Goal: Task Accomplishment & Management: Complete application form

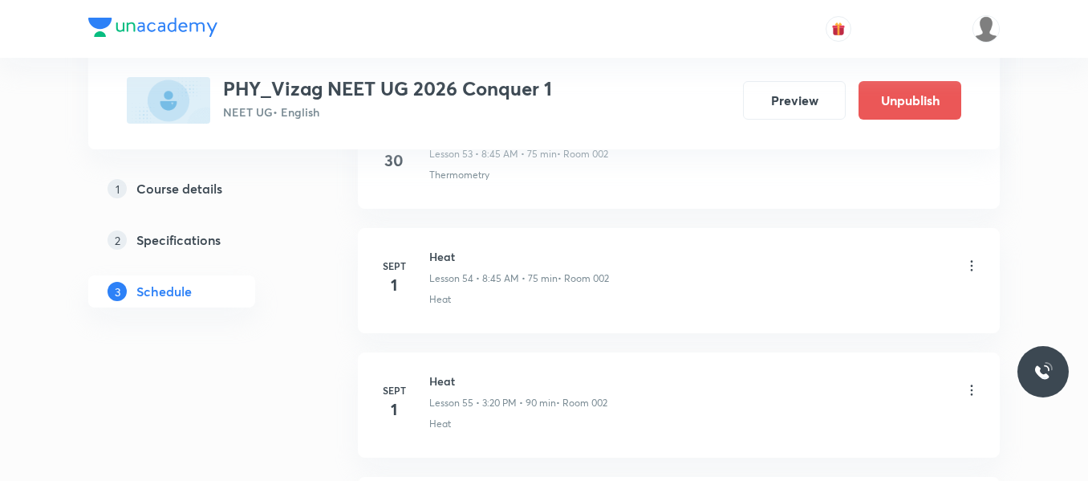
scroll to position [8392, 0]
drag, startPoint x: 428, startPoint y: 254, endPoint x: 481, endPoint y: 254, distance: 53.8
click at [481, 254] on div "Sept 4 Heat Lesson 61 • 3:20 PM • 90 min • Room 002 Heat" at bounding box center [679, 274] width 602 height 59
click at [481, 254] on h6 "Heat" at bounding box center [517, 253] width 176 height 17
drag, startPoint x: 428, startPoint y: 256, endPoint x: 496, endPoint y: 257, distance: 67.4
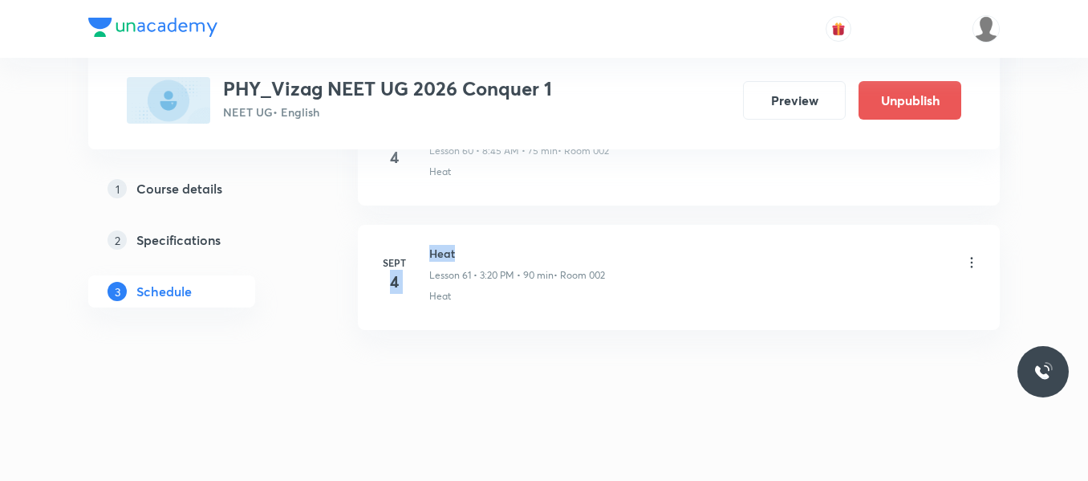
click at [496, 257] on div "Sept 4 Heat Lesson 61 • 3:20 PM • 90 min • Room 002 Heat" at bounding box center [679, 274] width 602 height 59
click at [496, 257] on h6 "Heat" at bounding box center [517, 253] width 176 height 17
drag, startPoint x: 429, startPoint y: 250, endPoint x: 490, endPoint y: 250, distance: 61.0
click at [490, 250] on h6 "Heat" at bounding box center [517, 253] width 176 height 17
copy h6 "Heat"
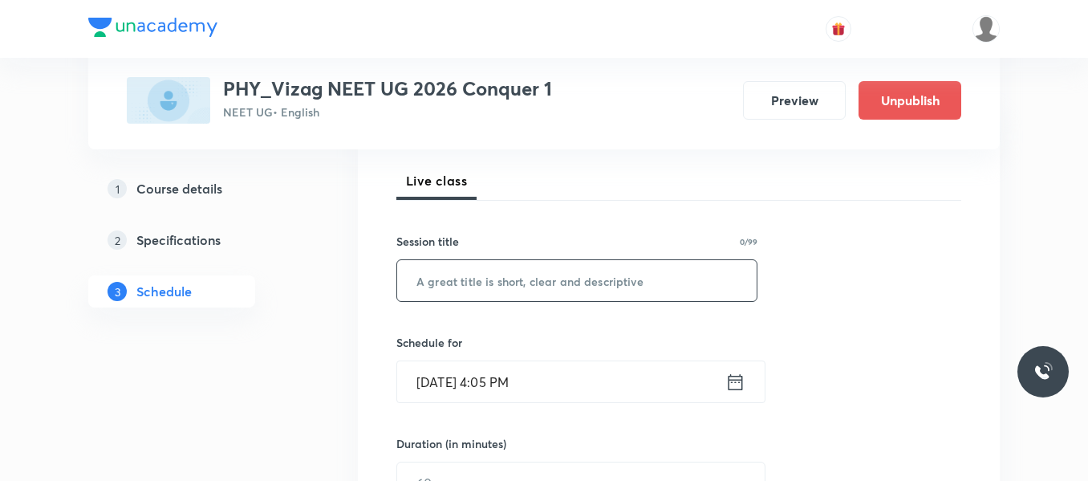
scroll to position [223, 0]
click at [460, 274] on input "text" at bounding box center [576, 279] width 359 height 41
paste input "Heat"
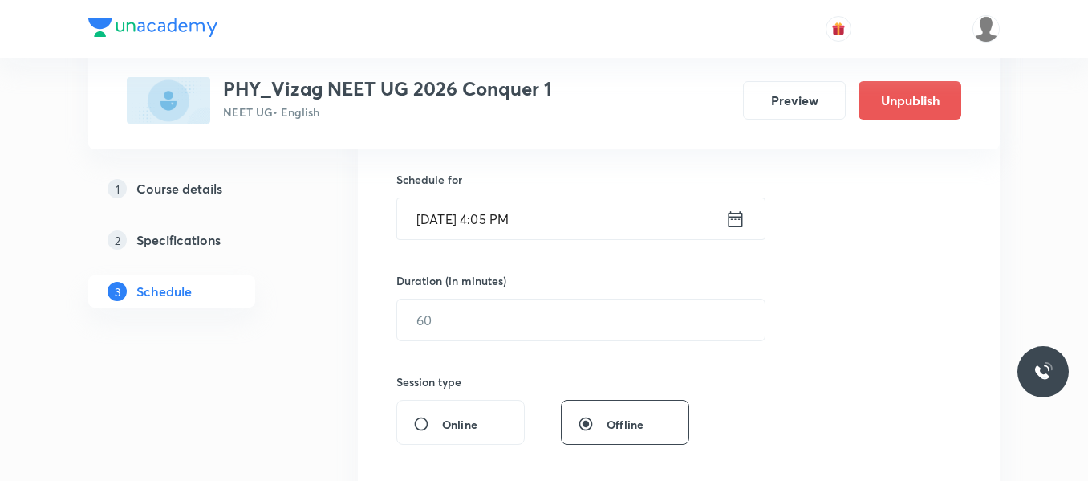
scroll to position [389, 0]
type input "Heat"
click at [741, 217] on icon at bounding box center [735, 215] width 20 height 22
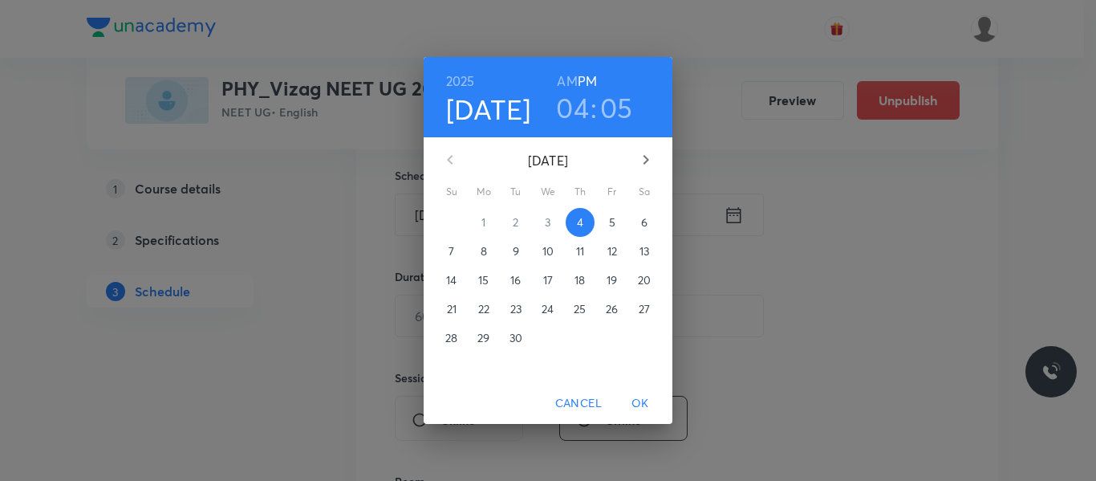
click at [607, 225] on span "5" at bounding box center [612, 222] width 29 height 16
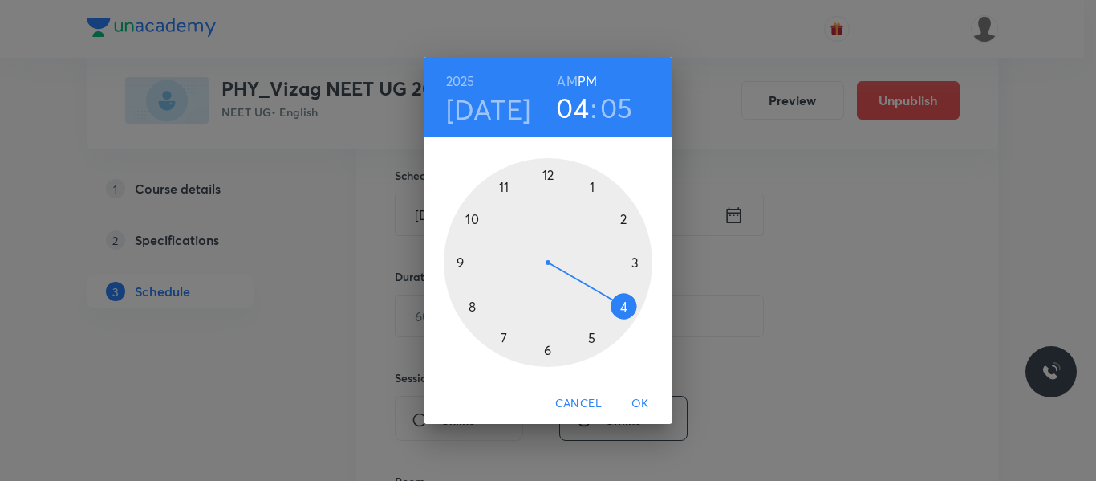
click at [564, 83] on h6 "AM" at bounding box center [567, 81] width 20 height 22
click at [472, 306] on div at bounding box center [548, 262] width 209 height 209
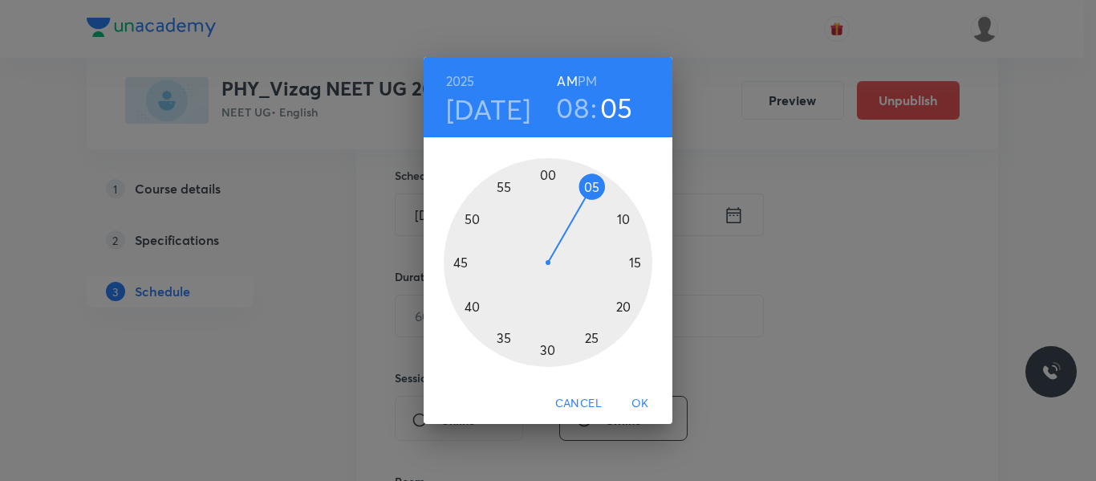
click at [459, 261] on div at bounding box center [548, 262] width 209 height 209
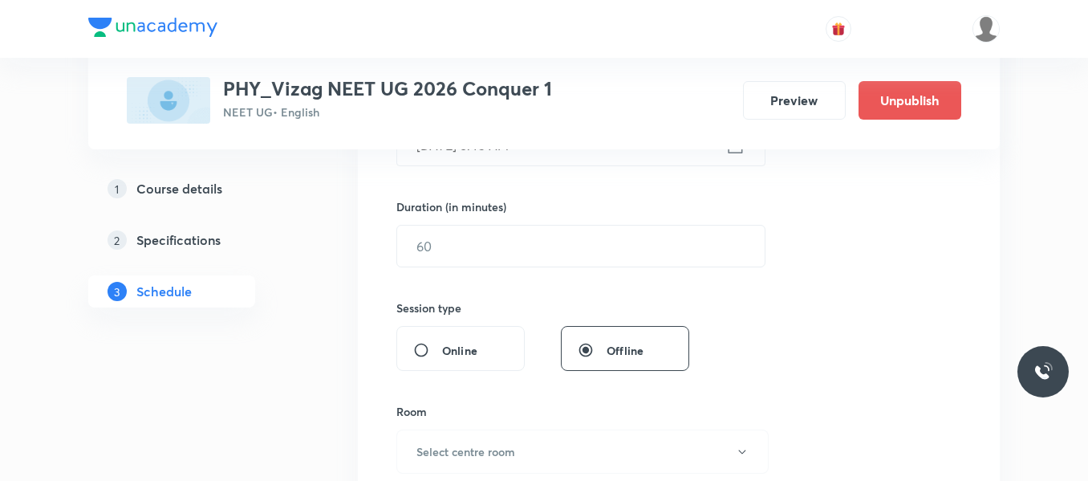
scroll to position [461, 0]
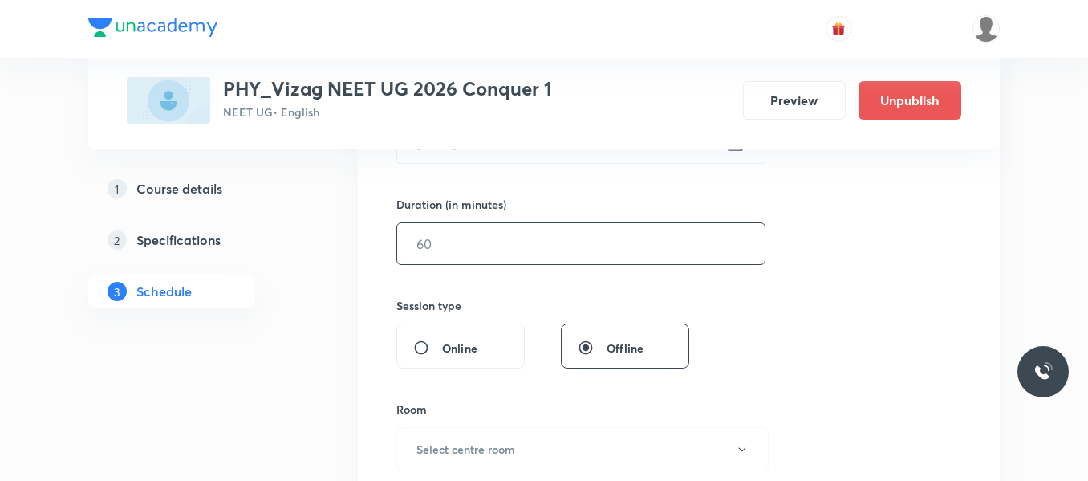
click at [450, 244] on input "text" at bounding box center [580, 243] width 367 height 41
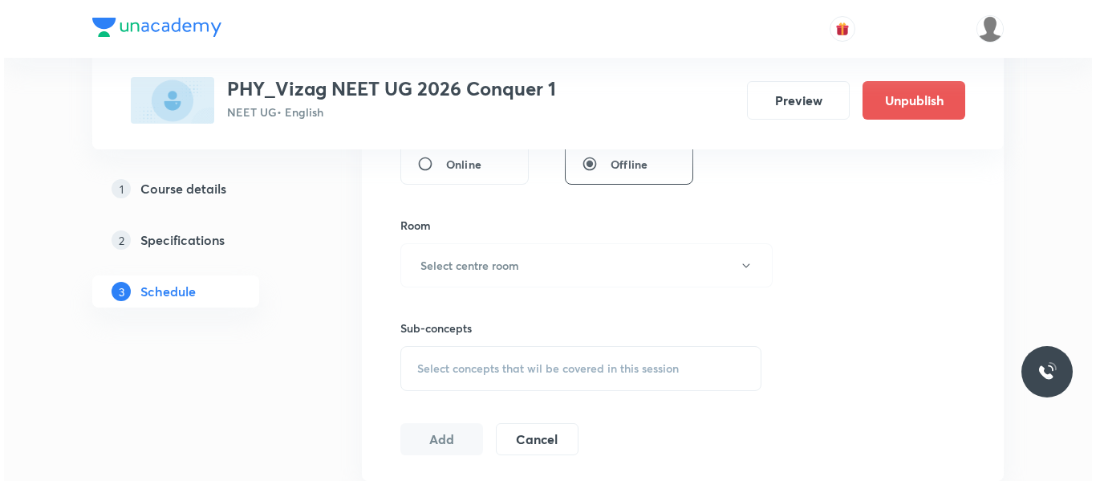
scroll to position [655, 0]
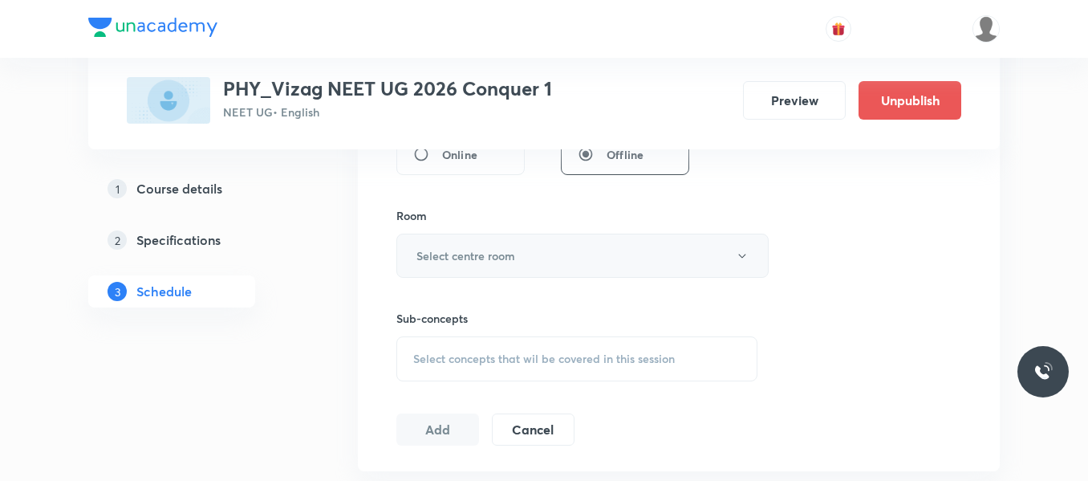
type input "75"
click at [477, 258] on h6 "Select centre room" at bounding box center [465, 255] width 99 height 17
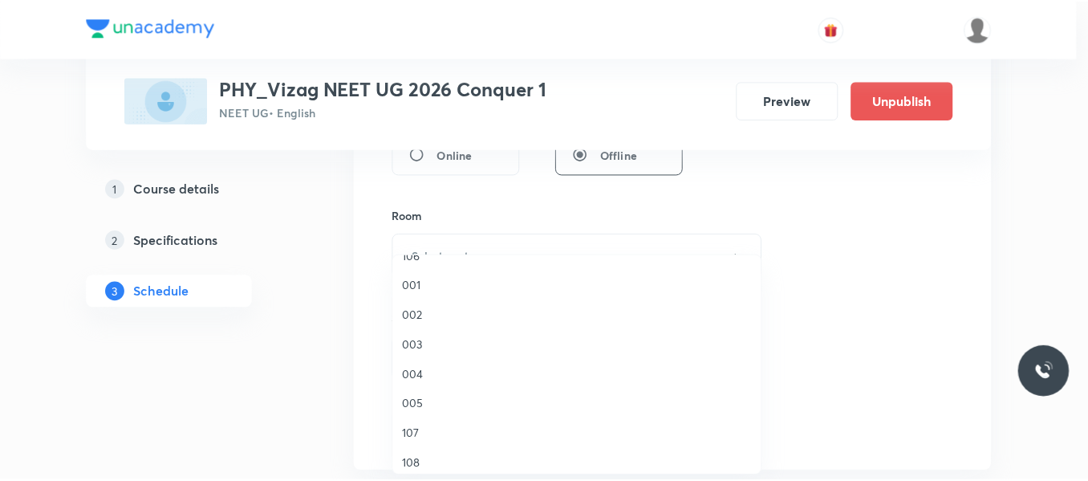
scroll to position [139, 0]
click at [414, 312] on span "002" at bounding box center [580, 315] width 351 height 17
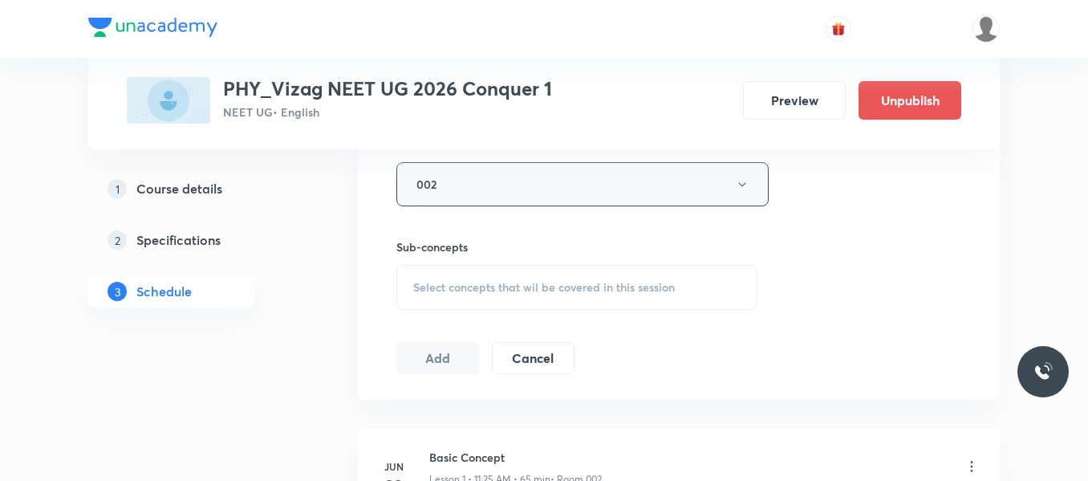
scroll to position [730, 0]
click at [495, 285] on span "Select concepts that wil be covered in this session" at bounding box center [544, 283] width 262 height 13
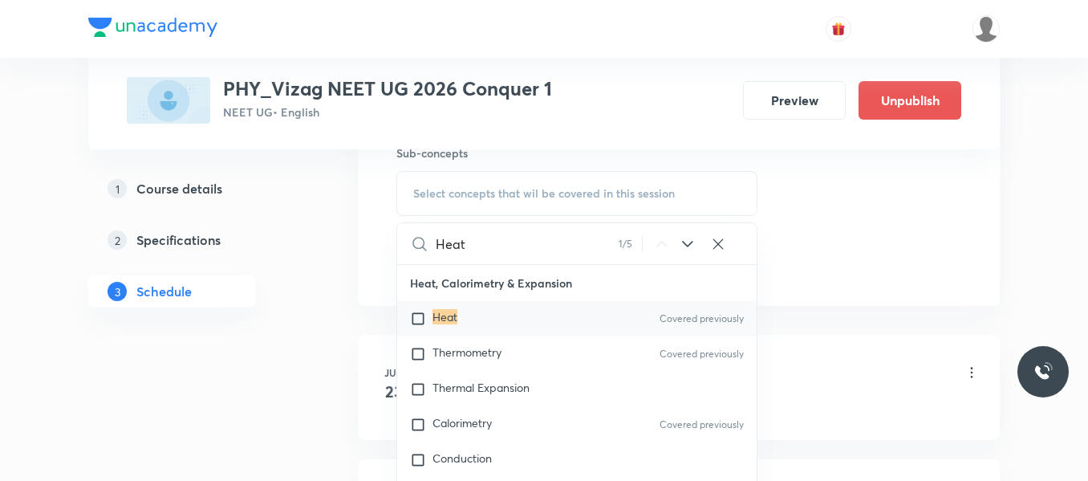
scroll to position [827, 0]
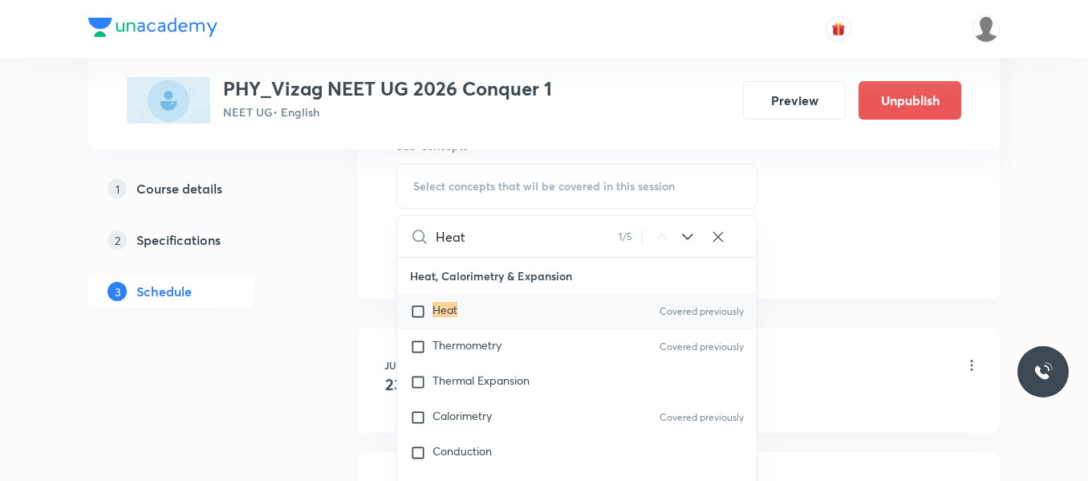
type input "Heat"
click at [419, 316] on input "checkbox" at bounding box center [421, 311] width 22 height 16
checkbox input "true"
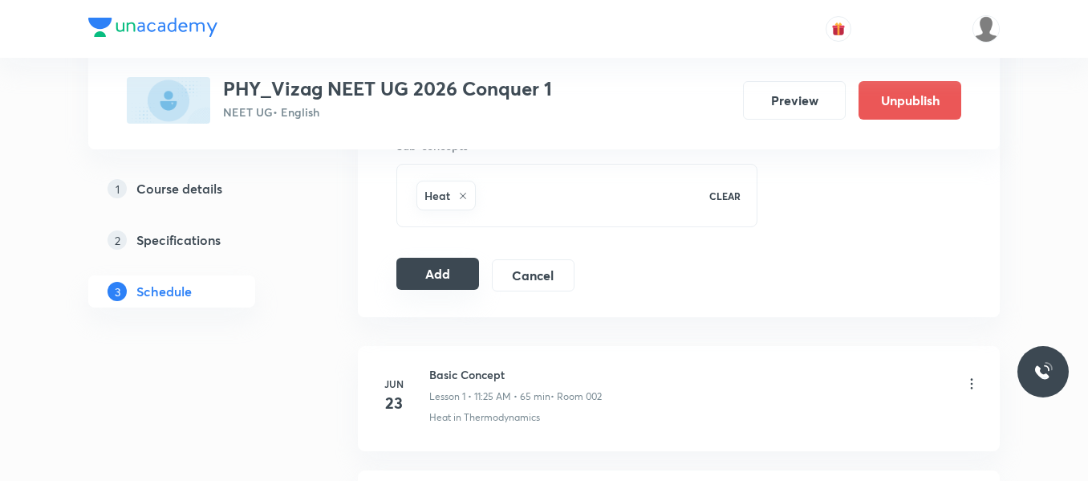
click at [422, 276] on button "Add" at bounding box center [437, 274] width 83 height 32
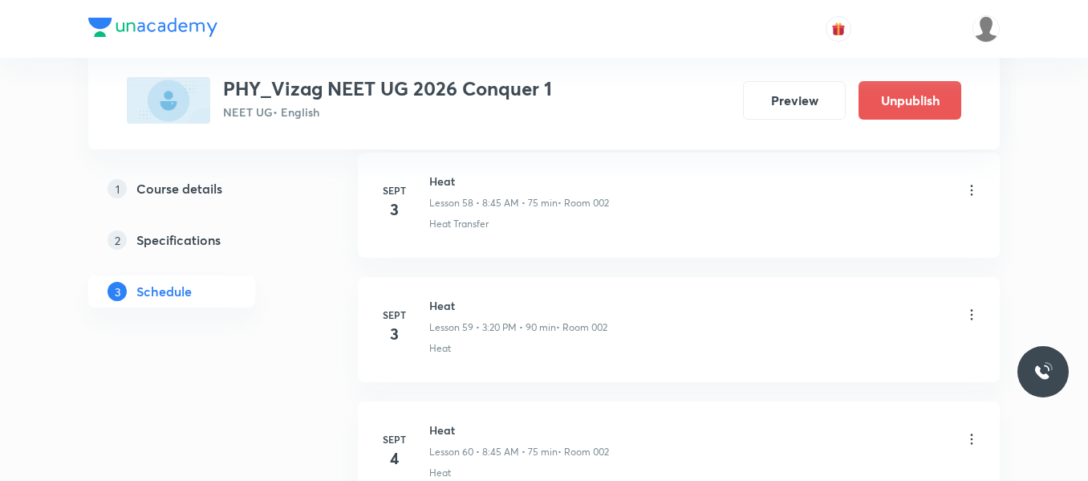
scroll to position [7779, 0]
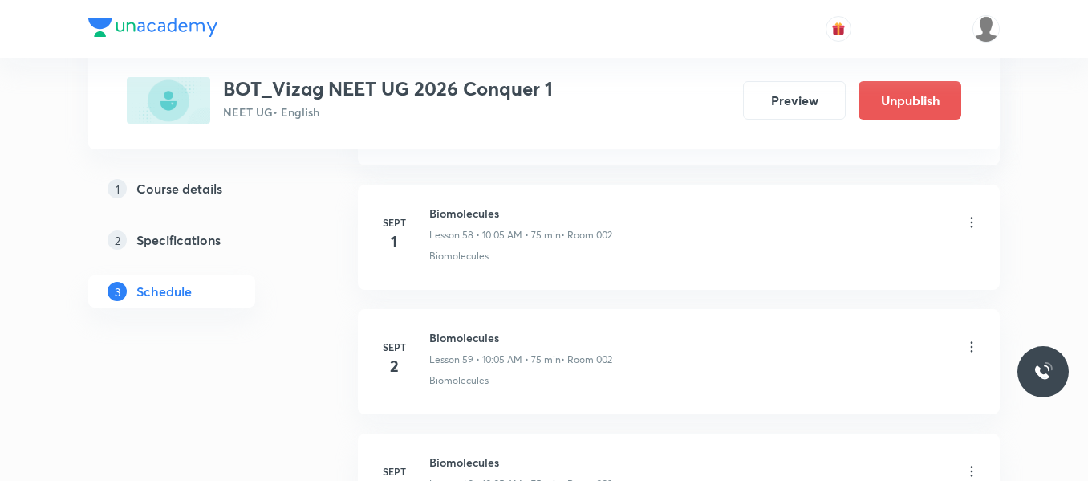
scroll to position [8392, 0]
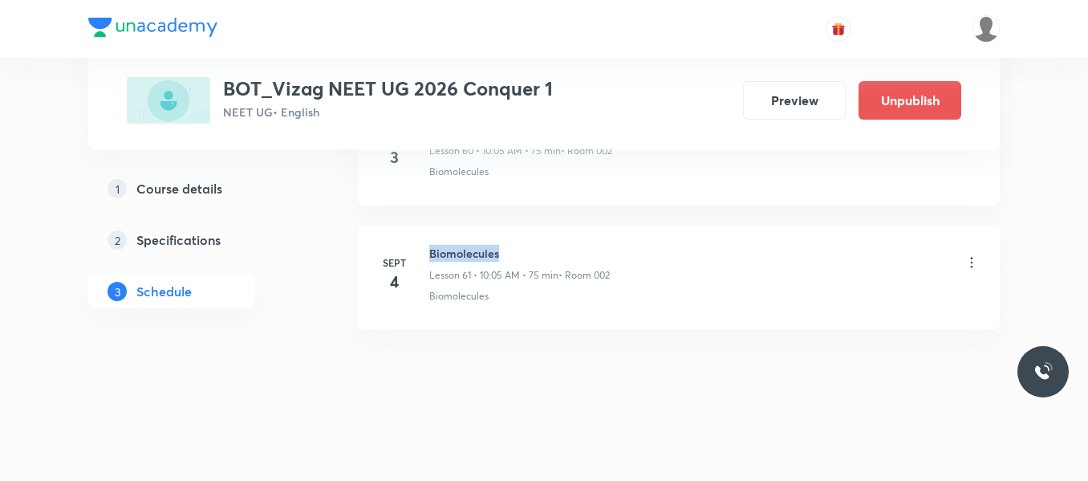
drag, startPoint x: 429, startPoint y: 251, endPoint x: 526, endPoint y: 245, distance: 96.5
click at [526, 245] on h6 "Biomolecules" at bounding box center [519, 253] width 181 height 17
copy h6 "Biomolecules"
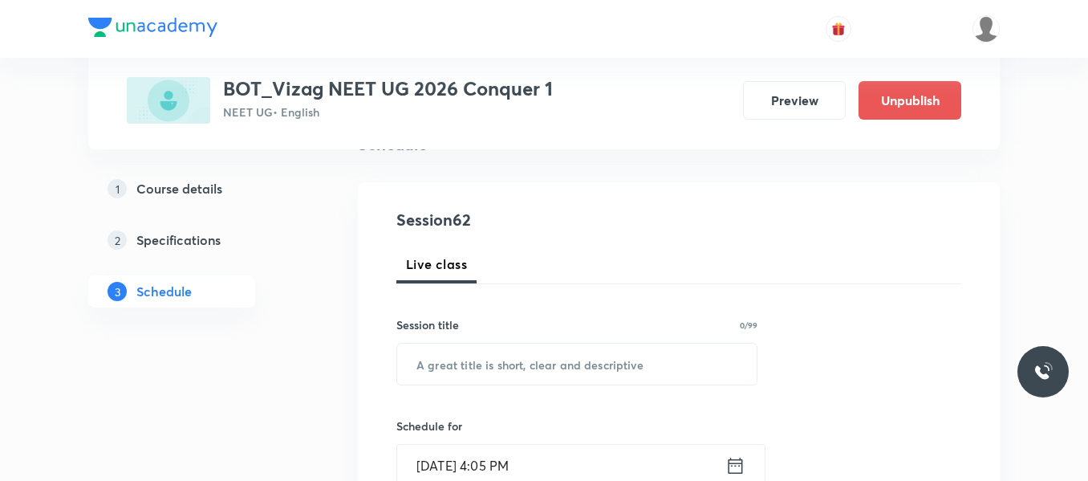
scroll to position [142, 0]
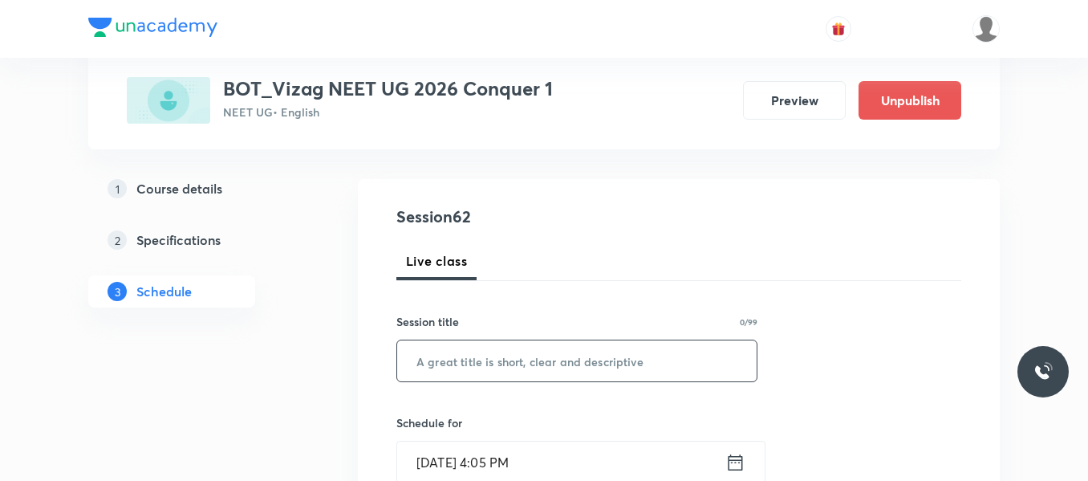
click at [453, 367] on input "text" at bounding box center [576, 360] width 359 height 41
paste input "Biomolecules"
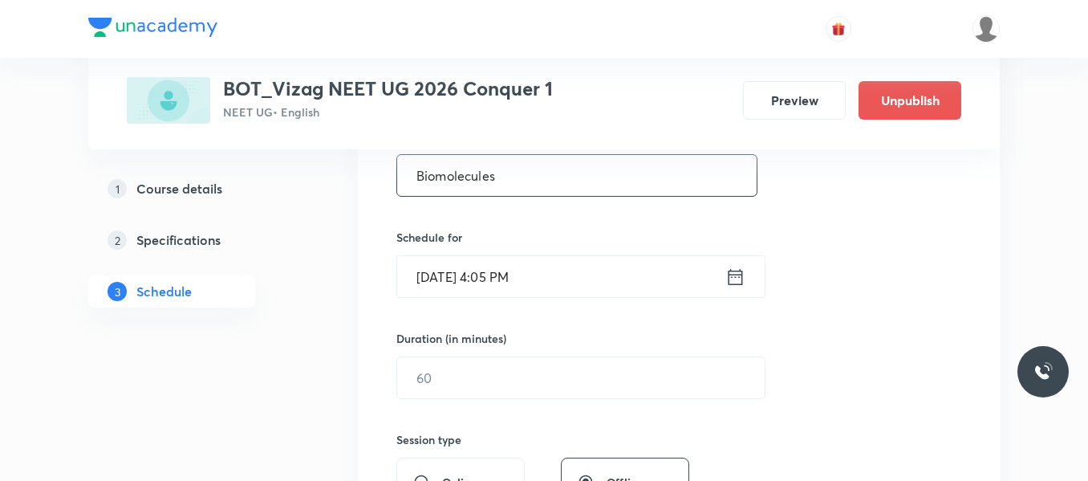
scroll to position [328, 0]
type input "Biomolecules"
click at [727, 270] on icon at bounding box center [735, 276] width 20 height 22
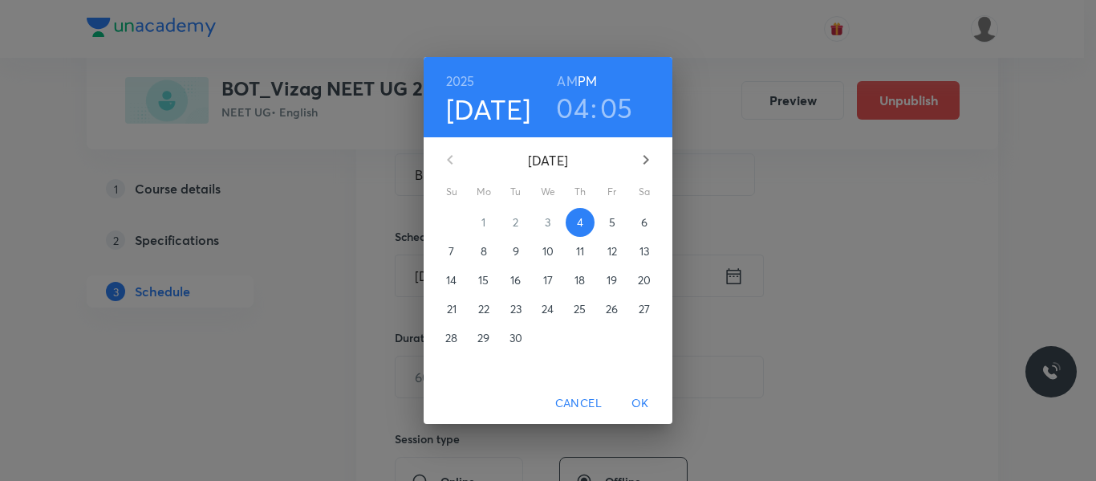
click at [604, 221] on span "5" at bounding box center [612, 222] width 29 height 16
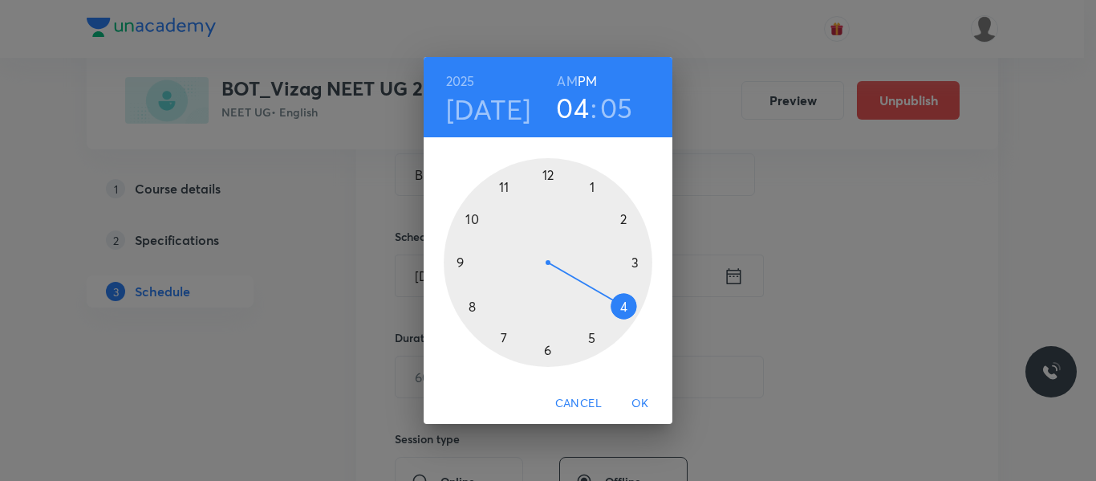
click at [571, 79] on h6 "AM" at bounding box center [567, 81] width 20 height 22
click at [473, 217] on div at bounding box center [548, 262] width 209 height 209
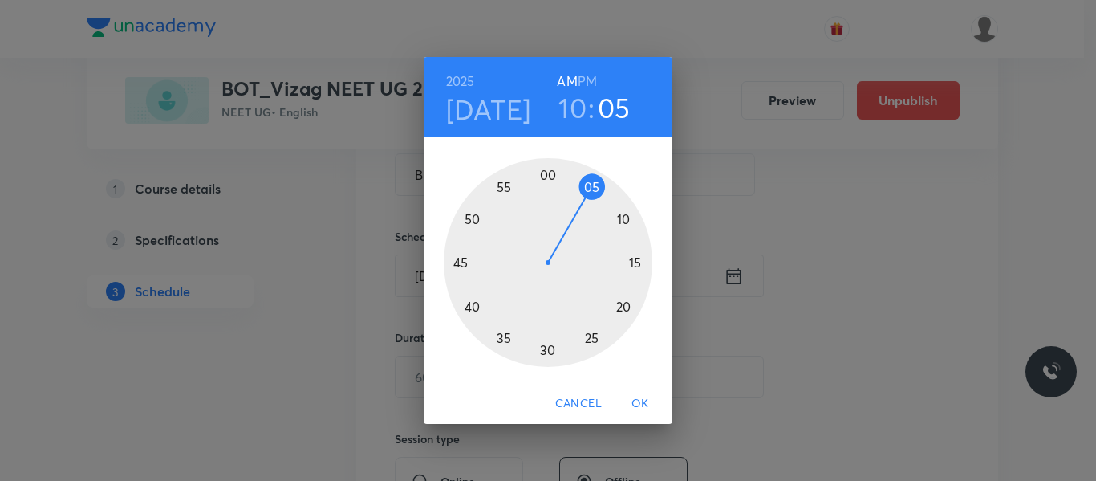
click at [636, 406] on span "OK" at bounding box center [640, 403] width 39 height 20
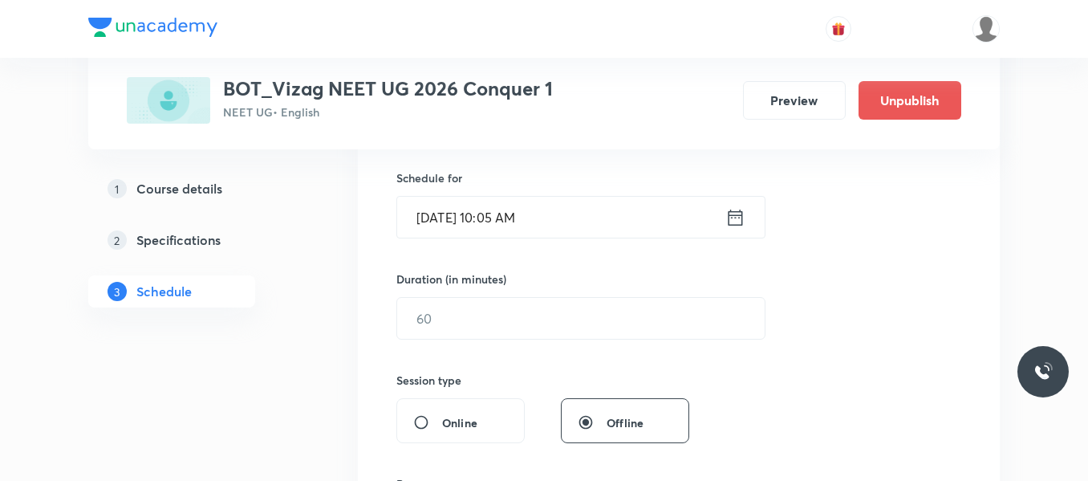
scroll to position [388, 0]
click at [536, 315] on input "text" at bounding box center [580, 317] width 367 height 41
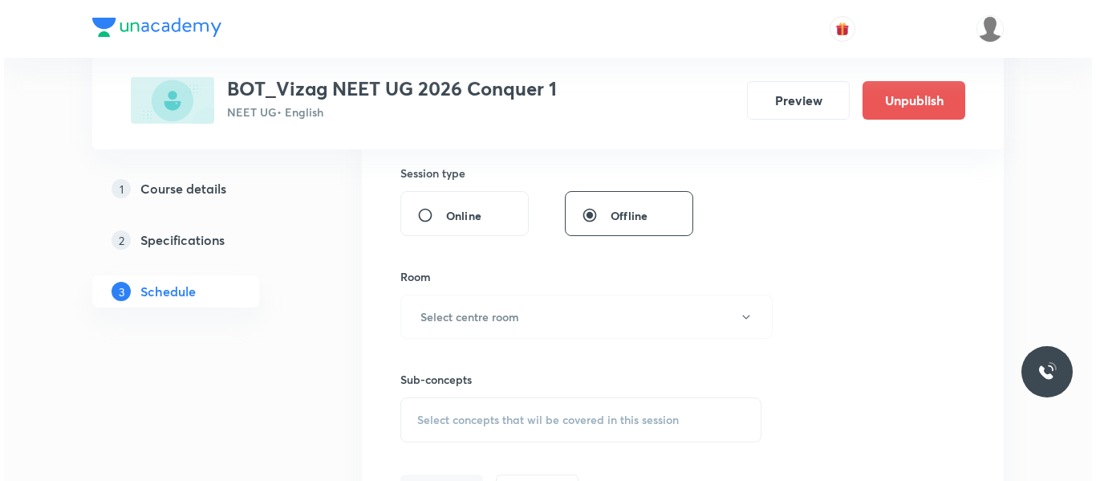
scroll to position [632, 0]
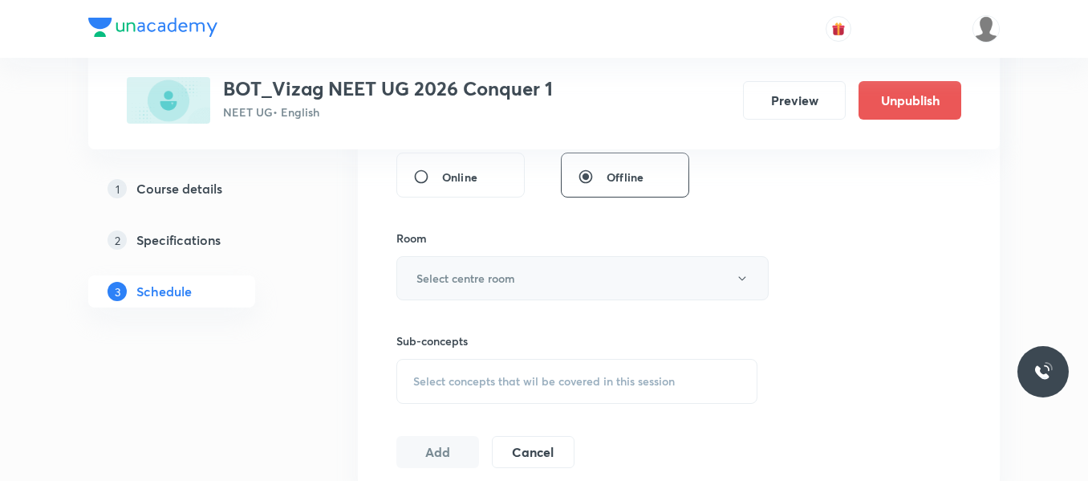
type input "75"
click at [536, 280] on button "Select centre room" at bounding box center [582, 278] width 372 height 44
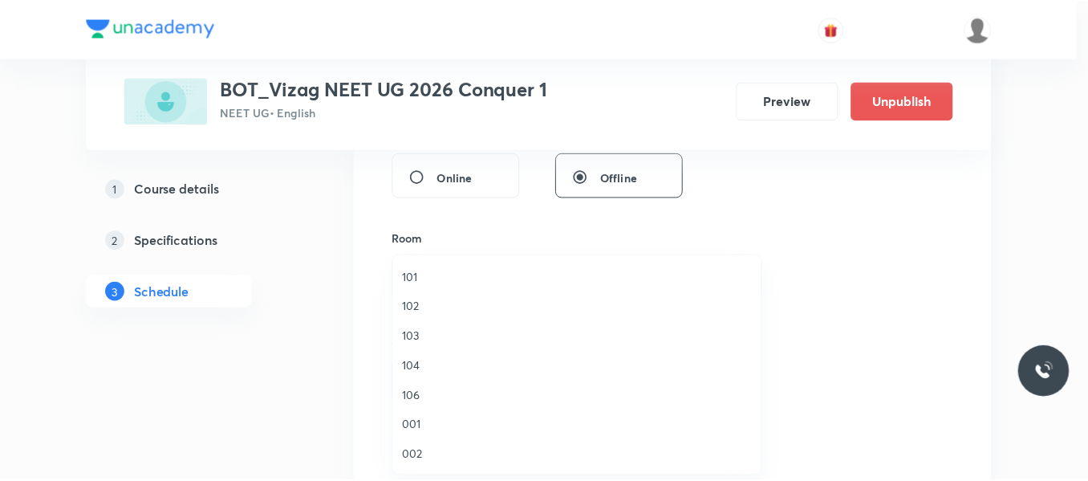
scroll to position [34, 0]
click at [418, 416] on span "002" at bounding box center [580, 420] width 351 height 17
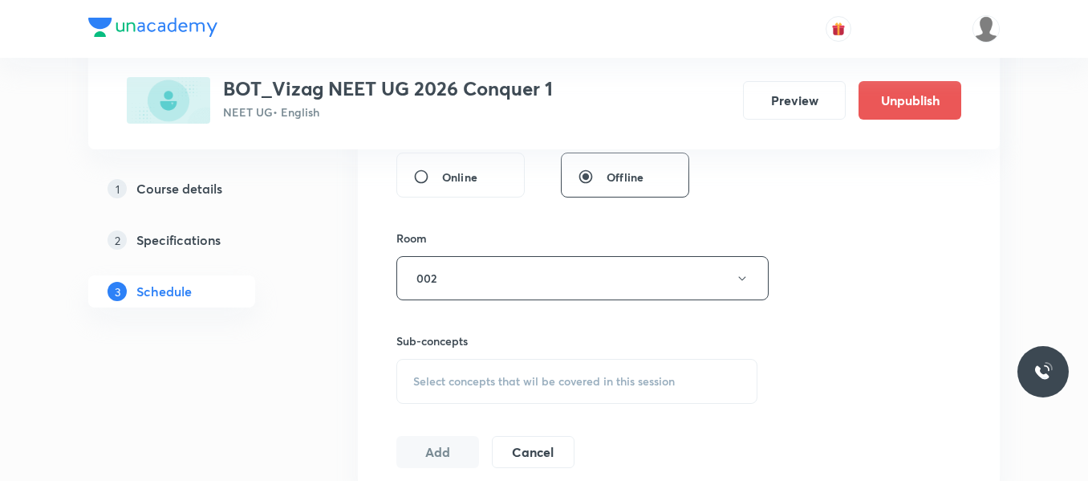
click at [464, 390] on div "Select concepts that wil be covered in this session" at bounding box center [576, 381] width 361 height 45
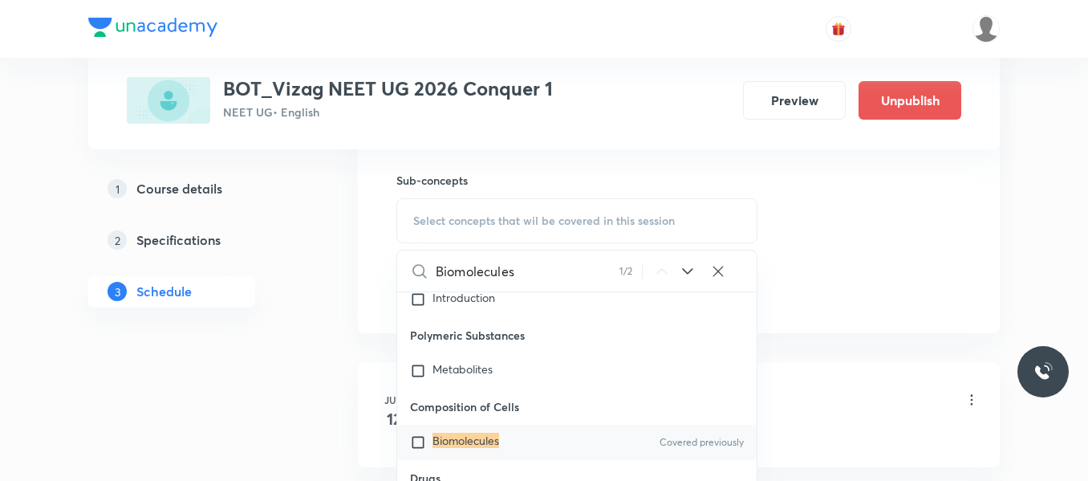
scroll to position [65490, 0]
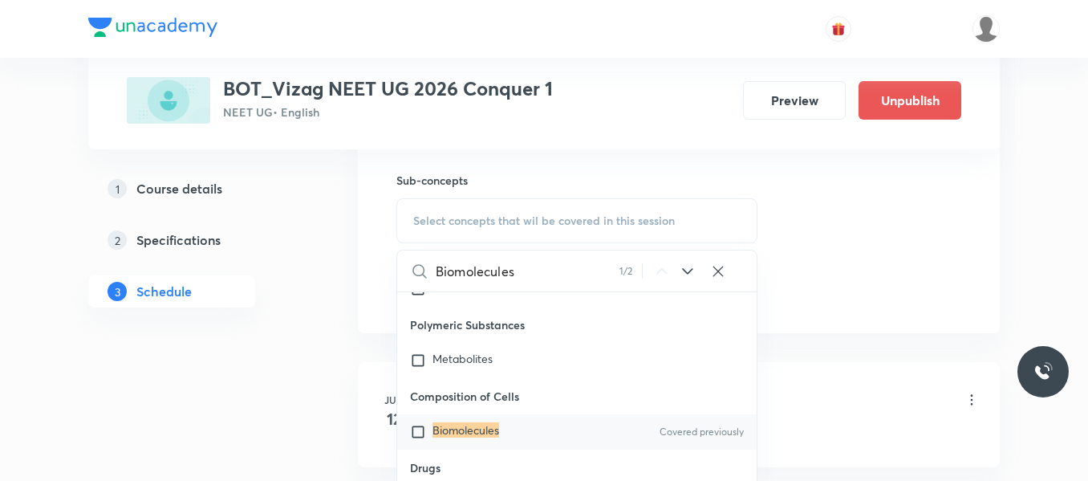
type input "Biomolecules"
click at [416, 424] on input "checkbox" at bounding box center [421, 432] width 22 height 16
checkbox input "true"
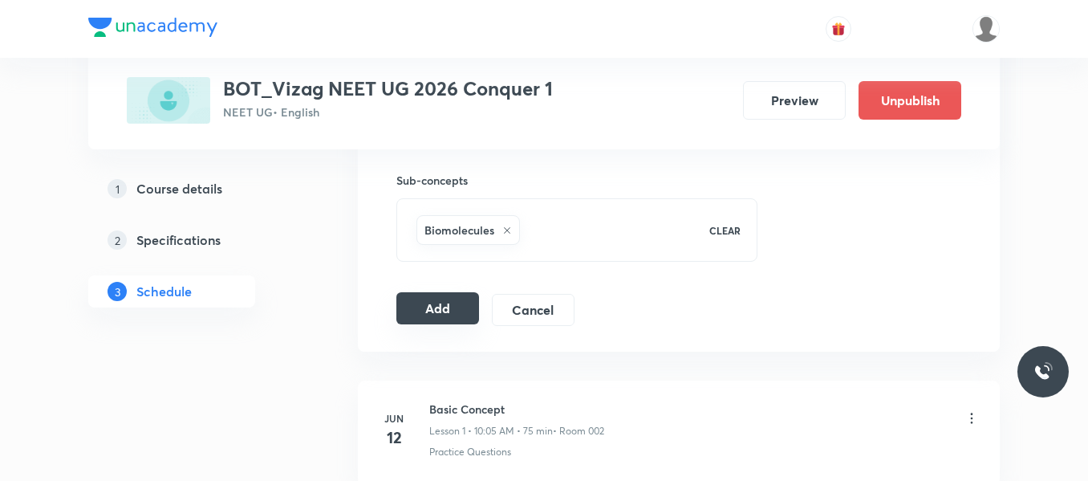
click at [417, 316] on button "Add" at bounding box center [437, 308] width 83 height 32
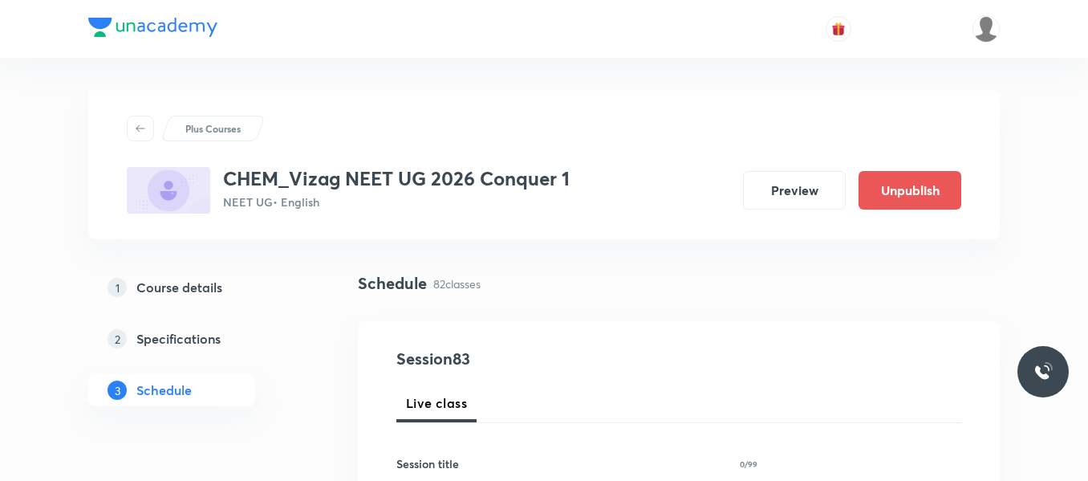
click at [296, 363] on div "1 Course details 2 Specifications 3 Schedule" at bounding box center [197, 348] width 218 height 154
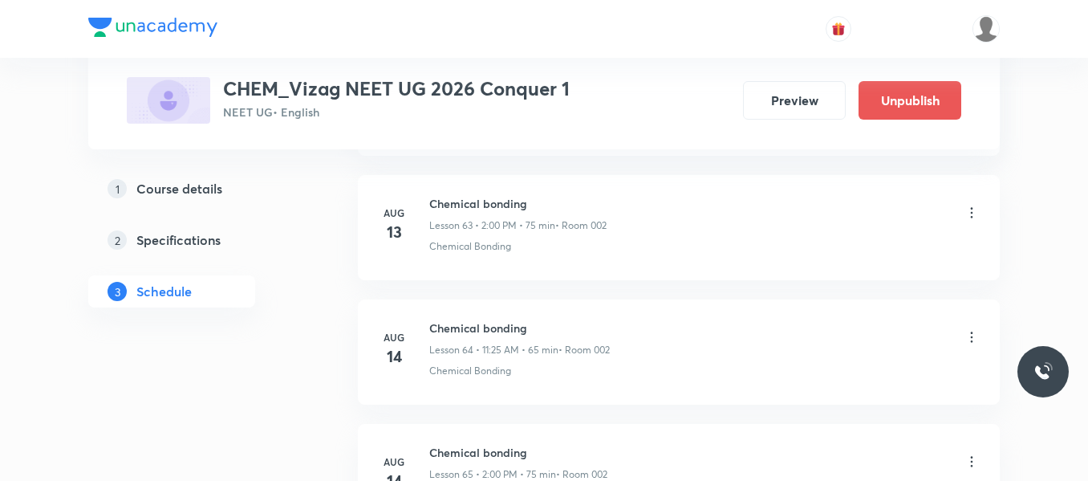
scroll to position [11003, 0]
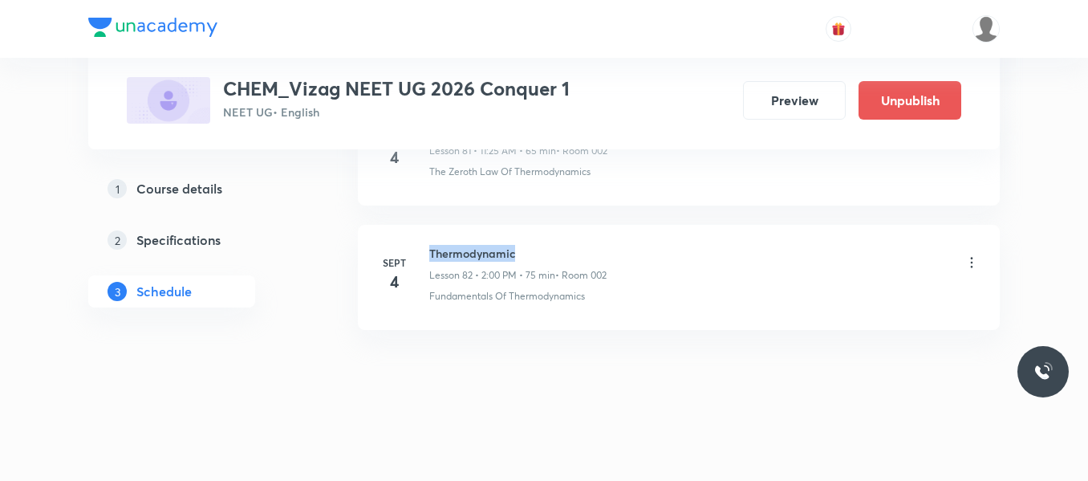
drag, startPoint x: 430, startPoint y: 251, endPoint x: 550, endPoint y: 245, distance: 120.5
click at [550, 245] on h6 "Thermodynamic" at bounding box center [517, 253] width 177 height 17
copy h6 "Thermodynamic"
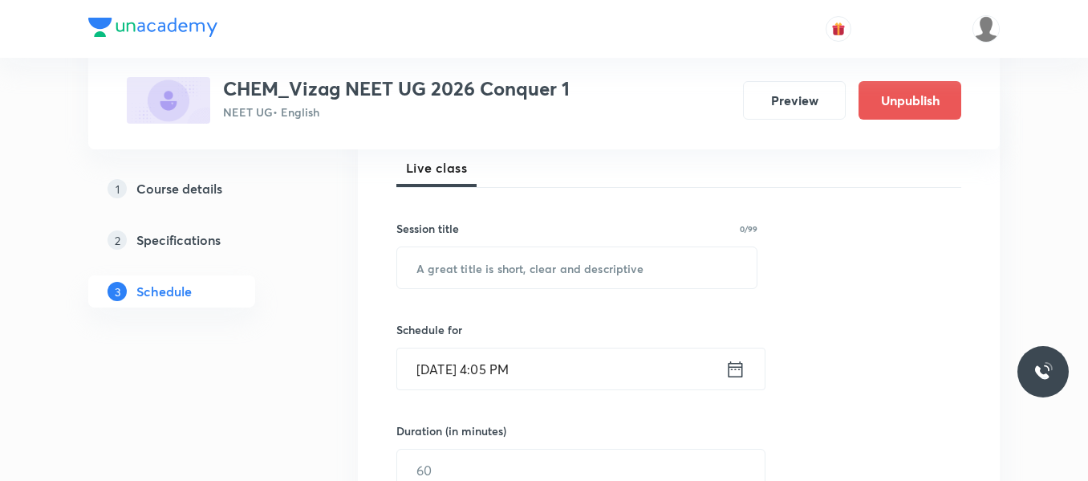
scroll to position [237, 0]
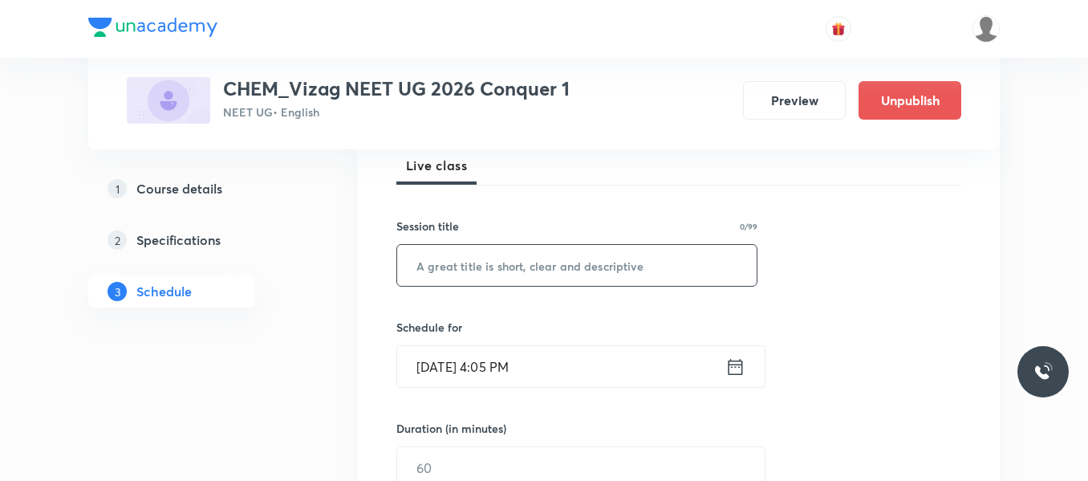
click at [470, 262] on input "text" at bounding box center [576, 265] width 359 height 41
paste input "Thermodynamic"
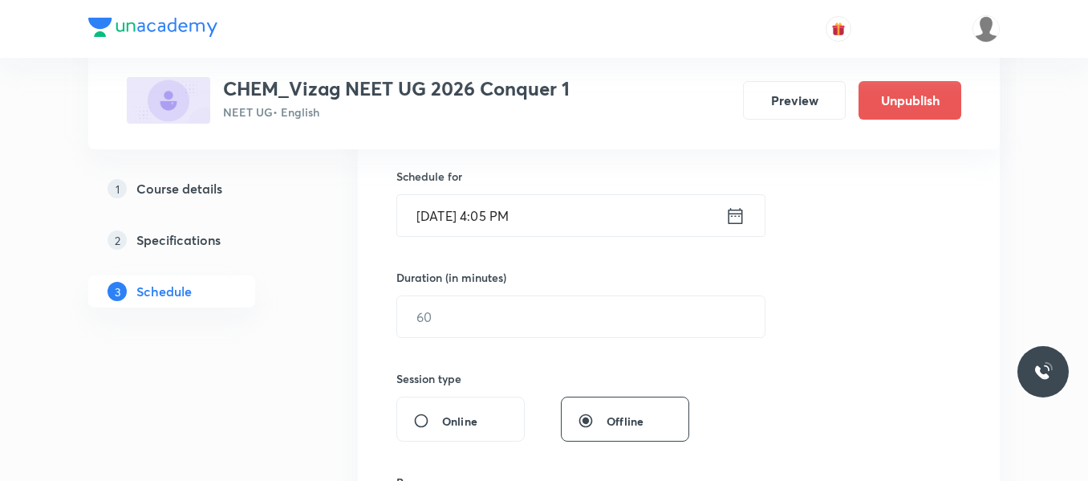
scroll to position [397, 0]
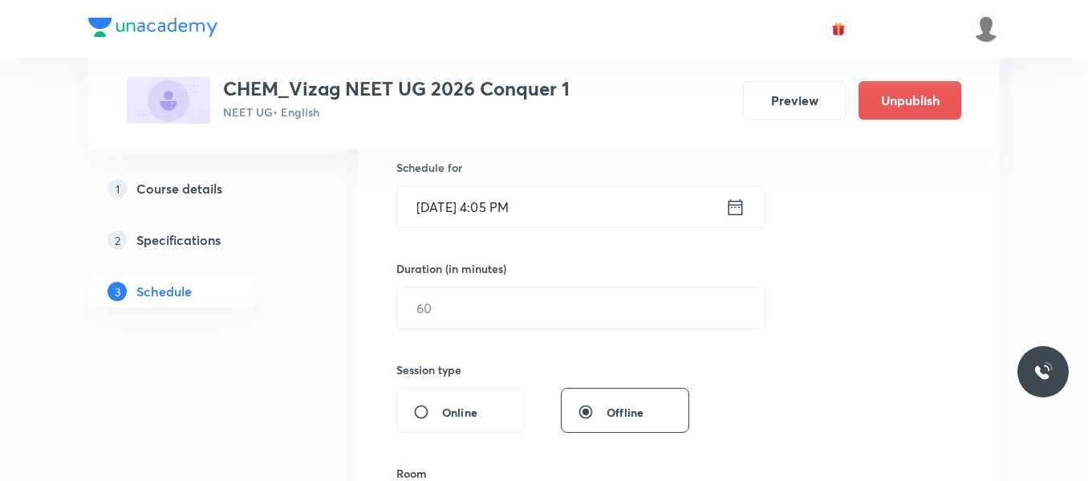
type input "Thermodynamic"
click at [741, 208] on icon at bounding box center [735, 207] width 20 height 22
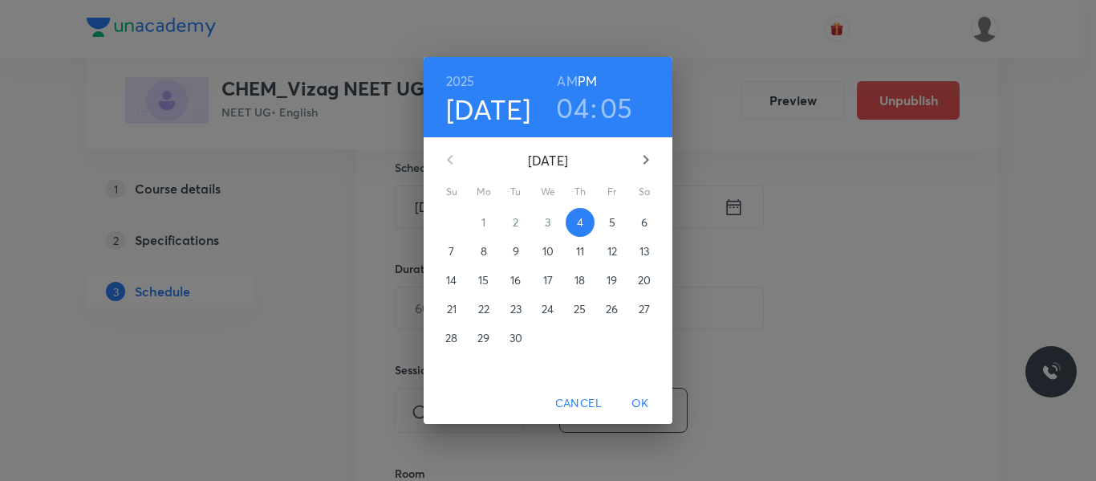
click at [608, 220] on span "5" at bounding box center [612, 222] width 29 height 16
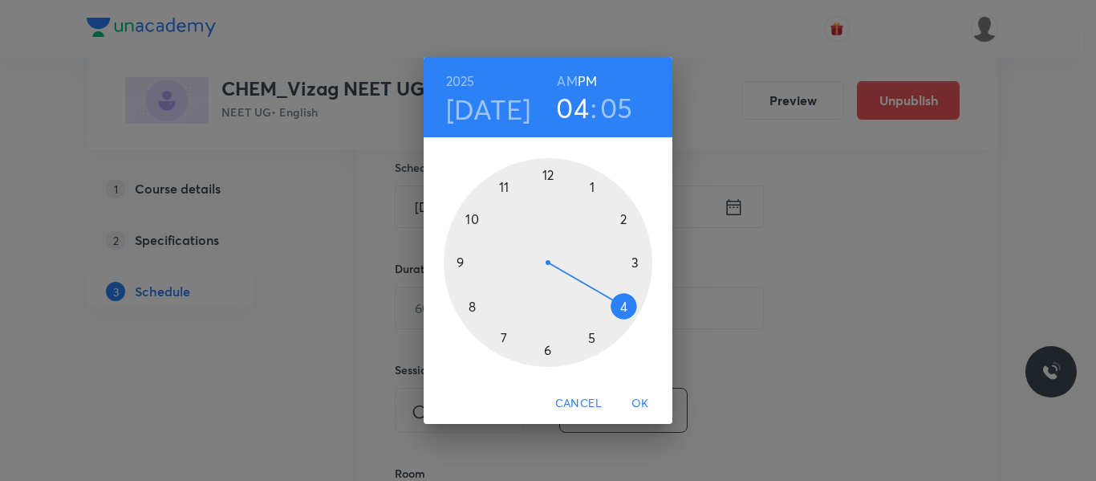
click at [567, 79] on h6 "AM" at bounding box center [567, 81] width 20 height 22
click at [504, 189] on div at bounding box center [548, 262] width 209 height 209
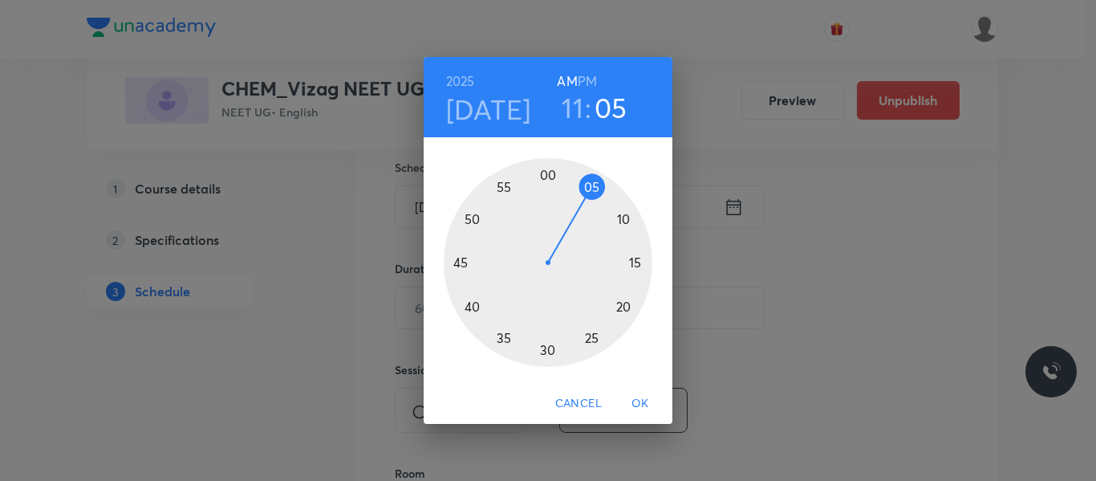
click at [591, 340] on div at bounding box center [548, 262] width 209 height 209
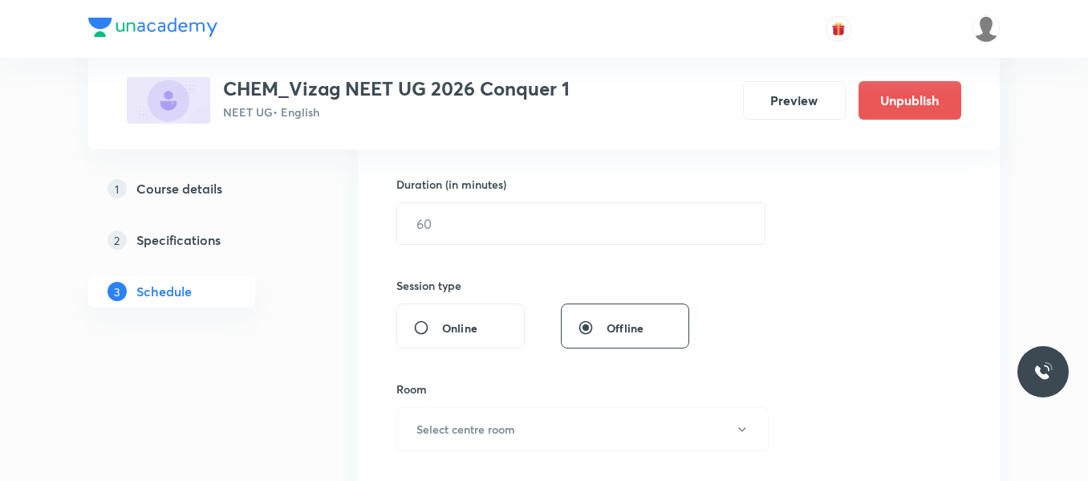
scroll to position [482, 0]
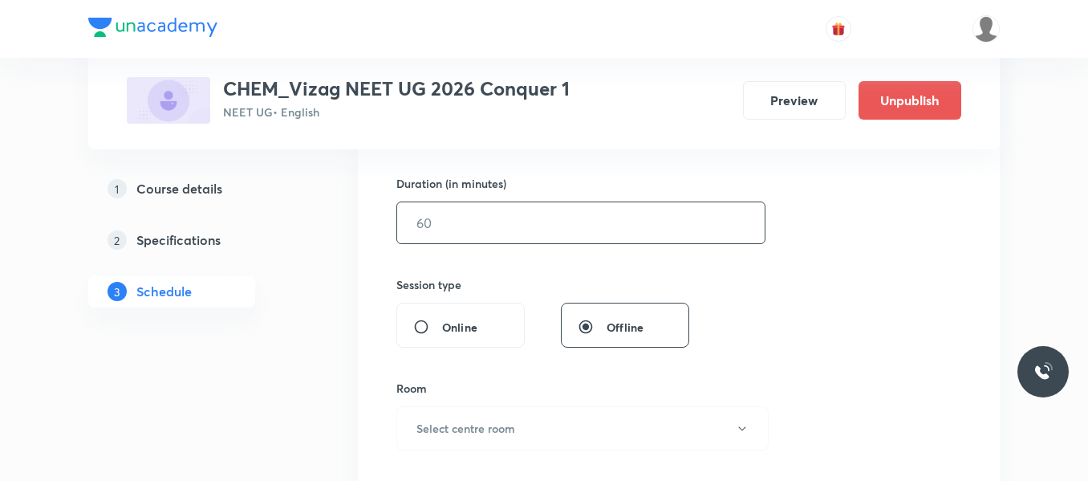
click at [514, 225] on input "text" at bounding box center [580, 222] width 367 height 41
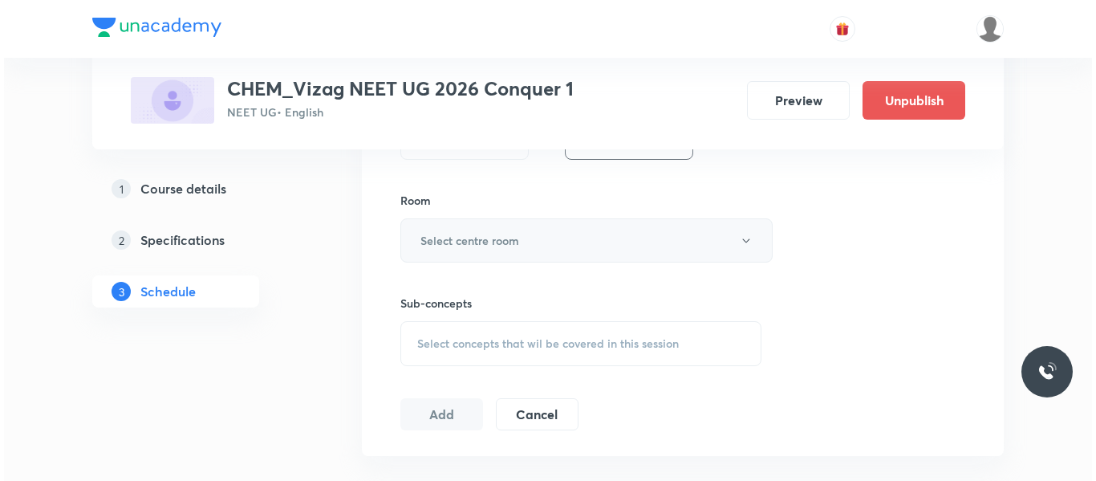
scroll to position [671, 0]
type input "65"
click at [518, 242] on button "Select centre room" at bounding box center [582, 239] width 372 height 44
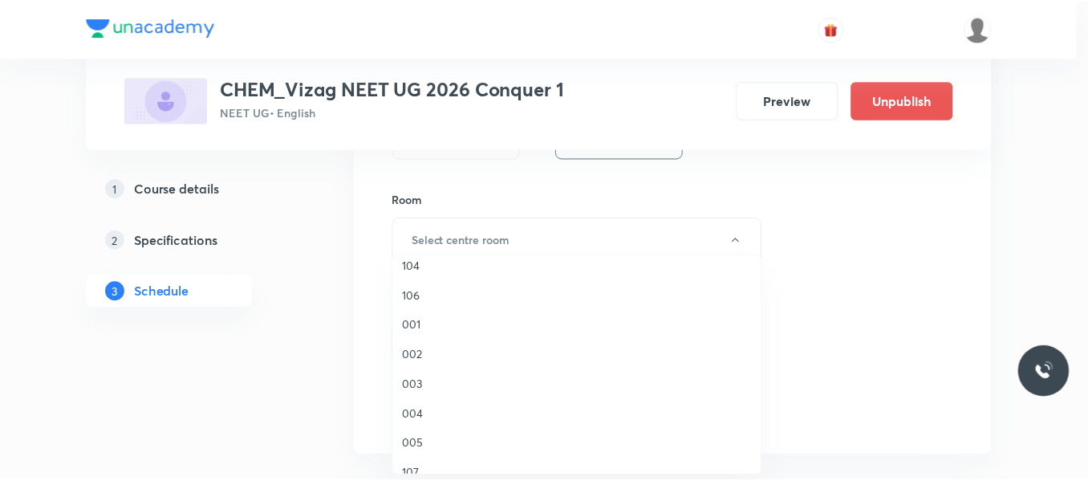
scroll to position [102, 0]
click at [419, 351] on span "002" at bounding box center [580, 352] width 351 height 17
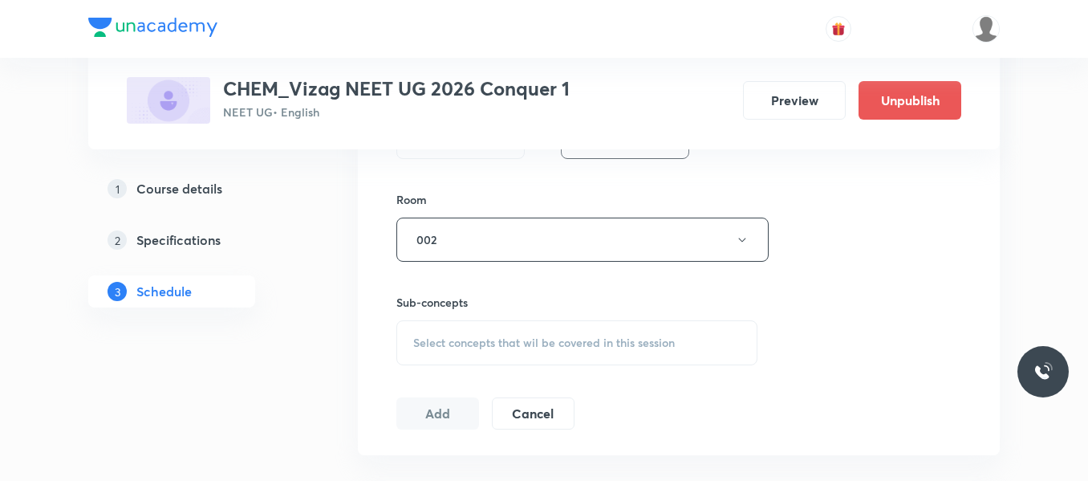
scroll to position [765, 0]
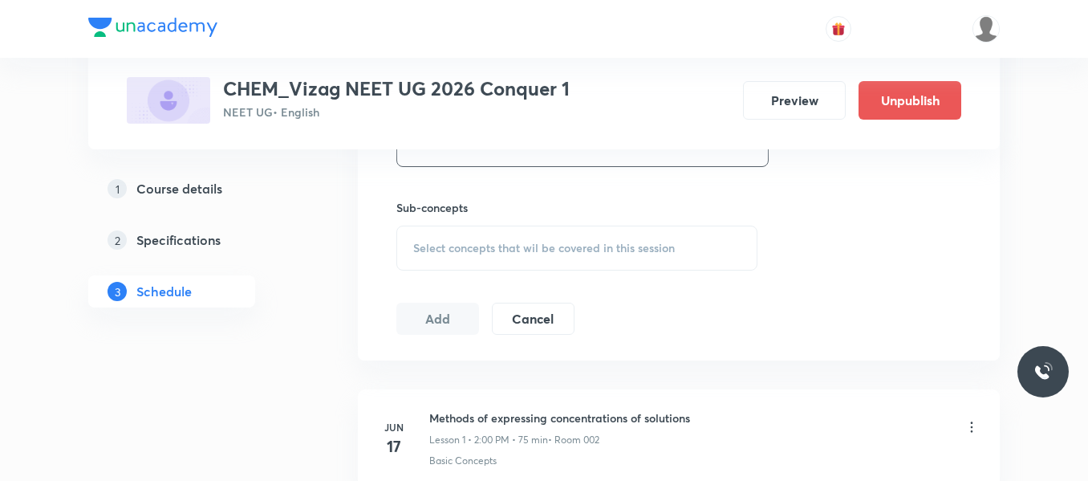
click at [508, 255] on div "Select concepts that wil be covered in this session" at bounding box center [576, 247] width 361 height 45
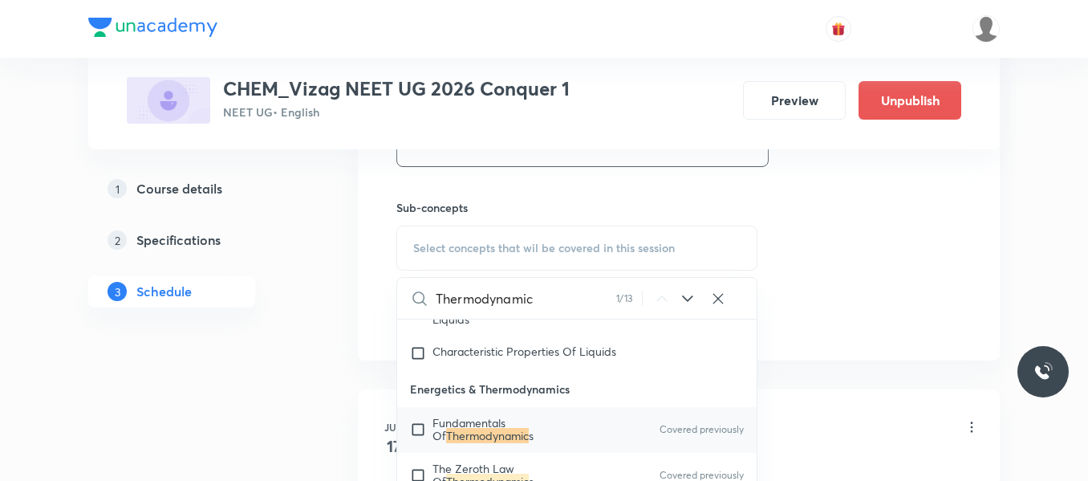
scroll to position [3644, 0]
type input "Thermodynamic"
click at [416, 440] on input "checkbox" at bounding box center [421, 428] width 22 height 26
checkbox input "true"
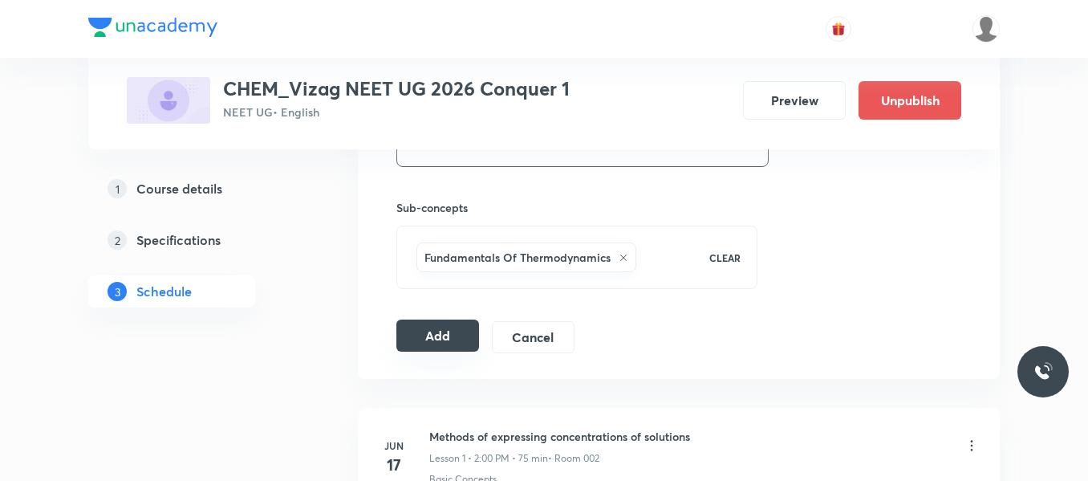
click at [453, 337] on button "Add" at bounding box center [437, 335] width 83 height 32
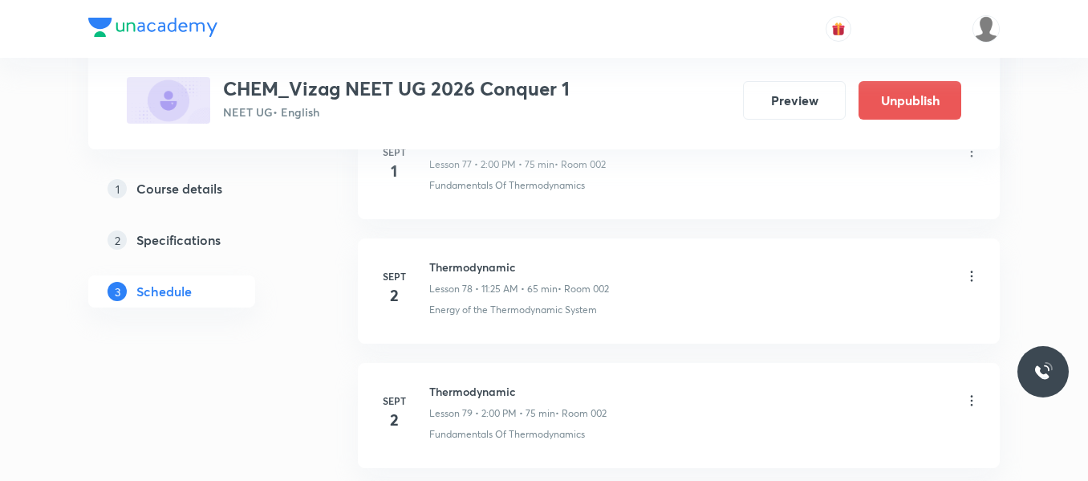
scroll to position [10390, 0]
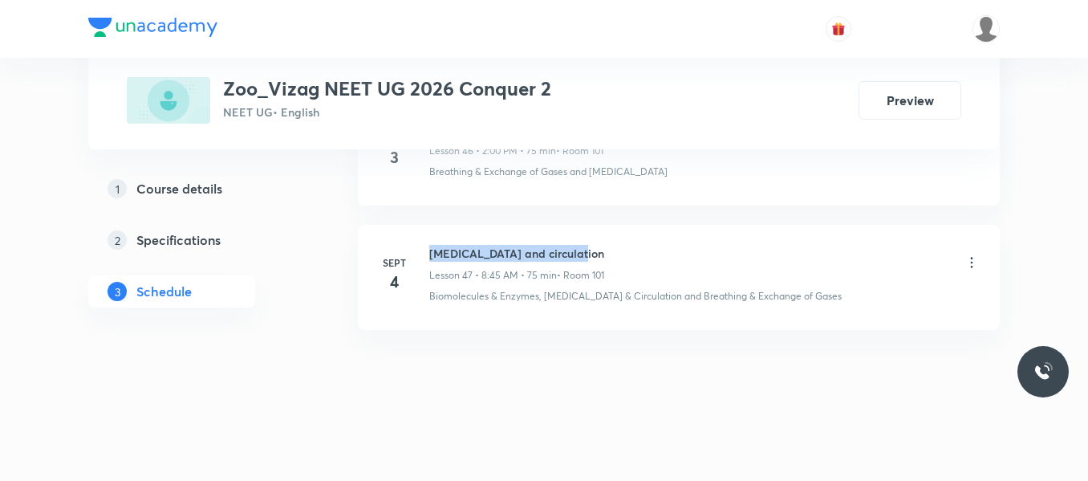
drag, startPoint x: 430, startPoint y: 253, endPoint x: 664, endPoint y: 232, distance: 235.2
click at [664, 232] on li "Sept 4 Body fluids and circulation Lesson 47 • 8:45 AM • 75 min • Room 101 Biom…" at bounding box center [679, 277] width 642 height 105
copy h6 "Body fluids and circulation"
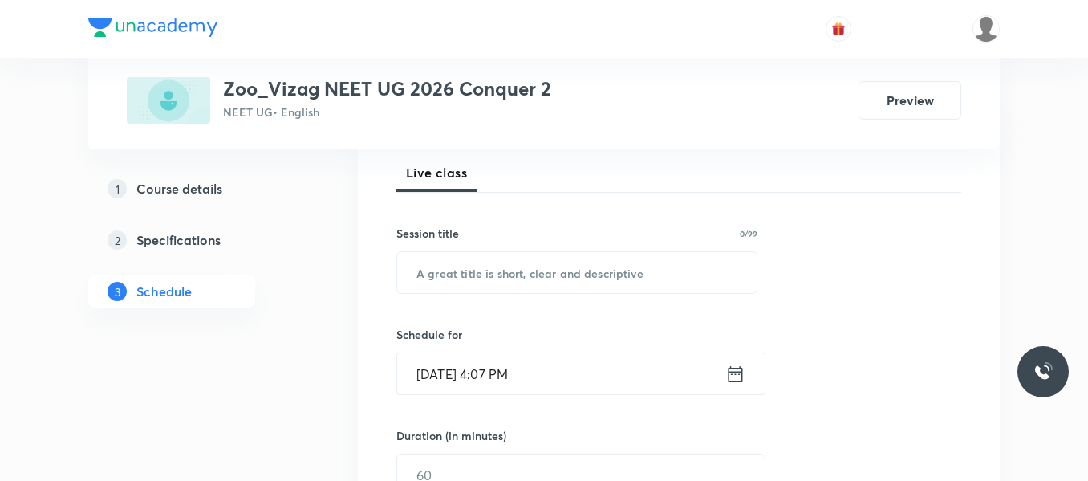
scroll to position [231, 0]
click at [543, 270] on input "text" at bounding box center [576, 271] width 359 height 41
paste input "Body fluids and circulation"
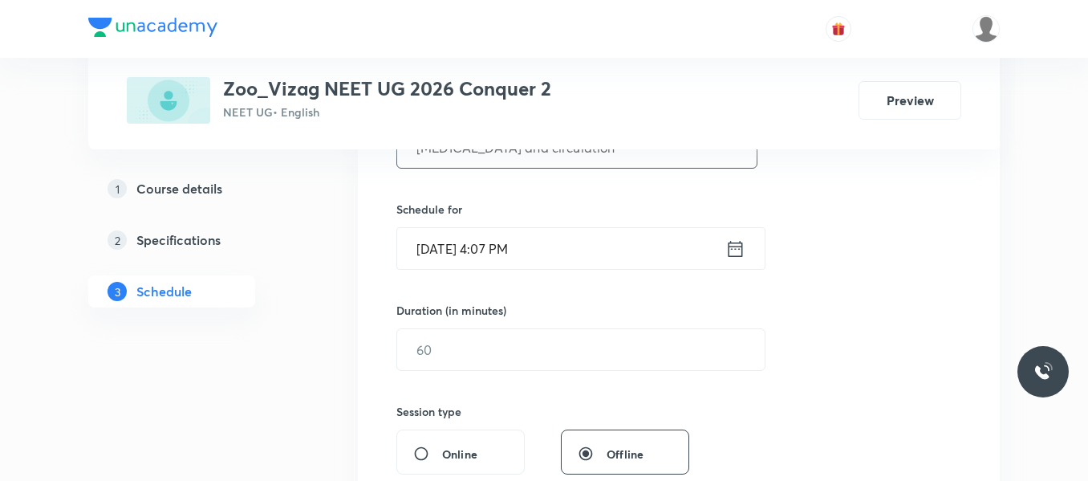
scroll to position [359, 0]
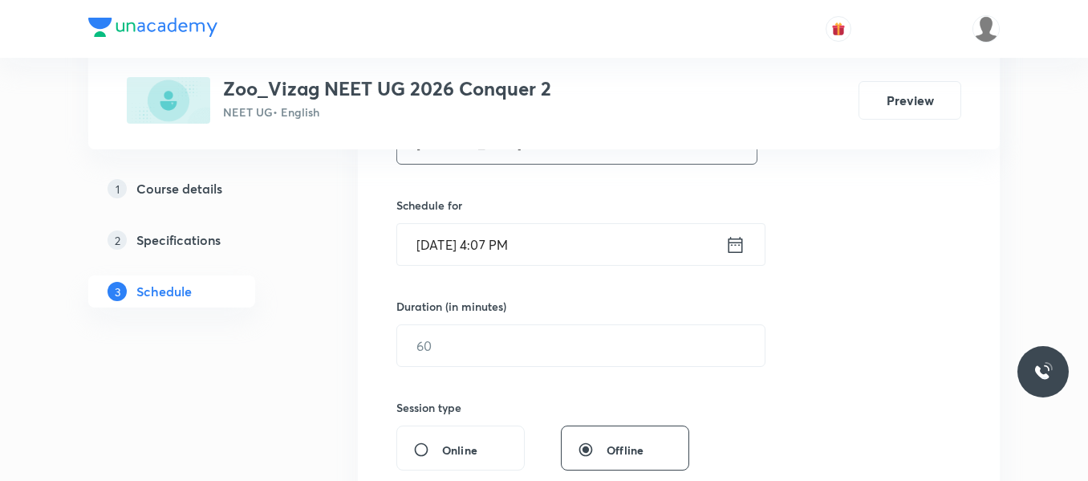
type input "Body fluids and circulation"
click at [738, 246] on icon at bounding box center [735, 244] width 20 height 22
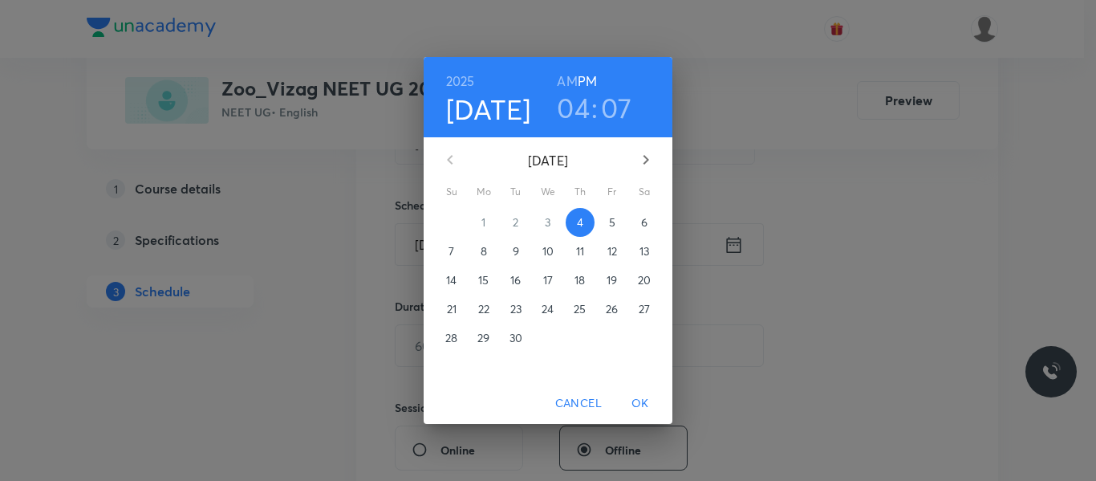
click at [600, 218] on span "5" at bounding box center [612, 222] width 29 height 16
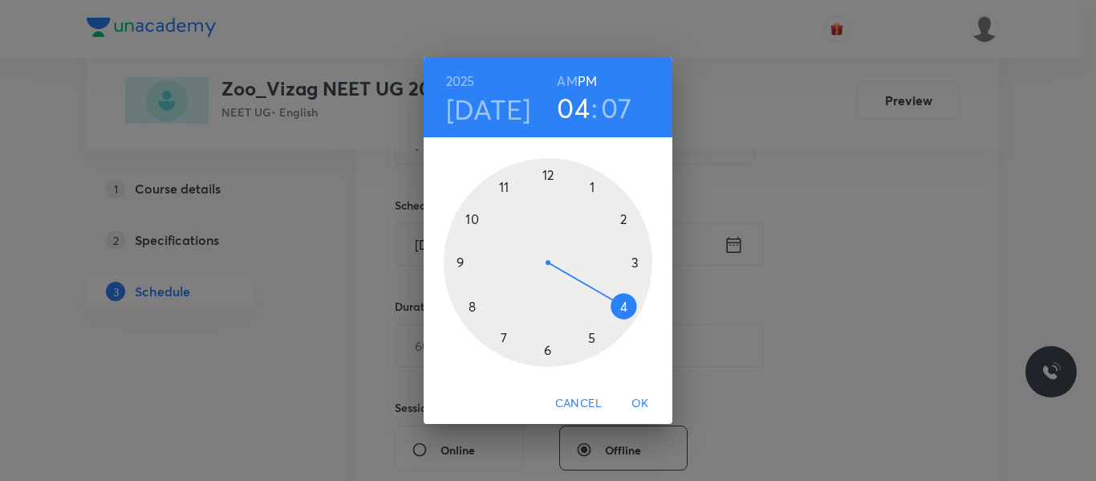
click at [566, 80] on h6 "AM" at bounding box center [567, 81] width 20 height 22
click at [473, 309] on div at bounding box center [548, 262] width 209 height 209
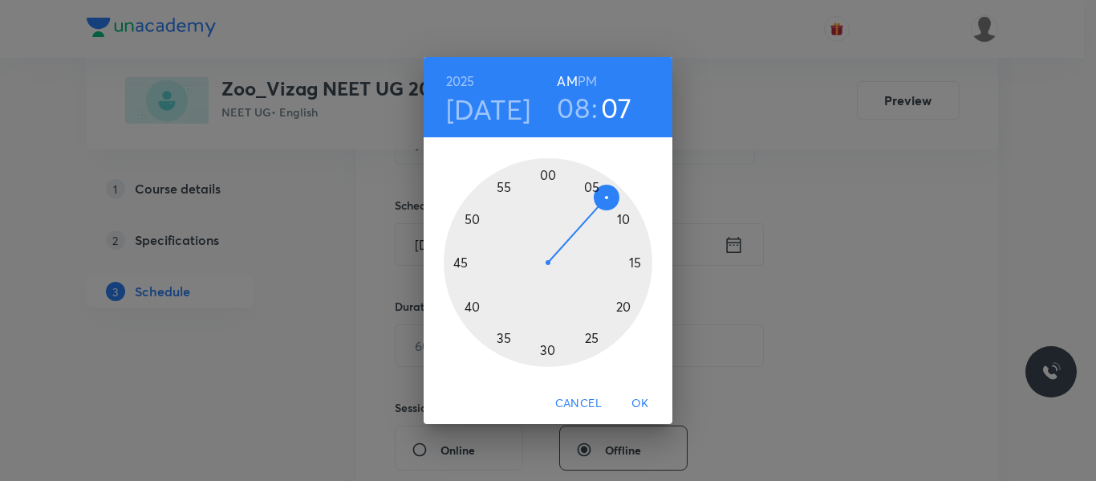
click at [461, 262] on div at bounding box center [548, 262] width 209 height 209
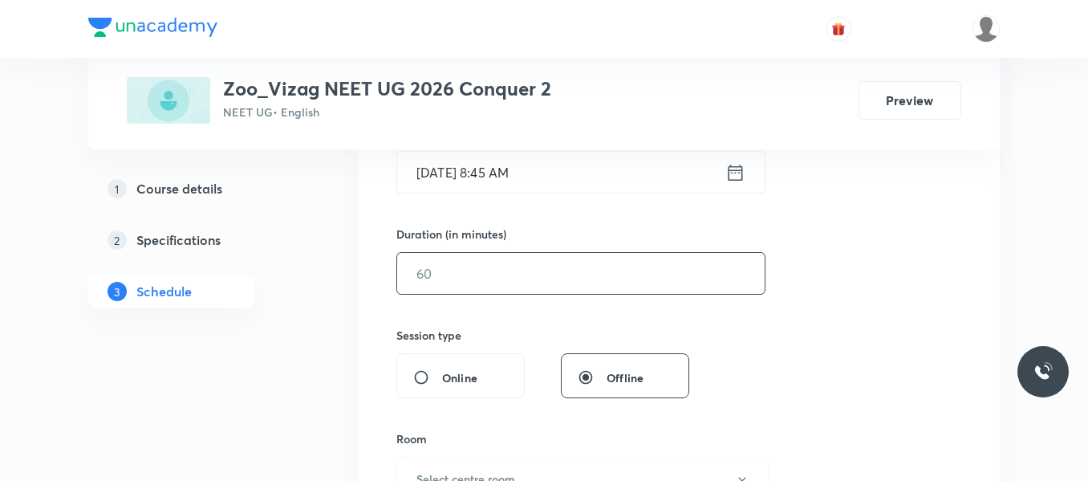
scroll to position [433, 0]
click at [466, 272] on input "text" at bounding box center [580, 271] width 367 height 41
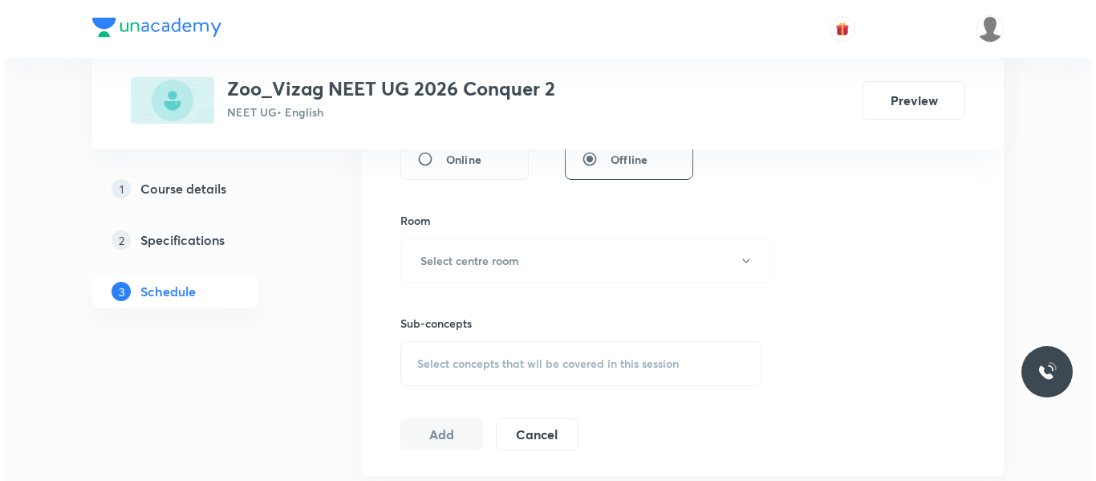
scroll to position [651, 0]
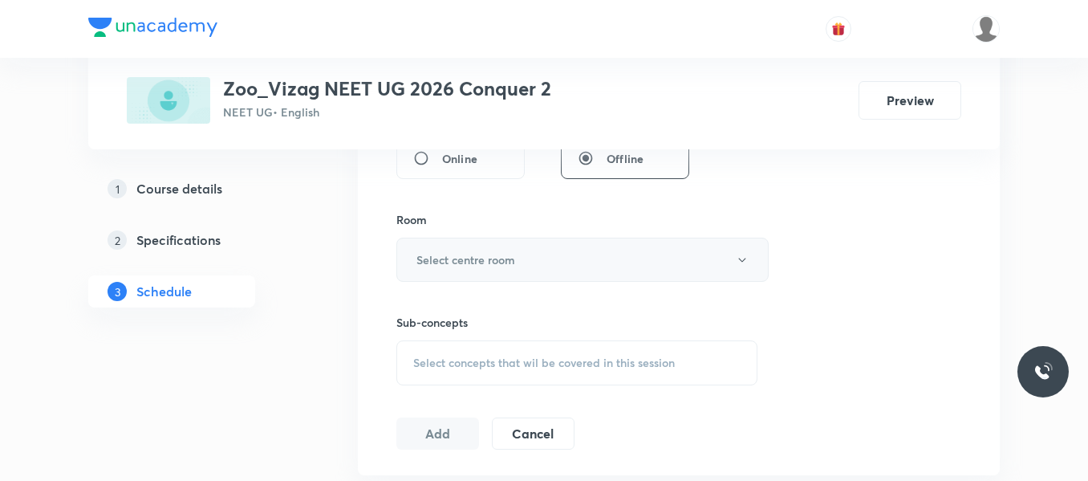
type input "75"
click at [524, 246] on button "Select centre room" at bounding box center [582, 259] width 372 height 44
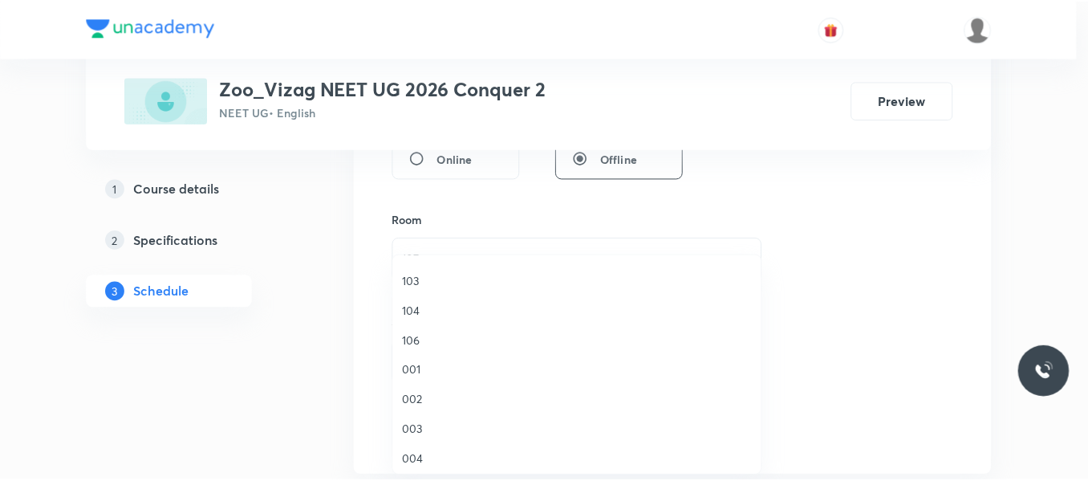
scroll to position [0, 0]
click at [412, 277] on span "101" at bounding box center [580, 276] width 351 height 17
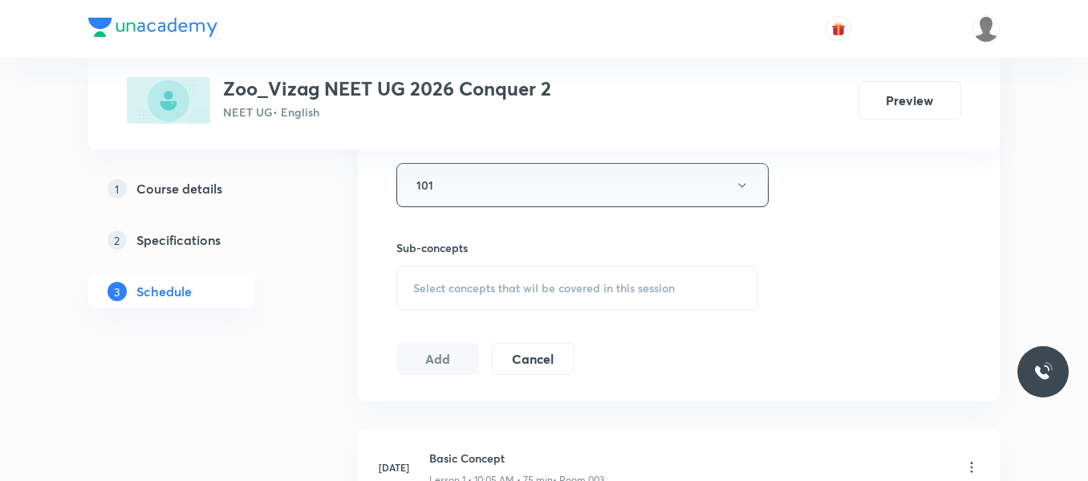
scroll to position [726, 0]
click at [484, 290] on span "Select concepts that wil be covered in this session" at bounding box center [544, 287] width 262 height 13
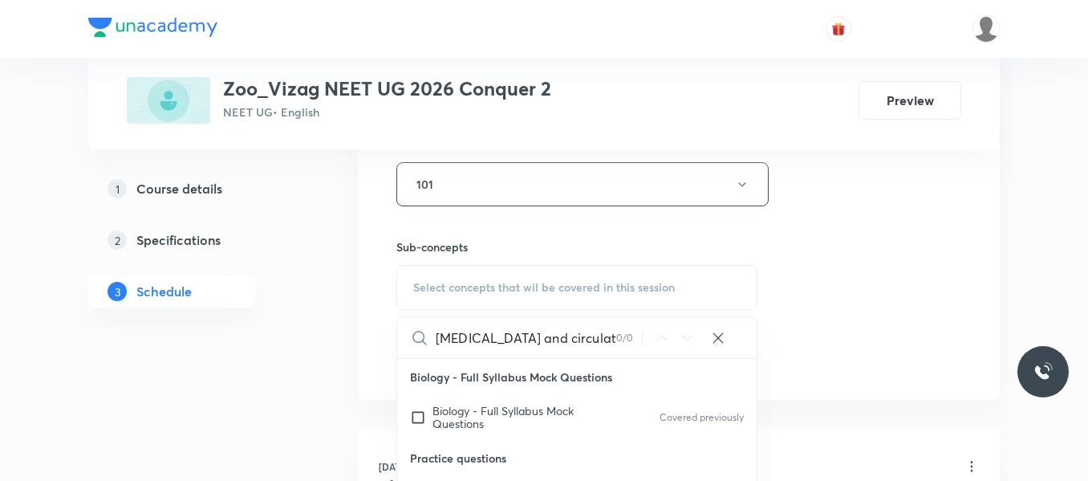
drag, startPoint x: 507, startPoint y: 339, endPoint x: 603, endPoint y: 319, distance: 98.3
click at [603, 319] on input "Body fluids and circulation" at bounding box center [526, 337] width 181 height 41
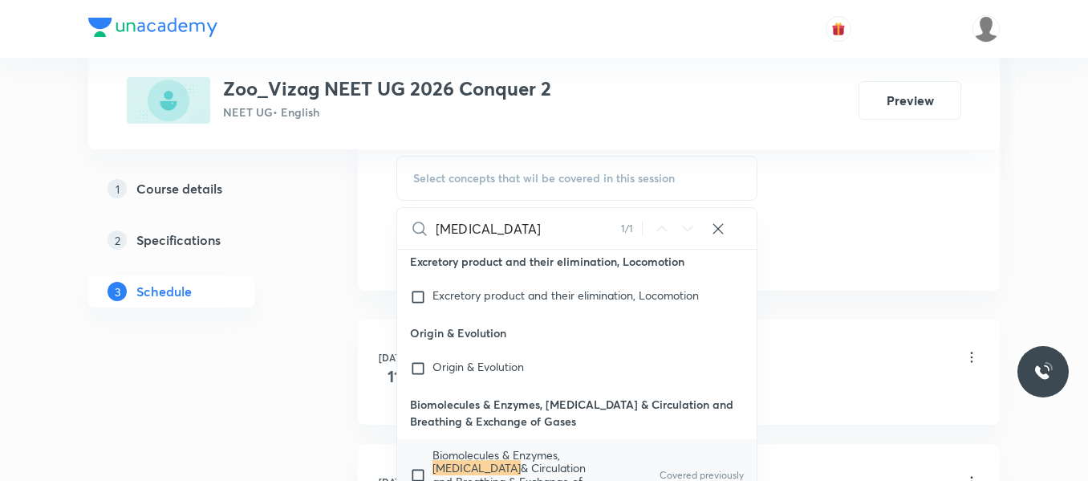
scroll to position [837, 0]
type input "Body fluids"
click at [420, 472] on input "checkbox" at bounding box center [421, 472] width 22 height 51
checkbox input "true"
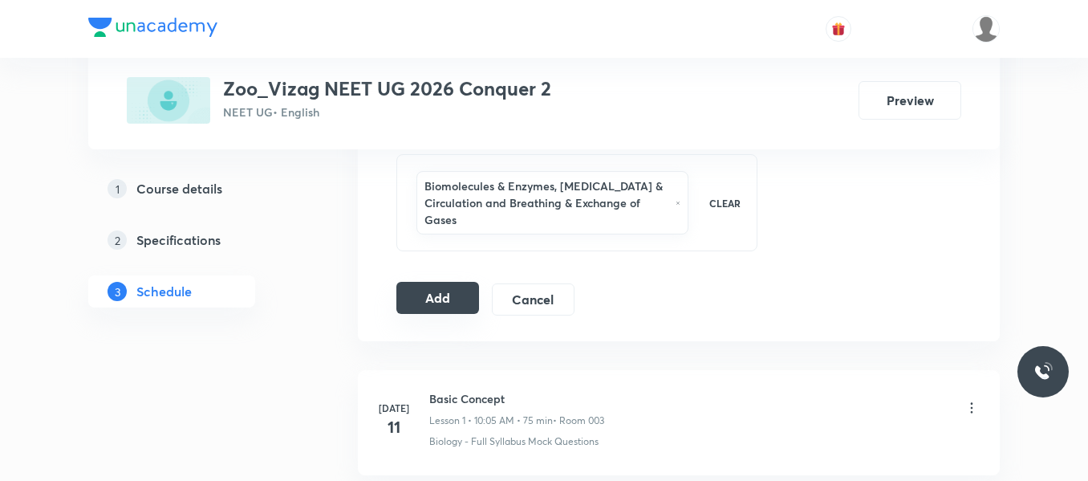
click at [432, 297] on button "Add" at bounding box center [437, 298] width 83 height 32
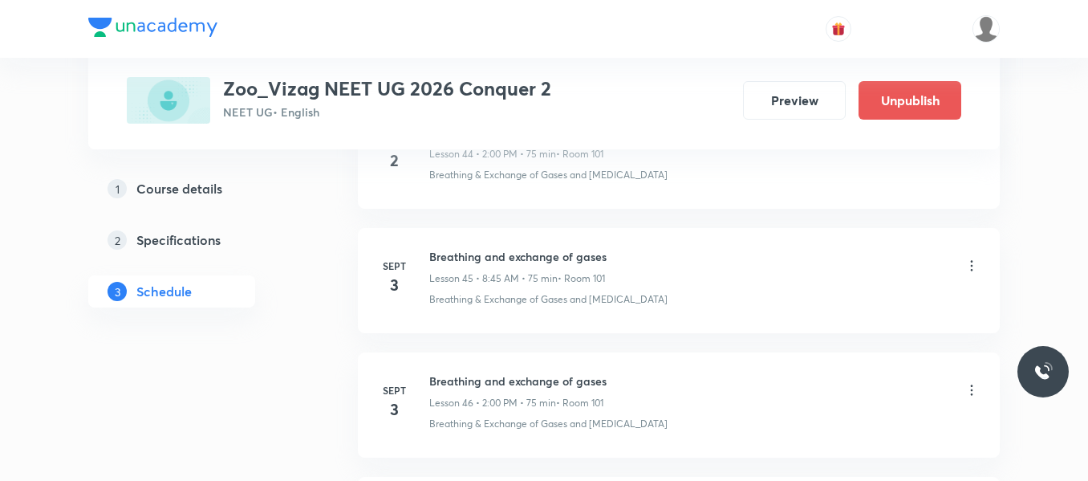
scroll to position [6038, 0]
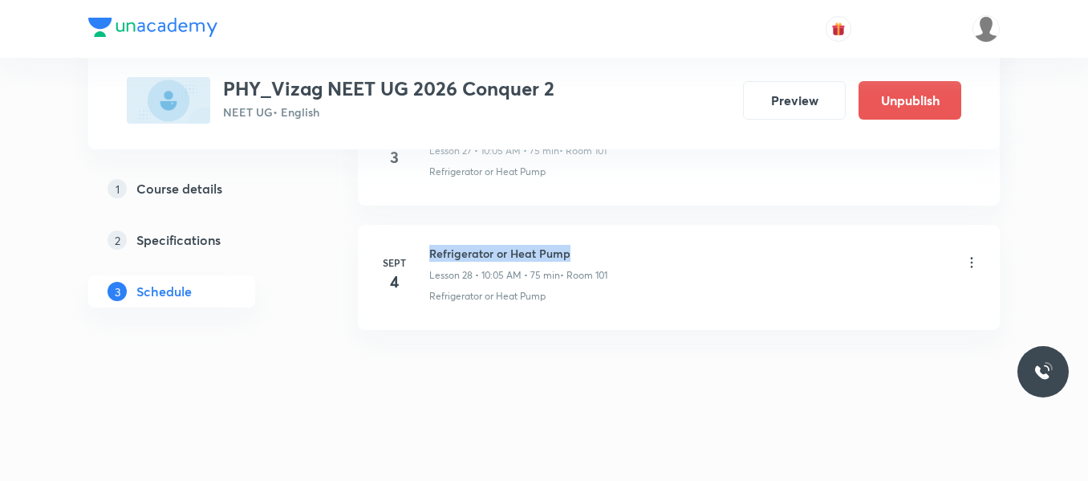
drag, startPoint x: 430, startPoint y: 250, endPoint x: 692, endPoint y: 222, distance: 263.1
copy h6 "Refrigerator or Heat Pump"
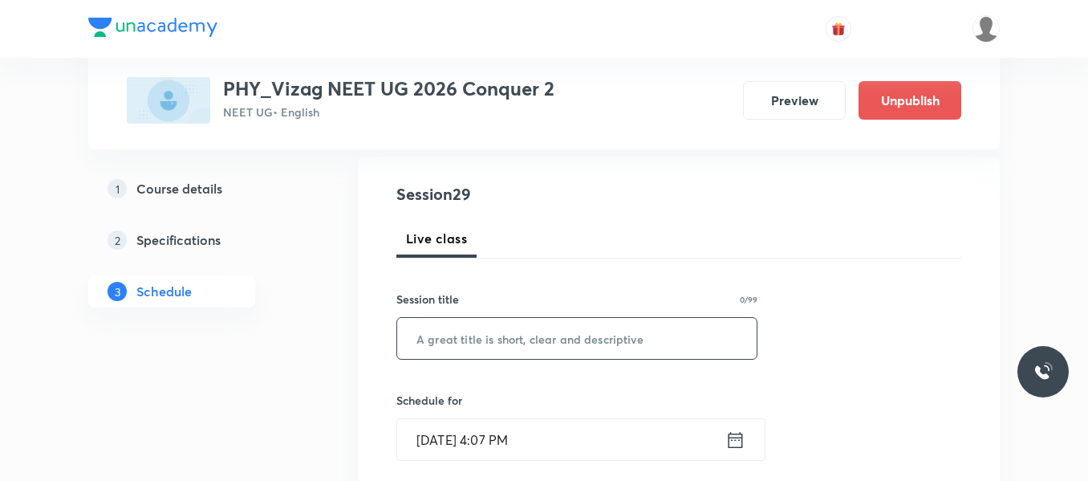
scroll to position [165, 0]
click at [501, 346] on input "text" at bounding box center [576, 337] width 359 height 41
paste input "Refrigerator or Heat Pump"
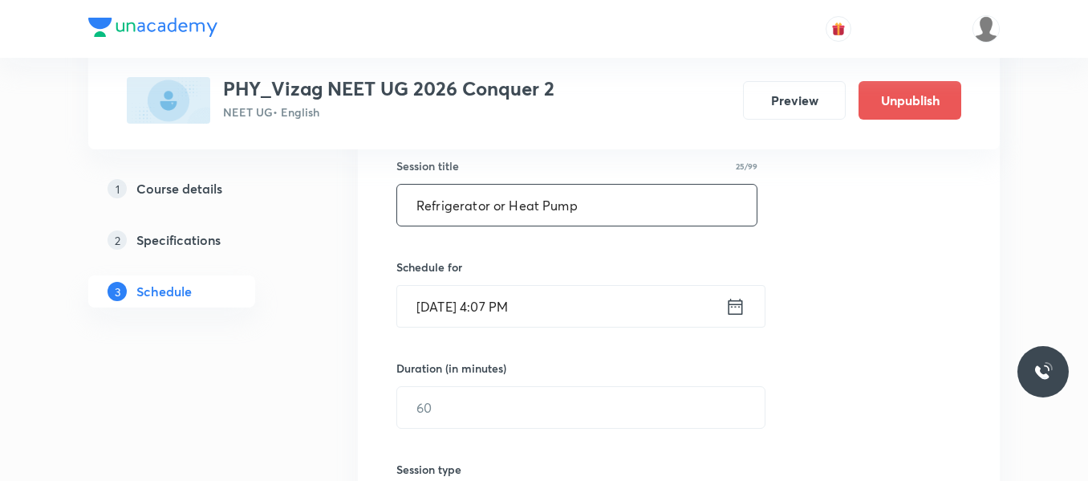
scroll to position [298, 0]
type input "Refrigerator or Heat Pump"
click at [736, 308] on icon at bounding box center [735, 305] width 20 height 22
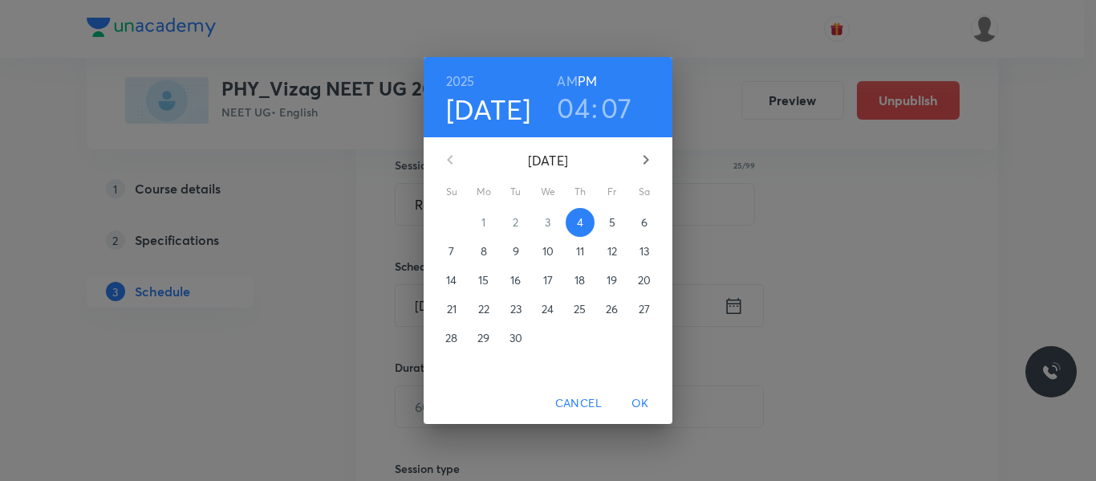
click at [620, 225] on span "5" at bounding box center [612, 222] width 29 height 16
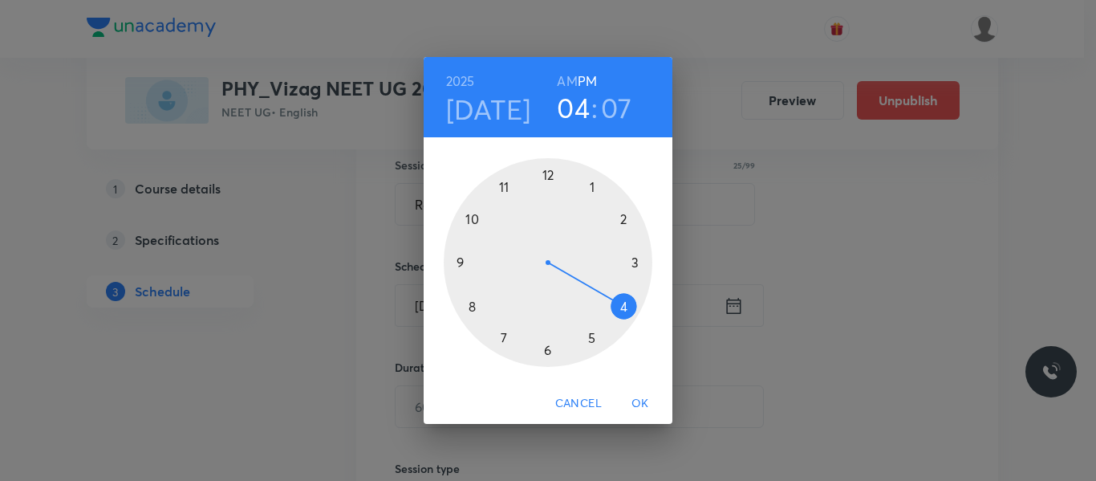
click at [578, 79] on h6 "PM" at bounding box center [587, 81] width 19 height 22
click at [566, 82] on h6 "AM" at bounding box center [567, 81] width 20 height 22
click at [474, 217] on div at bounding box center [548, 262] width 209 height 209
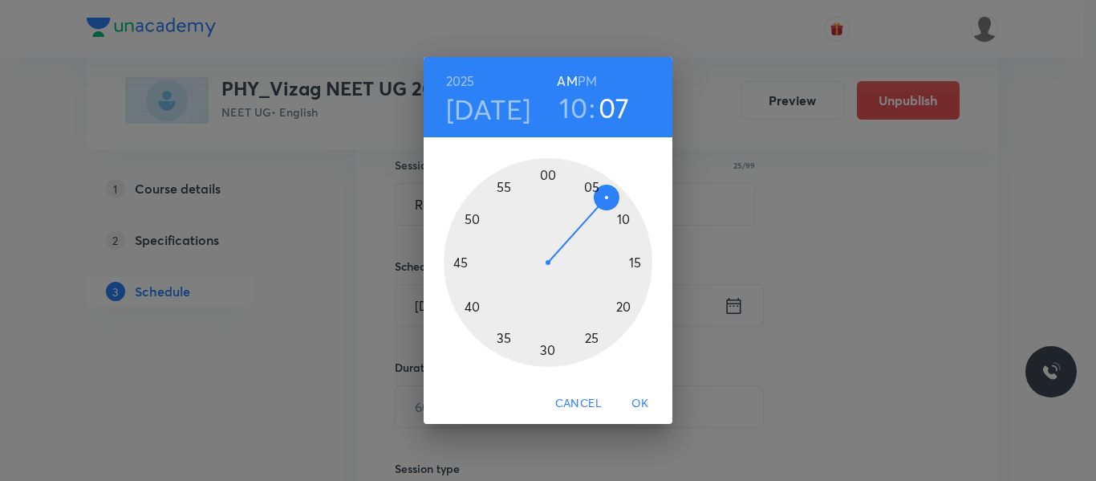
click at [591, 191] on div at bounding box center [548, 262] width 209 height 209
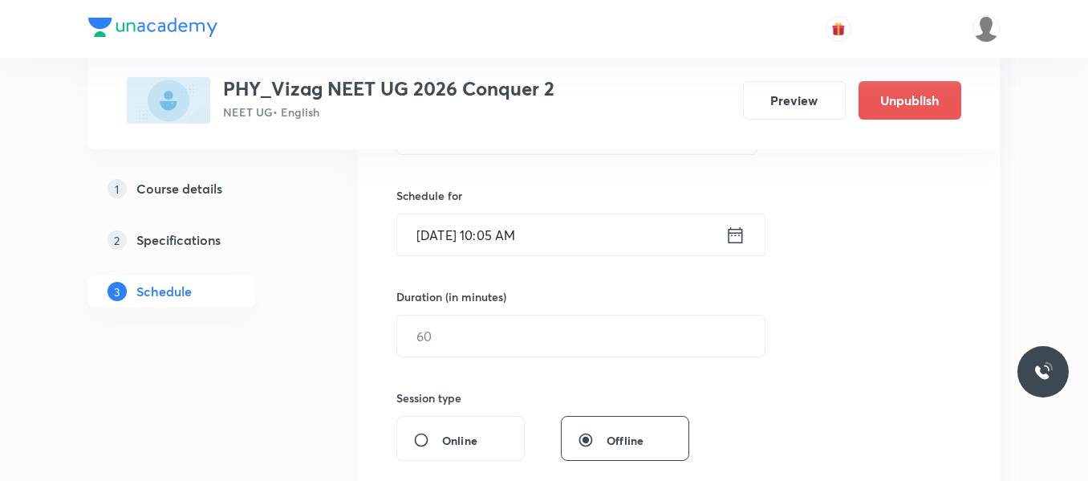
scroll to position [370, 0]
click at [504, 334] on input "text" at bounding box center [580, 335] width 367 height 41
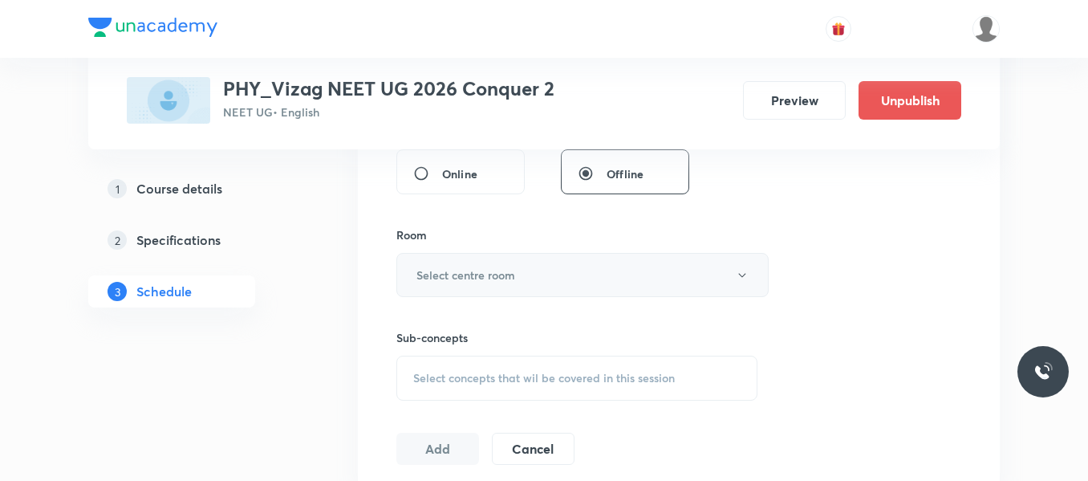
scroll to position [636, 0]
type input "75"
click at [531, 266] on button "Select centre room" at bounding box center [582, 274] width 372 height 44
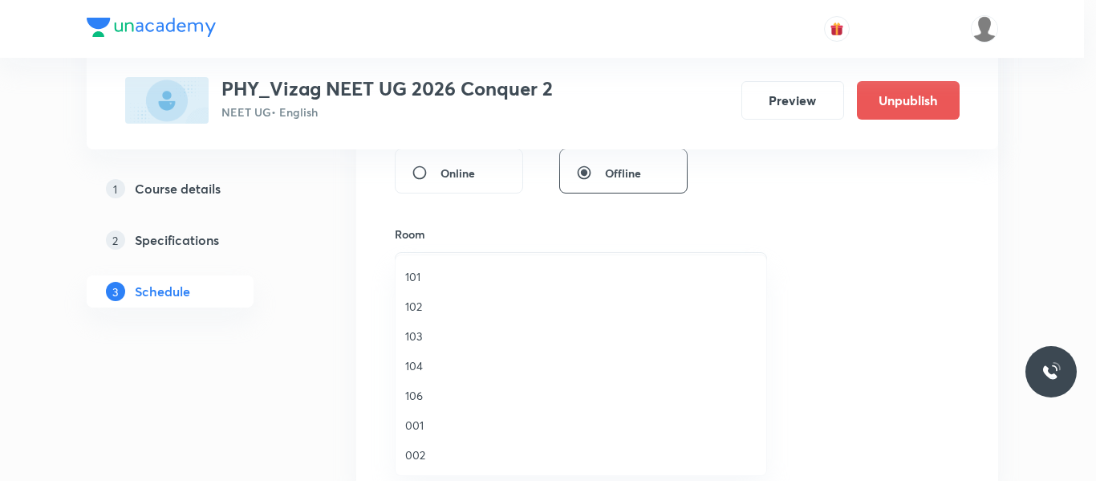
click at [417, 277] on span "101" at bounding box center [580, 276] width 351 height 17
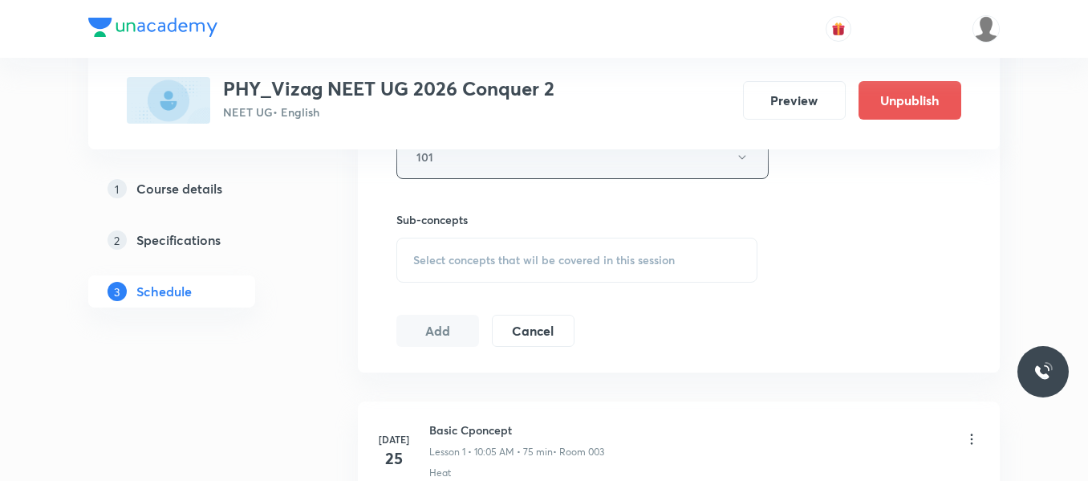
scroll to position [755, 0]
click at [477, 256] on span "Select concepts that wil be covered in this session" at bounding box center [544, 258] width 262 height 13
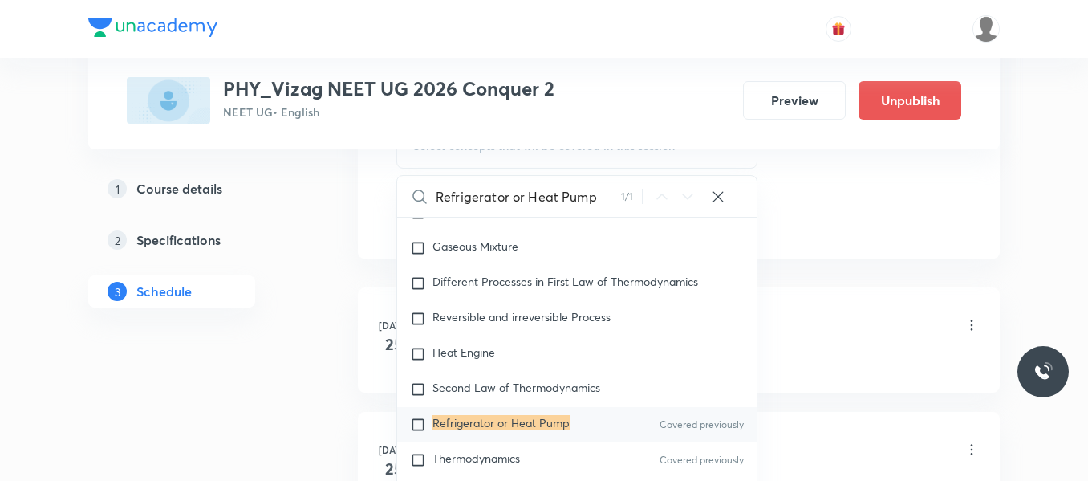
scroll to position [868, 0]
type input "Refrigerator or Heat Pump"
click at [416, 420] on input "checkbox" at bounding box center [421, 424] width 22 height 16
checkbox input "true"
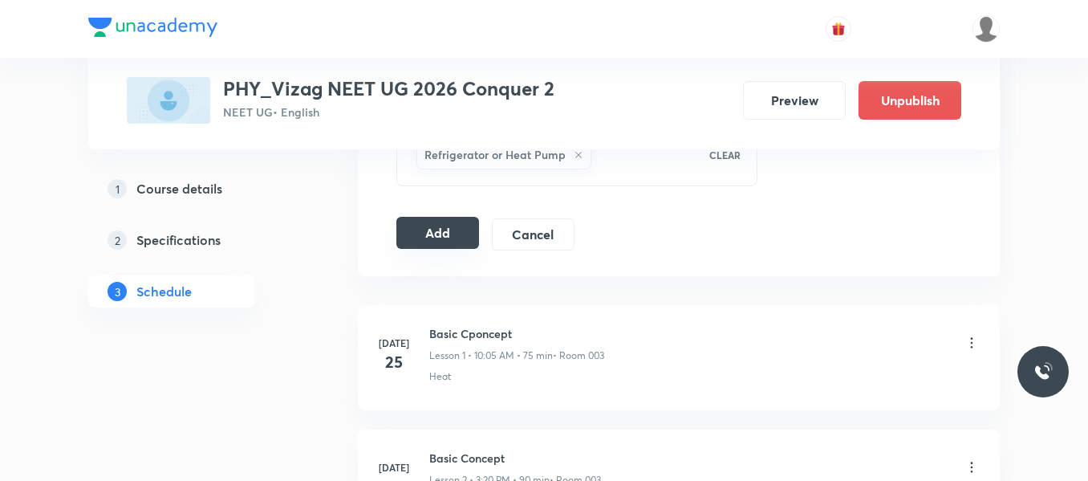
click at [438, 241] on button "Add" at bounding box center [437, 233] width 83 height 32
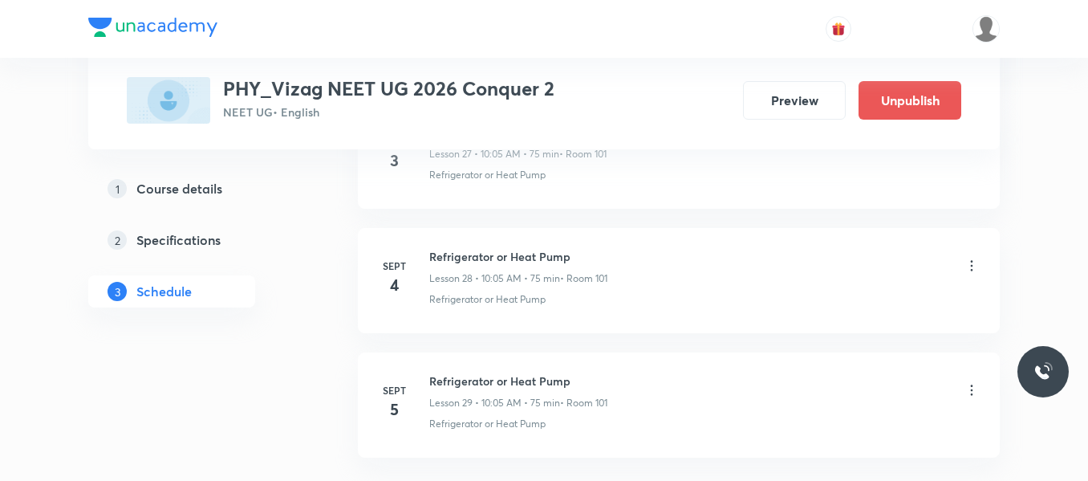
scroll to position [3675, 0]
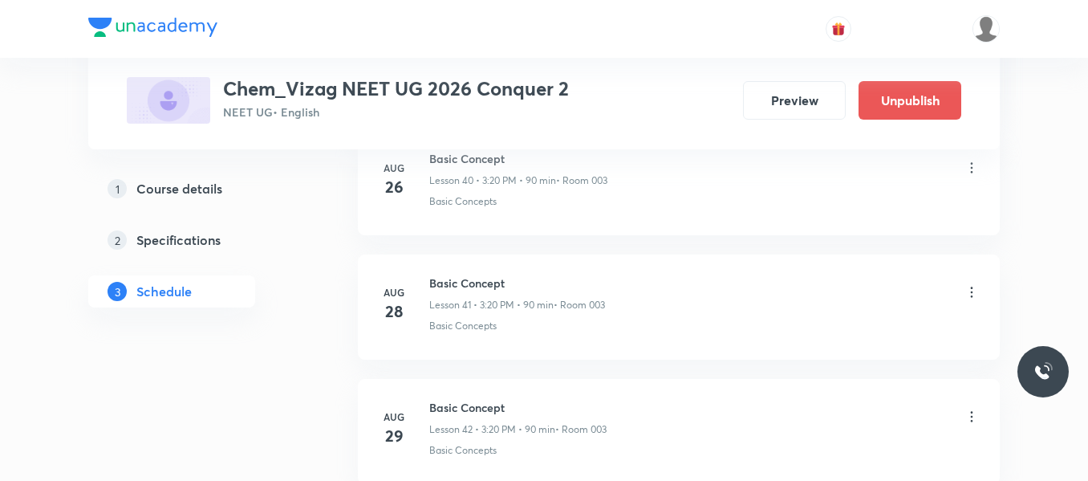
scroll to position [6402, 0]
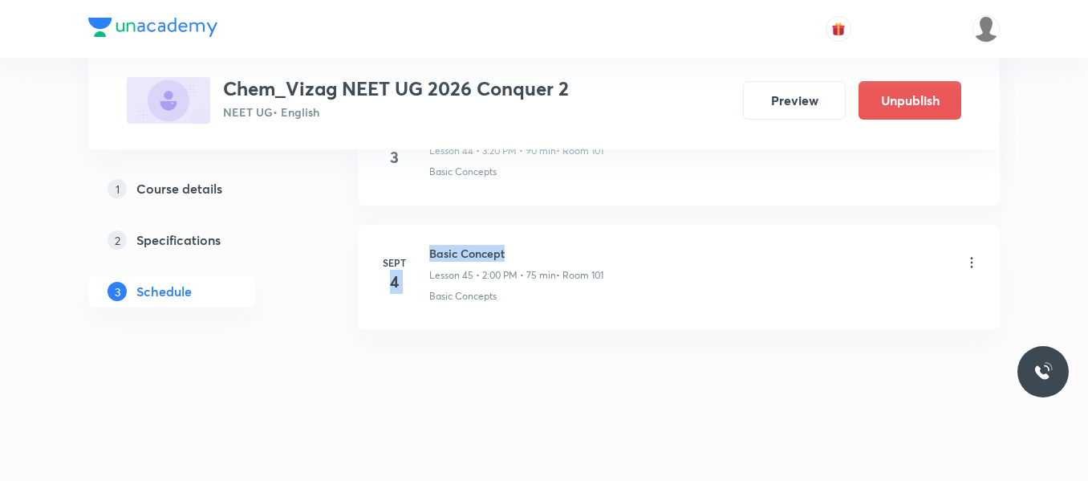
drag, startPoint x: 428, startPoint y: 255, endPoint x: 538, endPoint y: 255, distance: 109.9
click at [538, 255] on div "[DATE] Basic Concept Lesson 45 • 2:00 PM • 75 min • Room 101 Basic Concepts" at bounding box center [679, 274] width 602 height 59
click at [538, 255] on h6 "Basic Concept" at bounding box center [516, 253] width 174 height 17
drag, startPoint x: 432, startPoint y: 250, endPoint x: 550, endPoint y: 250, distance: 117.1
click at [550, 250] on h6 "Basic Concept" at bounding box center [516, 253] width 174 height 17
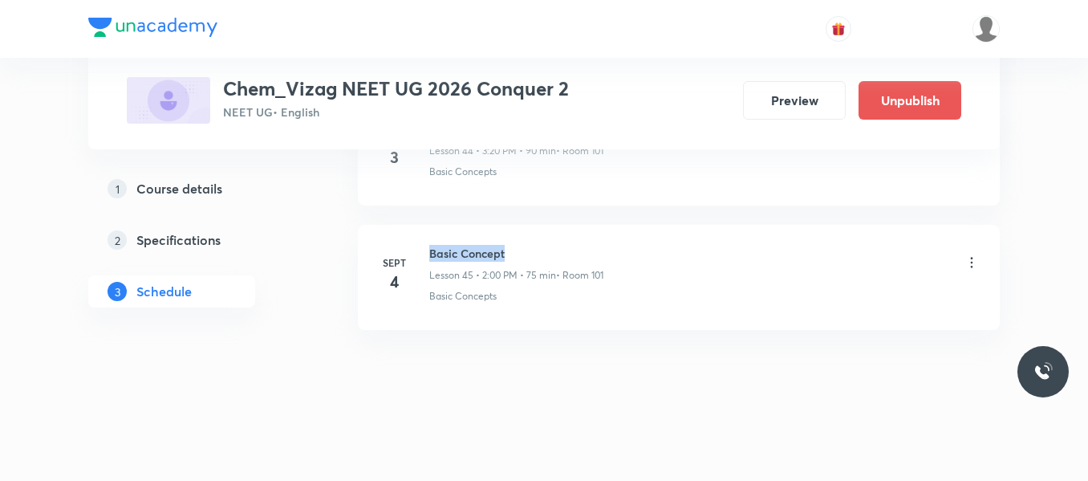
copy h6 "Basic Concept"
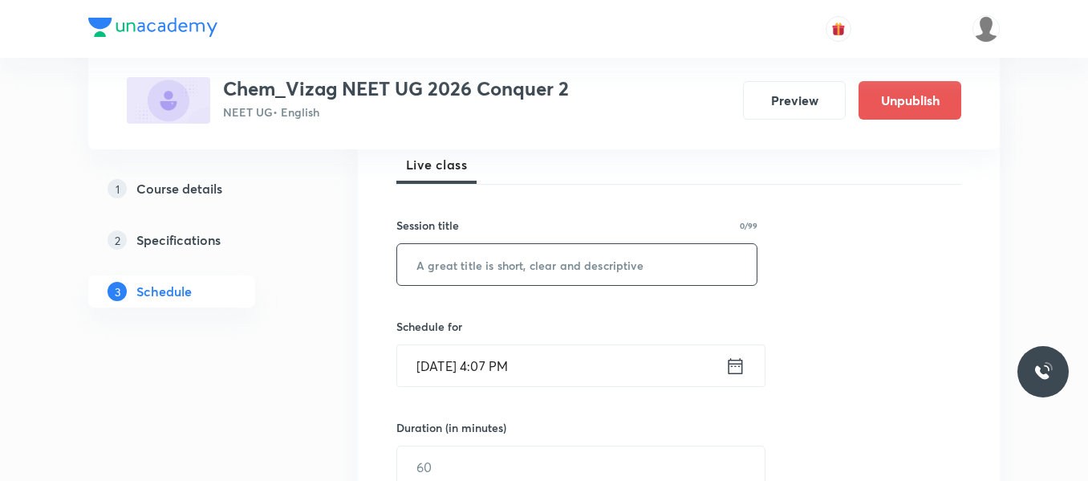
scroll to position [239, 0]
click at [474, 261] on input "text" at bounding box center [576, 263] width 359 height 41
paste input "Basic Concept"
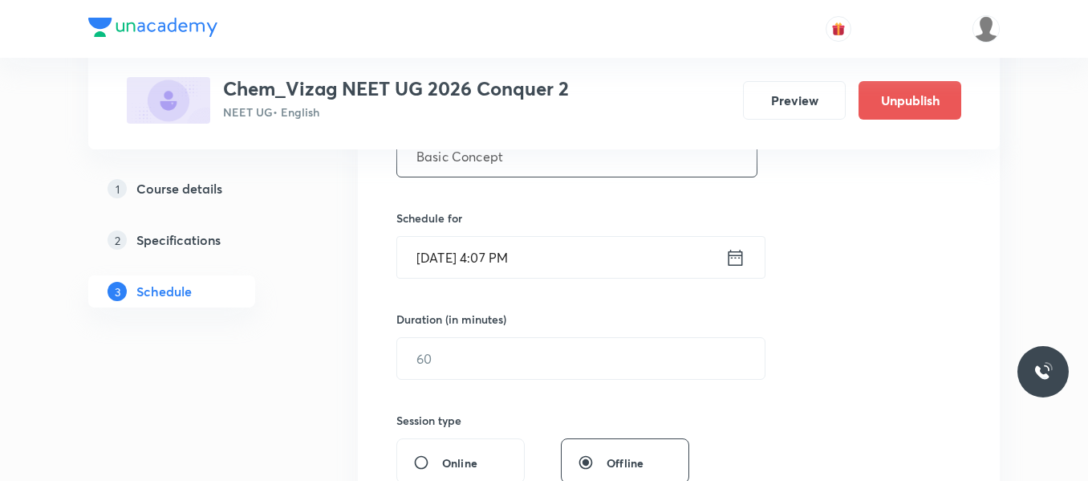
scroll to position [351, 0]
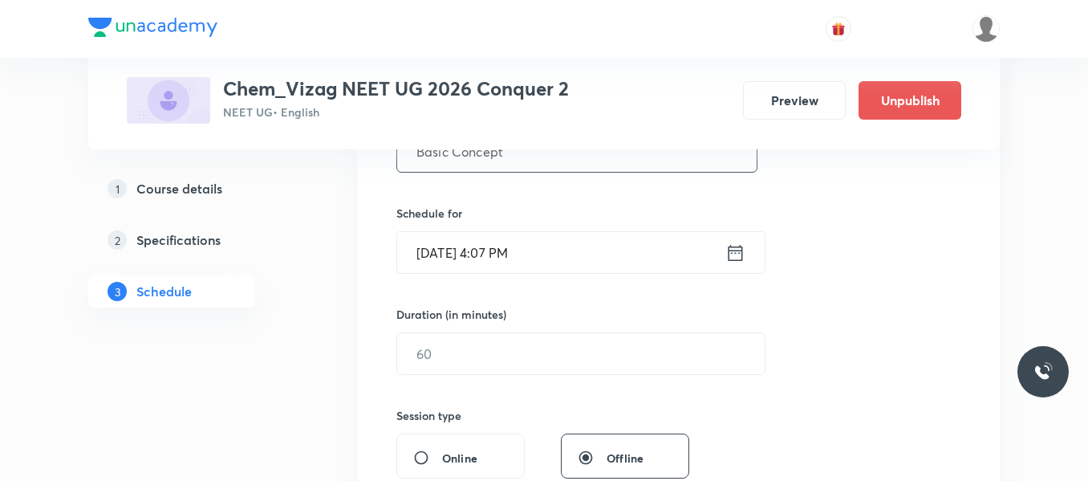
type input "Basic Concept"
click at [733, 256] on icon at bounding box center [735, 253] width 20 height 22
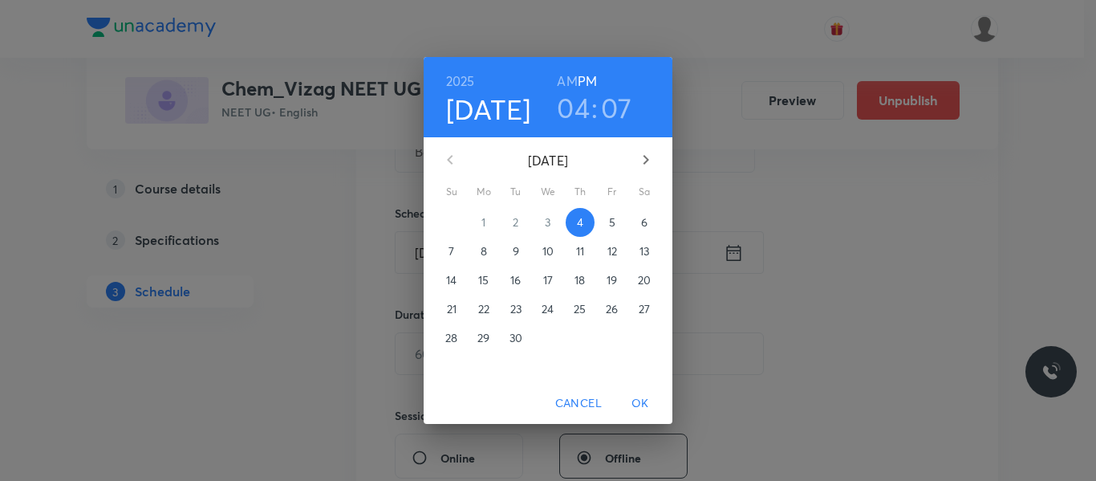
click at [607, 229] on span "5" at bounding box center [612, 222] width 29 height 16
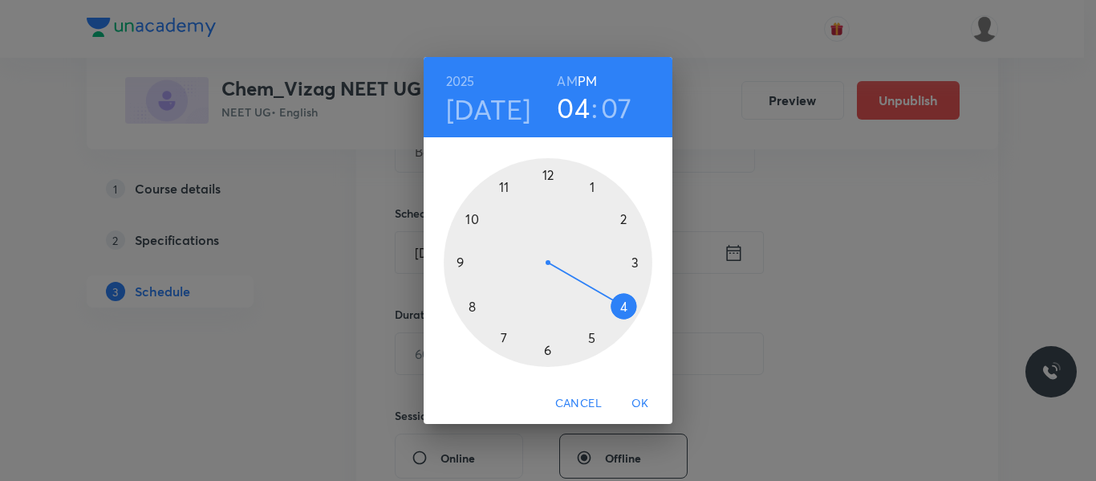
click at [572, 80] on h6 "AM" at bounding box center [567, 81] width 20 height 22
click at [505, 189] on div at bounding box center [548, 262] width 209 height 209
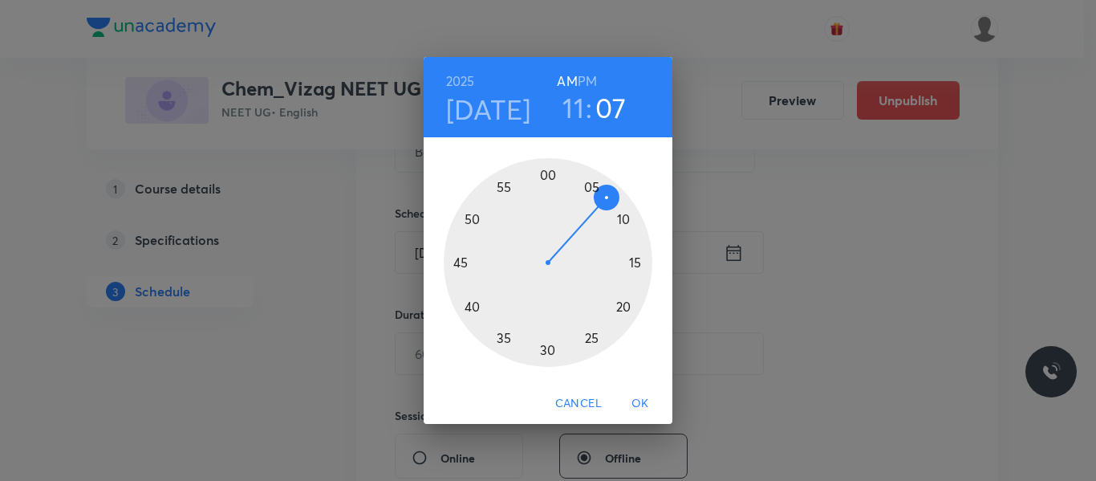
click at [593, 339] on div at bounding box center [548, 262] width 209 height 209
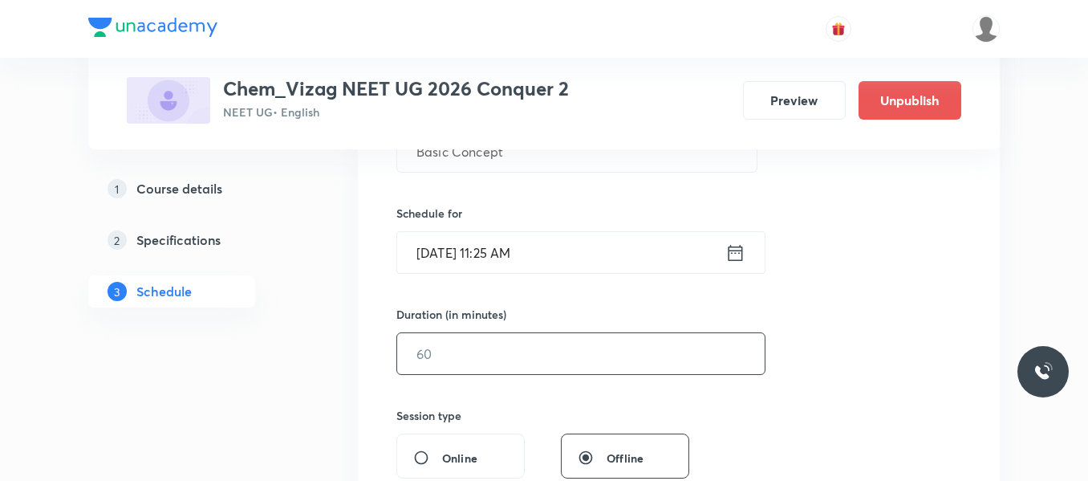
click at [499, 359] on input "text" at bounding box center [580, 353] width 367 height 41
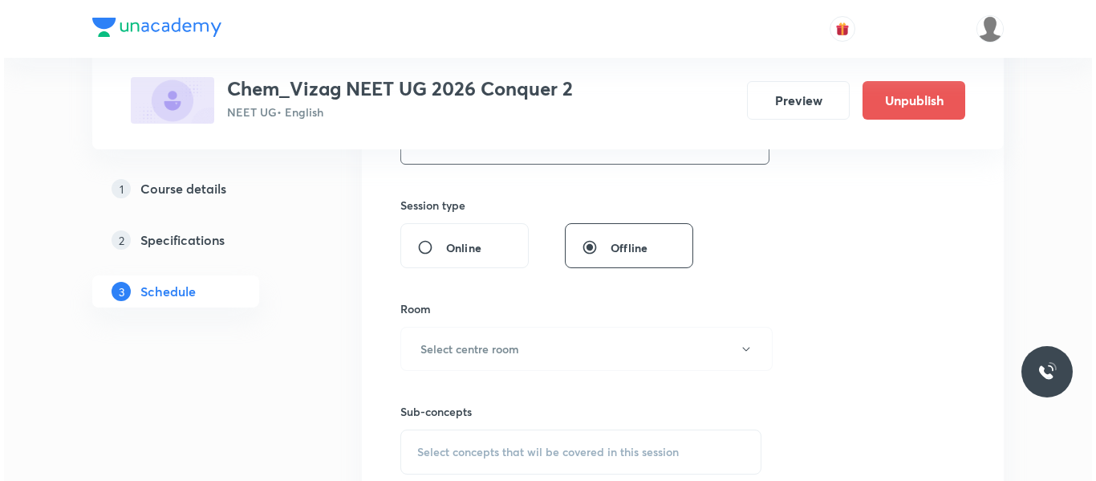
scroll to position [566, 0]
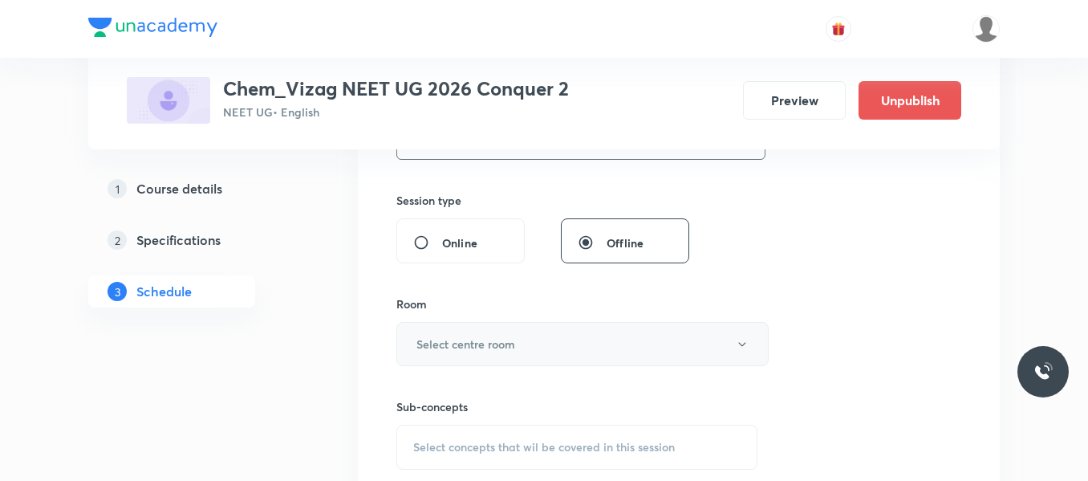
type input "65"
click at [488, 343] on h6 "Select centre room" at bounding box center [465, 343] width 99 height 17
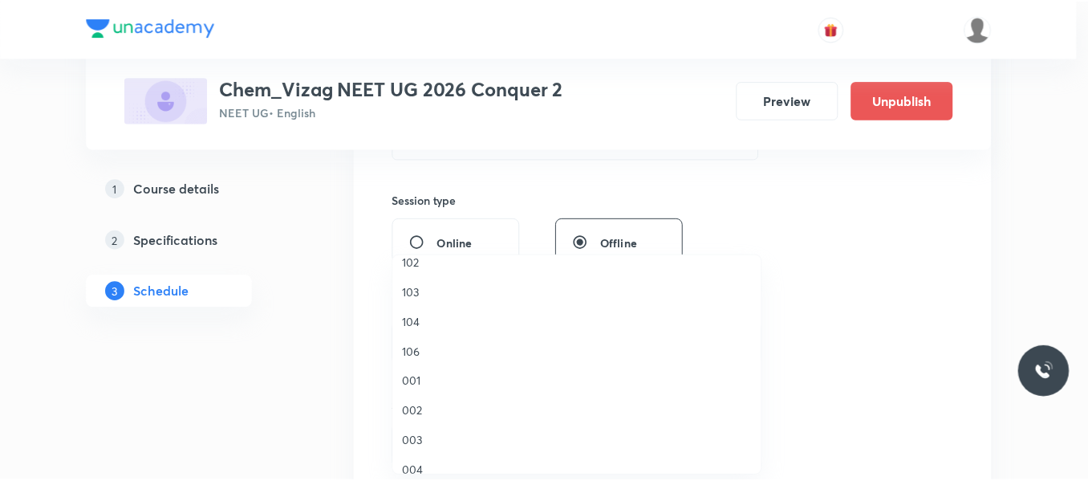
scroll to position [0, 0]
click at [415, 275] on span "101" at bounding box center [580, 276] width 351 height 17
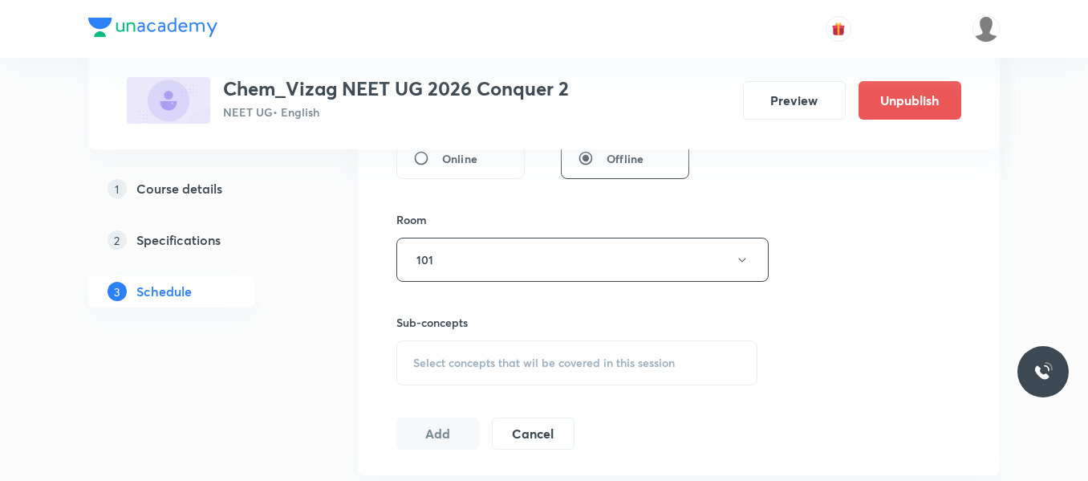
scroll to position [655, 0]
click at [463, 360] on span "Select concepts that wil be covered in this session" at bounding box center [544, 358] width 262 height 13
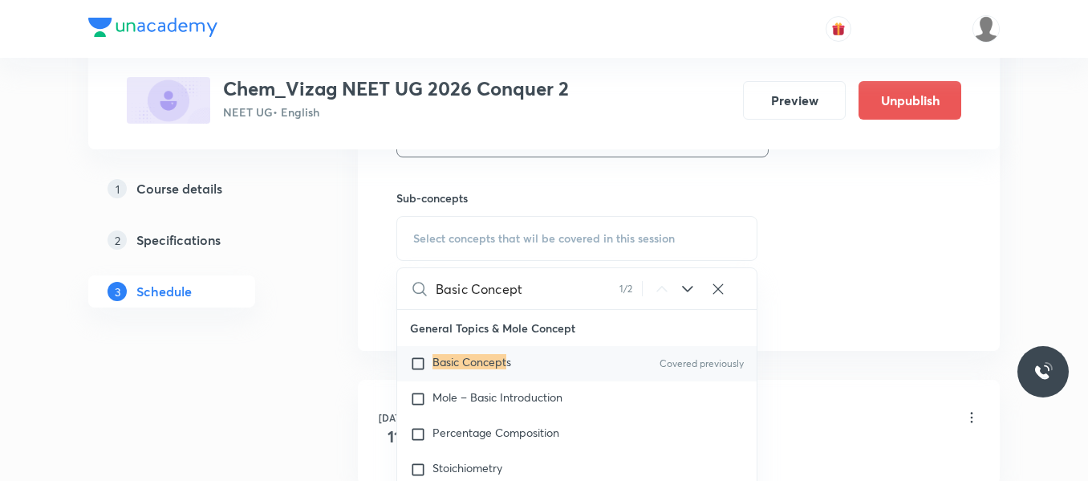
scroll to position [776, 0]
type input "Basic Concept"
click at [417, 361] on input "checkbox" at bounding box center [421, 363] width 22 height 16
checkbox input "true"
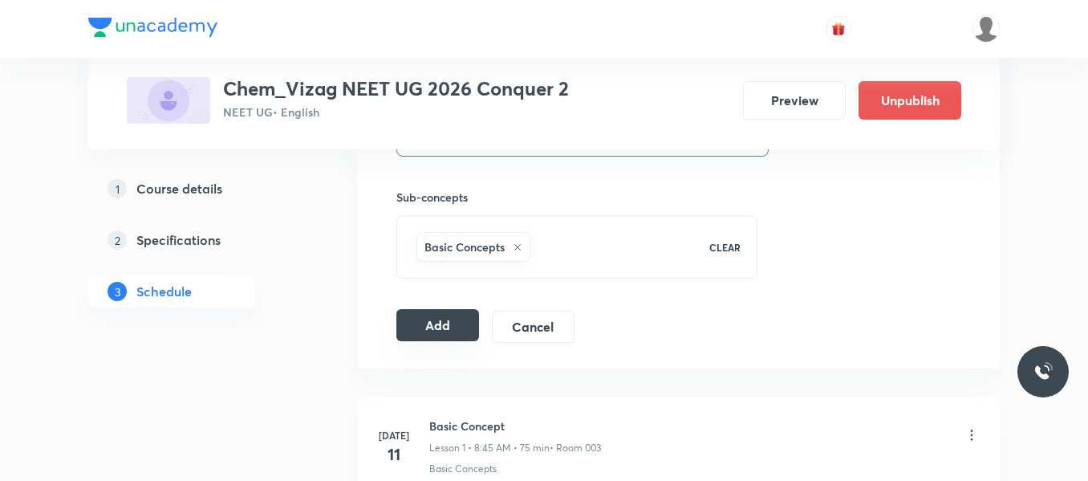
click at [456, 323] on button "Add" at bounding box center [437, 325] width 83 height 32
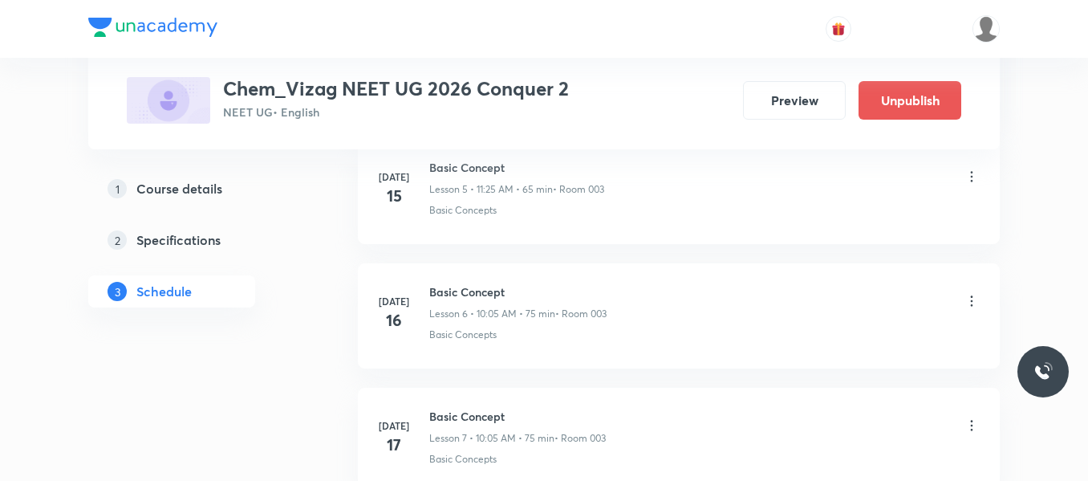
scroll to position [5789, 0]
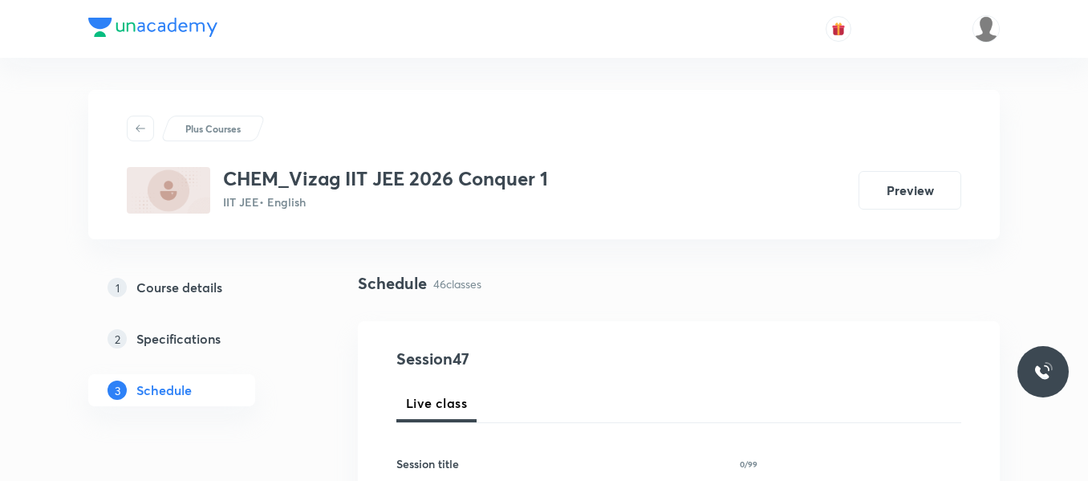
click at [286, 341] on div "2 Specifications" at bounding box center [201, 338] width 186 height 19
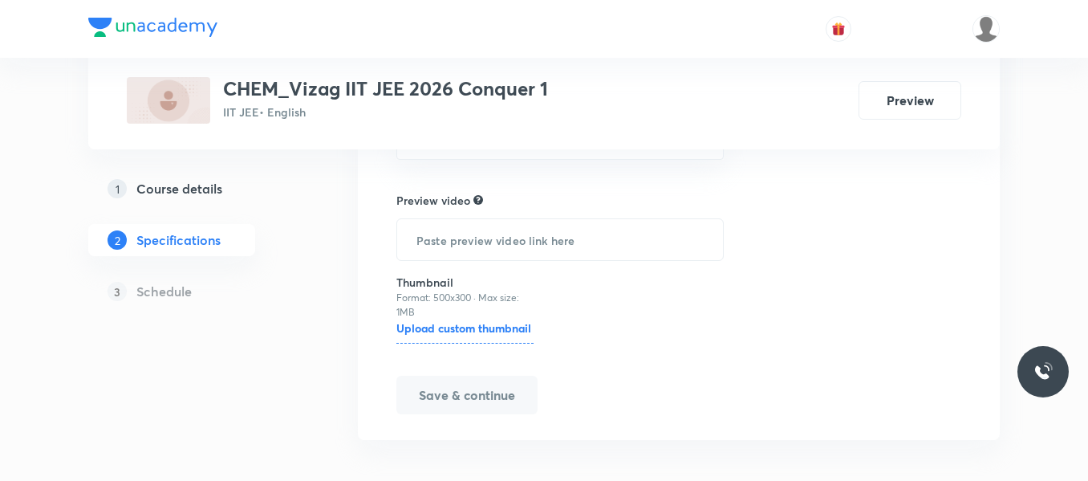
scroll to position [729, 0]
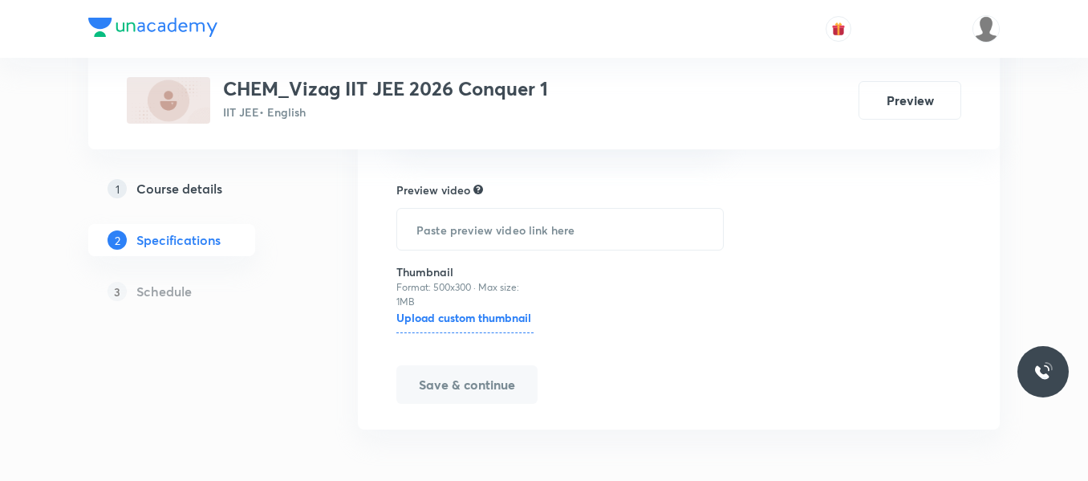
click at [177, 290] on h5 "Schedule" at bounding box center [163, 291] width 55 height 19
click at [278, 320] on div "1 Course details 2 Specifications 3 Schedule" at bounding box center [197, 250] width 218 height 154
click at [157, 295] on h5 "Schedule" at bounding box center [163, 291] width 55 height 19
click at [440, 370] on button "Save & continue" at bounding box center [466, 384] width 141 height 39
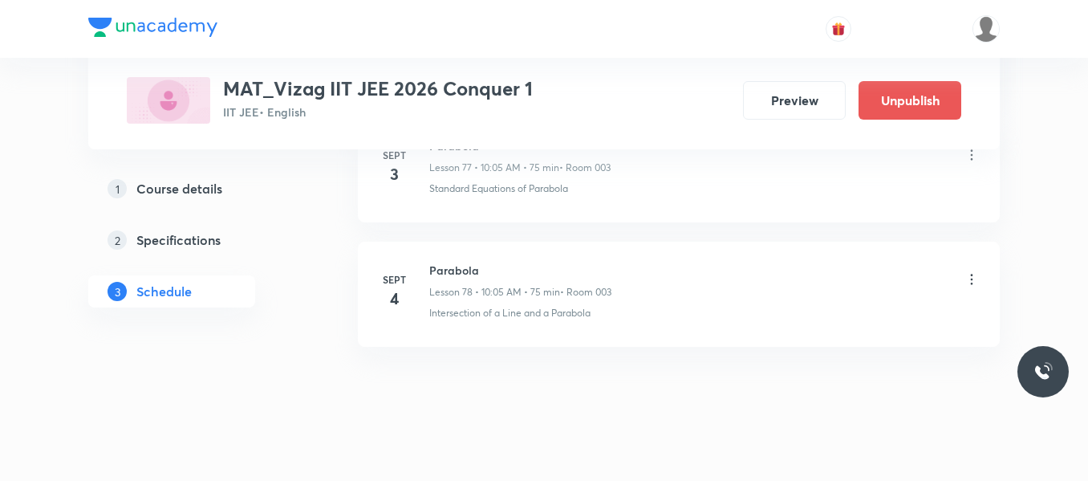
scroll to position [10506, 0]
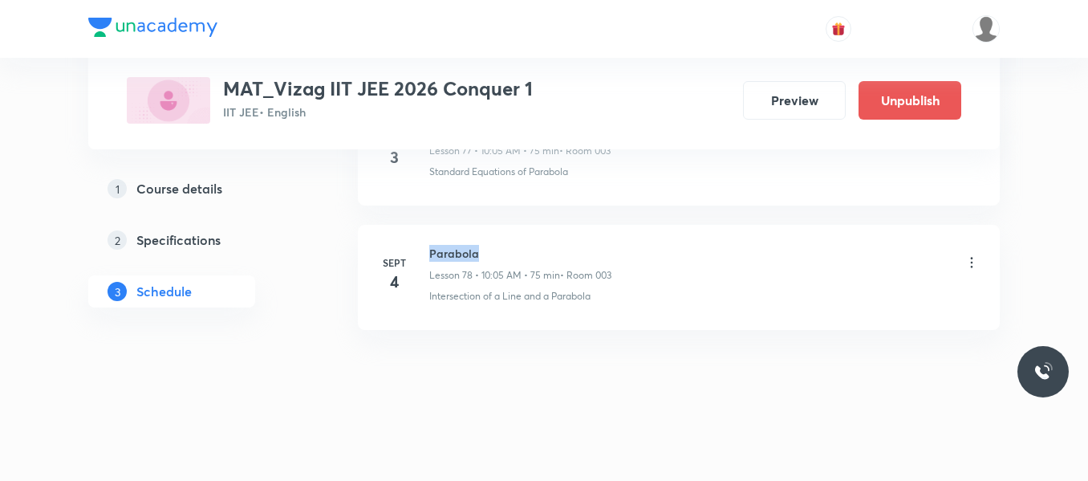
drag, startPoint x: 429, startPoint y: 253, endPoint x: 574, endPoint y: 244, distance: 145.5
click at [574, 244] on li "Sept 4 Parabola Lesson 78 • 10:05 AM • 75 min • Room 003 Intersection of a Line…" at bounding box center [679, 277] width 642 height 105
copy h6 "Parabola"
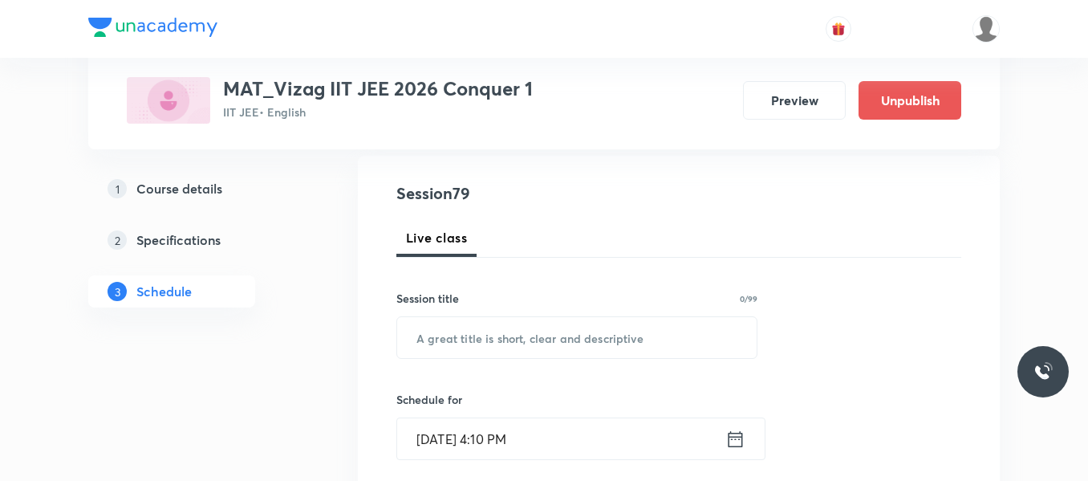
scroll to position [166, 0]
click at [475, 325] on input "text" at bounding box center [576, 336] width 359 height 41
paste input "Parabola"
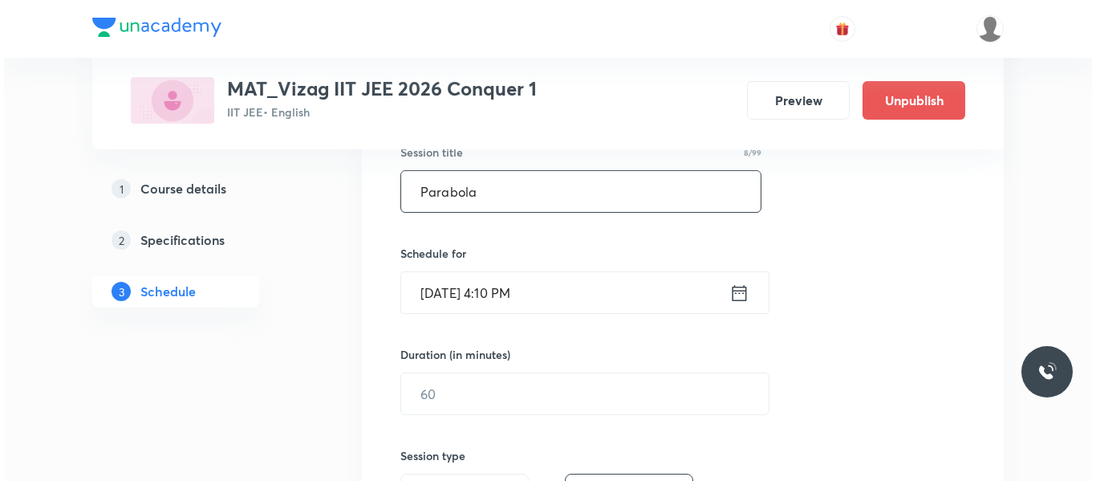
scroll to position [312, 0]
type input "Parabola"
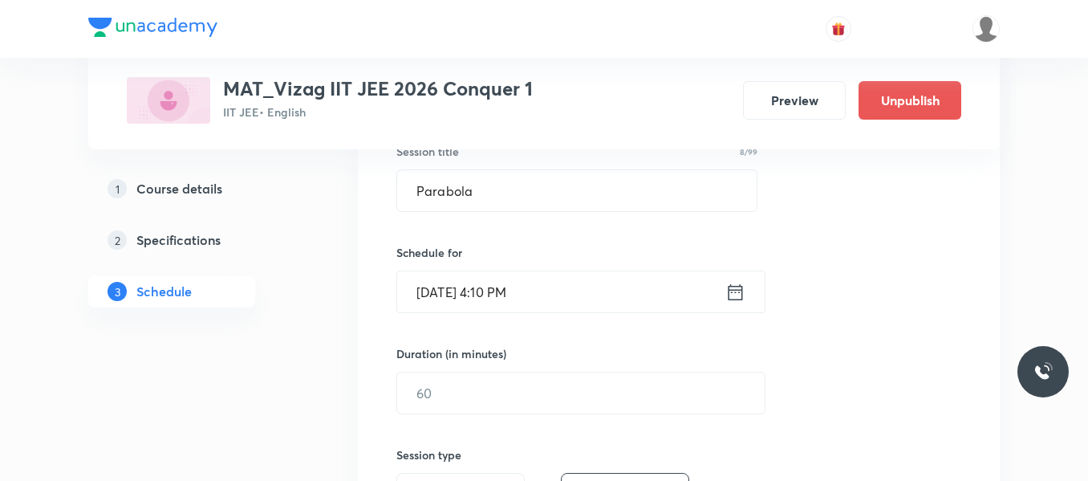
click at [738, 294] on icon at bounding box center [735, 292] width 20 height 22
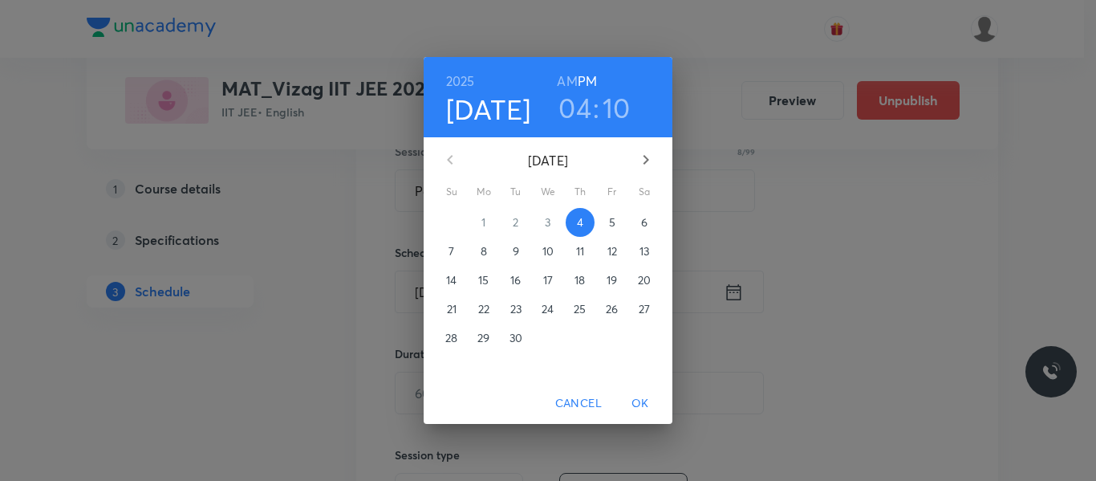
click at [607, 228] on span "5" at bounding box center [612, 222] width 29 height 16
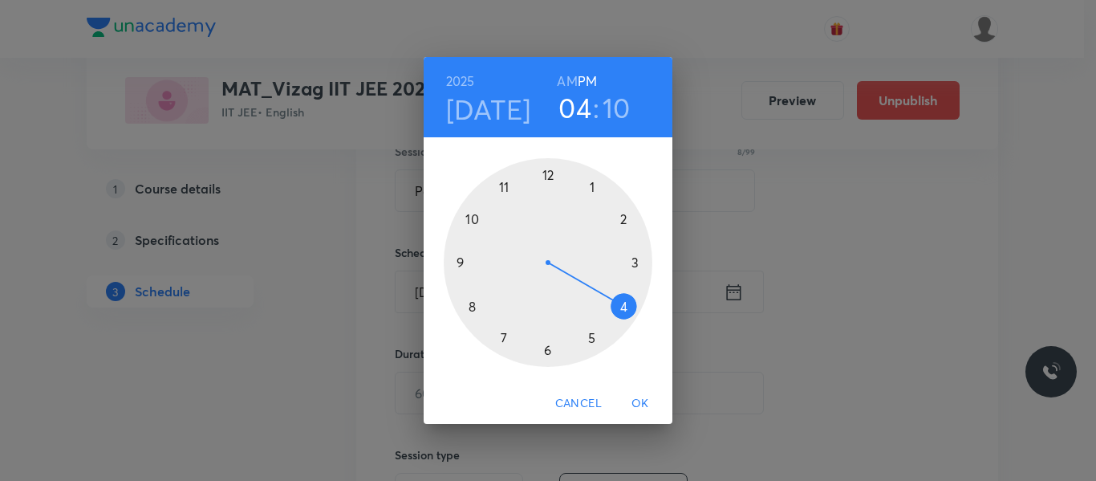
click at [570, 81] on h6 "AM" at bounding box center [567, 81] width 20 height 22
click at [475, 221] on div at bounding box center [548, 262] width 209 height 209
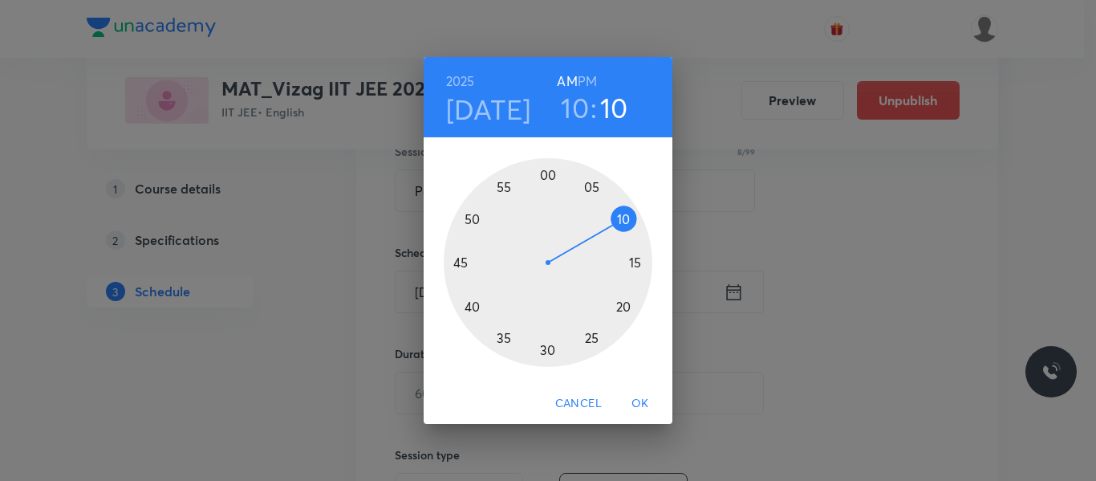
click at [592, 189] on div at bounding box center [548, 262] width 209 height 209
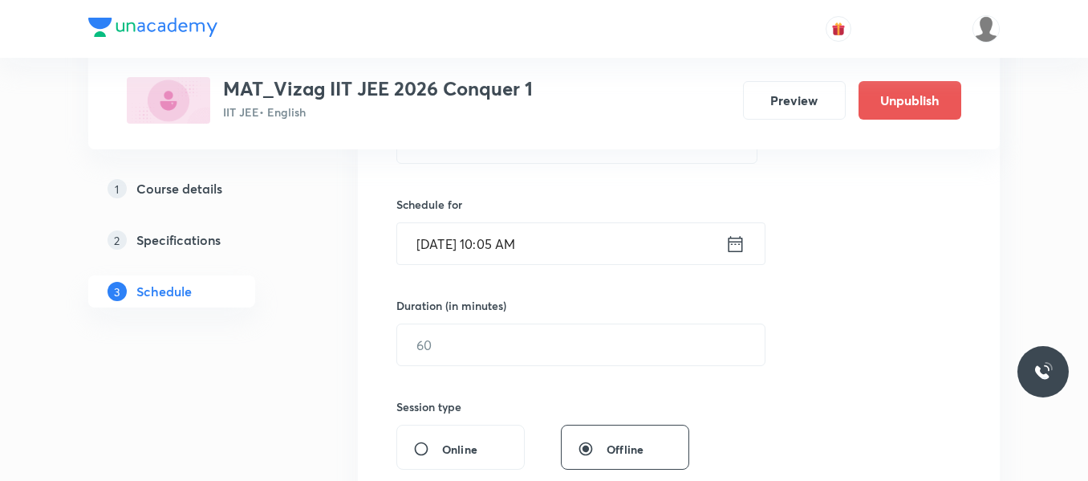
scroll to position [361, 0]
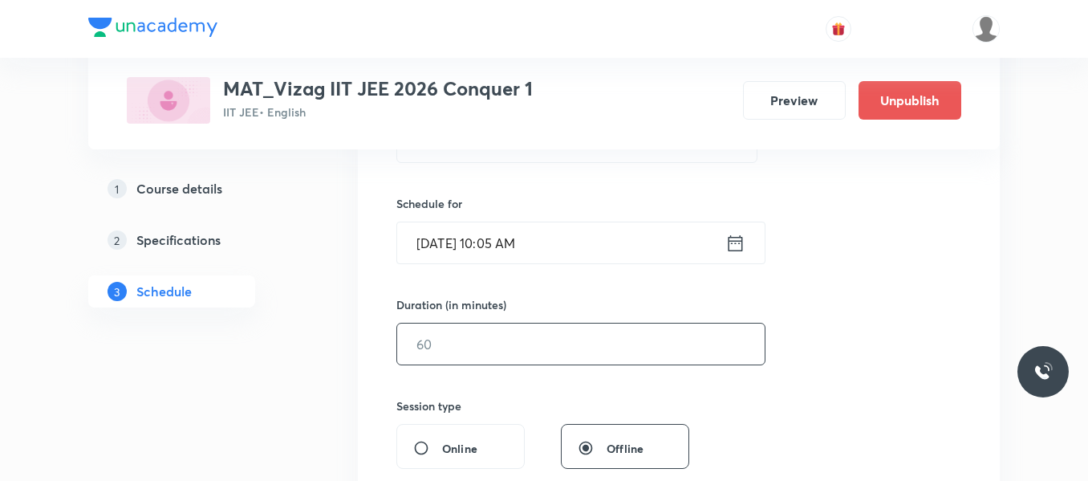
click at [525, 350] on input "text" at bounding box center [580, 343] width 367 height 41
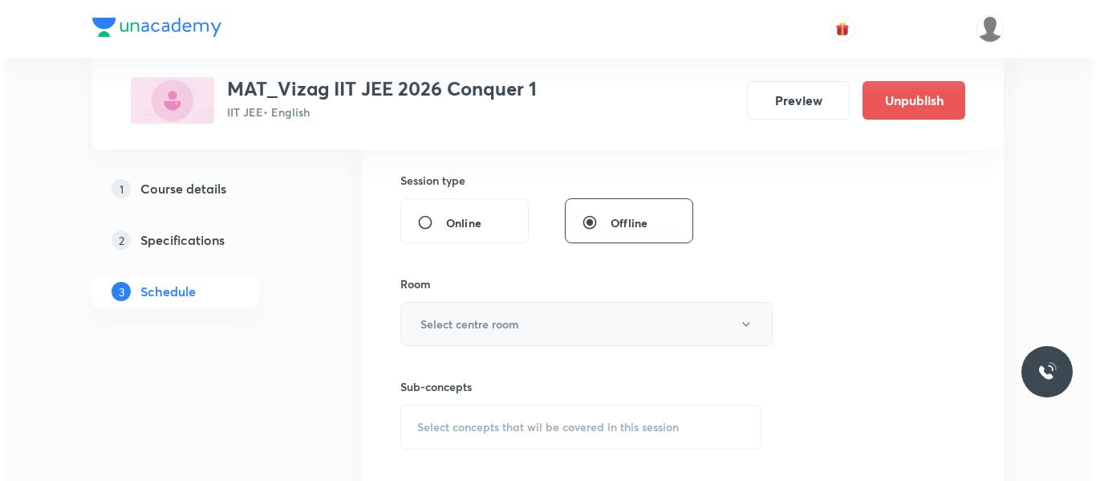
scroll to position [587, 0]
type input "75"
click at [501, 338] on button "Select centre room" at bounding box center [582, 323] width 372 height 44
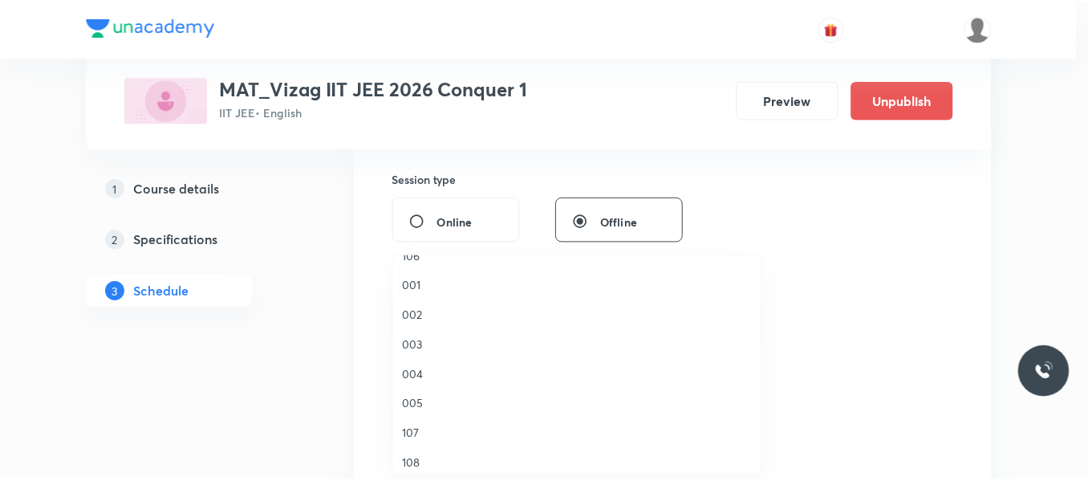
scroll to position [141, 0]
click at [421, 343] on span "003" at bounding box center [580, 343] width 351 height 17
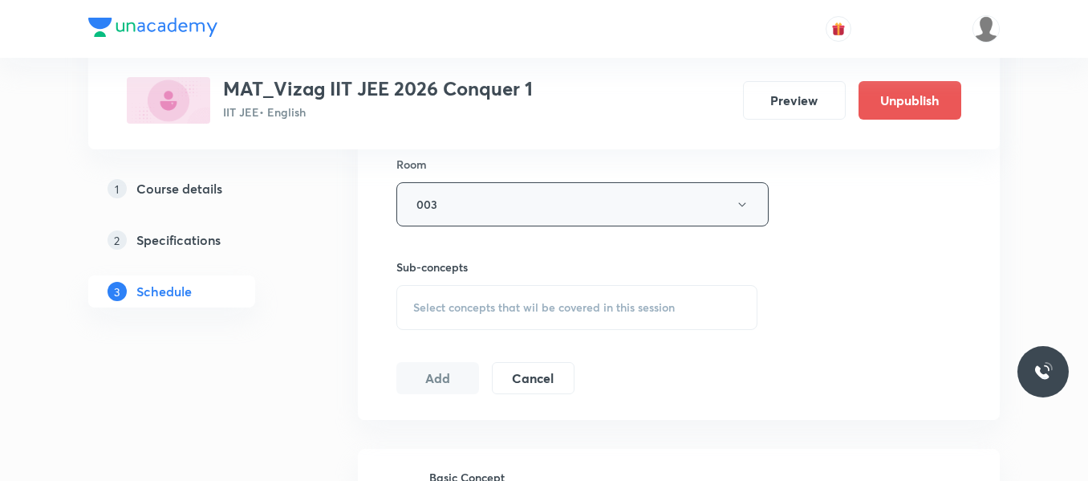
scroll to position [707, 0]
click at [520, 313] on span "Select concepts that wil be covered in this session" at bounding box center [544, 306] width 262 height 13
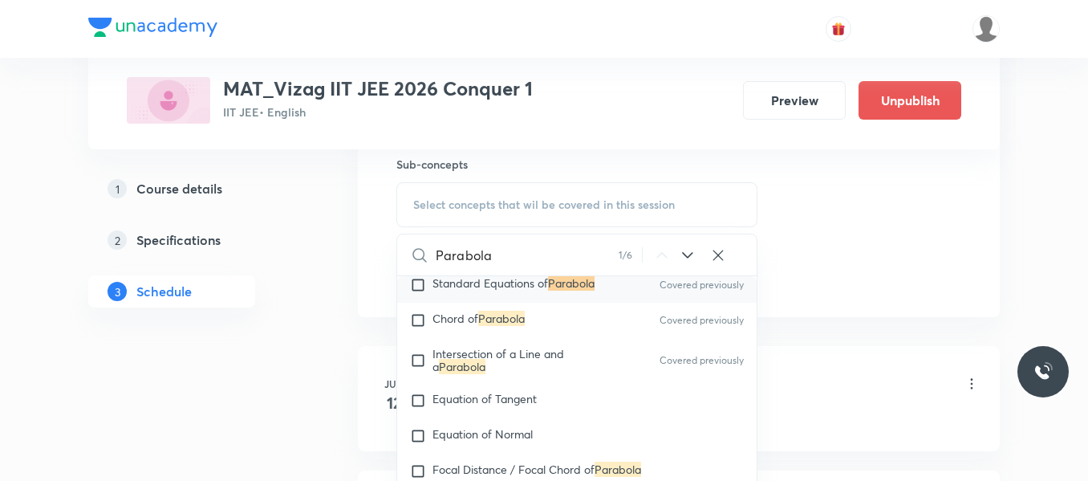
scroll to position [10558, 0]
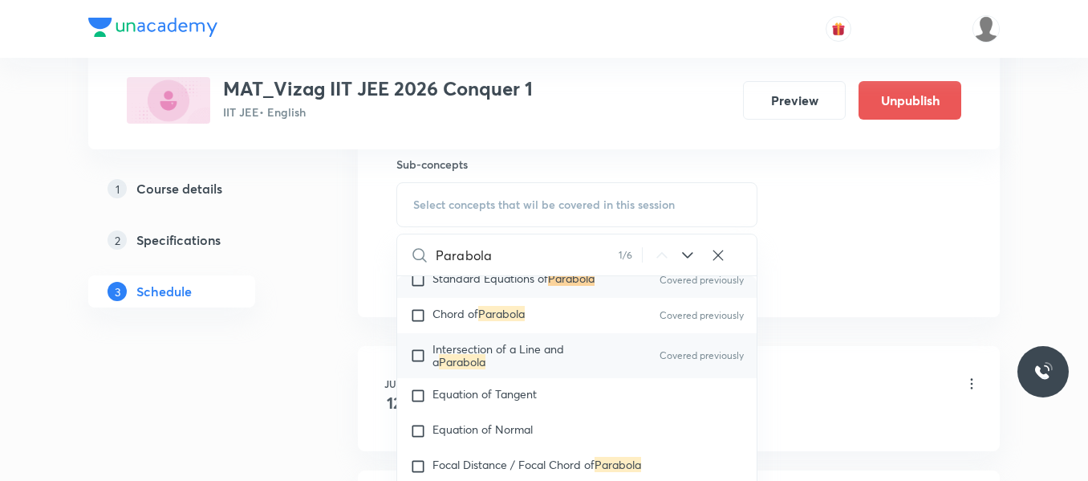
type input "Parabola"
click at [420, 368] on input "checkbox" at bounding box center [421, 356] width 22 height 26
checkbox input "true"
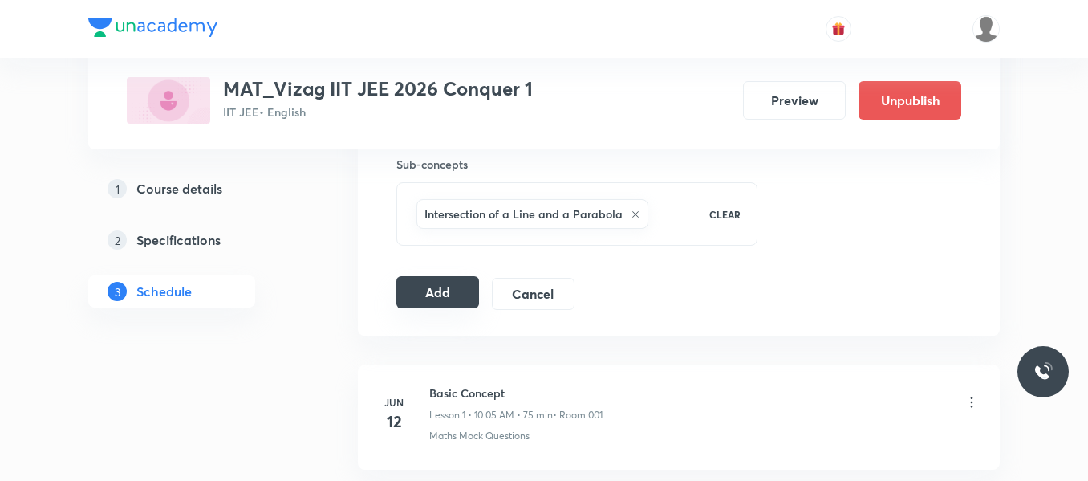
click at [462, 286] on button "Add" at bounding box center [437, 292] width 83 height 32
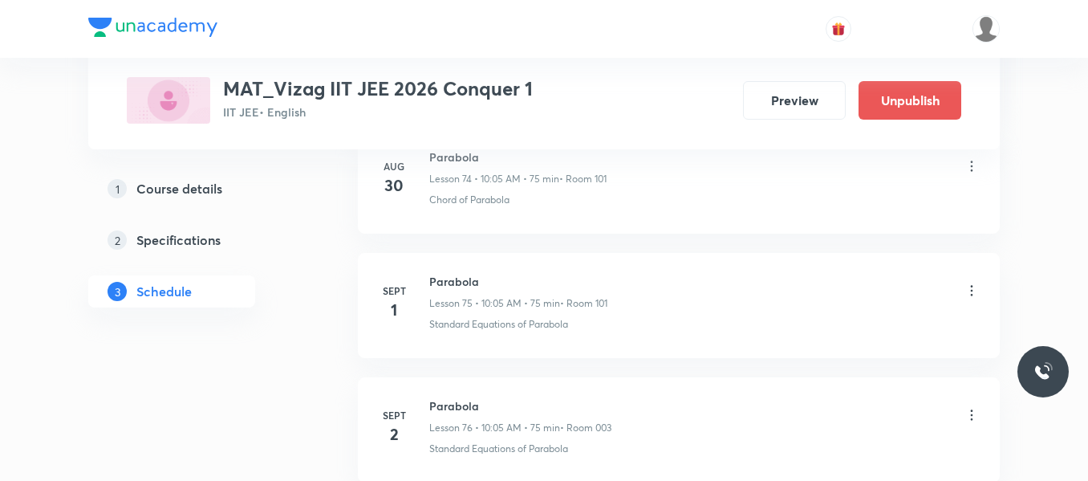
scroll to position [9893, 0]
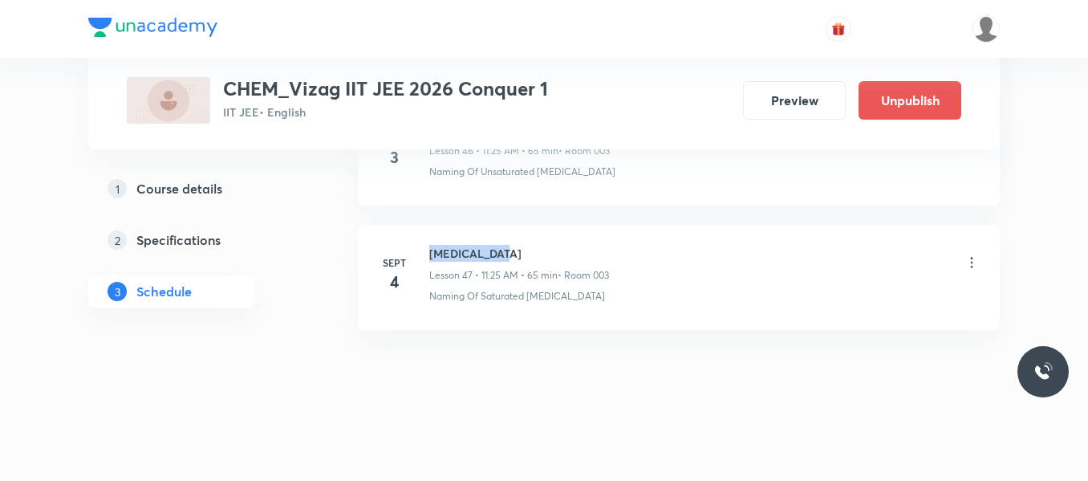
drag, startPoint x: 429, startPoint y: 256, endPoint x: 574, endPoint y: 249, distance: 145.4
click at [574, 249] on h6 "[MEDICAL_DATA]" at bounding box center [519, 253] width 180 height 17
copy h6 "[MEDICAL_DATA]"
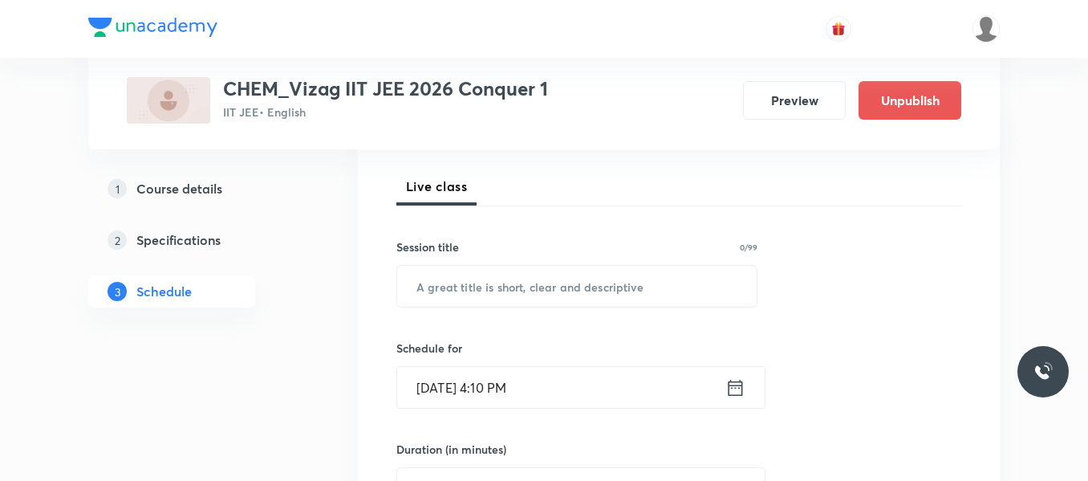
scroll to position [221, 0]
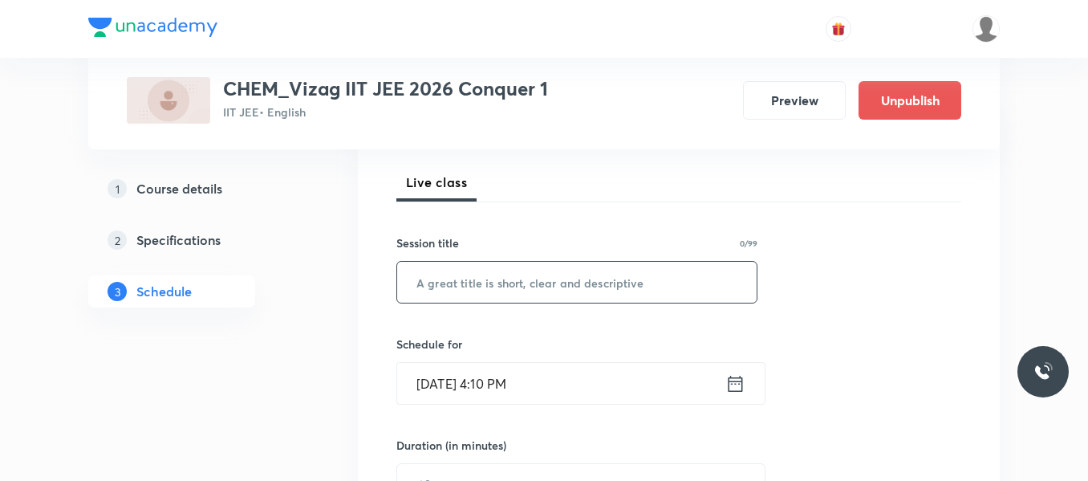
click at [488, 293] on input "text" at bounding box center [576, 282] width 359 height 41
paste input "[MEDICAL_DATA]"
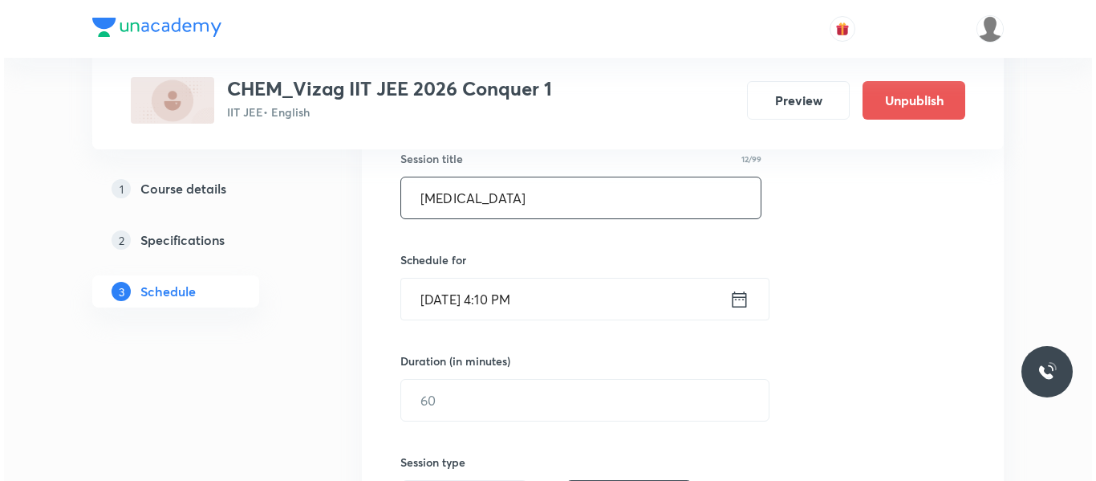
scroll to position [308, 0]
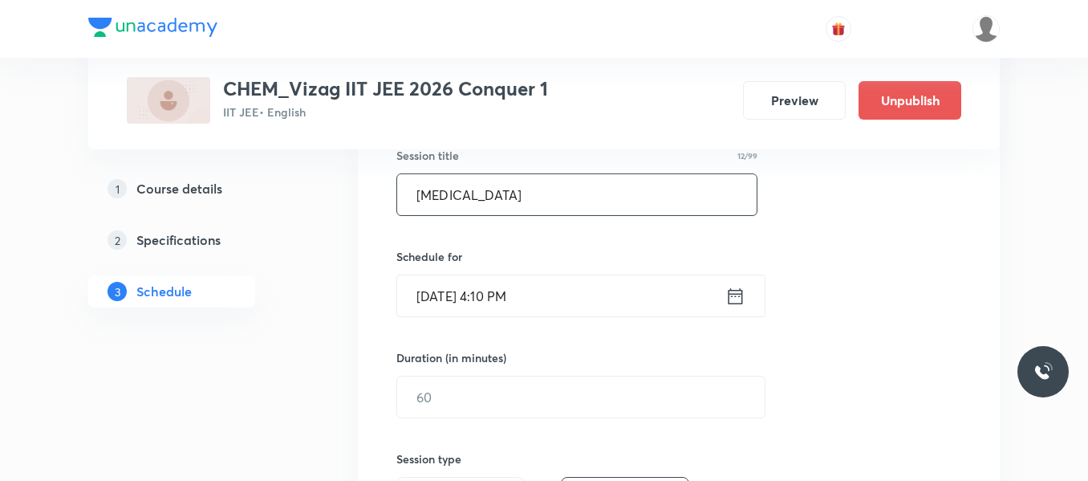
type input "[MEDICAL_DATA]"
click at [734, 290] on icon at bounding box center [736, 295] width 14 height 16
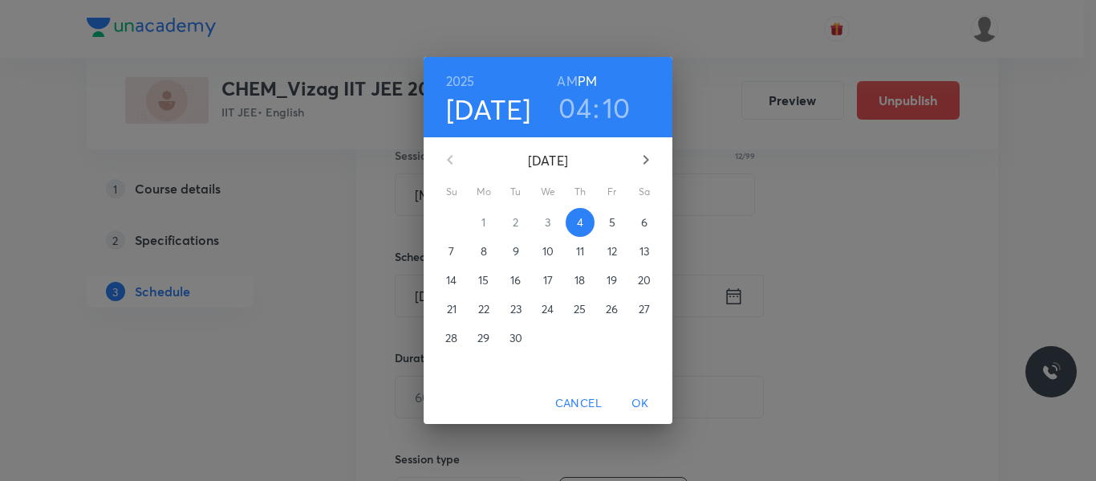
click at [613, 228] on p "5" at bounding box center [612, 222] width 6 height 16
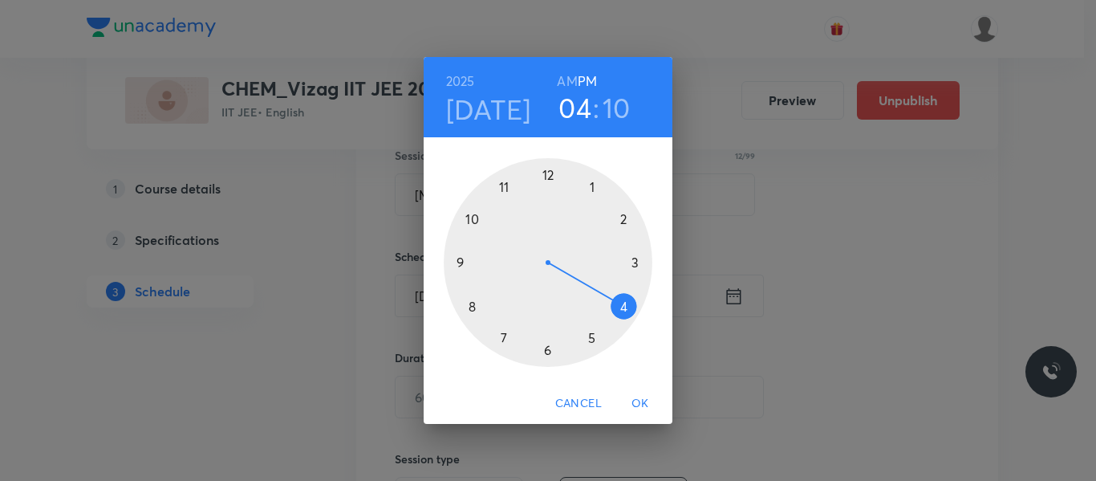
click at [570, 79] on h6 "AM" at bounding box center [567, 81] width 20 height 22
click at [504, 187] on div at bounding box center [548, 262] width 209 height 209
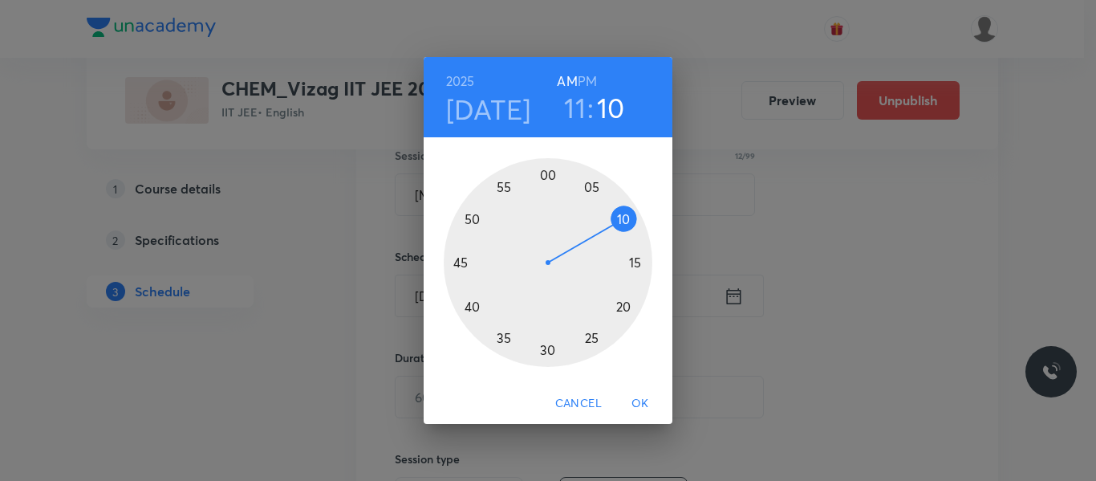
click at [590, 341] on div at bounding box center [548, 262] width 209 height 209
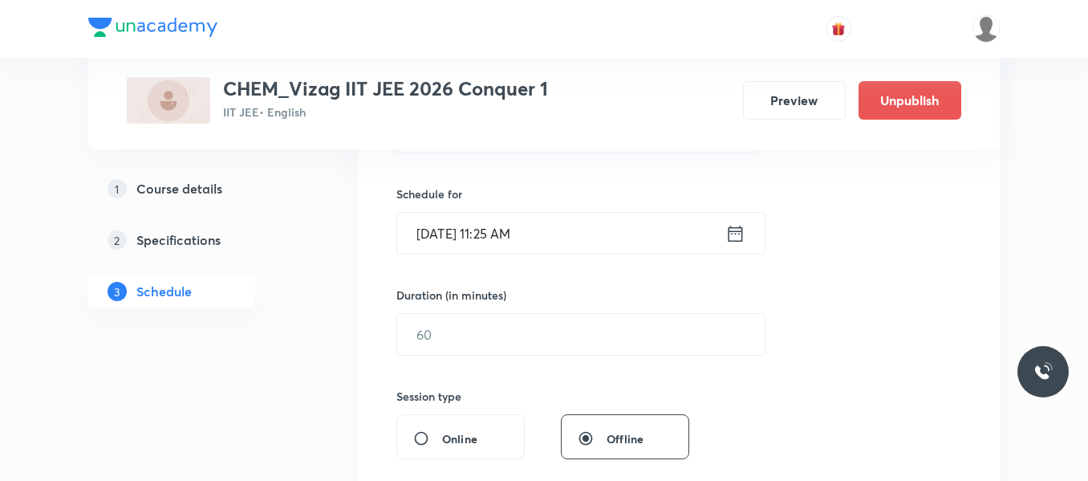
scroll to position [371, 0]
click at [543, 343] on input "text" at bounding box center [580, 333] width 367 height 41
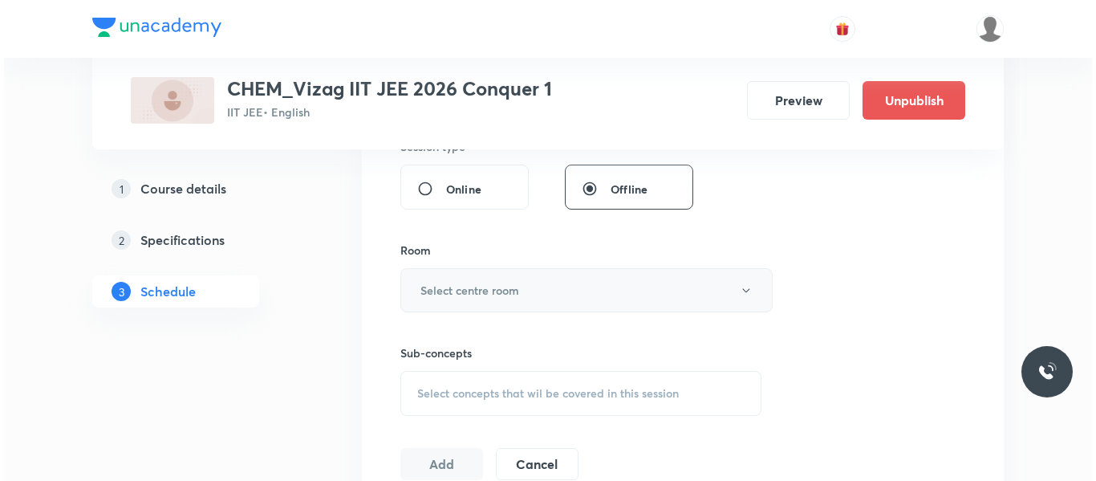
scroll to position [621, 0]
type input "65"
click at [517, 279] on button "Select centre room" at bounding box center [582, 289] width 372 height 44
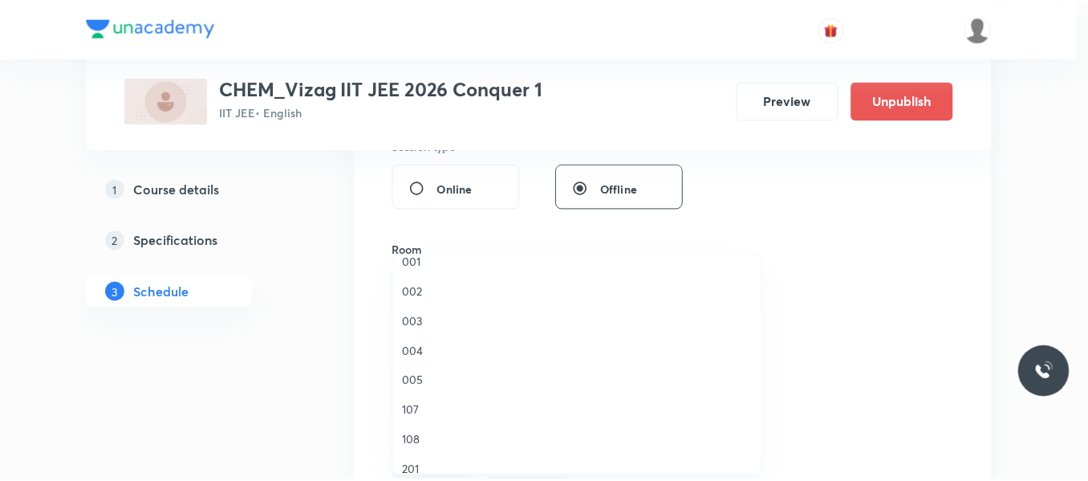
scroll to position [164, 0]
click at [424, 319] on span "003" at bounding box center [580, 320] width 351 height 17
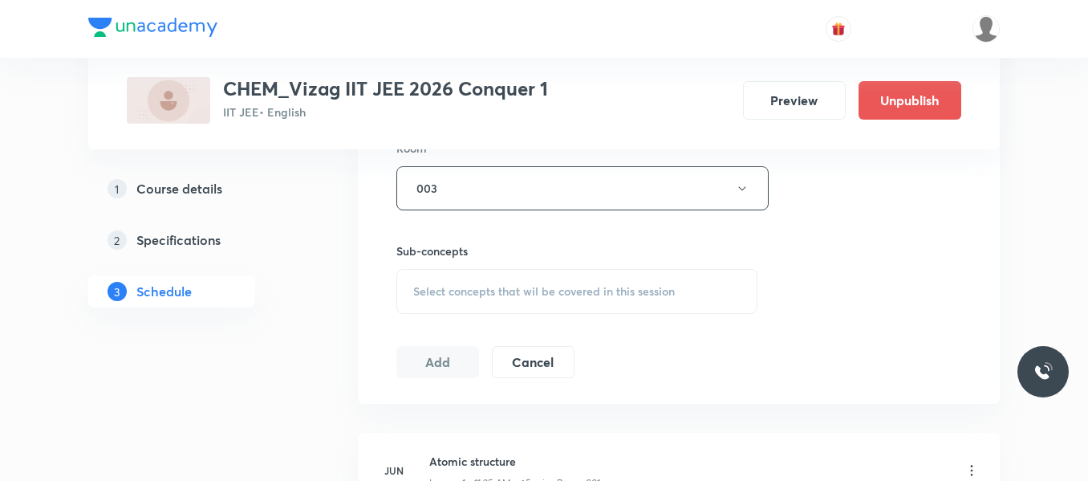
scroll to position [723, 0]
click at [493, 292] on span "Select concepts that wil be covered in this session" at bounding box center [544, 290] width 262 height 13
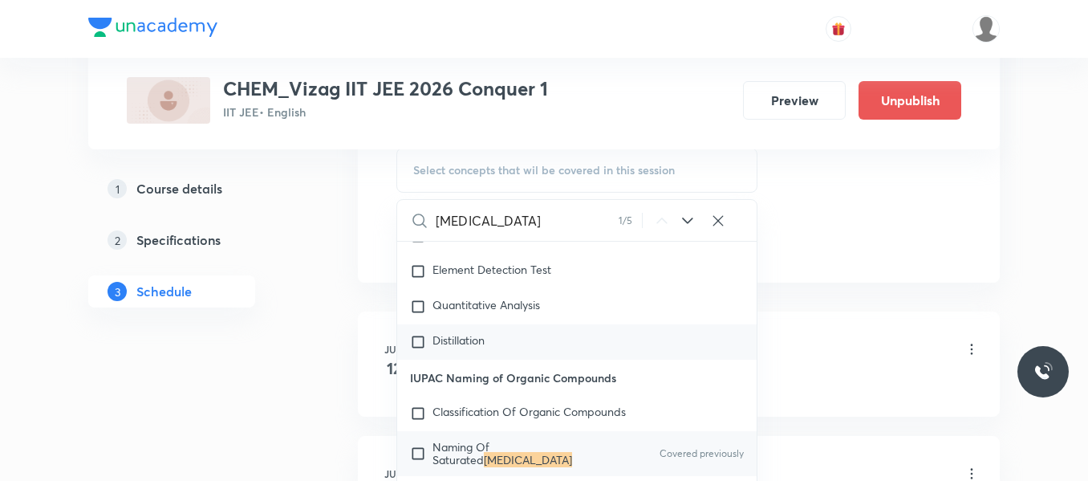
scroll to position [844, 0]
type input "Hydrocarbons"
click at [420, 451] on input "checkbox" at bounding box center [421, 453] width 22 height 26
checkbox input "true"
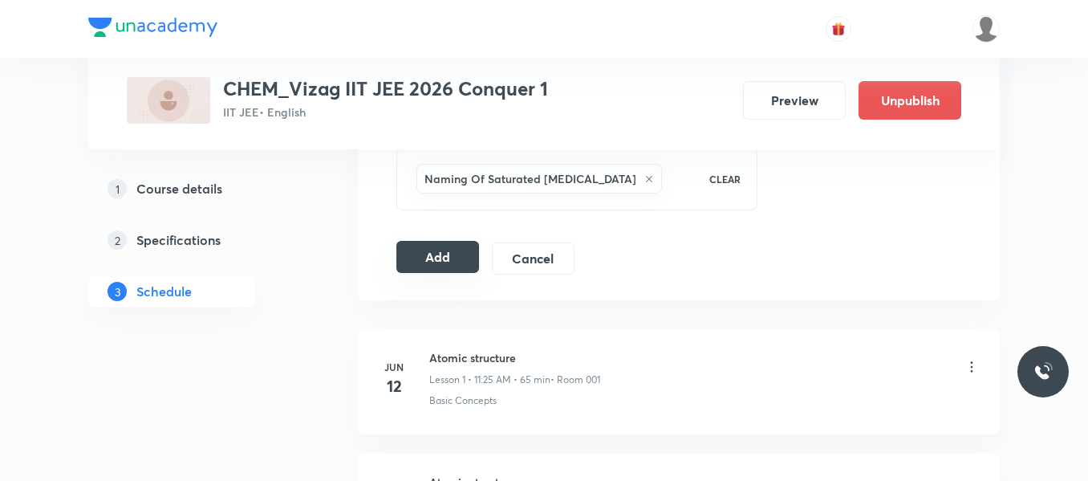
click at [457, 263] on button "Add" at bounding box center [437, 257] width 83 height 32
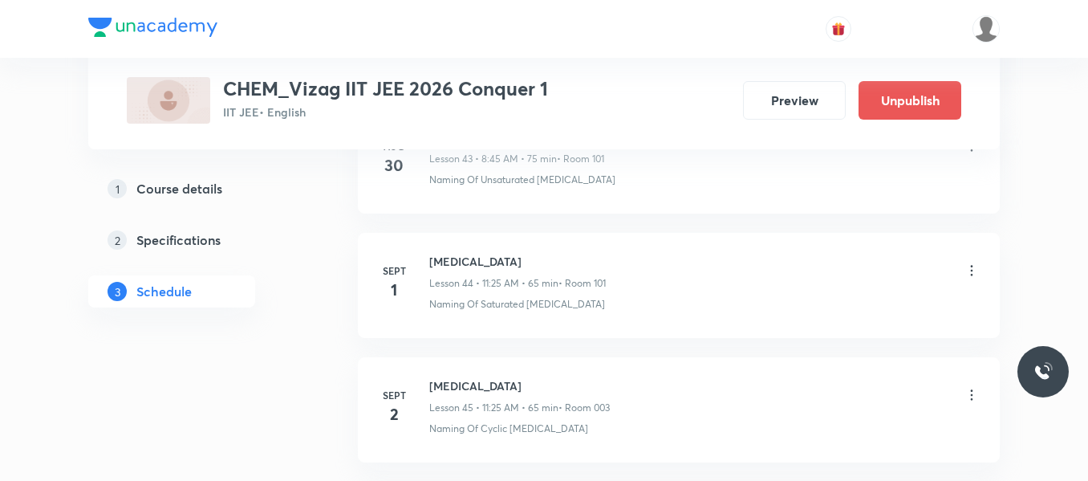
scroll to position [6052, 0]
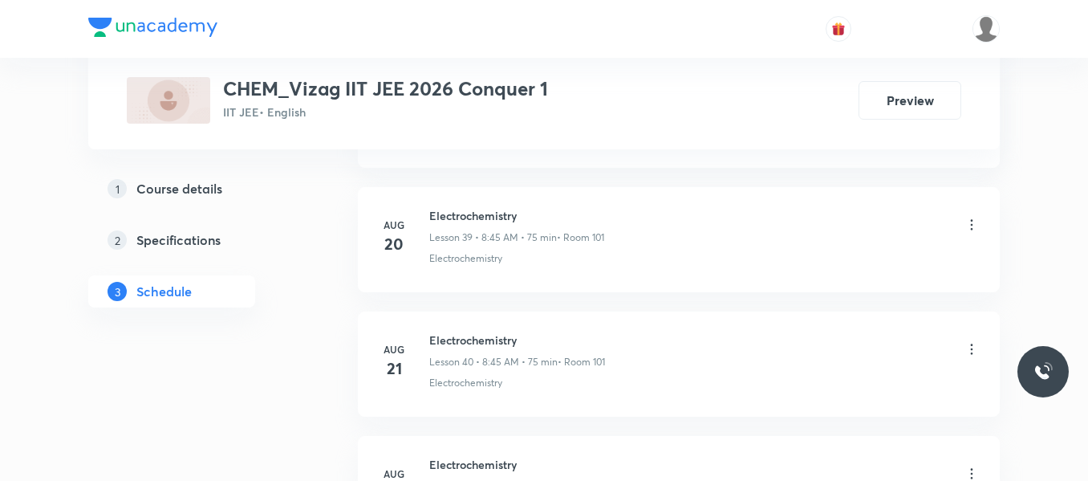
scroll to position [6526, 0]
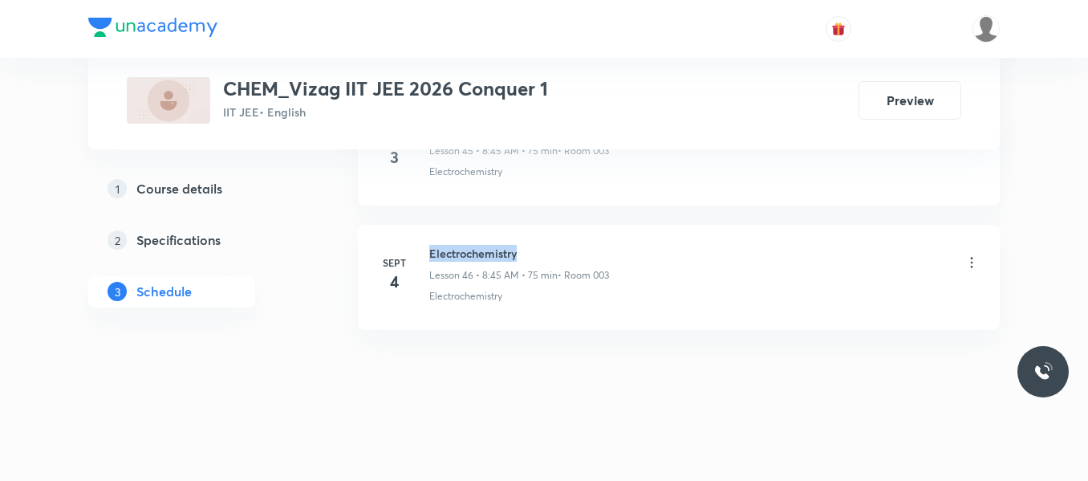
drag, startPoint x: 427, startPoint y: 251, endPoint x: 566, endPoint y: 248, distance: 139.6
click at [566, 248] on div "[DATE] Electrochemistry Lesson 46 • 8:45 AM • 75 min • Room 003 Electrochemistry" at bounding box center [679, 274] width 602 height 59
copy h6 "Electrochemistry"
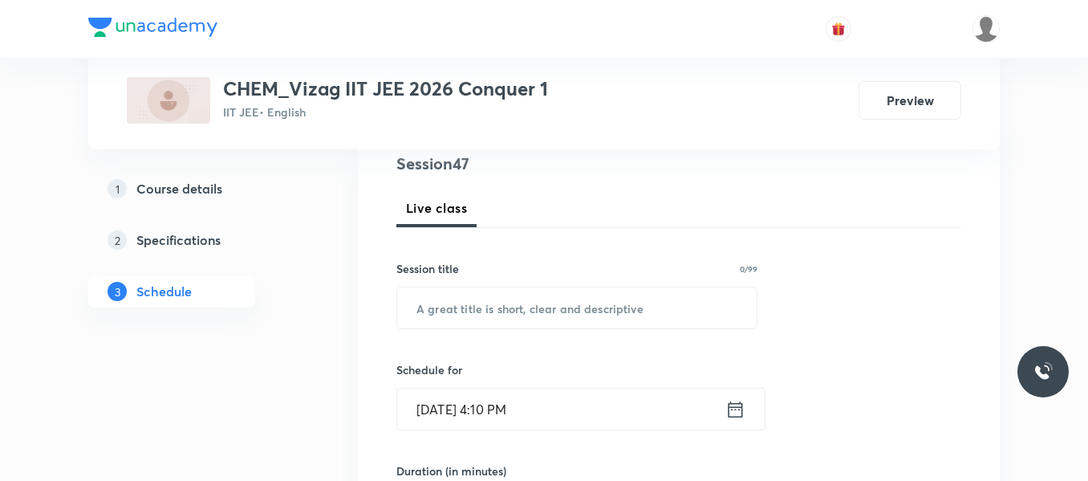
scroll to position [204, 0]
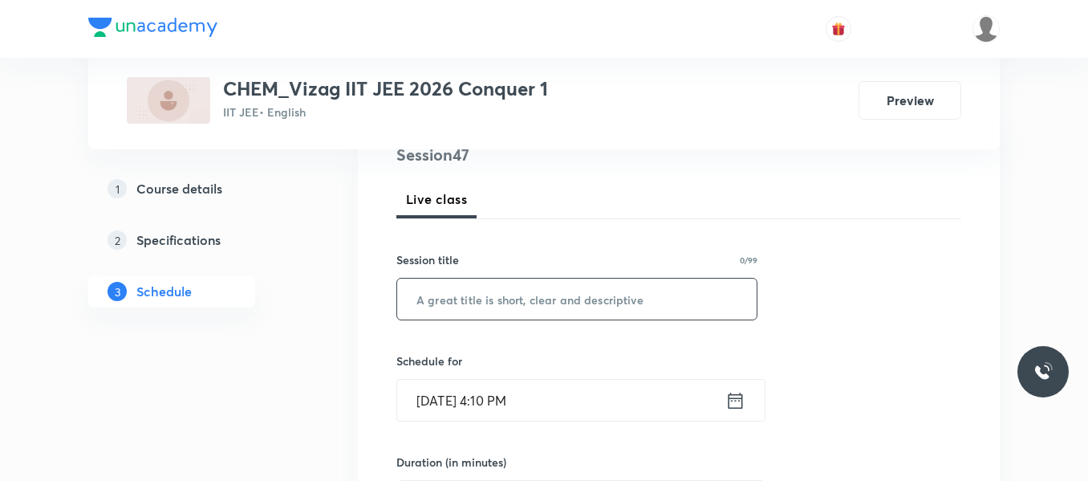
click at [496, 313] on input "text" at bounding box center [576, 298] width 359 height 41
paste input "Electrochemistry"
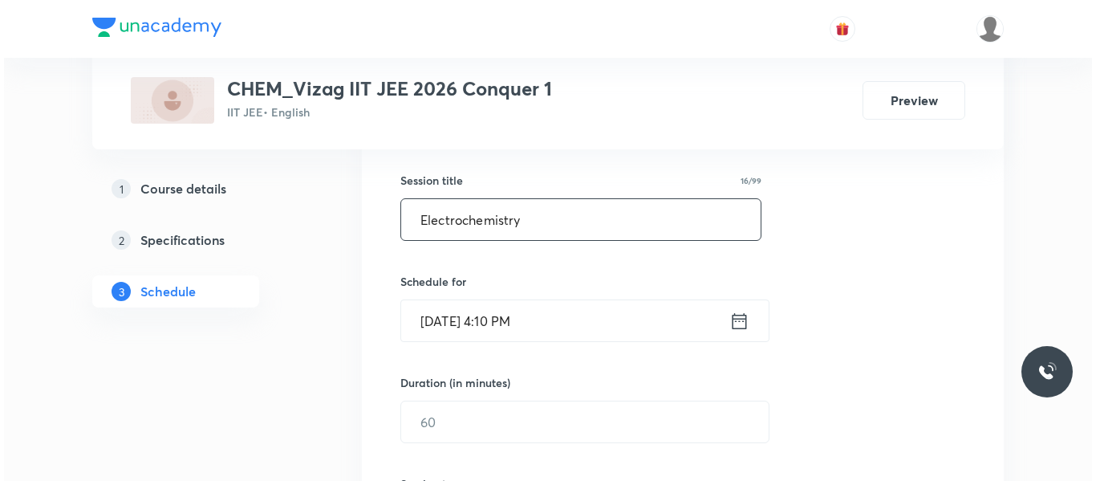
scroll to position [284, 0]
type input "Electrochemistry"
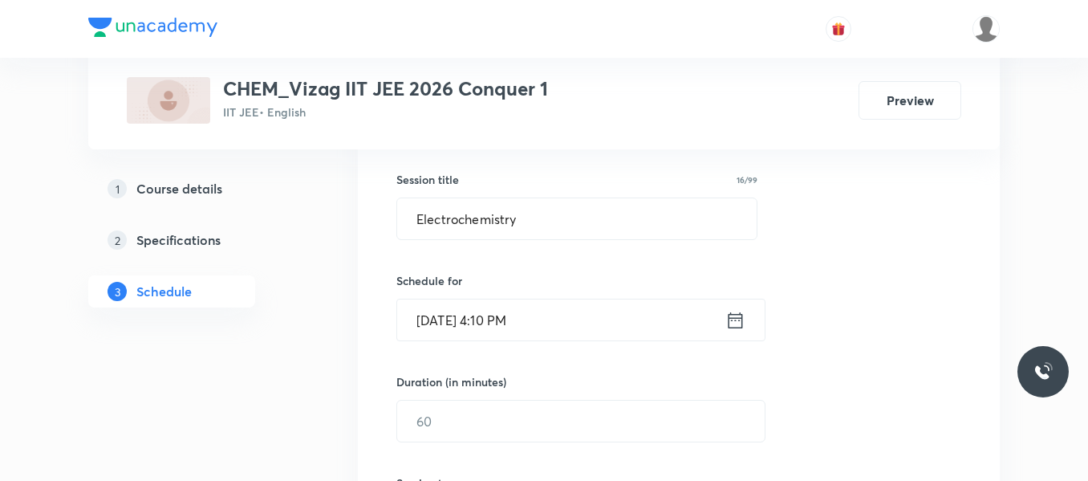
click at [733, 323] on icon at bounding box center [735, 320] width 20 height 22
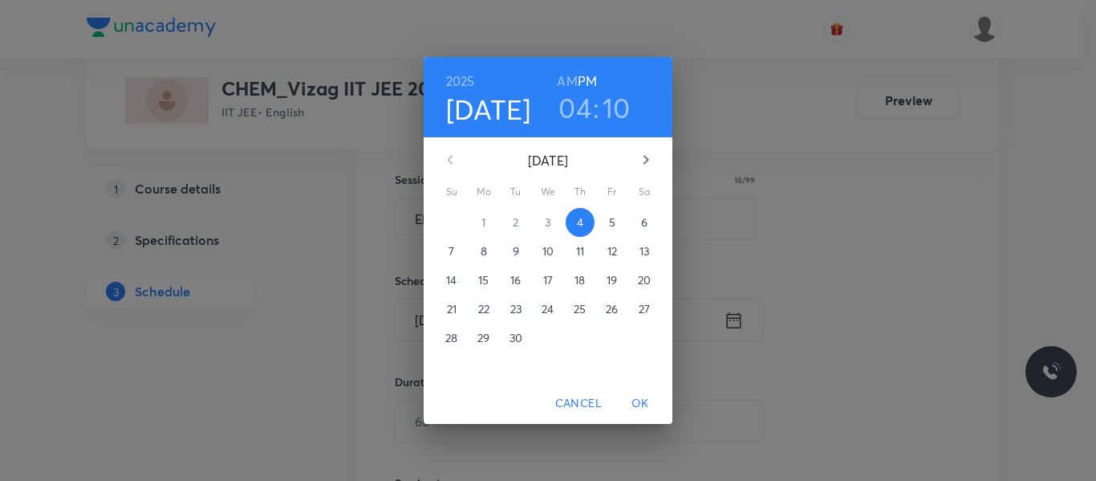
click at [617, 222] on span "5" at bounding box center [612, 222] width 29 height 16
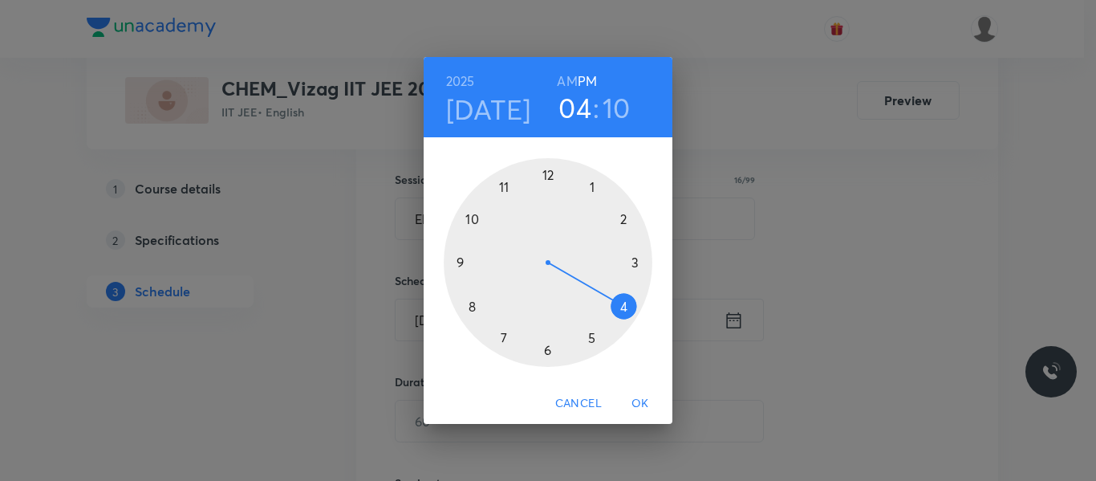
click at [570, 80] on h6 "AM" at bounding box center [567, 81] width 20 height 22
click at [472, 306] on div at bounding box center [548, 262] width 209 height 209
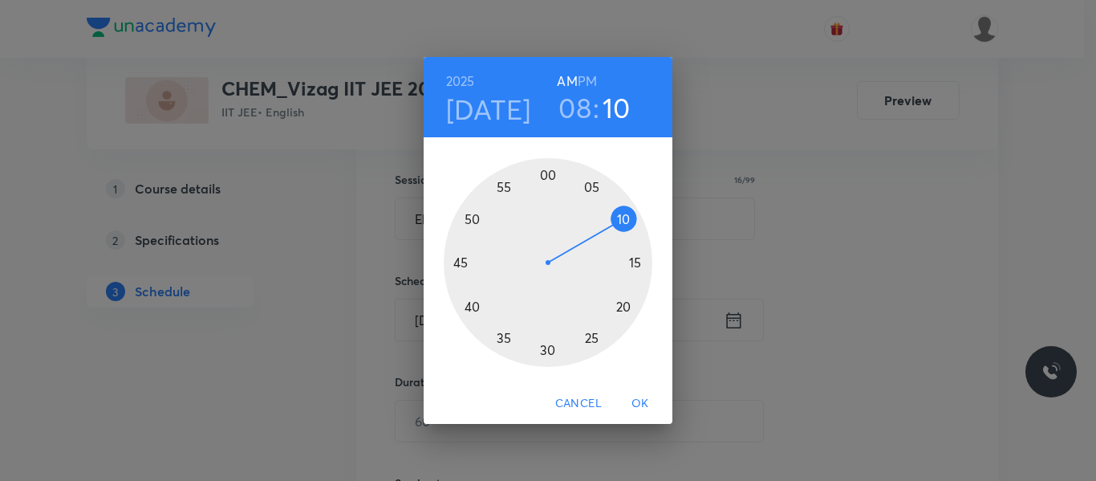
click at [462, 265] on div at bounding box center [548, 262] width 209 height 209
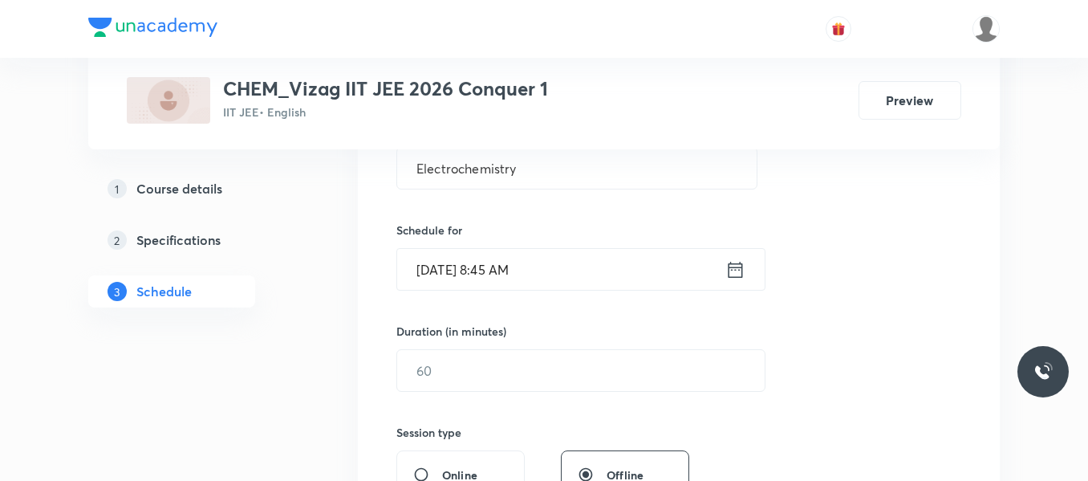
scroll to position [339, 0]
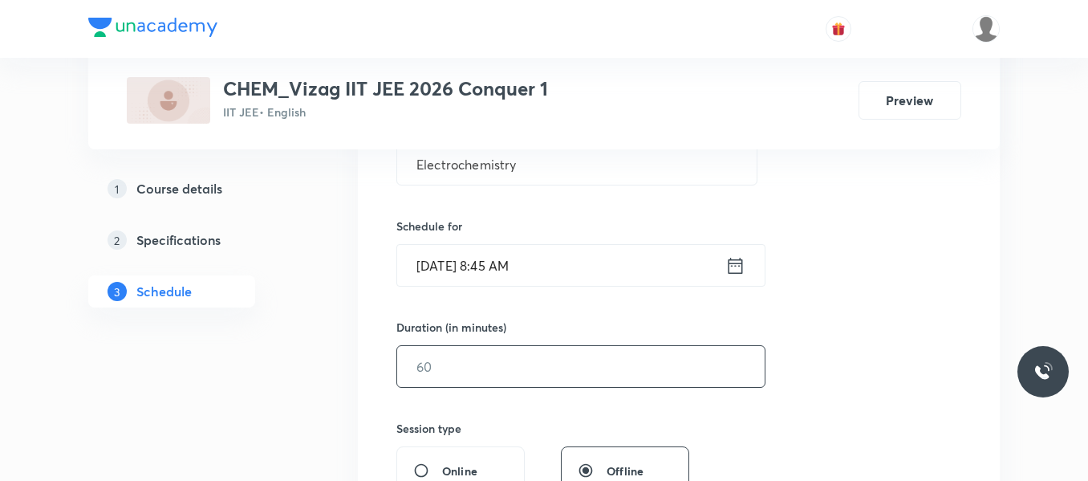
click at [496, 354] on input "text" at bounding box center [580, 366] width 367 height 41
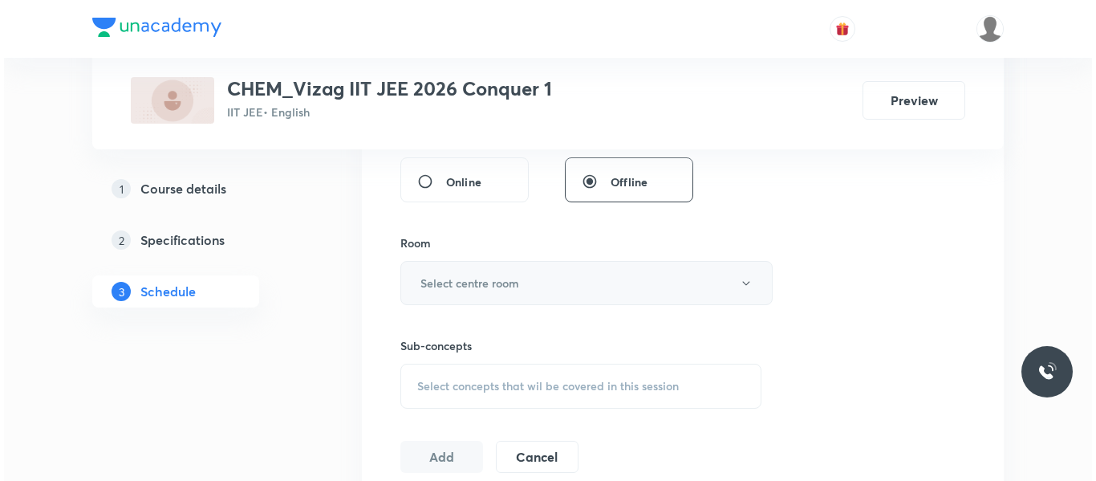
scroll to position [628, 0]
type input "75"
click at [506, 280] on h6 "Select centre room" at bounding box center [465, 282] width 99 height 17
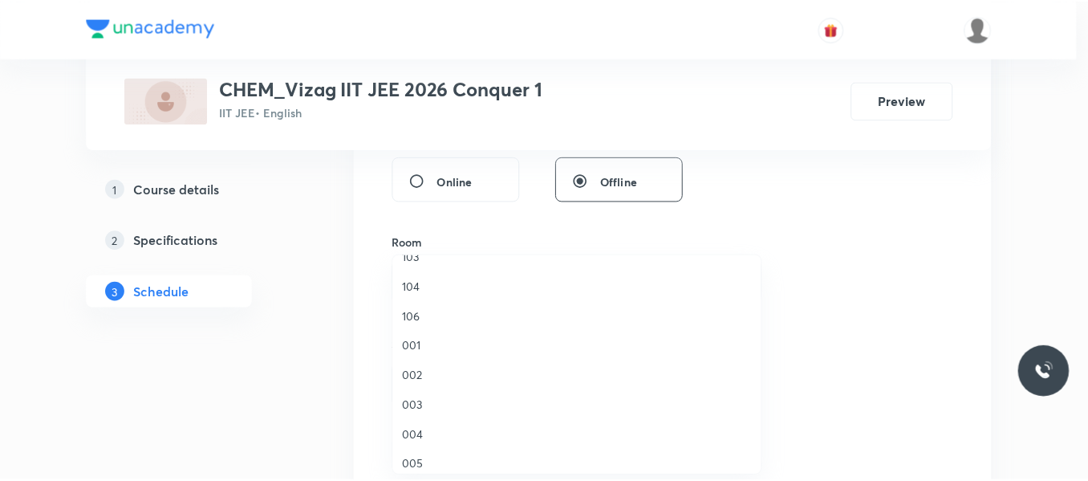
scroll to position [82, 0]
click at [416, 405] on span "003" at bounding box center [580, 402] width 351 height 17
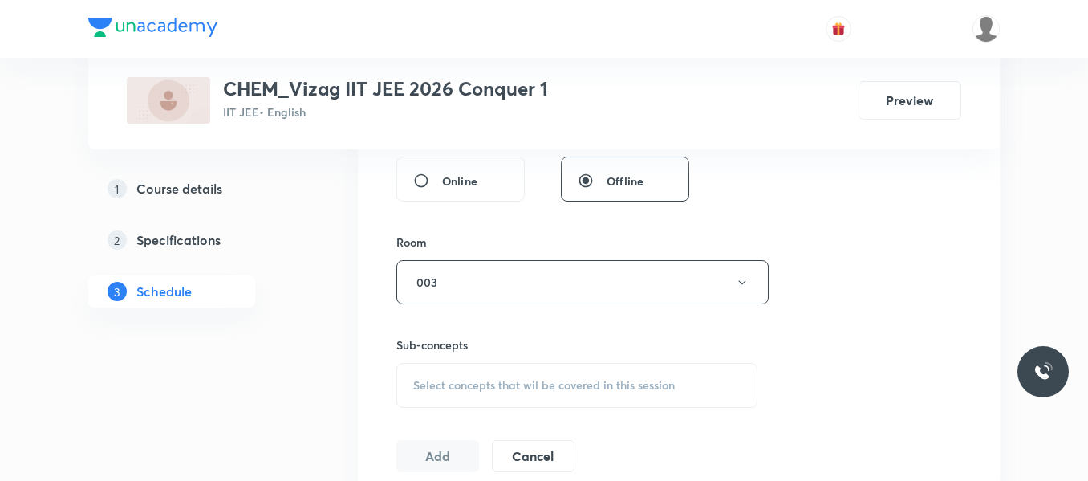
scroll to position [742, 0]
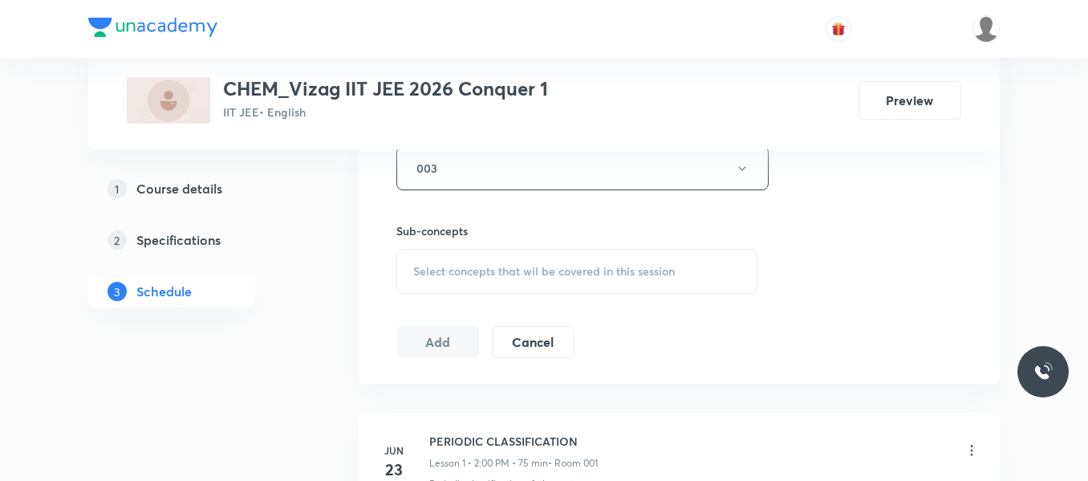
click at [480, 267] on span "Select concepts that wil be covered in this session" at bounding box center [544, 271] width 262 height 13
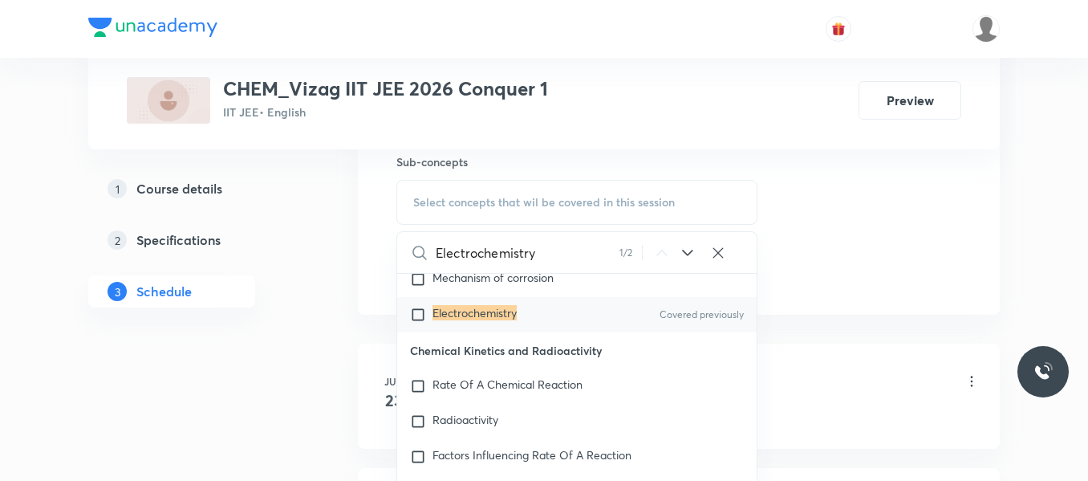
scroll to position [7182, 0]
type input "Electrochemistry"
click at [414, 322] on input "checkbox" at bounding box center [421, 314] width 22 height 16
checkbox input "true"
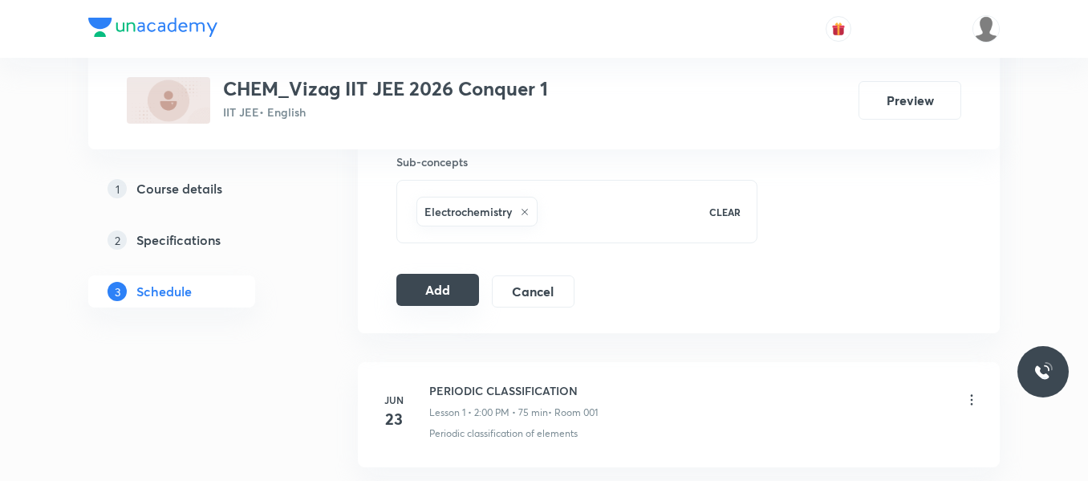
click at [449, 283] on button "Add" at bounding box center [437, 290] width 83 height 32
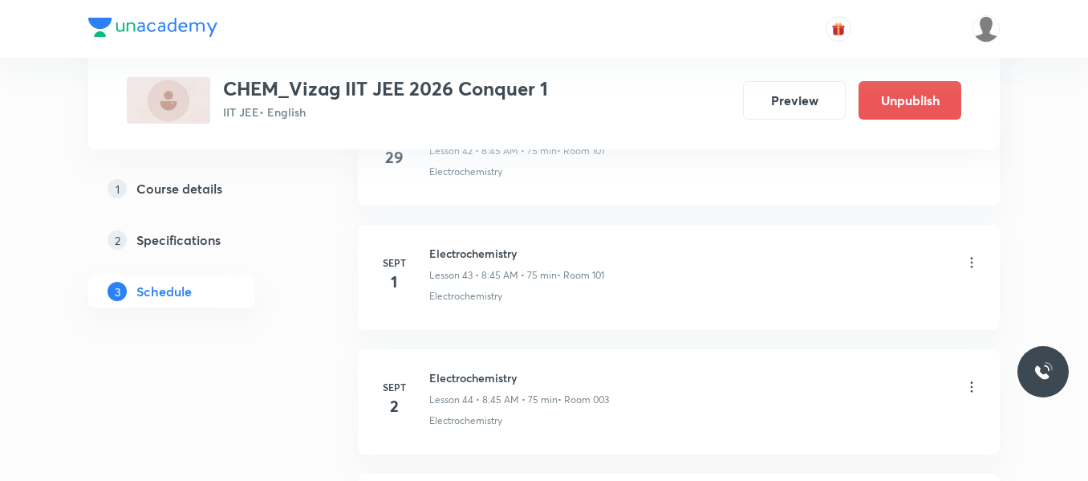
scroll to position [5913, 0]
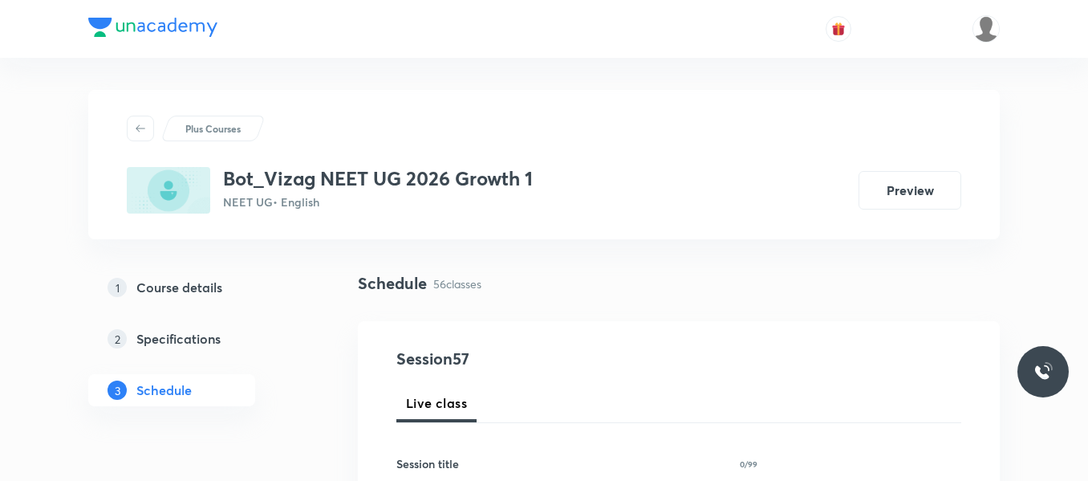
click at [304, 359] on div "1 Course details 2 Specifications 3 Schedule" at bounding box center [197, 348] width 218 height 154
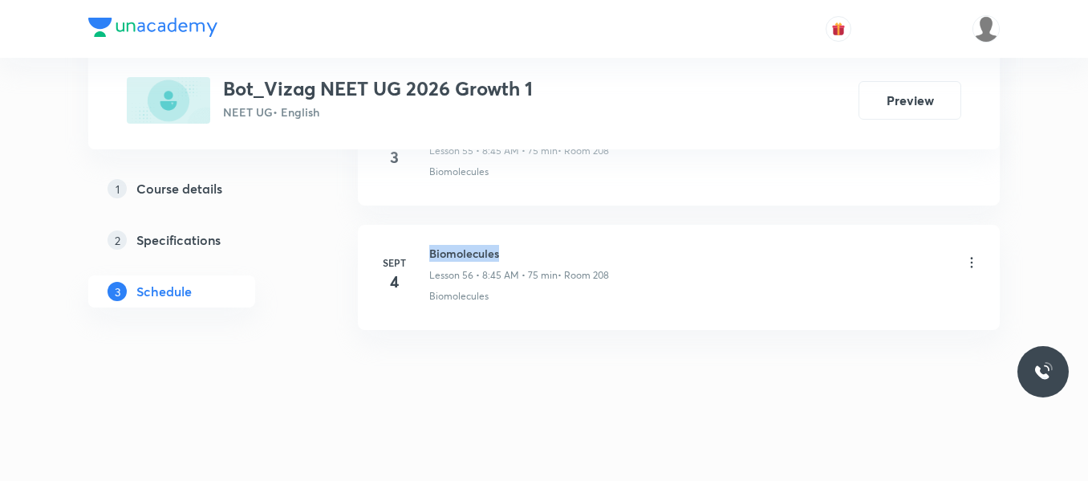
drag, startPoint x: 429, startPoint y: 249, endPoint x: 558, endPoint y: 251, distance: 129.2
click at [558, 251] on h6 "Biomolecules" at bounding box center [519, 253] width 180 height 17
copy h6 "Biomolecules"
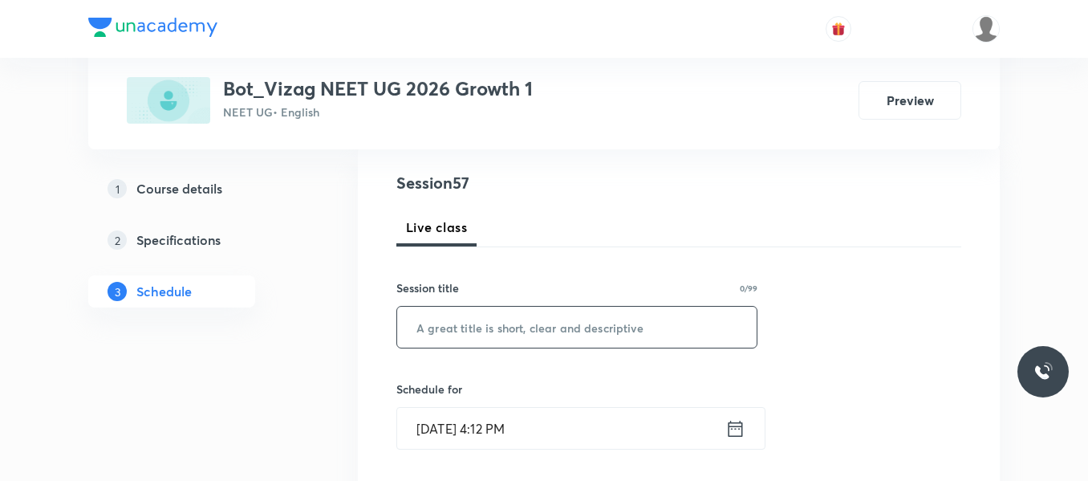
scroll to position [177, 0]
click at [478, 319] on input "text" at bounding box center [576, 326] width 359 height 41
paste input "Biomolecules"
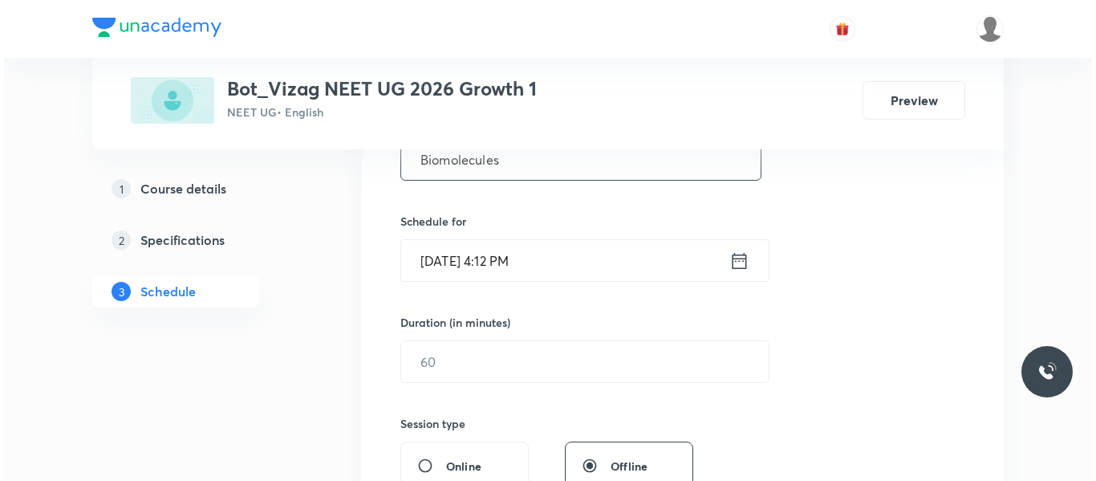
scroll to position [344, 0]
type input "Biomolecules"
click at [736, 262] on icon at bounding box center [735, 260] width 20 height 22
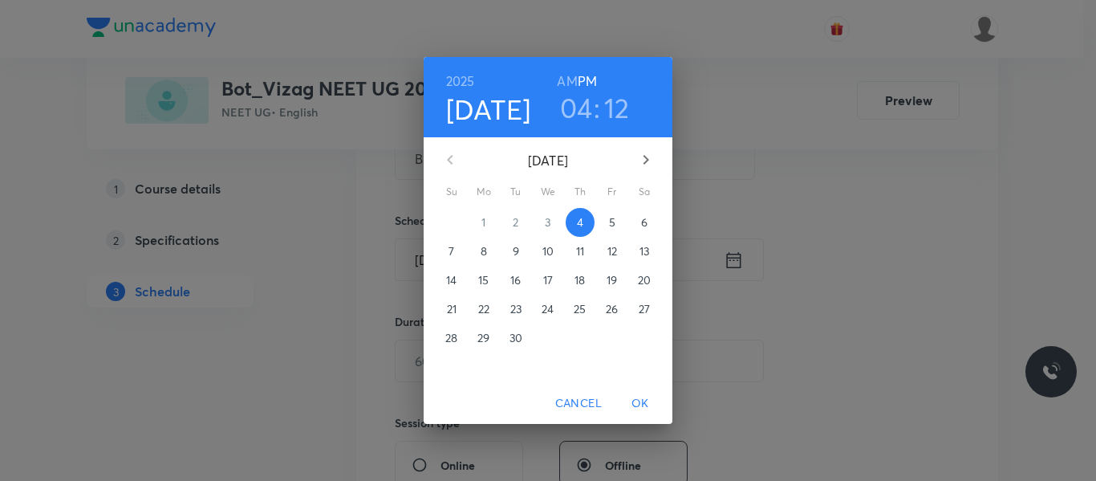
click at [613, 217] on p "5" at bounding box center [612, 222] width 6 height 16
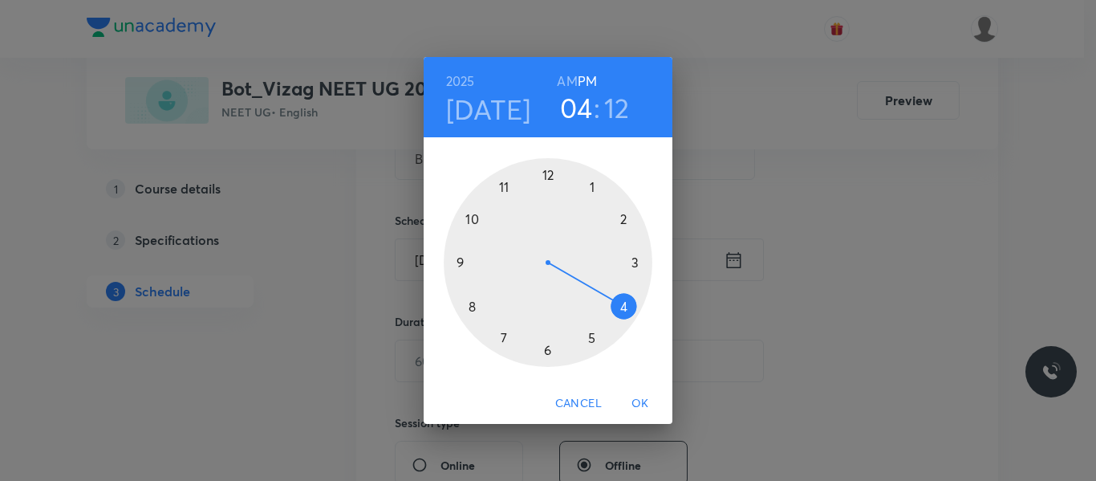
click at [576, 79] on h6 "AM" at bounding box center [567, 81] width 20 height 22
click at [469, 308] on div at bounding box center [548, 262] width 209 height 209
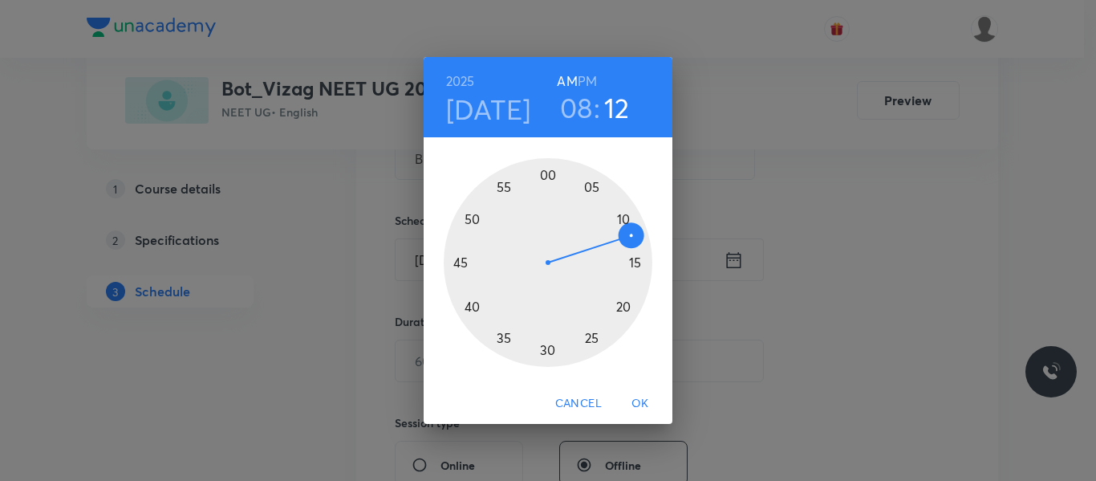
click at [461, 265] on div at bounding box center [548, 262] width 209 height 209
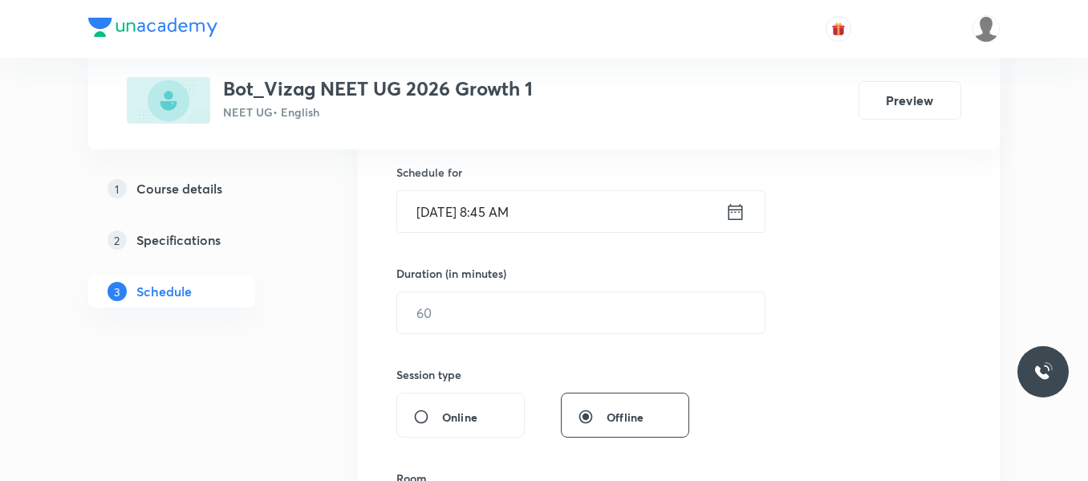
scroll to position [400, 0]
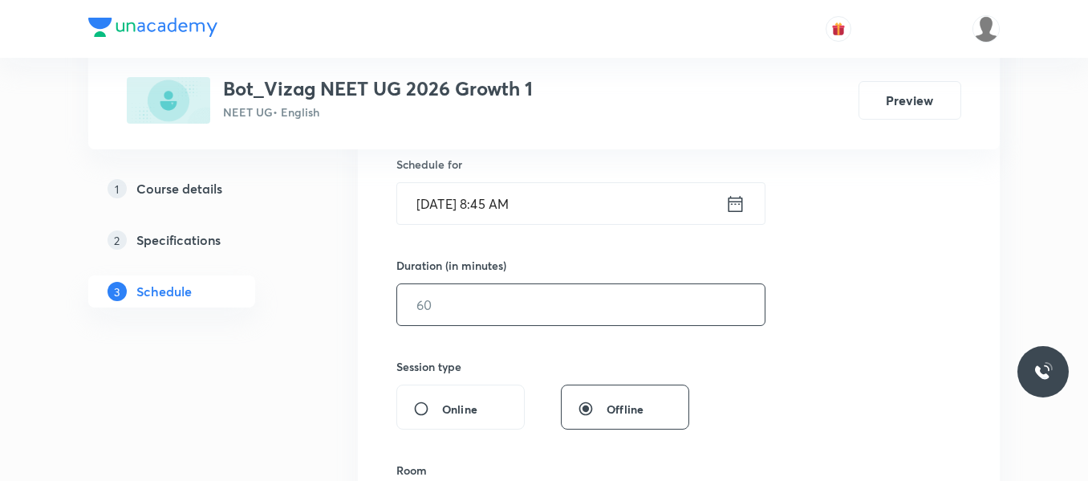
click at [499, 306] on input "text" at bounding box center [580, 304] width 367 height 41
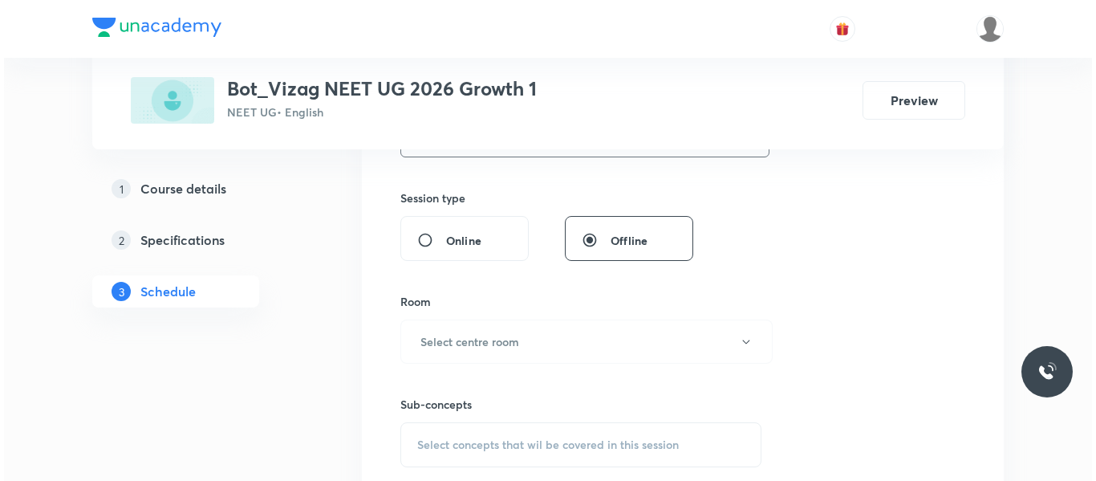
scroll to position [570, 0]
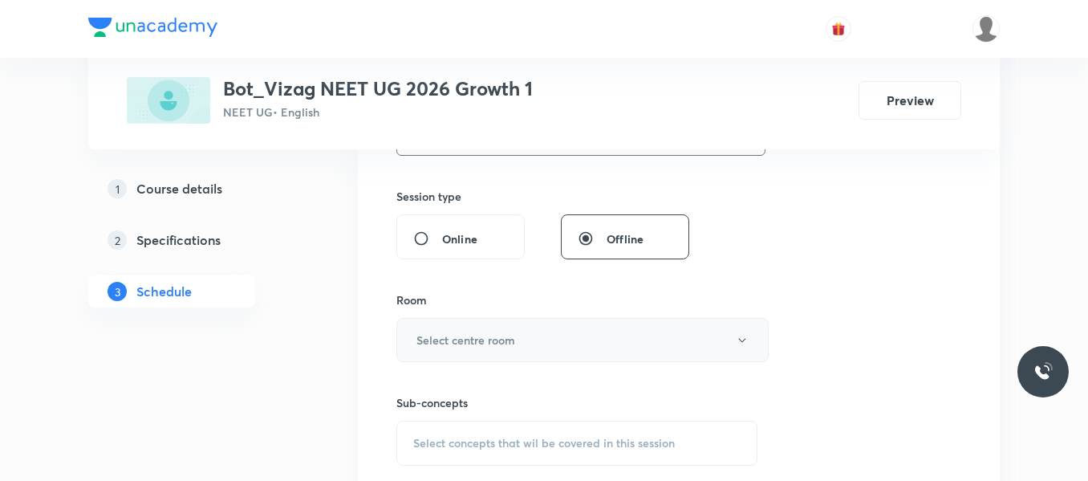
type input "75"
click at [490, 354] on button "Select centre room" at bounding box center [582, 340] width 372 height 44
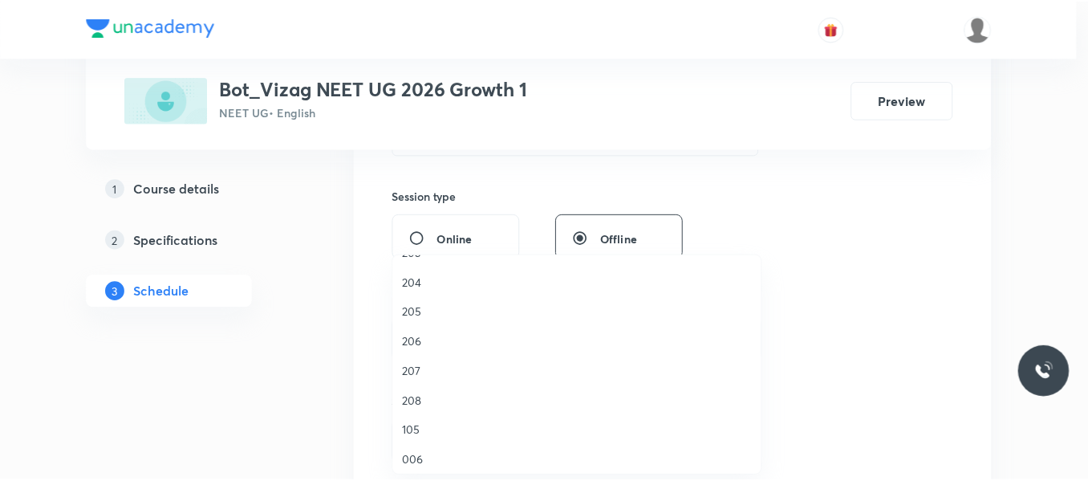
scroll to position [446, 0]
click at [416, 393] on span "208" at bounding box center [580, 394] width 351 height 17
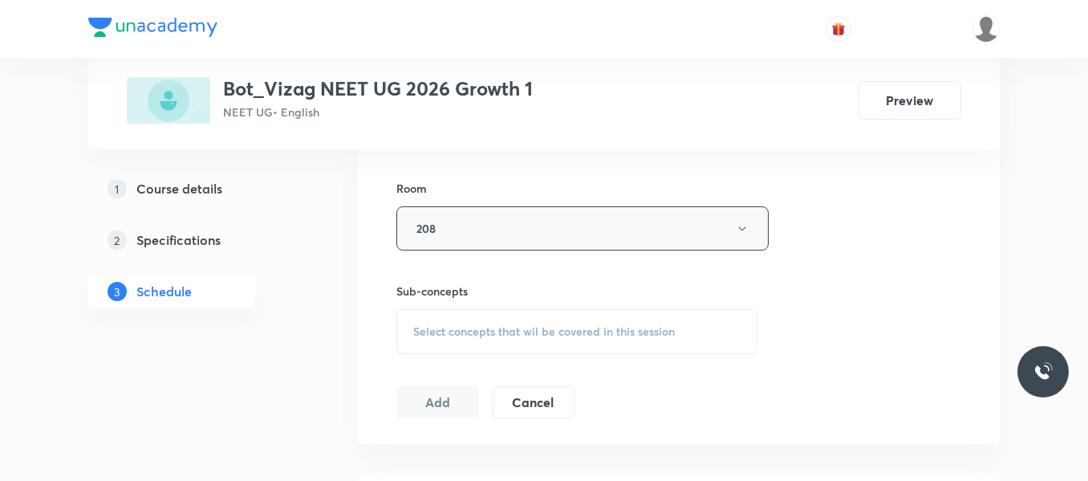
scroll to position [690, 0]
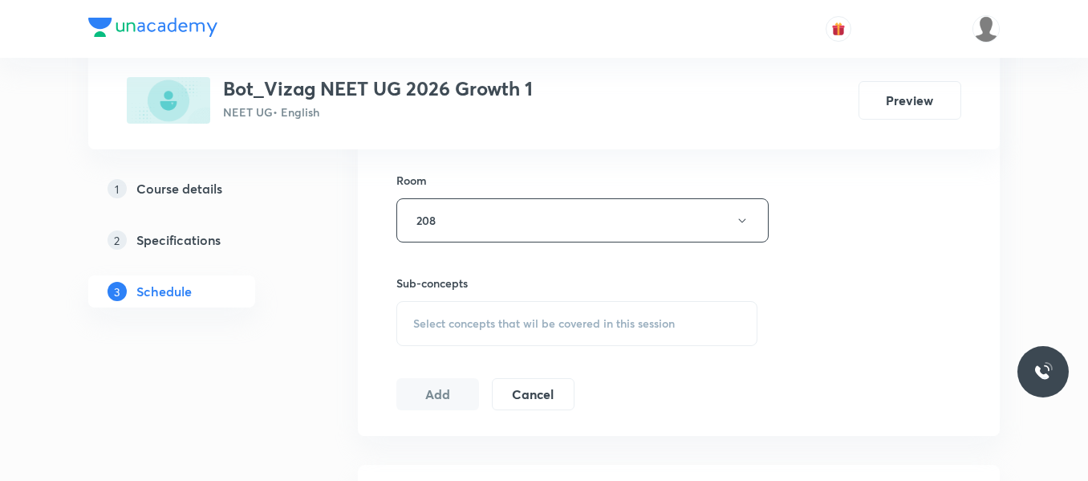
click at [477, 319] on span "Select concepts that wil be covered in this session" at bounding box center [544, 323] width 262 height 13
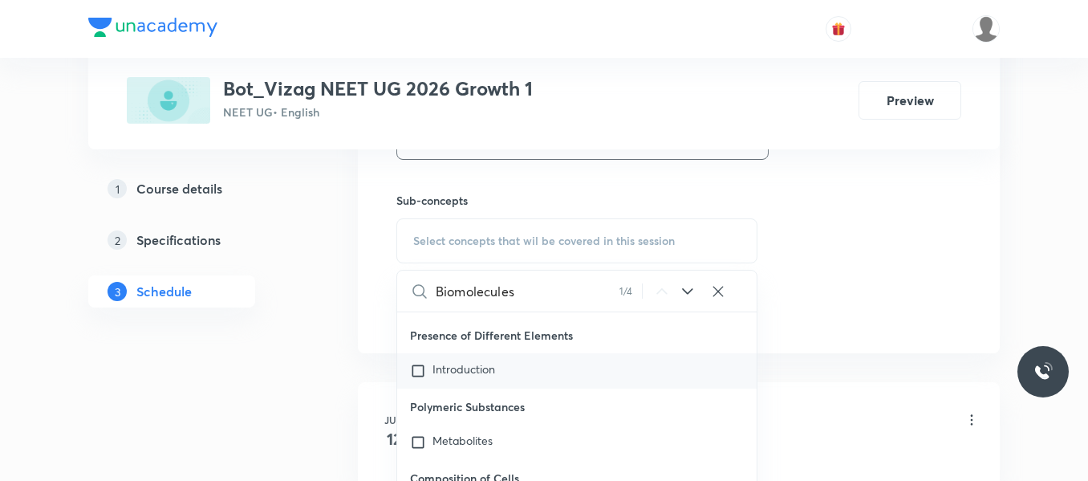
scroll to position [65797, 0]
type input "Biomolecules"
checkbox input "true"
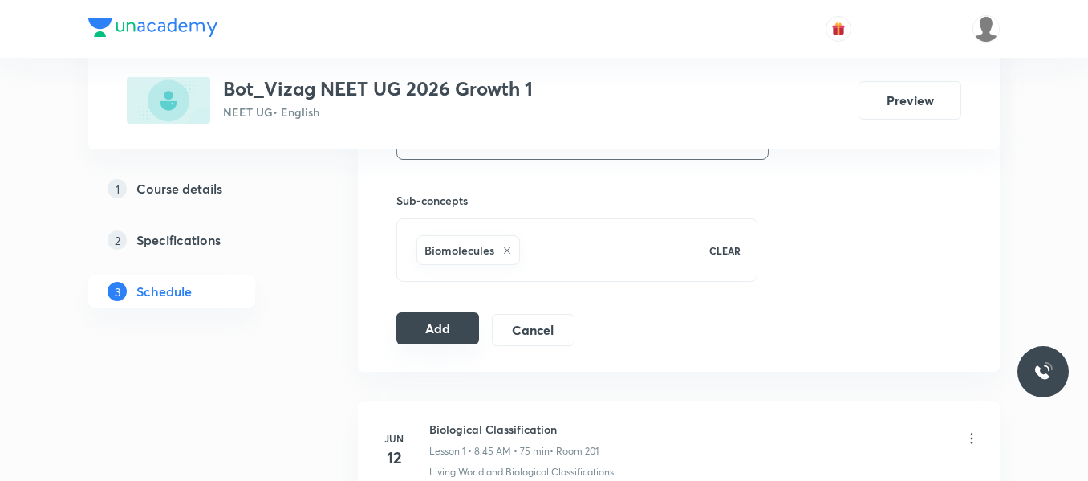
click at [450, 331] on button "Add" at bounding box center [437, 328] width 83 height 32
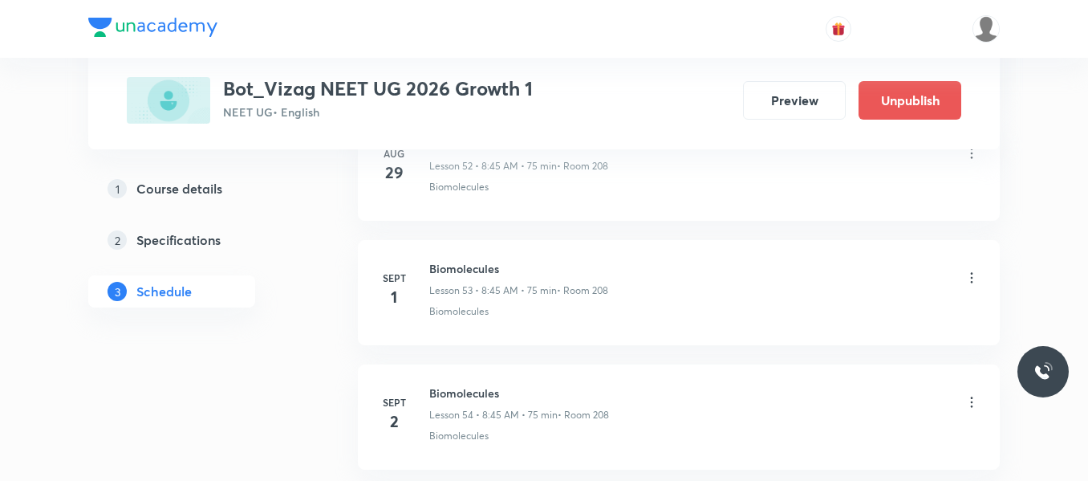
scroll to position [7157, 0]
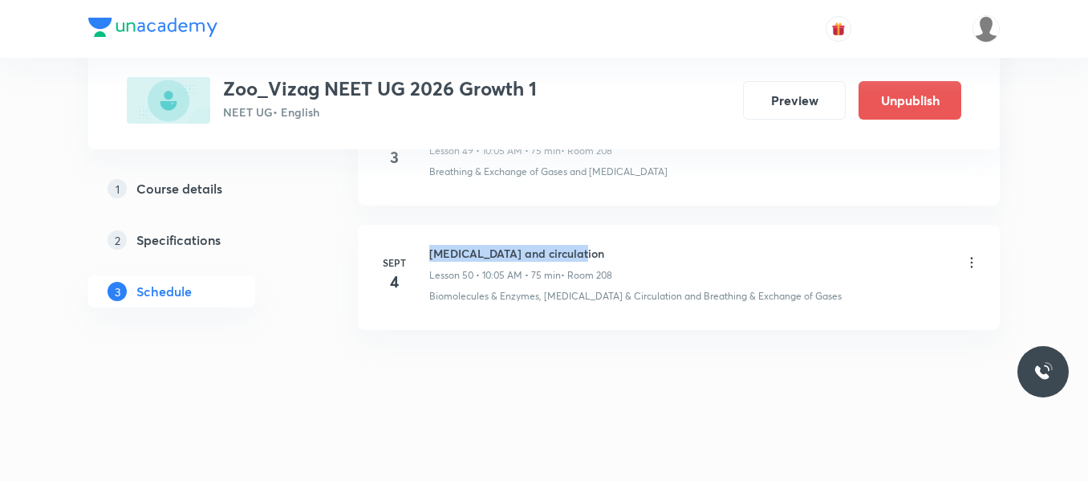
drag, startPoint x: 428, startPoint y: 248, endPoint x: 645, endPoint y: 237, distance: 216.9
click at [645, 237] on li "[DATE] [MEDICAL_DATA] and circulation Lesson 50 • 10:05 AM • 75 min • Room 208 …" at bounding box center [679, 277] width 642 height 105
copy h6 "[MEDICAL_DATA] and circulation"
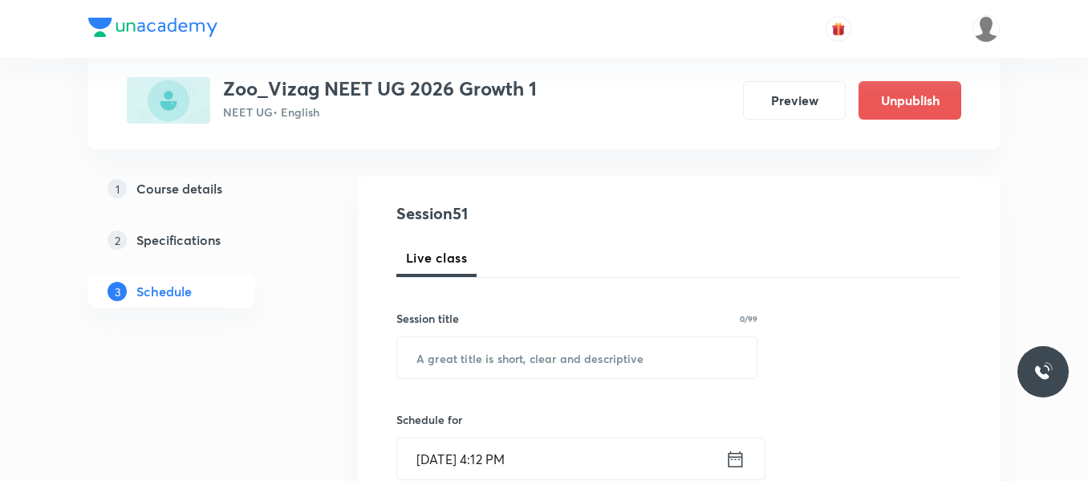
scroll to position [153, 0]
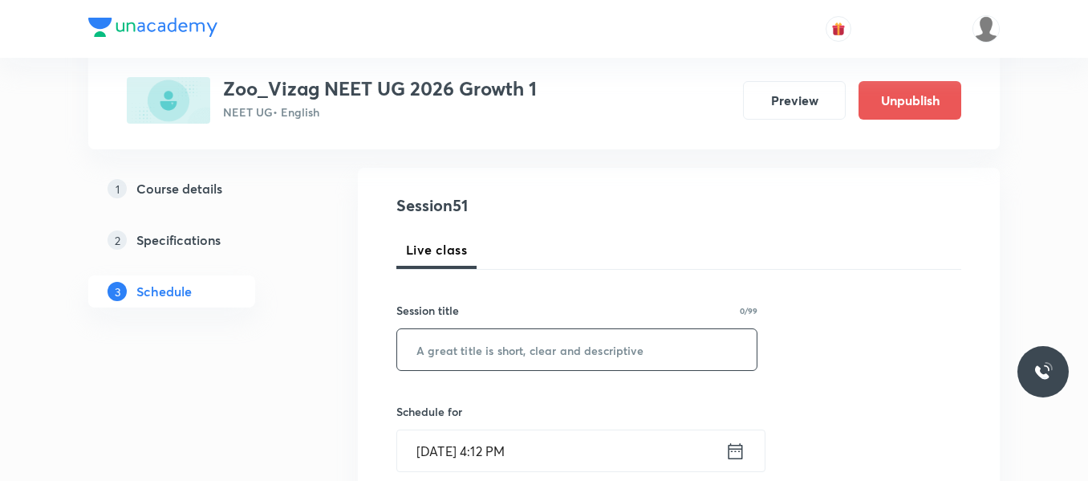
click at [516, 360] on input "text" at bounding box center [576, 349] width 359 height 41
paste input "[MEDICAL_DATA] and circulation"
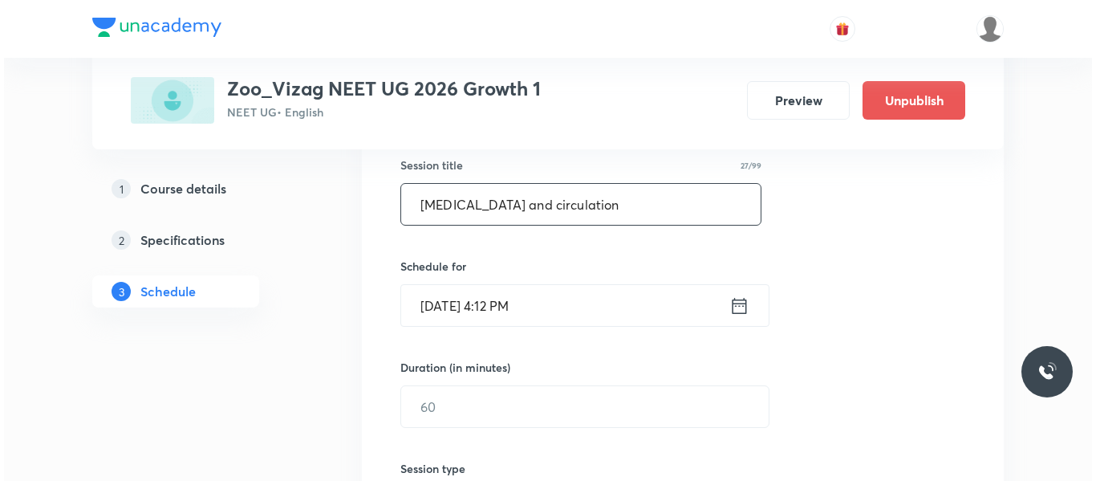
scroll to position [302, 0]
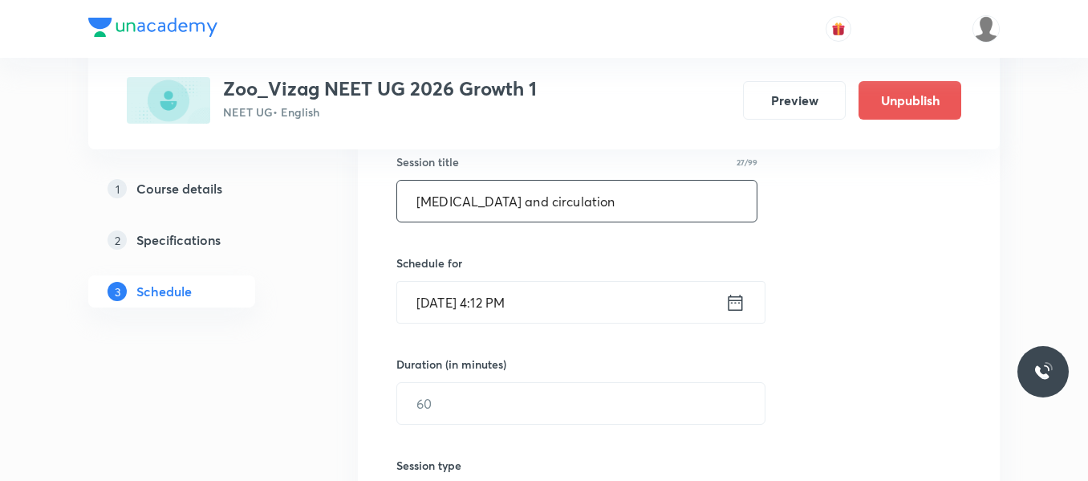
type input "[MEDICAL_DATA] and circulation"
click at [737, 296] on icon at bounding box center [736, 302] width 14 height 16
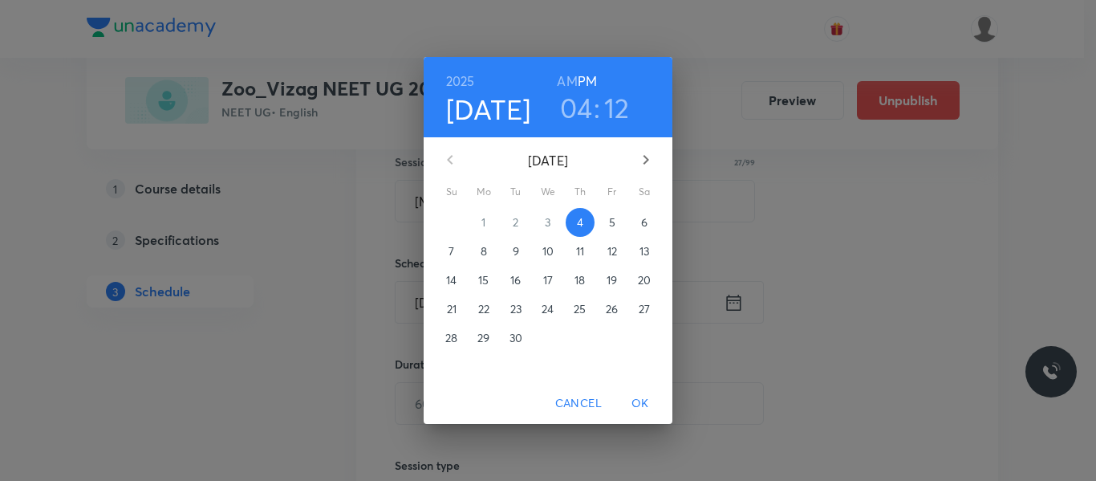
click at [609, 225] on p "5" at bounding box center [612, 222] width 6 height 16
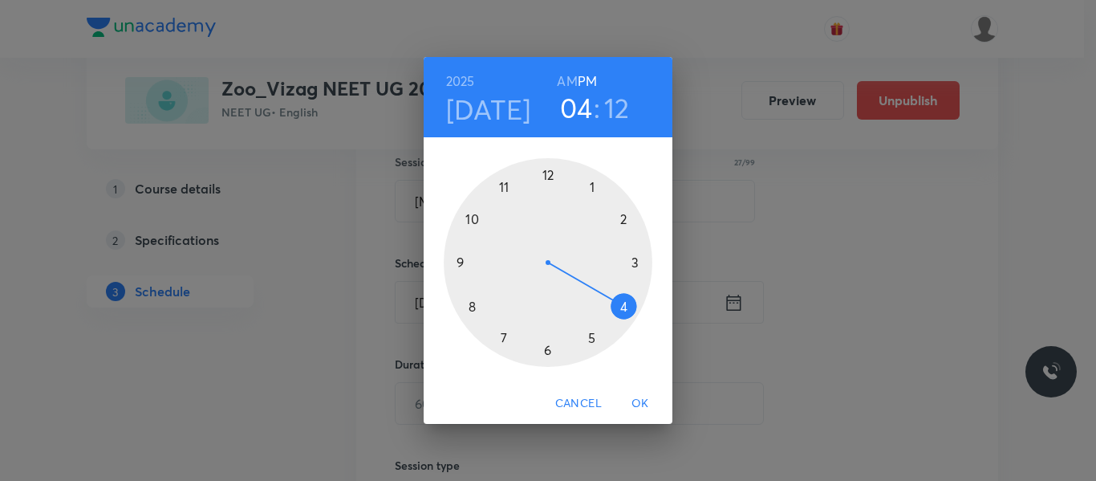
click at [573, 79] on h6 "AM" at bounding box center [567, 81] width 20 height 22
click at [475, 220] on div at bounding box center [548, 262] width 209 height 209
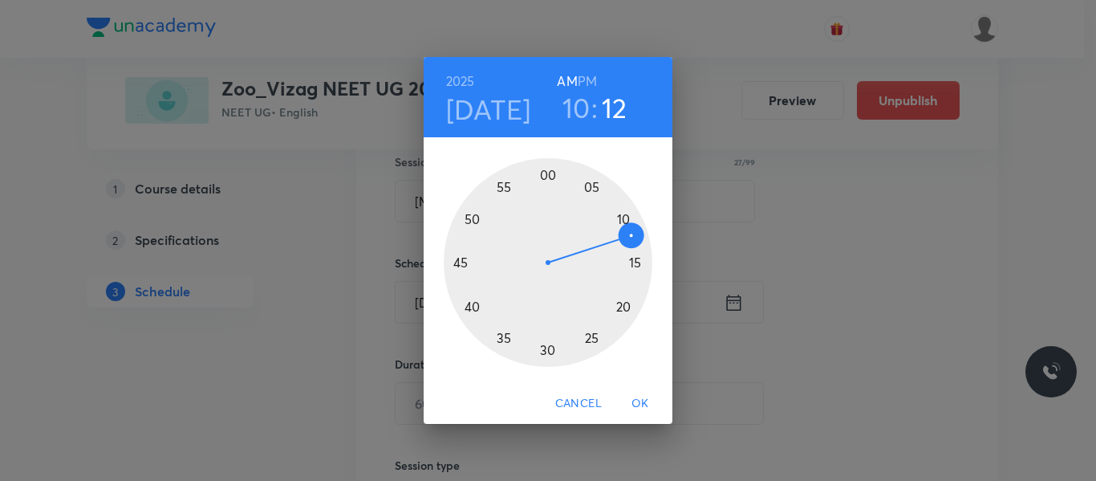
click at [591, 185] on div at bounding box center [548, 262] width 209 height 209
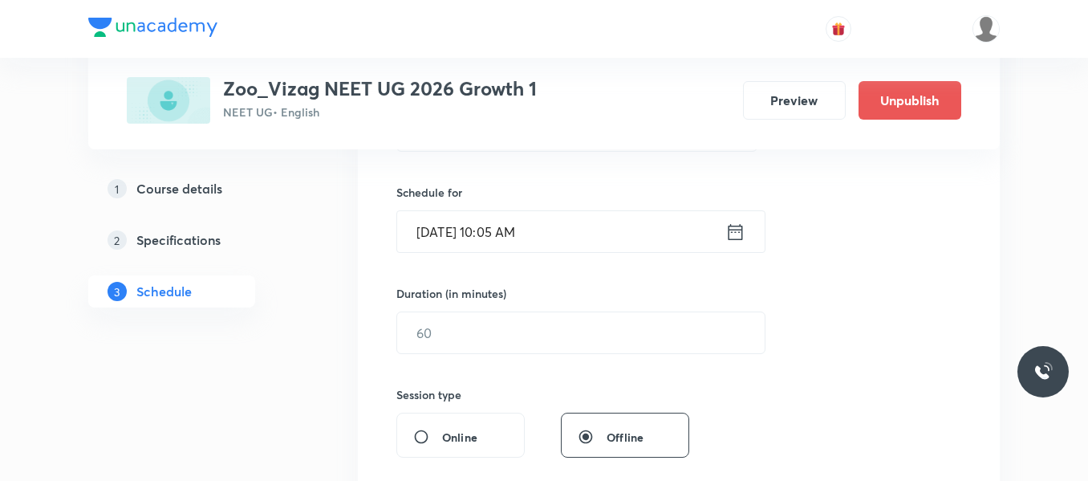
scroll to position [373, 0]
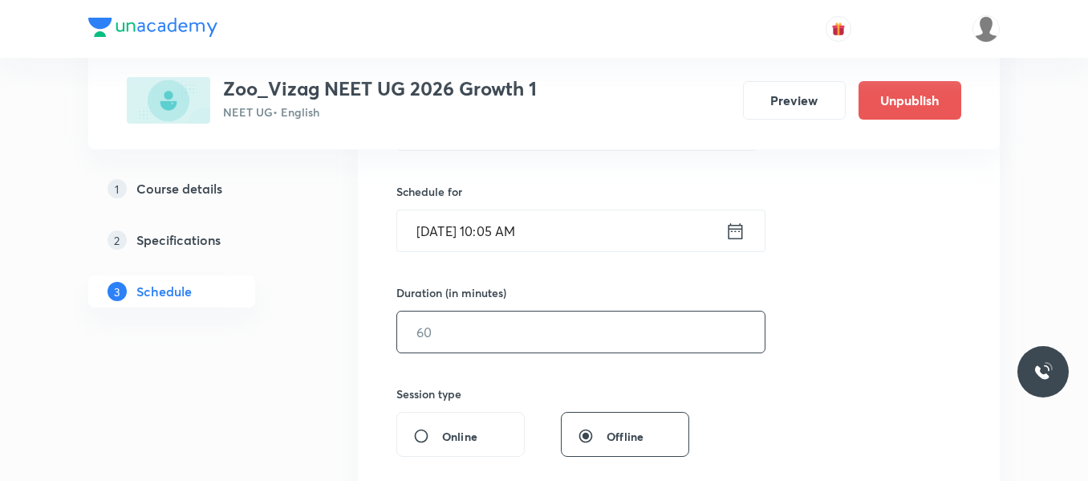
click at [522, 323] on input "text" at bounding box center [580, 331] width 367 height 41
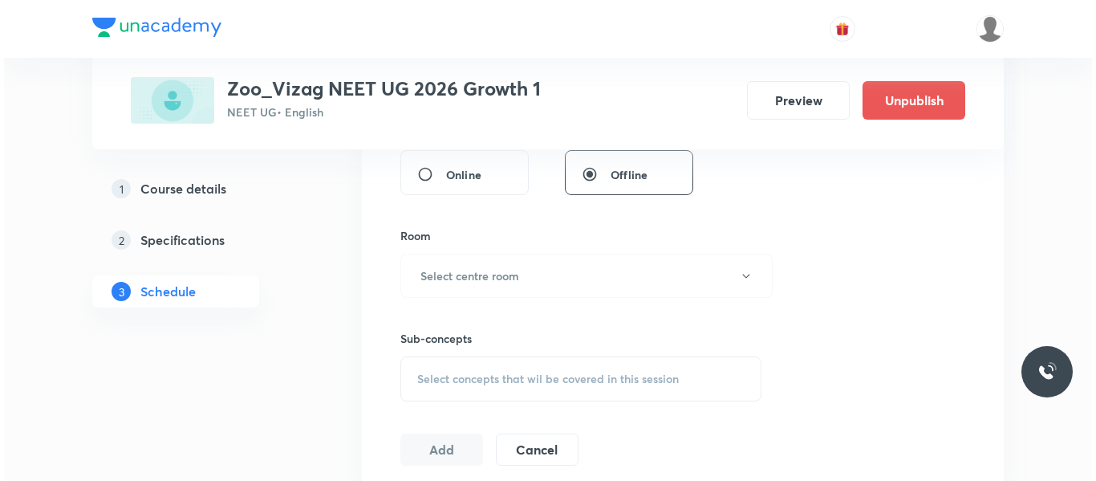
scroll to position [649, 0]
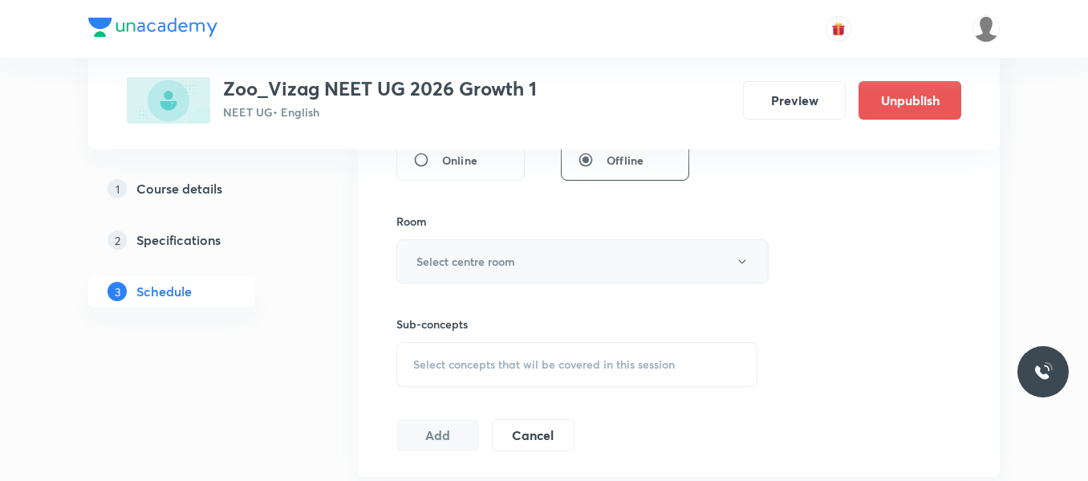
type input "75"
click at [518, 262] on button "Select centre room" at bounding box center [582, 261] width 372 height 44
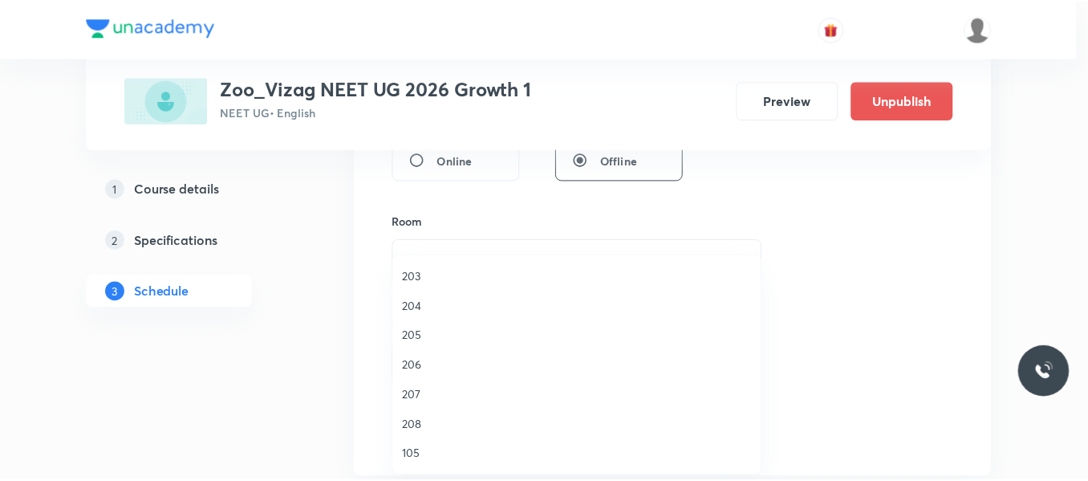
scroll to position [446, 0]
click at [419, 393] on span "208" at bounding box center [580, 394] width 351 height 17
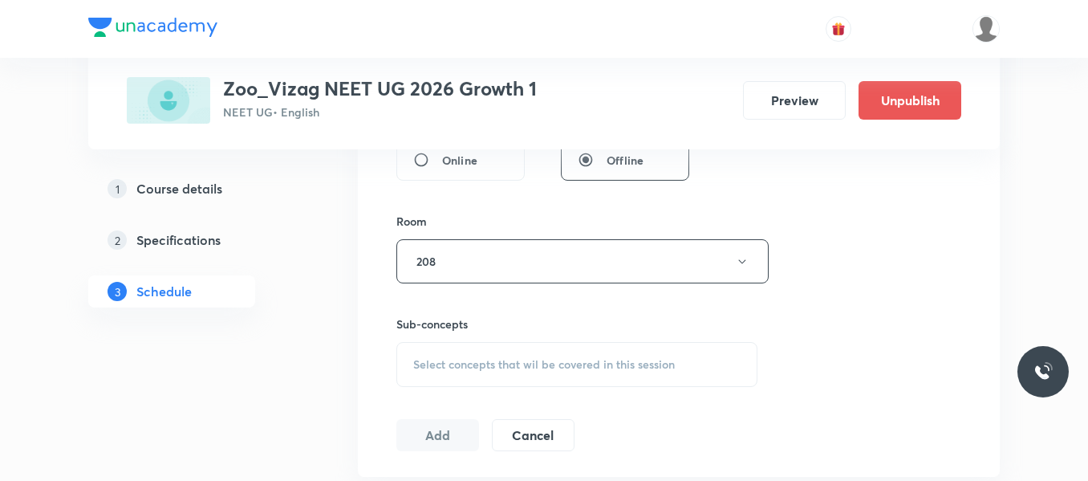
click at [483, 367] on span "Select concepts that wil be covered in this session" at bounding box center [544, 364] width 262 height 13
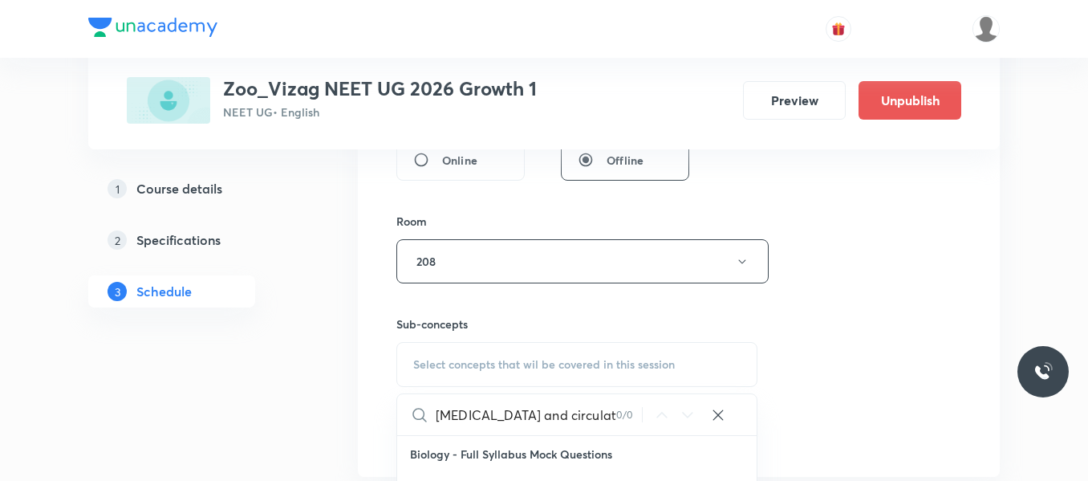
drag, startPoint x: 508, startPoint y: 416, endPoint x: 588, endPoint y: 406, distance: 80.8
click at [588, 406] on input "[MEDICAL_DATA] and circulation" at bounding box center [526, 414] width 181 height 41
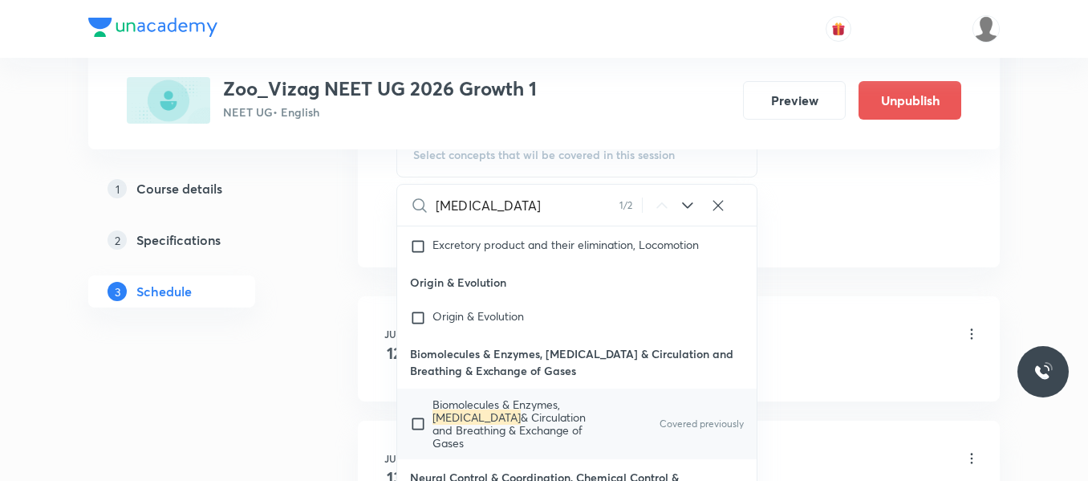
scroll to position [74082, 0]
type input "[MEDICAL_DATA]"
click at [412, 397] on input "checkbox" at bounding box center [421, 422] width 22 height 51
checkbox input "true"
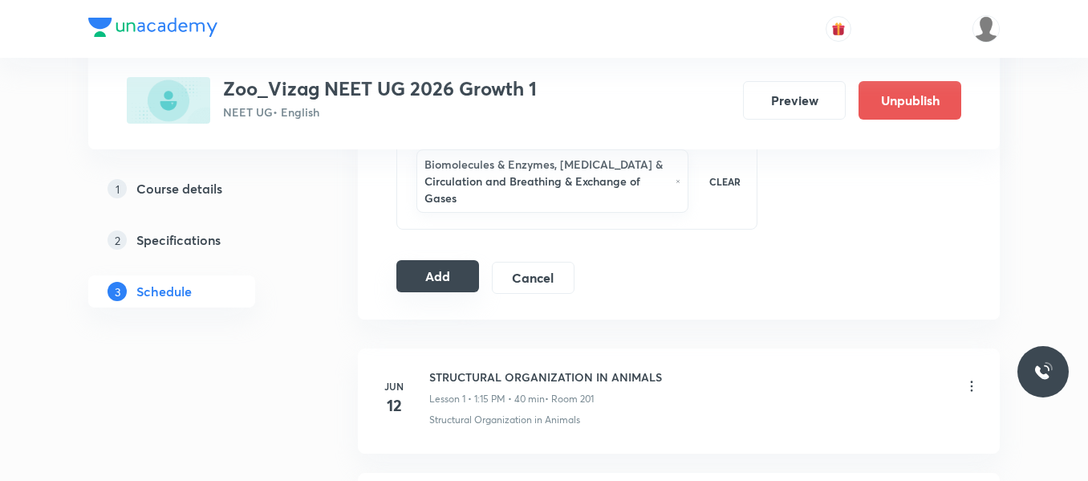
click at [421, 274] on button "Add" at bounding box center [437, 276] width 83 height 32
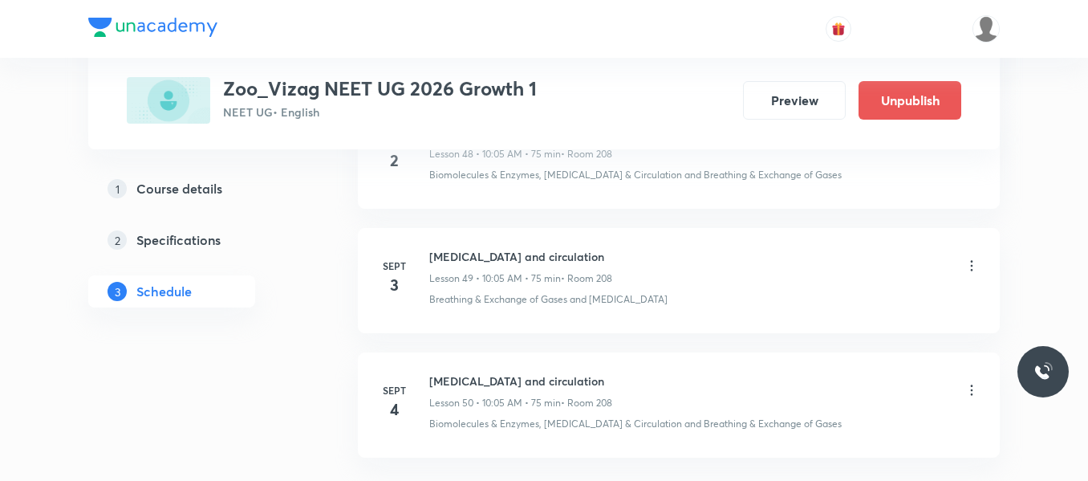
scroll to position [6286, 0]
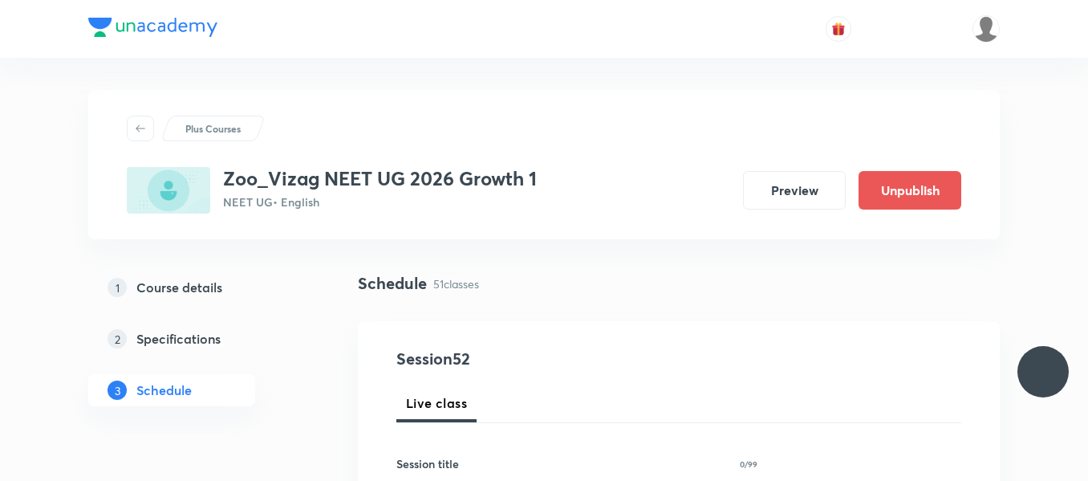
scroll to position [6286, 0]
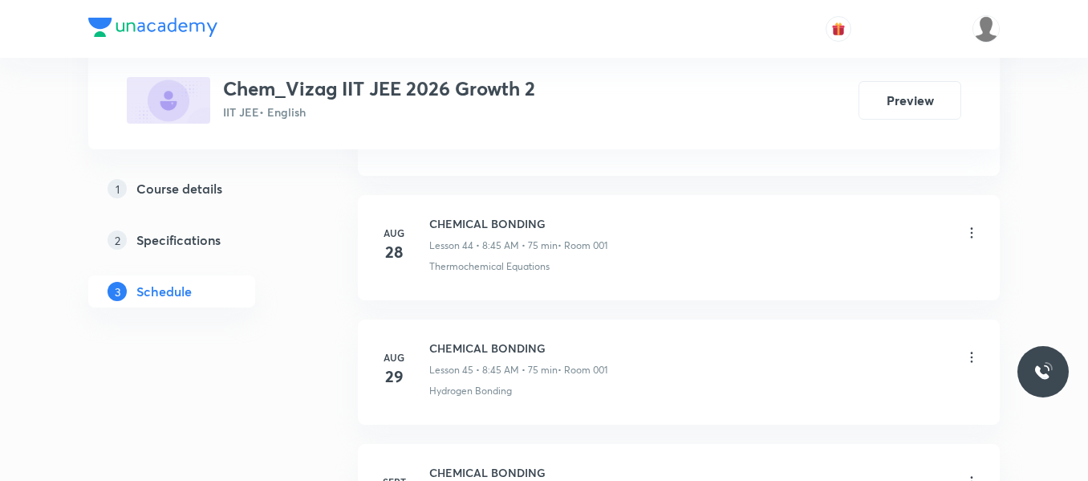
scroll to position [6899, 0]
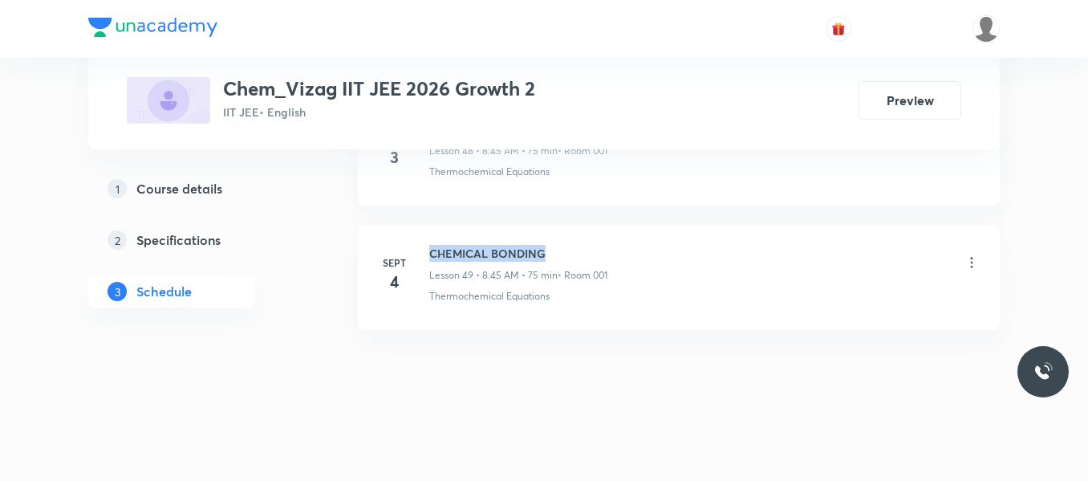
drag, startPoint x: 429, startPoint y: 253, endPoint x: 610, endPoint y: 246, distance: 180.6
click at [610, 246] on div "CHEMICAL BONDING Lesson 49 • 8:45 AM • 75 min • Room 001" at bounding box center [704, 264] width 550 height 38
copy h6 "CHEMICAL BONDING"
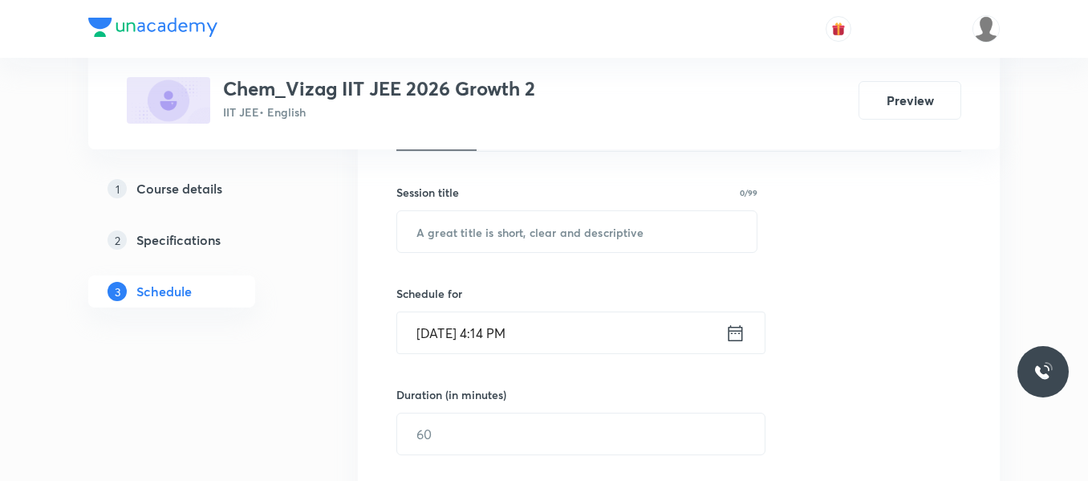
scroll to position [272, 0]
click at [540, 223] on input "text" at bounding box center [576, 230] width 359 height 41
paste input "CHEMICAL BONDING"
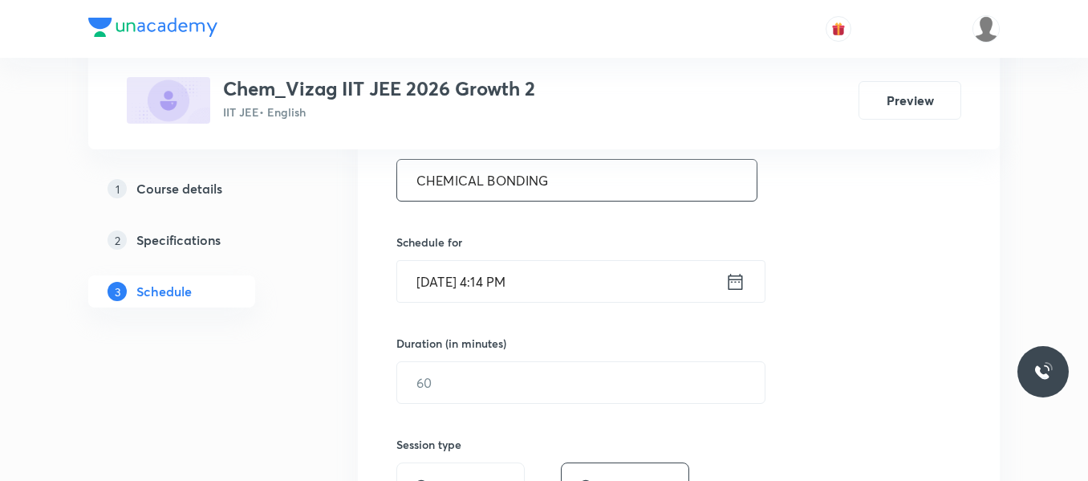
scroll to position [326, 0]
type input "CHEMICAL BONDING"
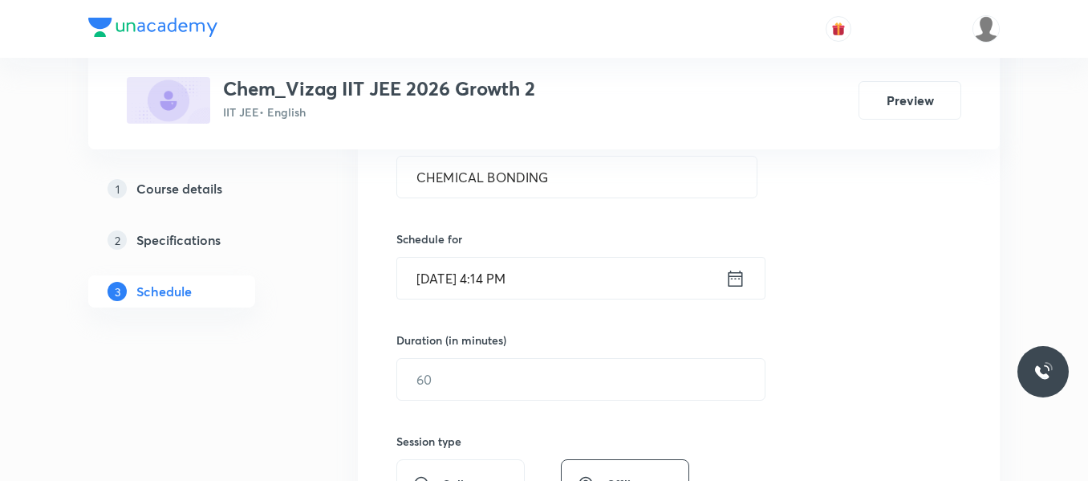
click at [729, 275] on icon at bounding box center [736, 278] width 14 height 16
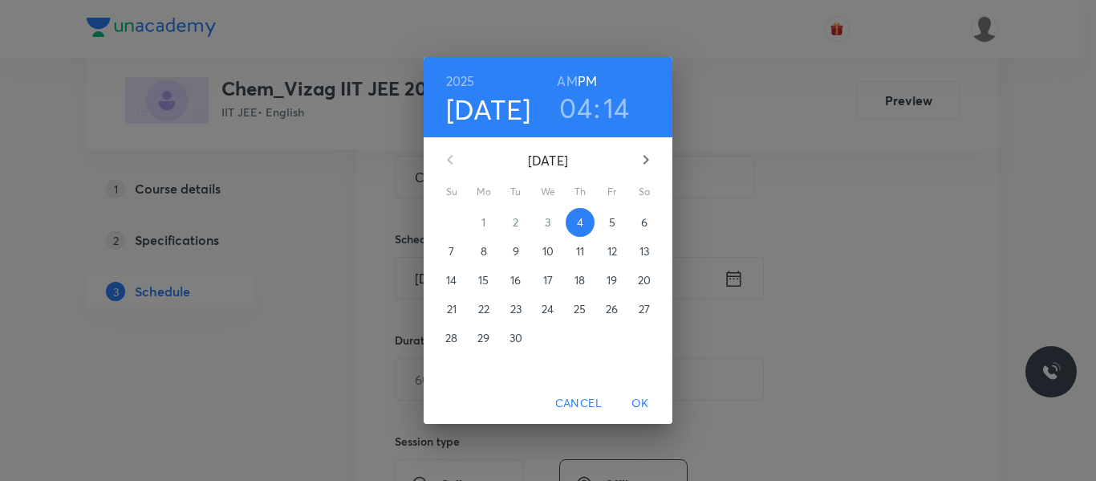
click at [618, 229] on span "5" at bounding box center [612, 222] width 29 height 16
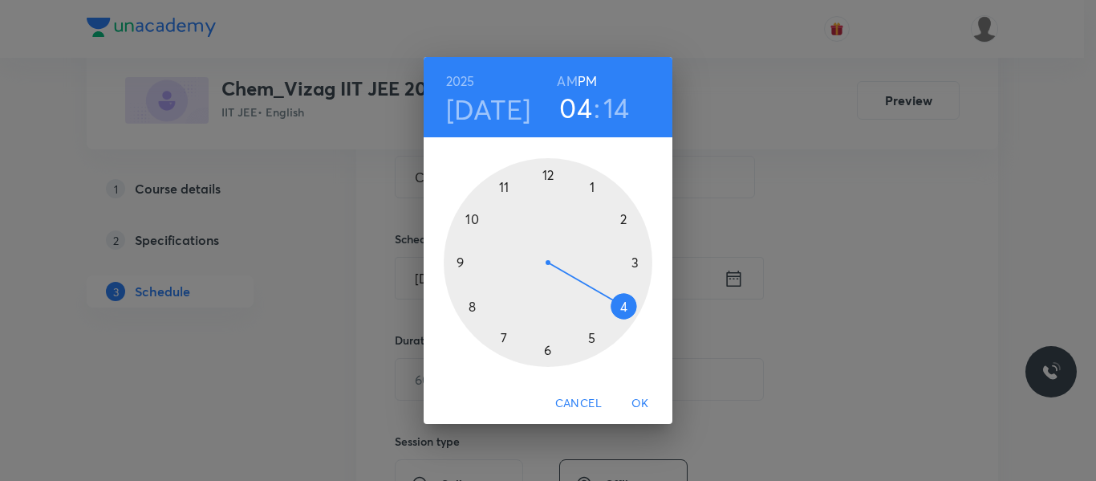
click at [572, 77] on h6 "AM" at bounding box center [567, 81] width 20 height 22
click at [475, 303] on div at bounding box center [548, 262] width 209 height 209
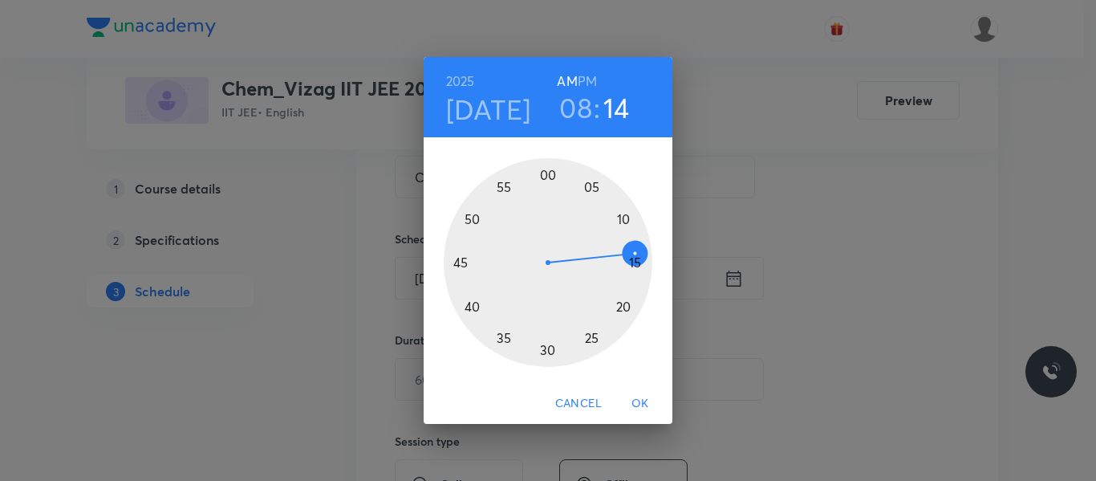
click at [460, 264] on div at bounding box center [548, 262] width 209 height 209
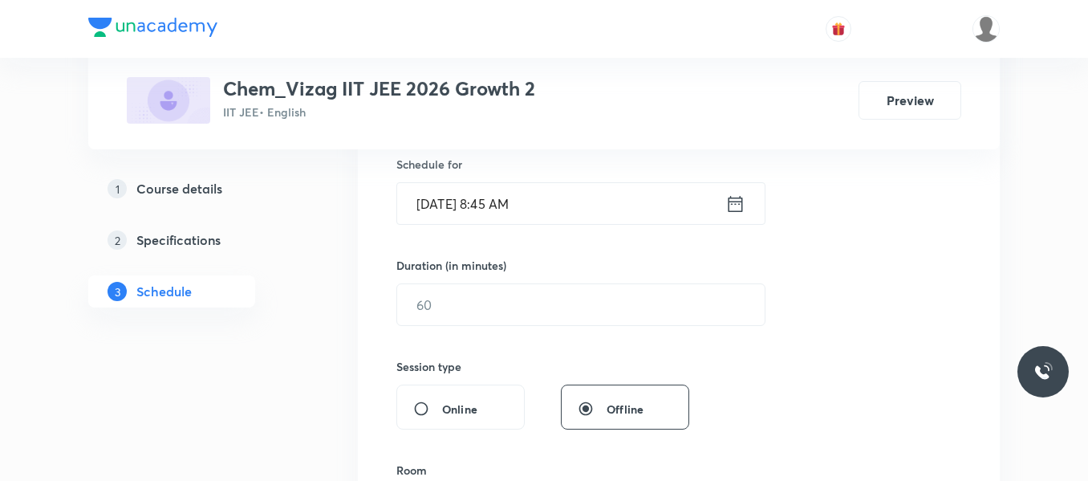
scroll to position [407, 0]
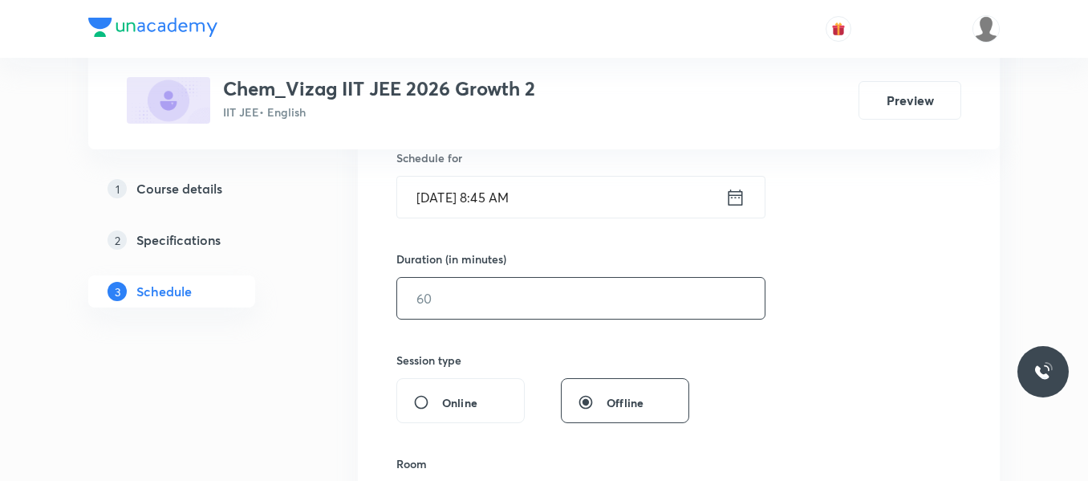
click at [493, 309] on input "text" at bounding box center [580, 298] width 367 height 41
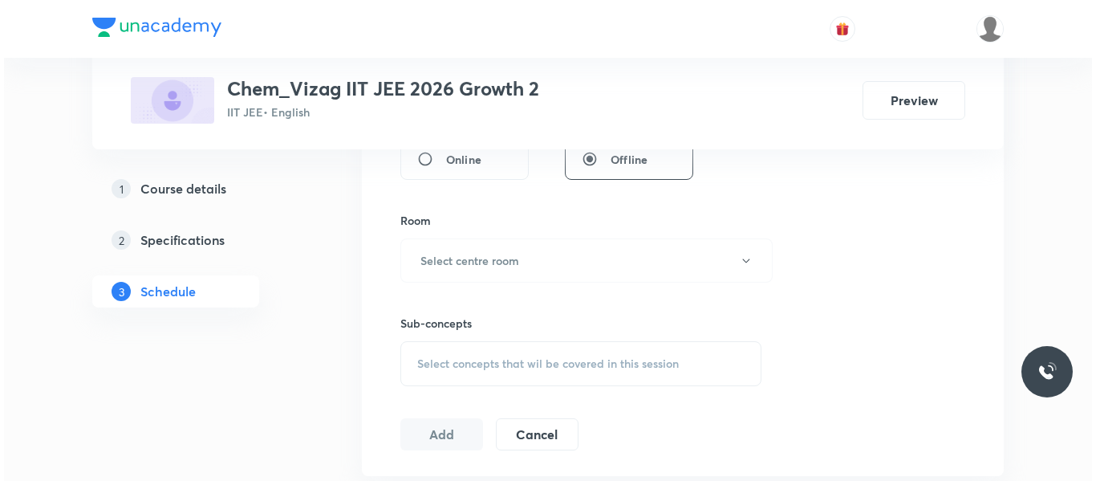
scroll to position [656, 0]
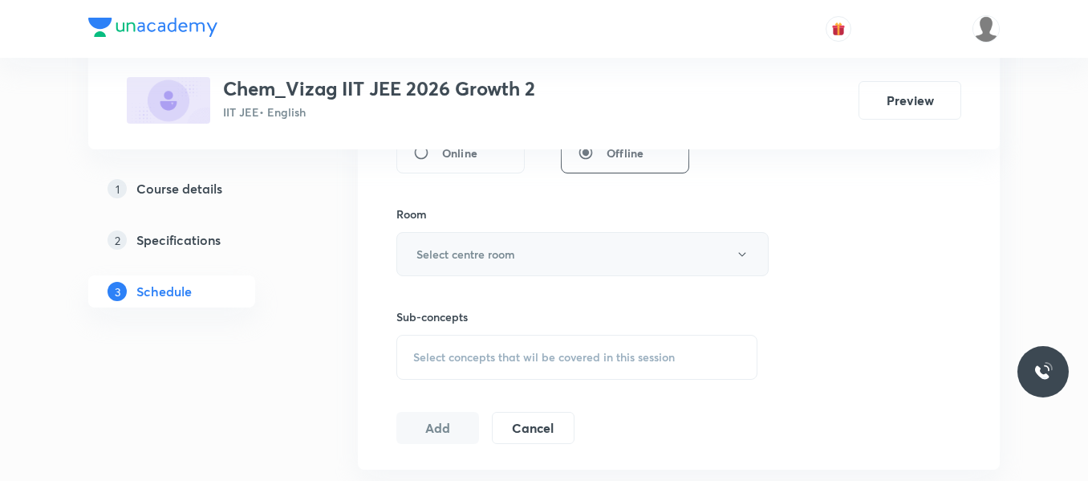
type input "75"
click at [474, 249] on h6 "Select centre room" at bounding box center [465, 254] width 99 height 17
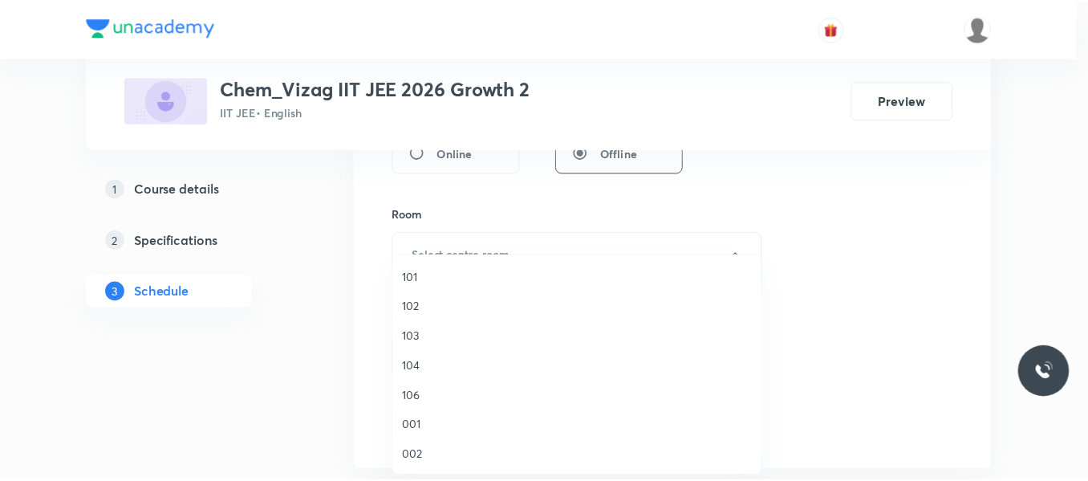
scroll to position [43, 0]
click at [416, 373] on span "001" at bounding box center [580, 381] width 351 height 17
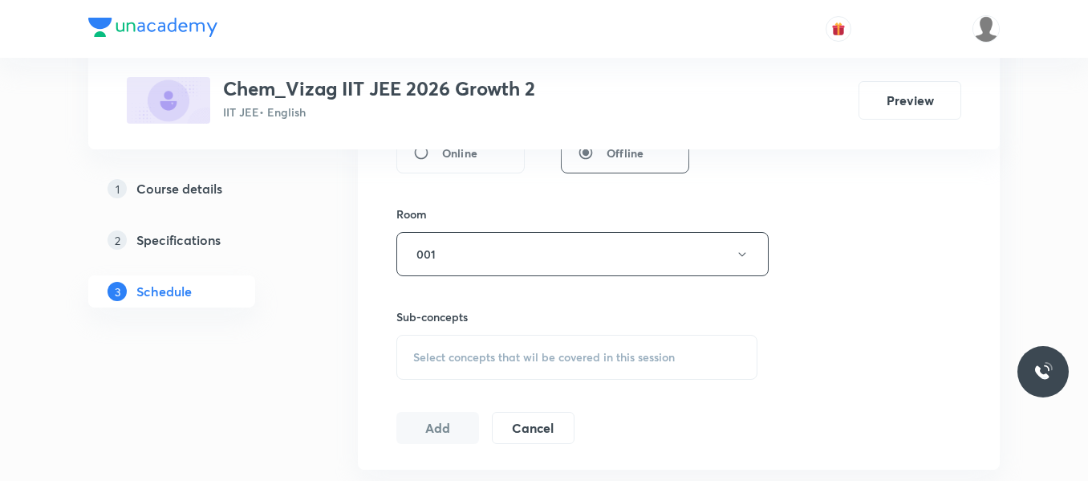
scroll to position [706, 0]
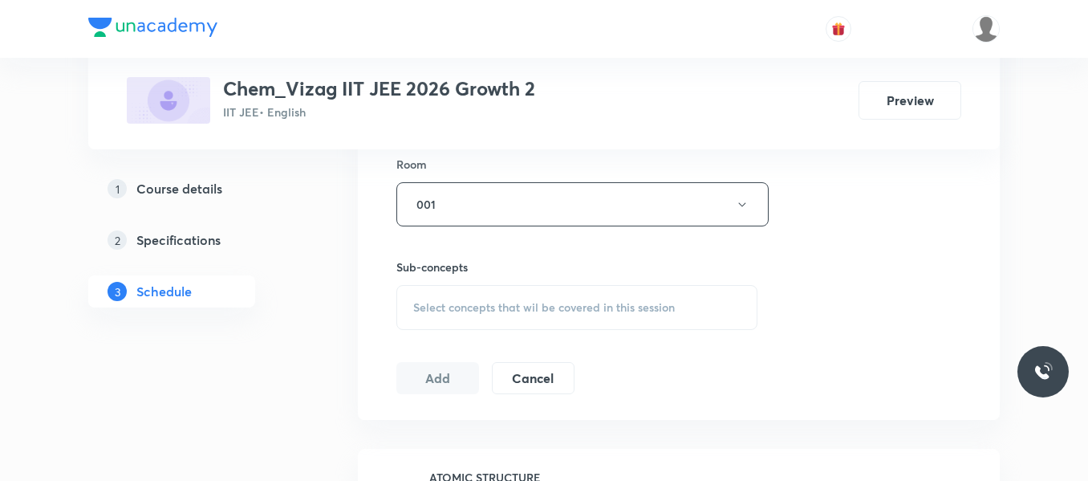
click at [468, 304] on span "Select concepts that wil be covered in this session" at bounding box center [544, 307] width 262 height 13
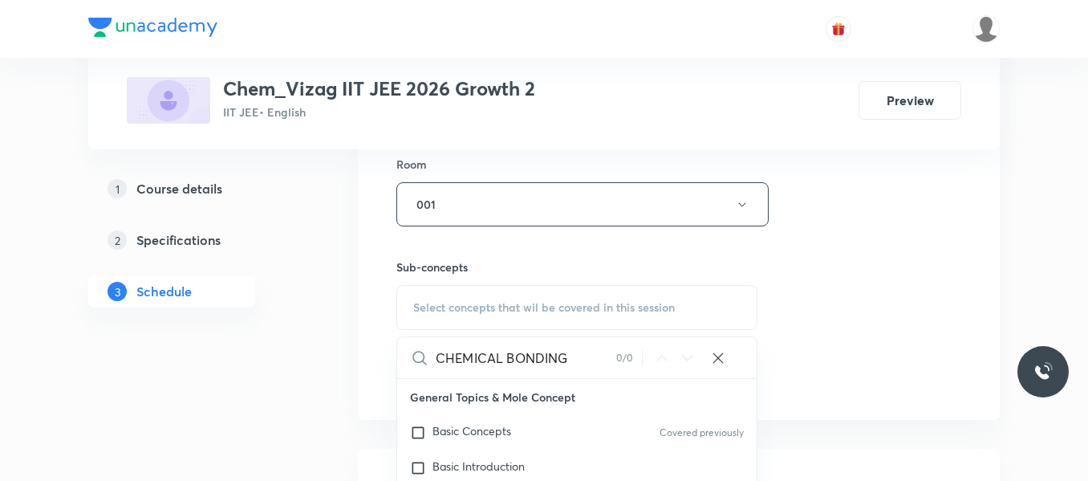
drag, startPoint x: 506, startPoint y: 350, endPoint x: 580, endPoint y: 351, distance: 73.8
click at [580, 351] on input "CHEMICAL BONDING" at bounding box center [526, 357] width 181 height 41
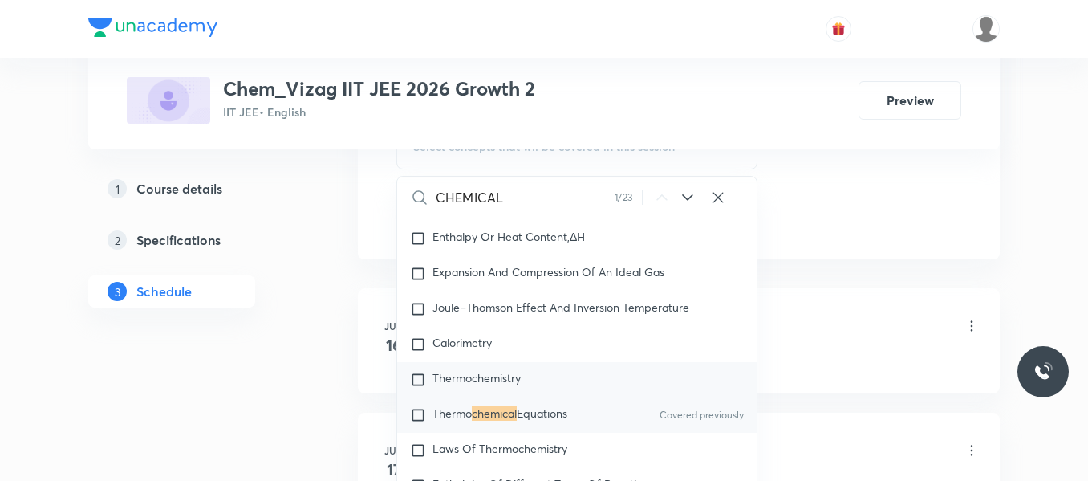
scroll to position [867, 0]
type input "CHEMICAL"
click at [416, 422] on input "checkbox" at bounding box center [421, 414] width 22 height 16
checkbox input "true"
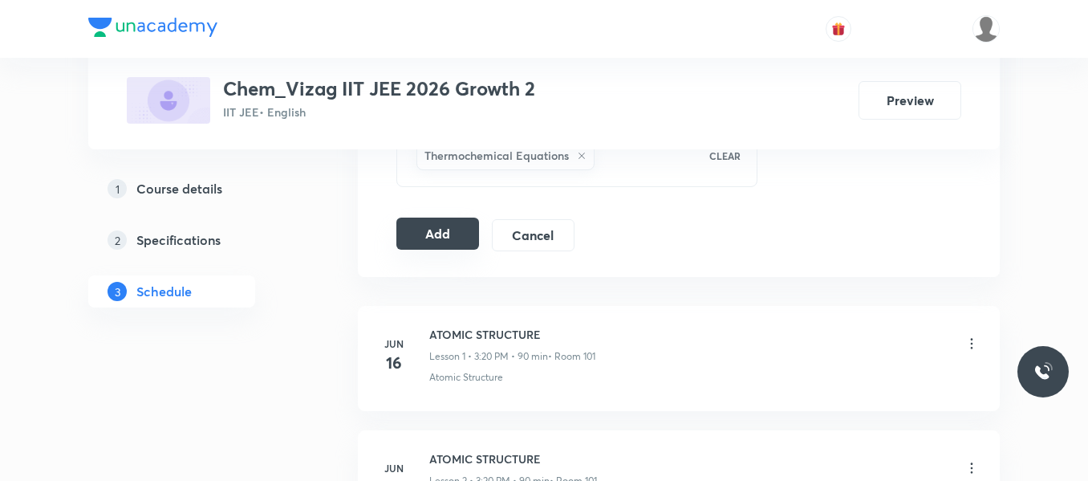
click at [459, 237] on button "Add" at bounding box center [437, 233] width 83 height 32
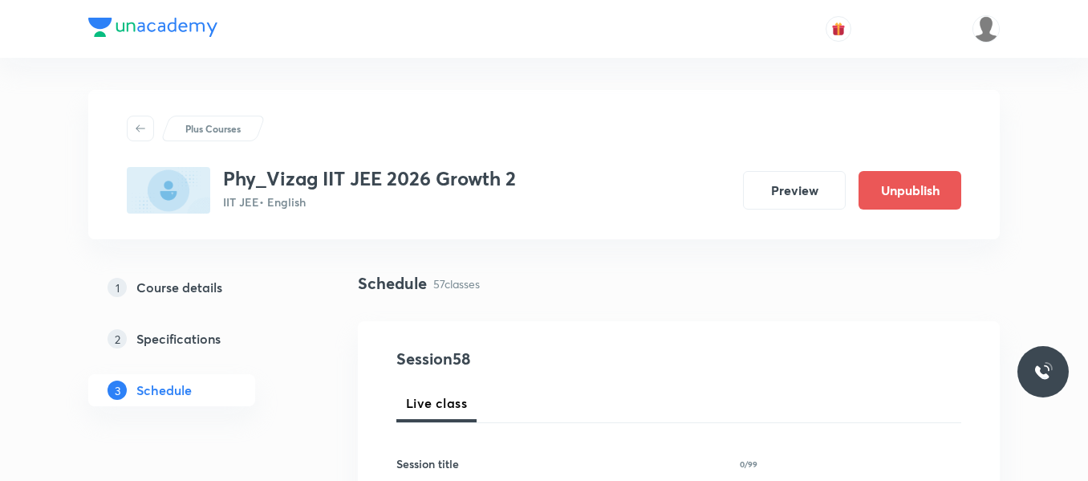
click at [271, 378] on div "1 Course details 2 Specifications 3 Schedule" at bounding box center [197, 348] width 218 height 154
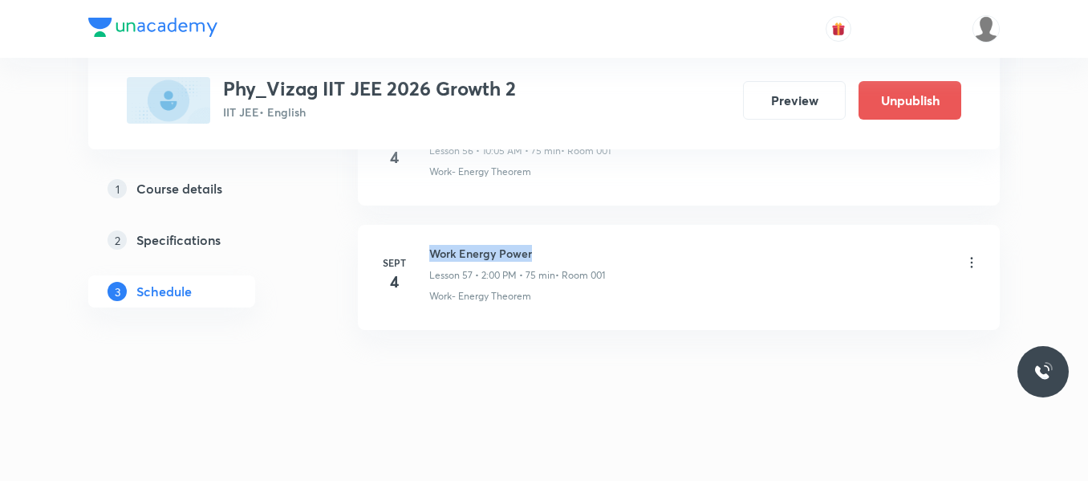
drag, startPoint x: 428, startPoint y: 252, endPoint x: 591, endPoint y: 242, distance: 163.2
click at [591, 242] on li "Sept 4 Work Energy Power Lesson 57 • 2:00 PM • 75 min • Room 001 Work- Energy T…" at bounding box center [679, 277] width 642 height 105
copy h6 "Work Energy Power"
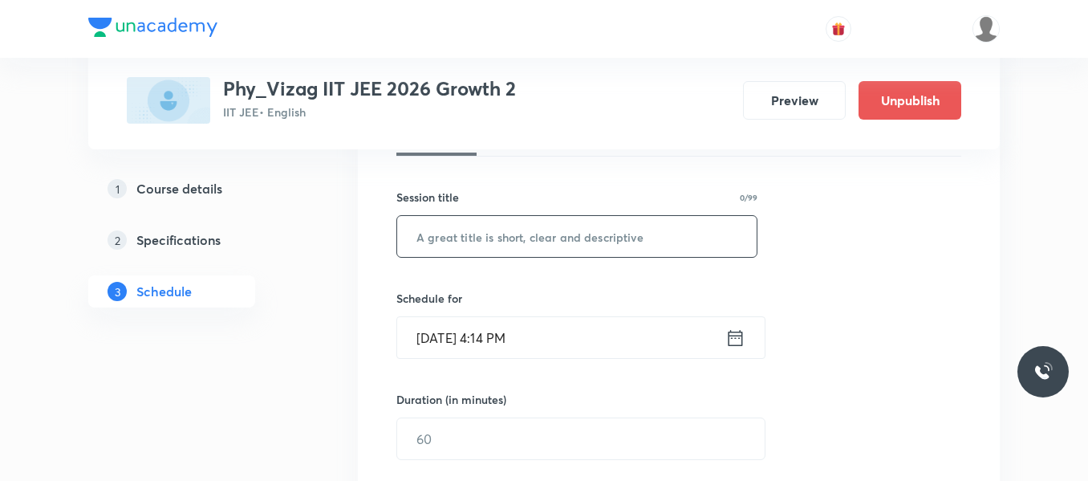
scroll to position [267, 0]
click at [477, 232] on input "text" at bounding box center [576, 235] width 359 height 41
paste input "Work Energy Power"
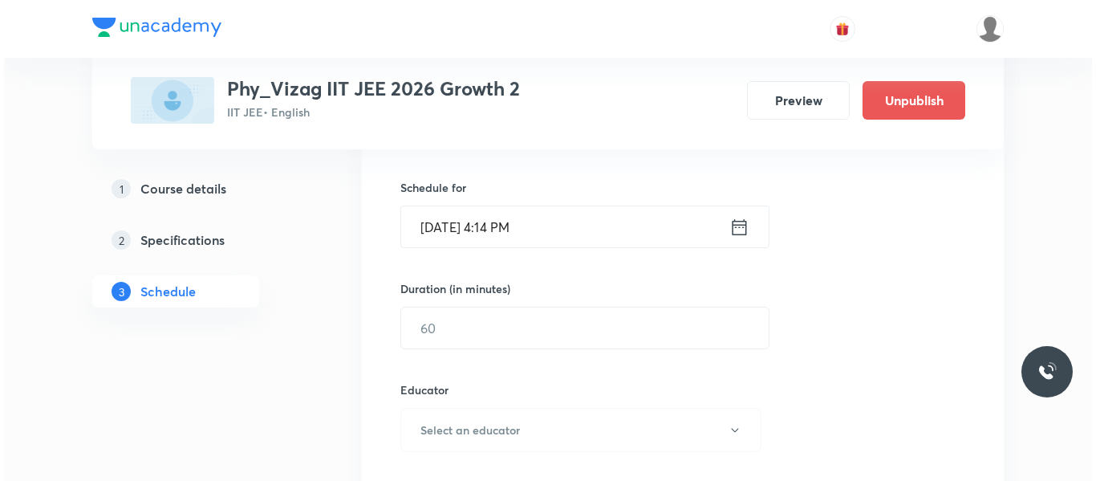
scroll to position [381, 0]
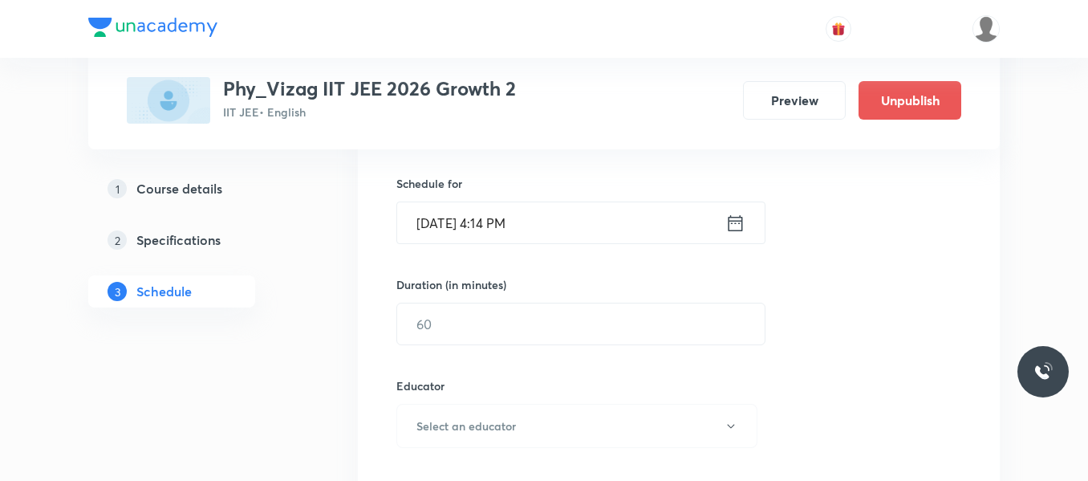
type input "Work Energy Power"
click at [734, 213] on icon at bounding box center [735, 223] width 20 height 22
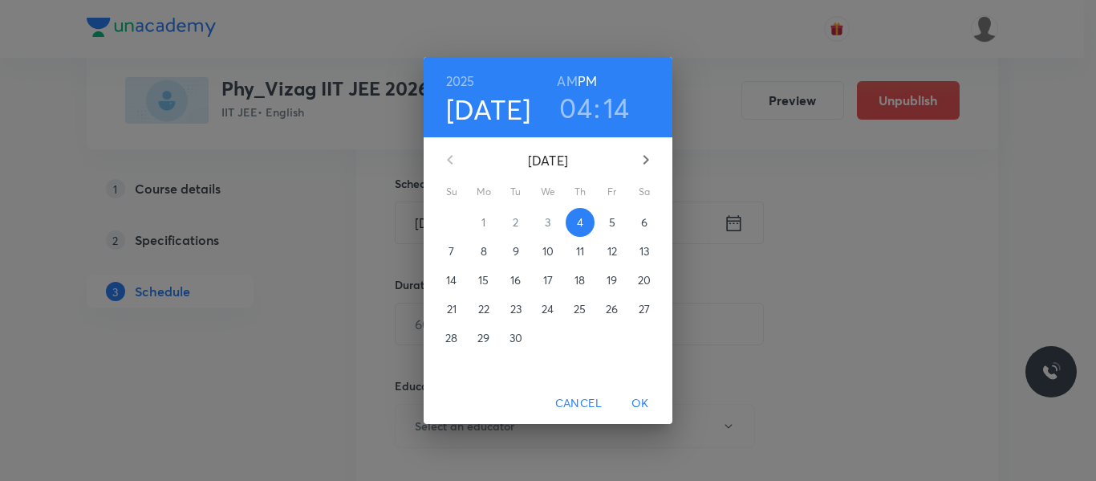
click at [606, 221] on span "5" at bounding box center [612, 222] width 29 height 16
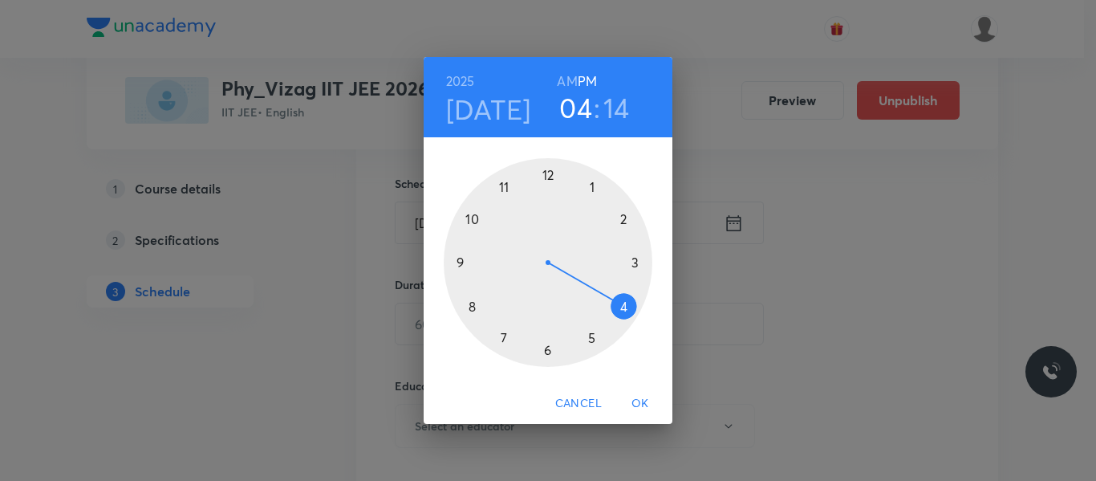
click at [570, 78] on h6 "AM" at bounding box center [567, 81] width 20 height 22
click at [474, 220] on div at bounding box center [548, 262] width 209 height 209
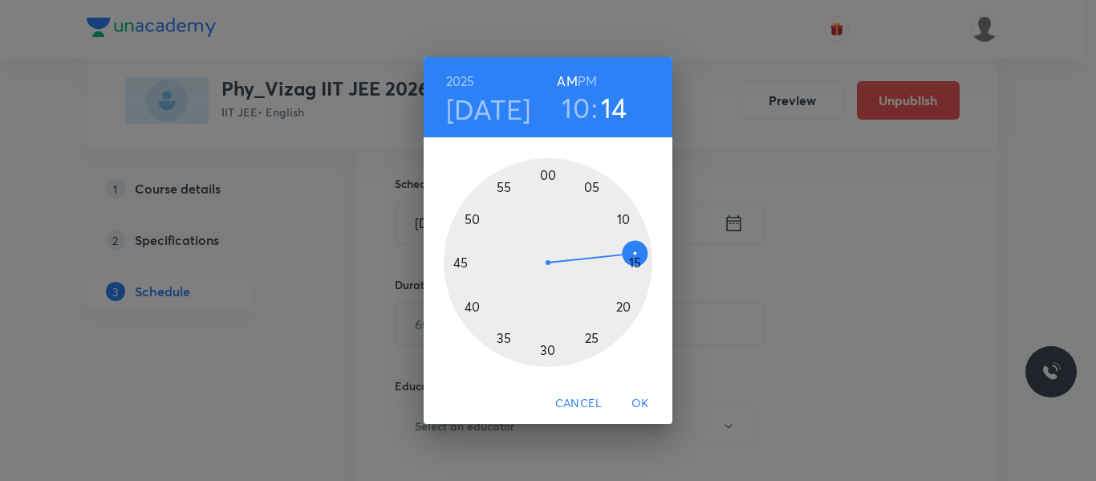
click at [595, 185] on div at bounding box center [548, 262] width 209 height 209
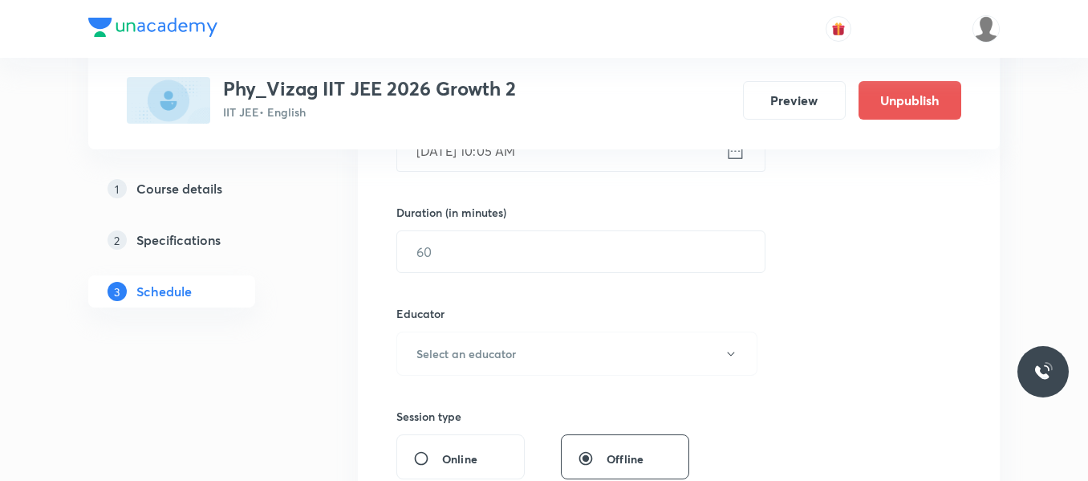
scroll to position [456, 0]
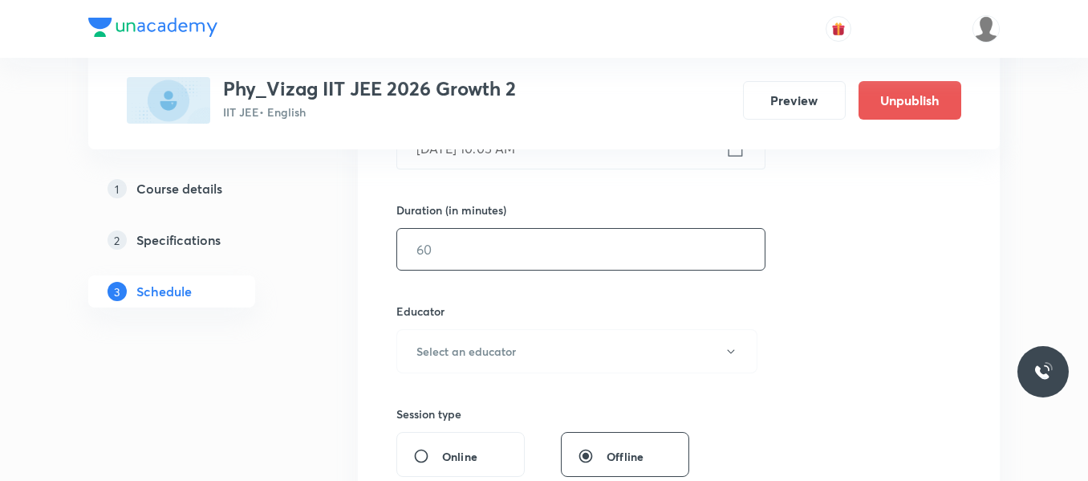
click at [534, 251] on input "text" at bounding box center [580, 249] width 367 height 41
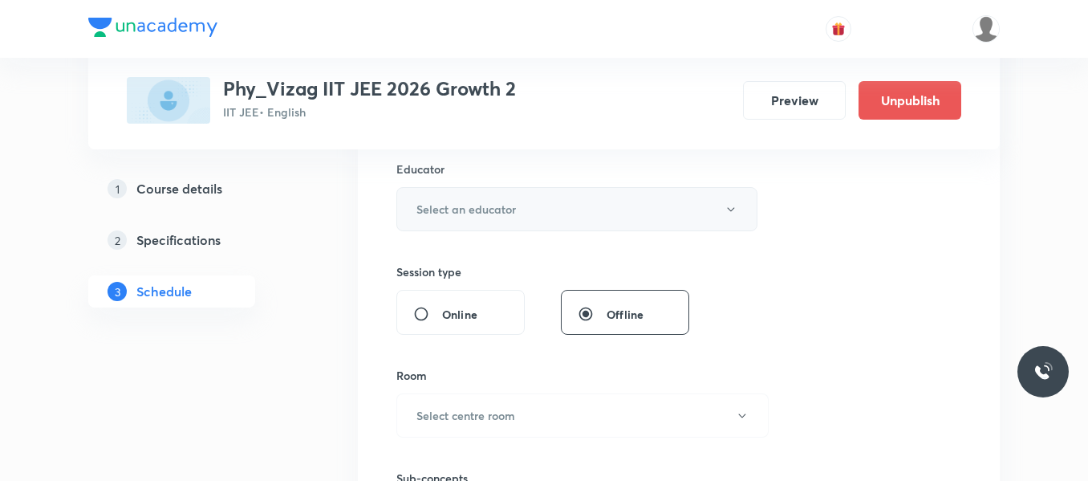
scroll to position [599, 0]
type input "75"
click at [492, 213] on h6 "Select an educator" at bounding box center [465, 208] width 99 height 17
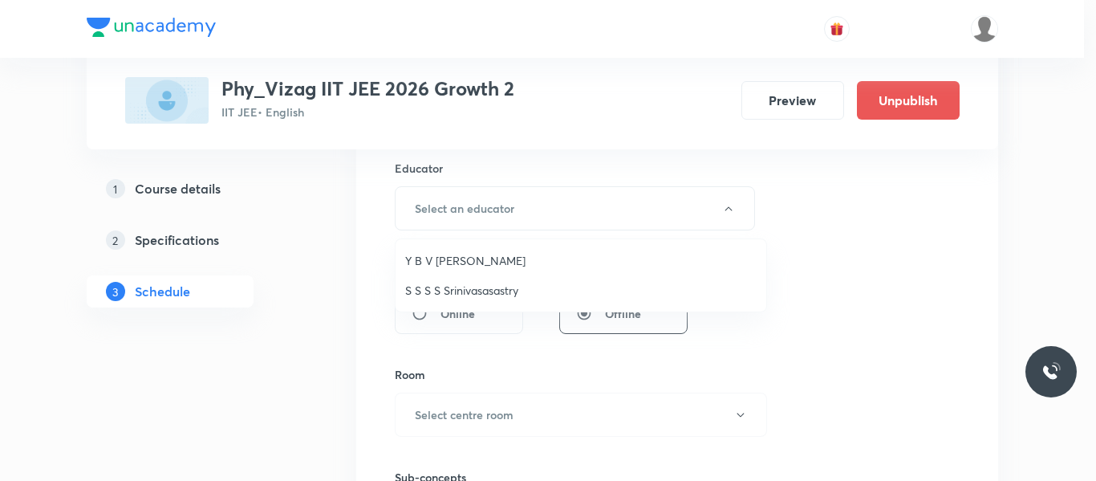
click at [465, 279] on li "S S S S Srinivasasastry" at bounding box center [581, 290] width 371 height 30
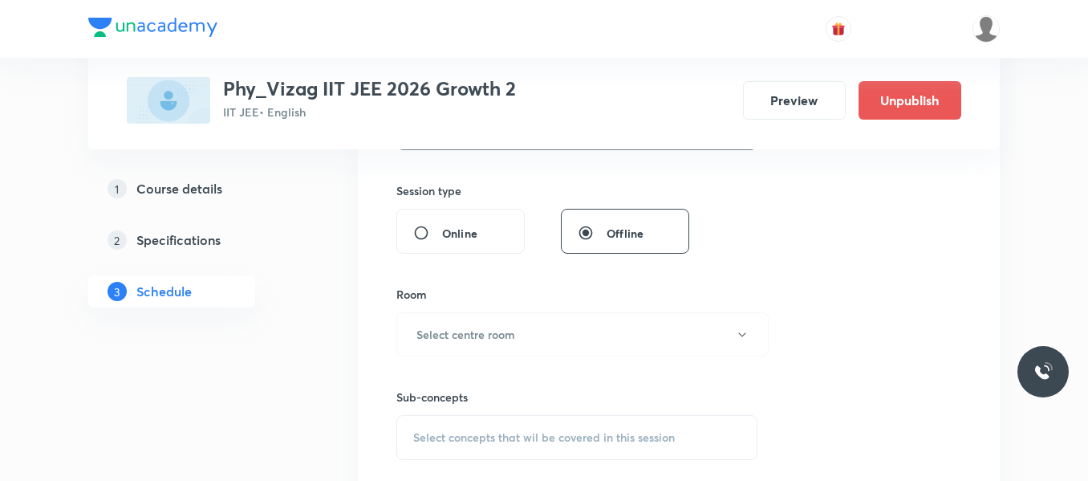
scroll to position [680, 0]
click at [473, 325] on h6 "Select centre room" at bounding box center [465, 332] width 99 height 17
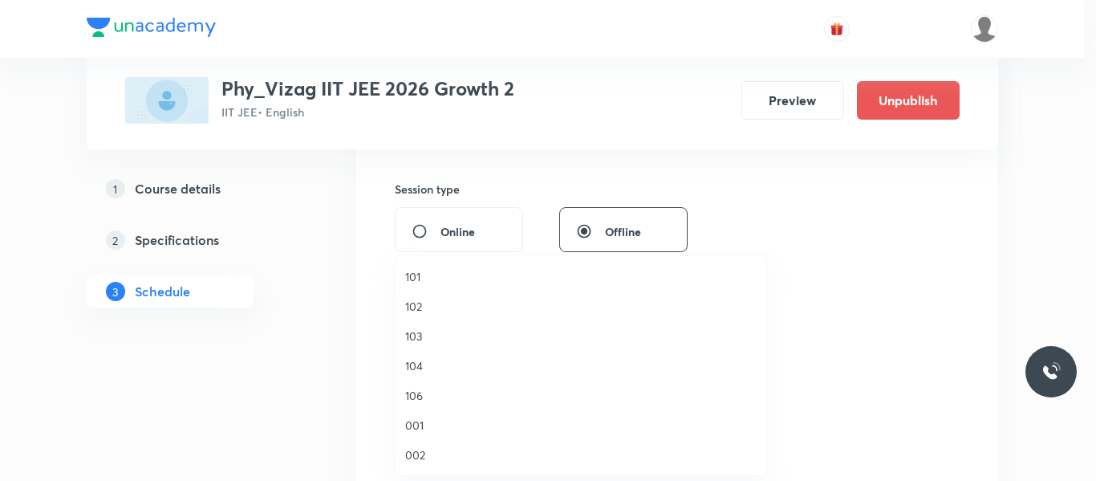
click at [416, 420] on span "001" at bounding box center [580, 424] width 351 height 17
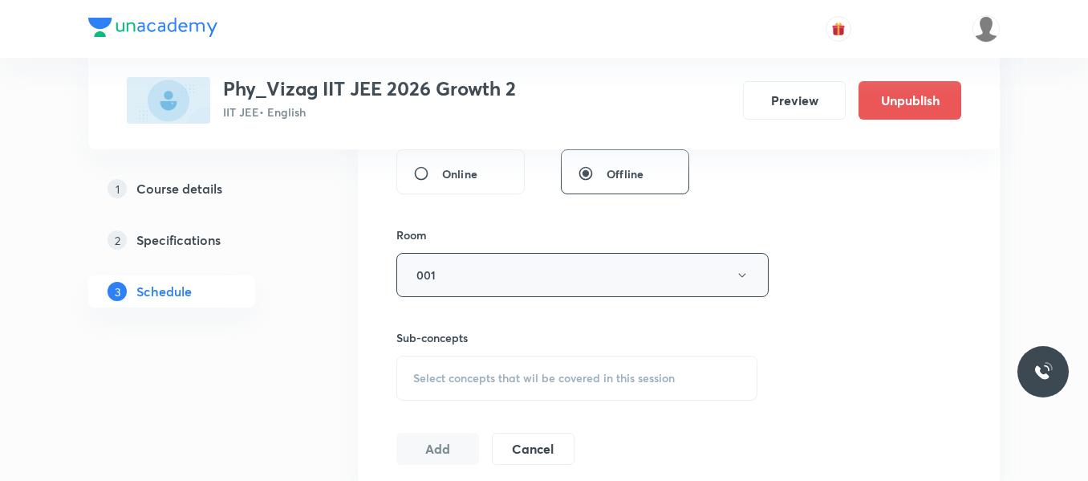
scroll to position [739, 0]
click at [497, 372] on span "Select concepts that wil be covered in this session" at bounding box center [544, 377] width 262 height 13
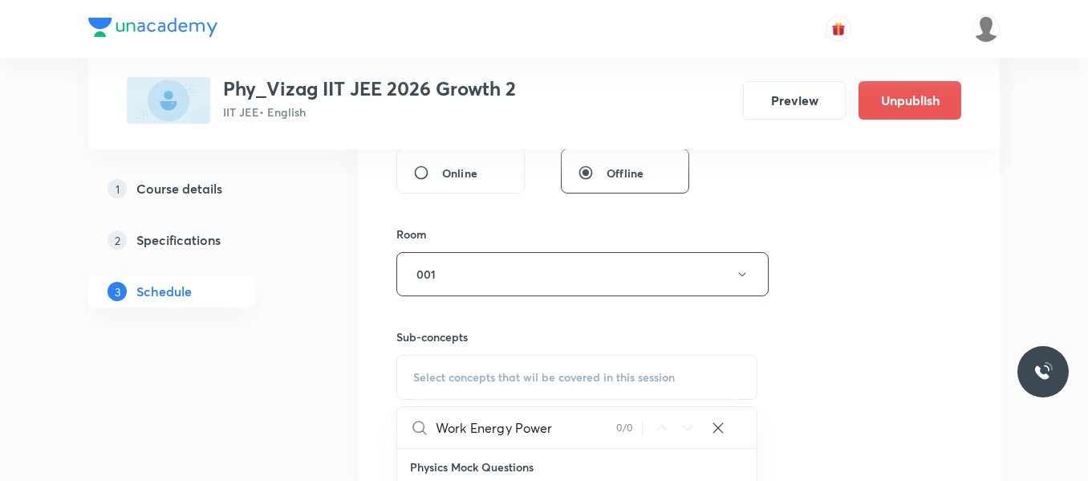
drag, startPoint x: 515, startPoint y: 423, endPoint x: 414, endPoint y: 420, distance: 101.1
click at [414, 420] on div "Work Energy Power 0 / 0 ​" at bounding box center [576, 427] width 359 height 41
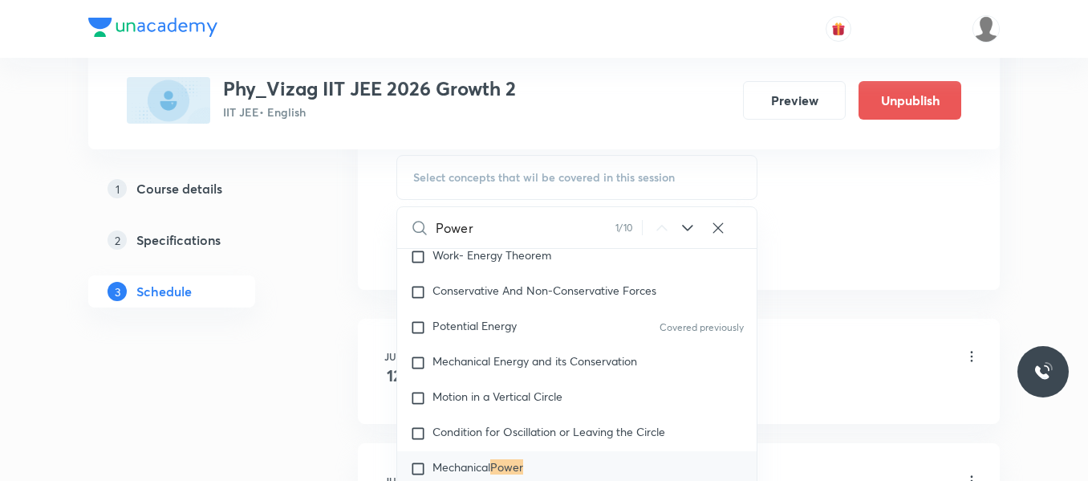
scroll to position [941, 0]
click at [463, 229] on input "Power" at bounding box center [526, 225] width 180 height 41
drag, startPoint x: 512, startPoint y: 225, endPoint x: 589, endPoint y: 225, distance: 77.0
click at [589, 225] on input "Work Energy Power" at bounding box center [526, 225] width 181 height 41
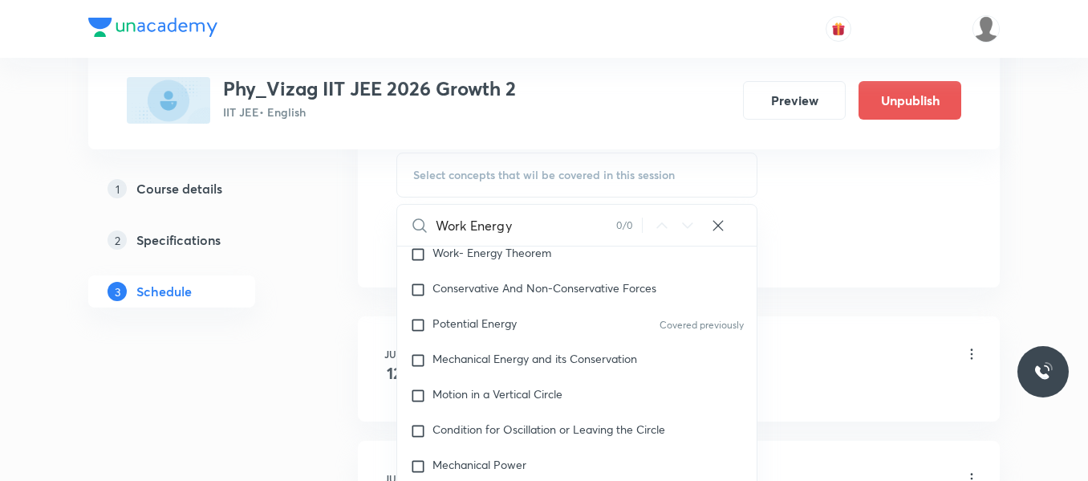
drag, startPoint x: 473, startPoint y: 221, endPoint x: 420, endPoint y: 225, distance: 53.1
click at [420, 225] on div "Work Energy 0 / 0 ​" at bounding box center [576, 225] width 359 height 41
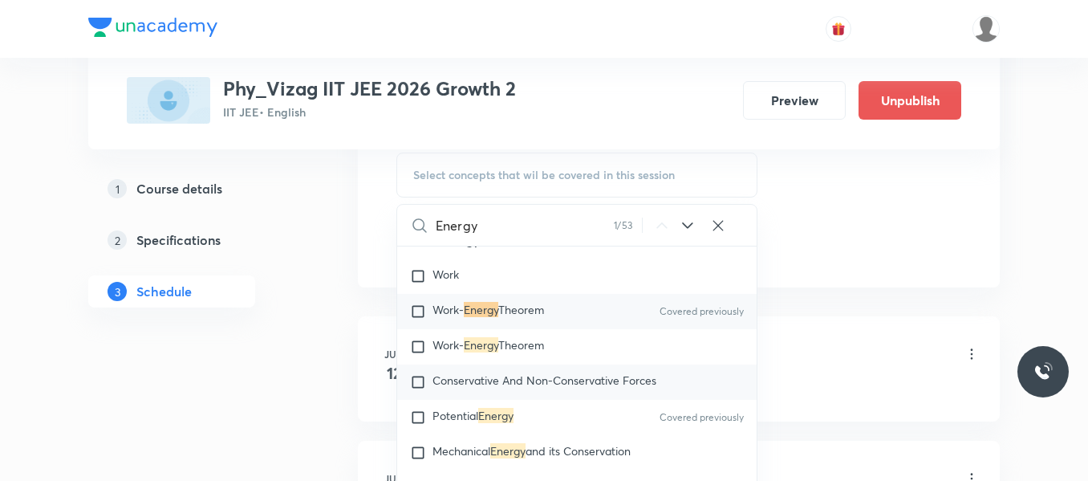
scroll to position [4129, 0]
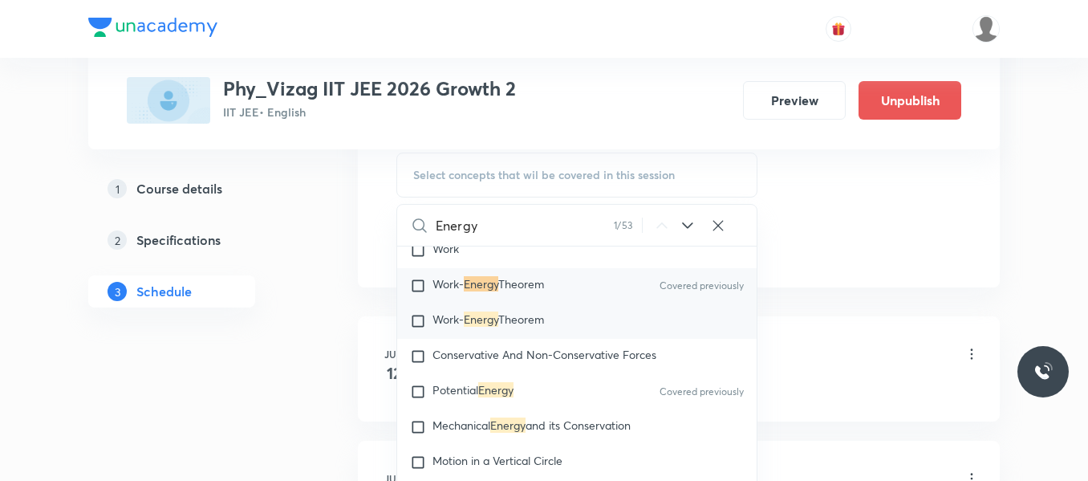
type input "Energy"
click at [424, 313] on input "checkbox" at bounding box center [421, 321] width 22 height 16
checkbox input "true"
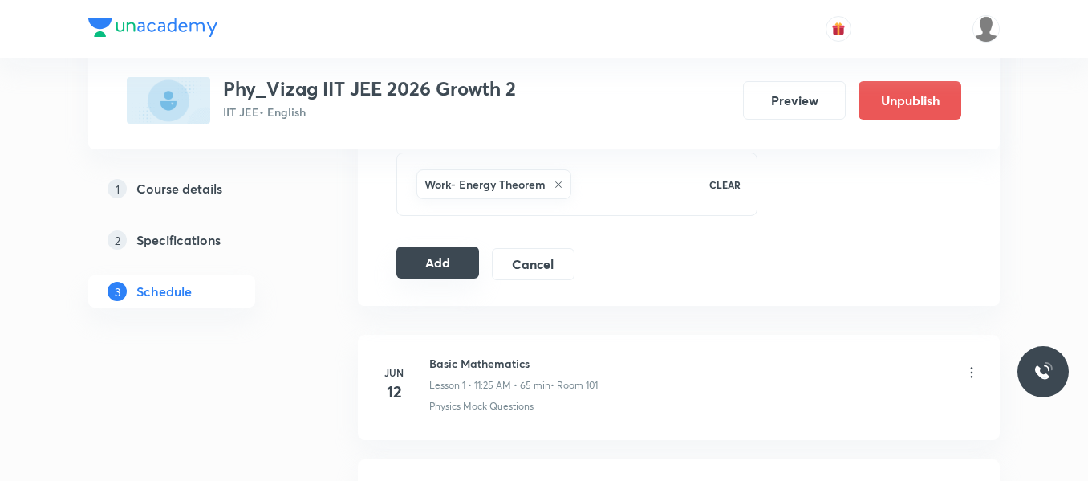
click at [452, 262] on button "Add" at bounding box center [437, 262] width 83 height 32
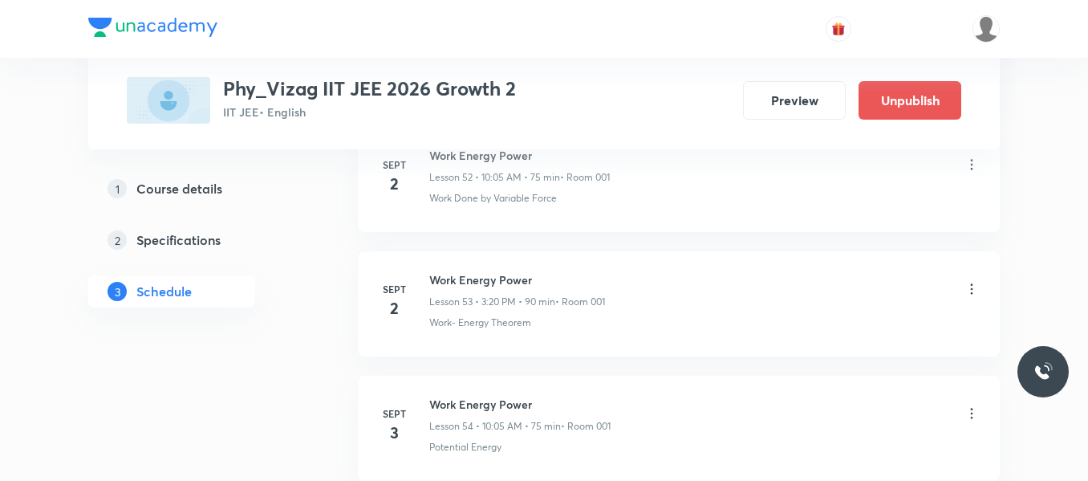
scroll to position [7281, 0]
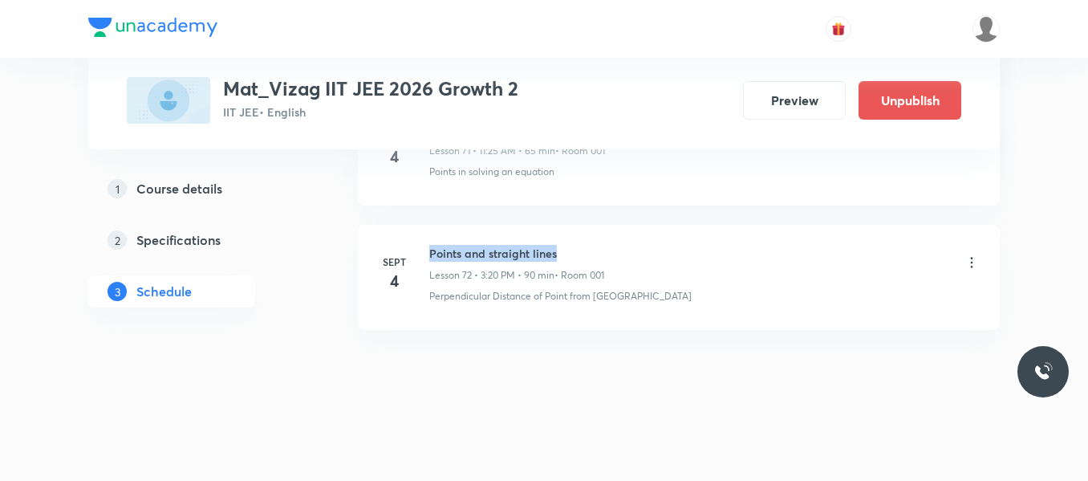
drag, startPoint x: 425, startPoint y: 250, endPoint x: 647, endPoint y: 233, distance: 222.0
click at [647, 233] on li "[DATE] Points and straight lines Lesson 72 • 3:20 PM • 90 min • Room 001 Perpen…" at bounding box center [679, 277] width 642 height 105
copy h6 "Points and straight lines"
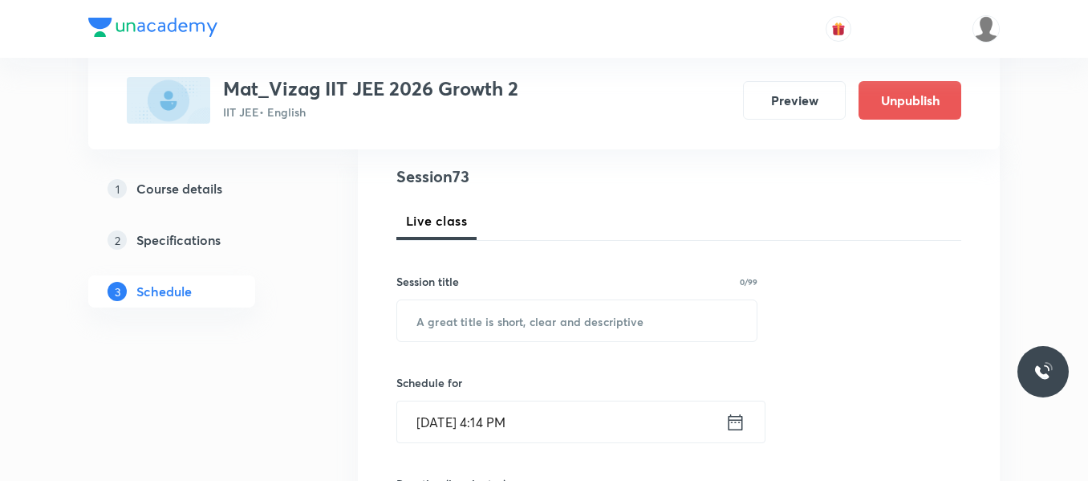
scroll to position [192, 0]
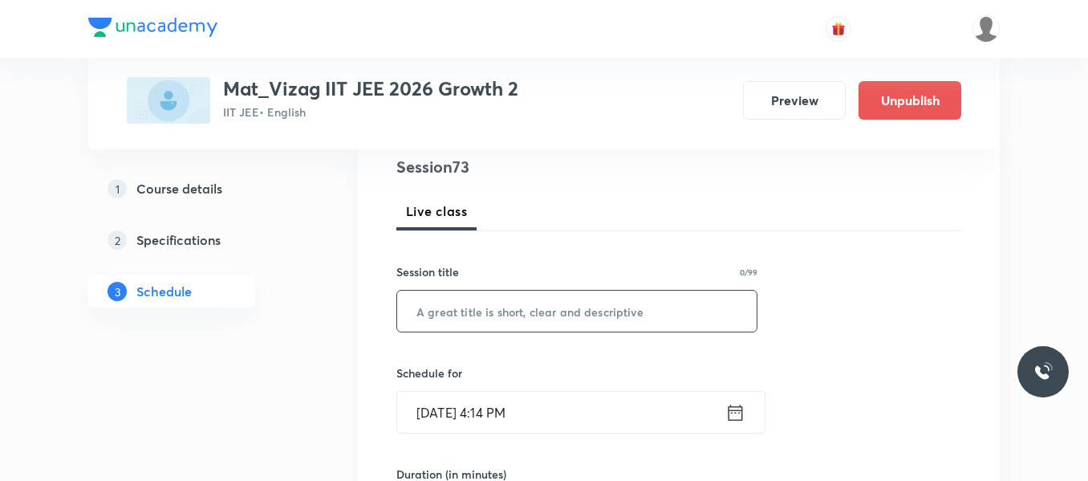
click at [491, 306] on input "text" at bounding box center [576, 310] width 359 height 41
paste input "Points and straight lines"
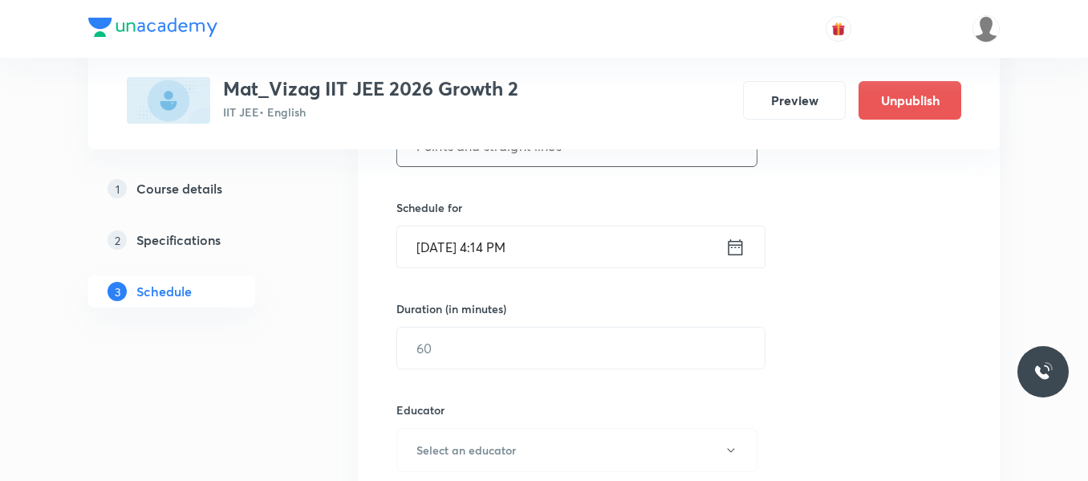
scroll to position [359, 0]
type input "Points and straight lines"
click at [741, 249] on icon at bounding box center [735, 245] width 20 height 22
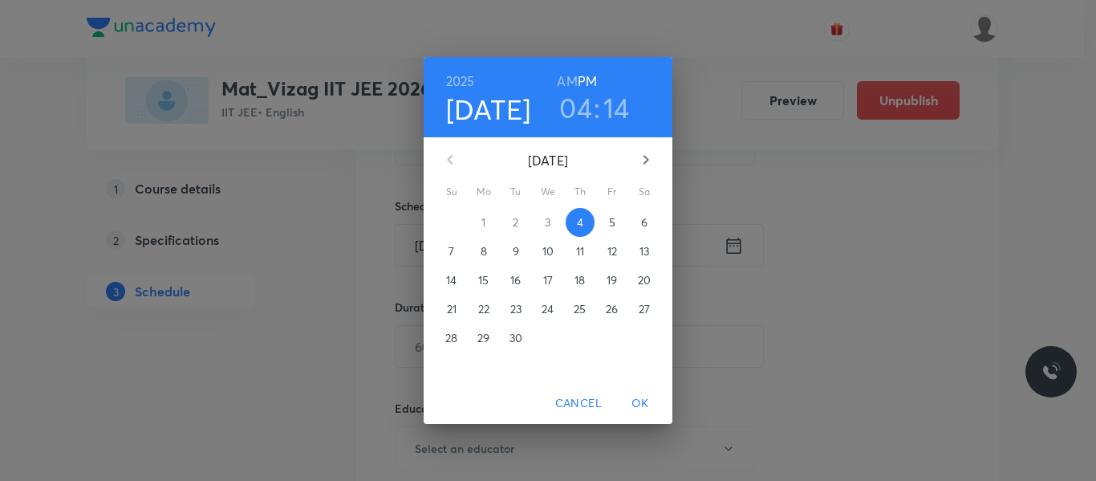
click at [608, 217] on span "5" at bounding box center [612, 222] width 29 height 16
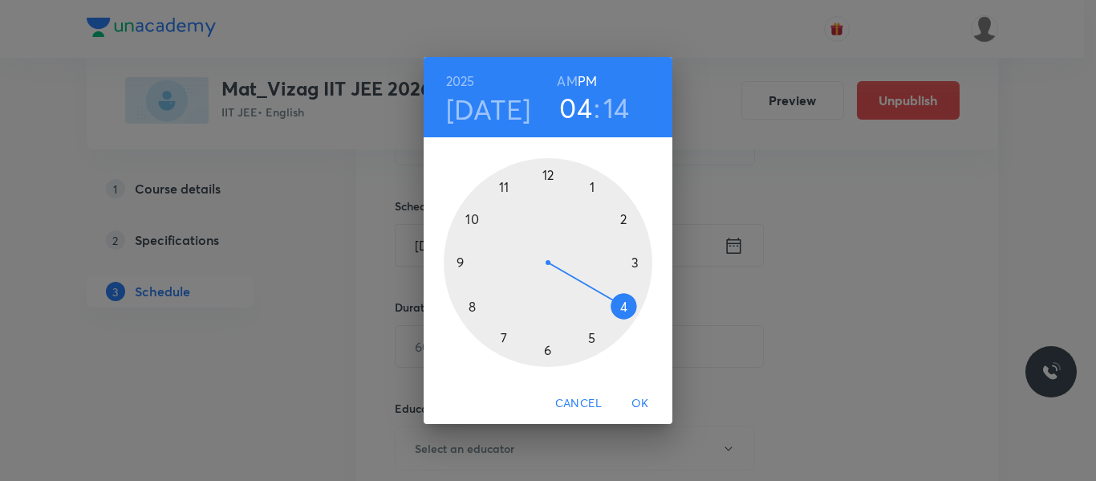
click at [569, 81] on h6 "AM" at bounding box center [567, 81] width 20 height 22
click at [502, 187] on div at bounding box center [548, 262] width 209 height 209
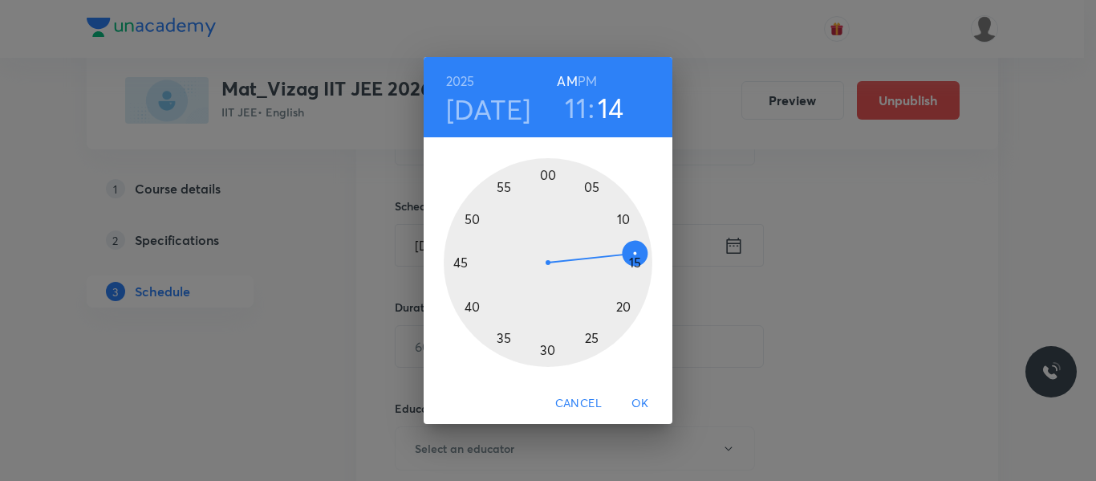
click at [594, 341] on div at bounding box center [548, 262] width 209 height 209
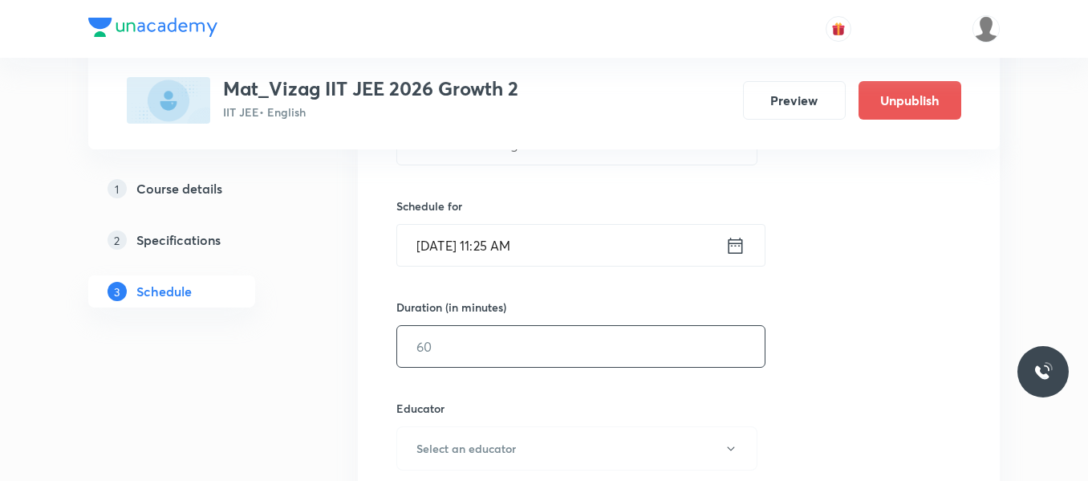
click at [509, 344] on input "text" at bounding box center [580, 346] width 367 height 41
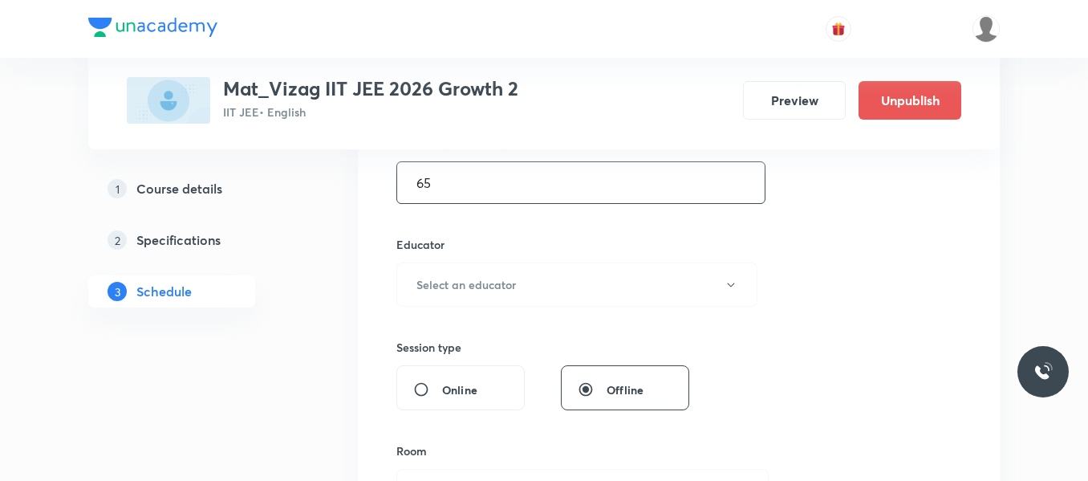
scroll to position [524, 0]
type input "65"
click at [506, 290] on h6 "Select an educator" at bounding box center [465, 282] width 99 height 17
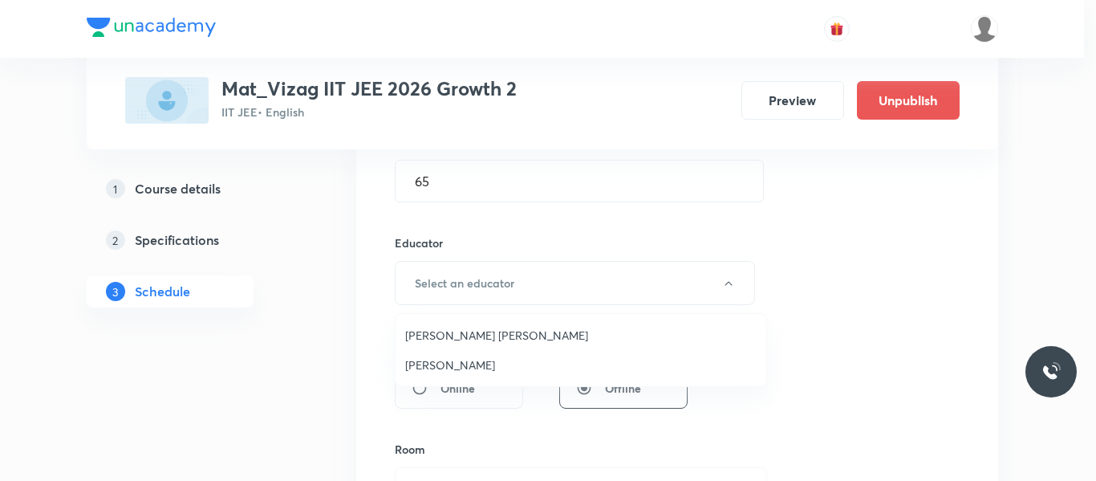
click at [483, 336] on span "[PERSON_NAME] [PERSON_NAME]" at bounding box center [580, 335] width 351 height 17
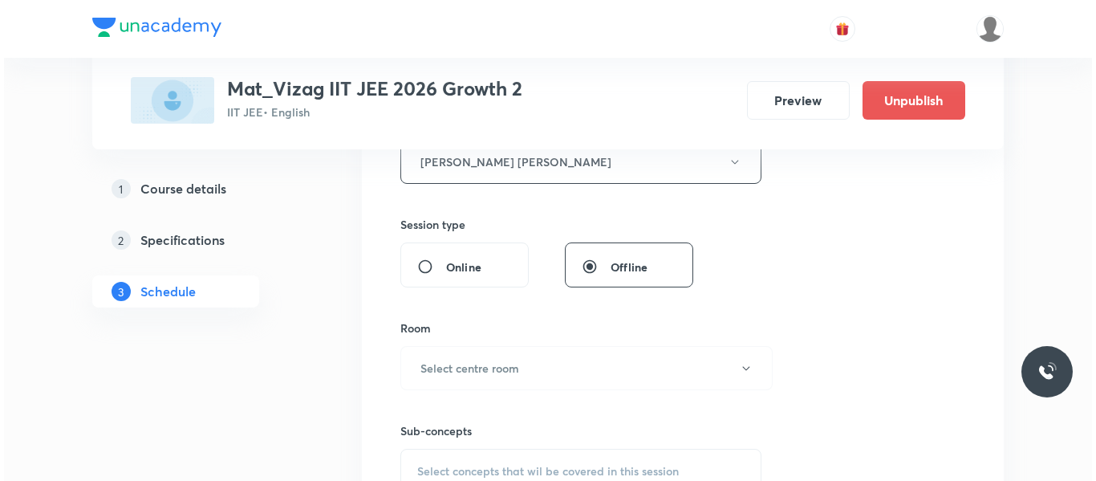
scroll to position [647, 0]
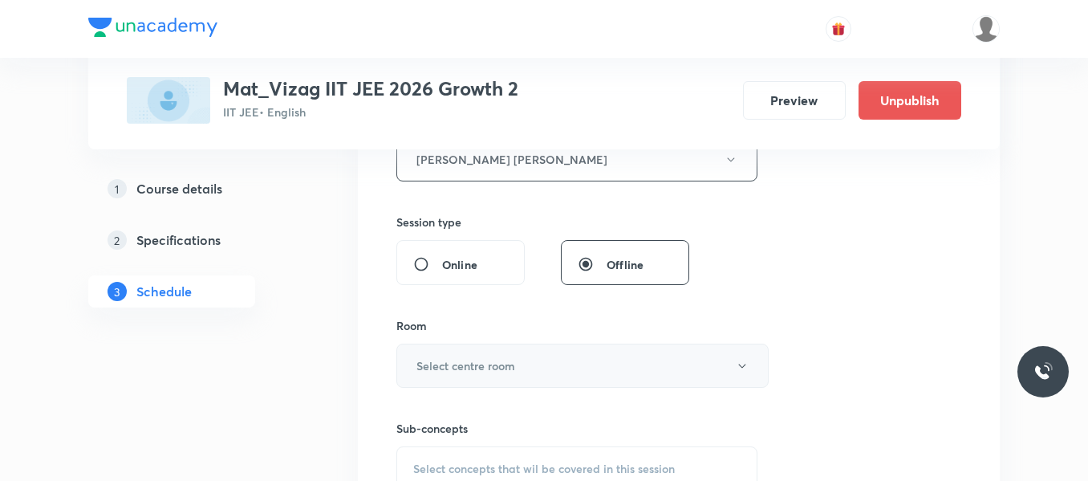
click at [459, 366] on h6 "Select centre room" at bounding box center [465, 365] width 99 height 17
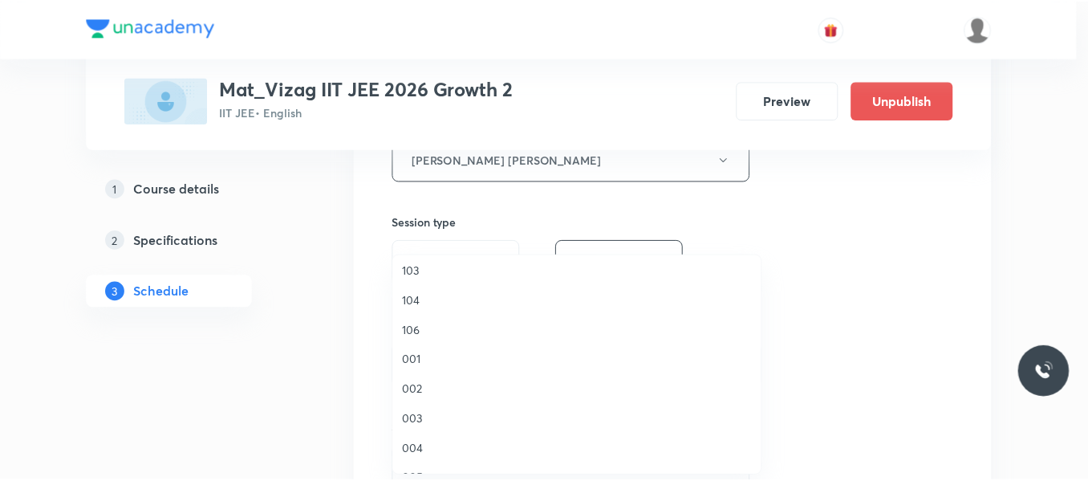
scroll to position [84, 0]
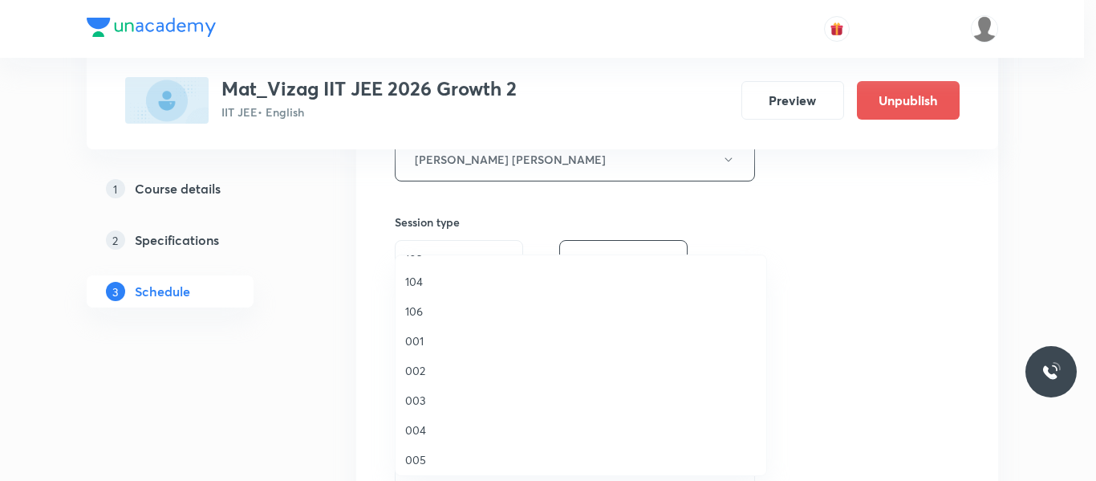
click at [416, 338] on span "001" at bounding box center [580, 340] width 351 height 17
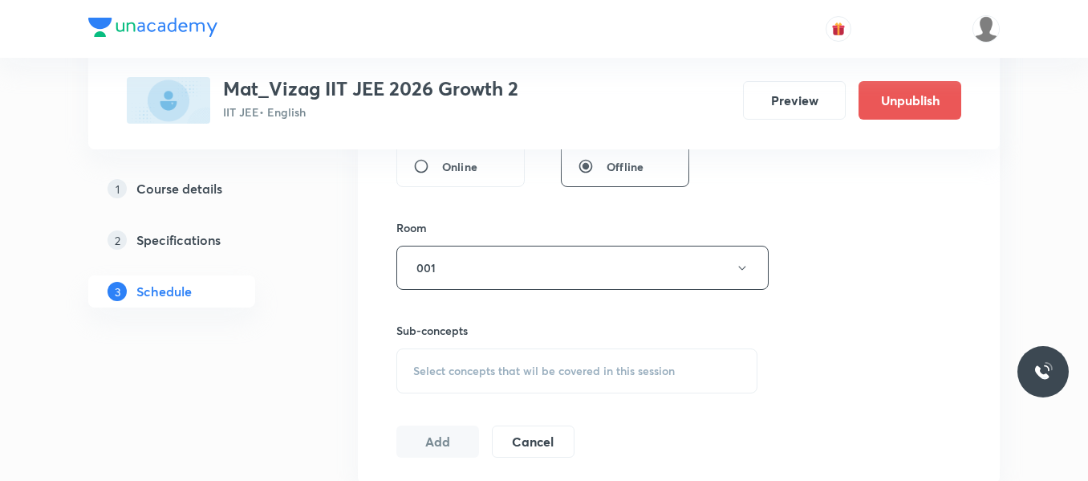
scroll to position [746, 0]
click at [485, 375] on span "Select concepts that wil be covered in this session" at bounding box center [544, 369] width 262 height 13
type input "[MEDICAL_DATA]"
click at [488, 424] on input "[MEDICAL_DATA]" at bounding box center [526, 420] width 181 height 41
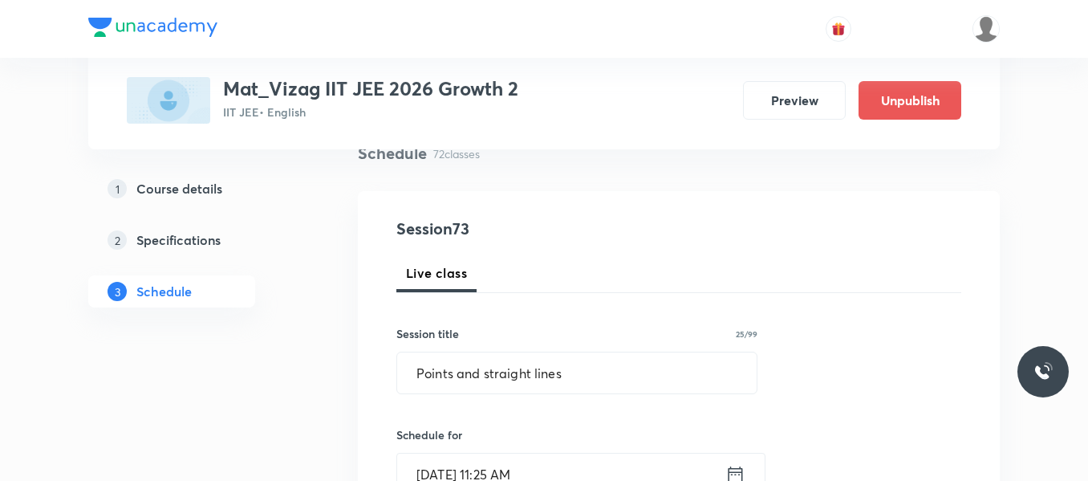
scroll to position [161, 0]
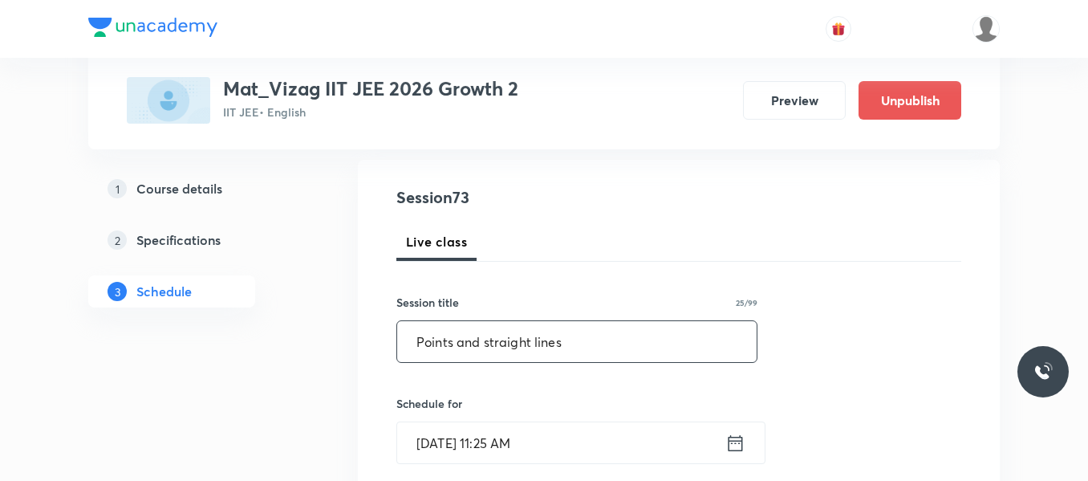
drag, startPoint x: 457, startPoint y: 343, endPoint x: 390, endPoint y: 351, distance: 67.0
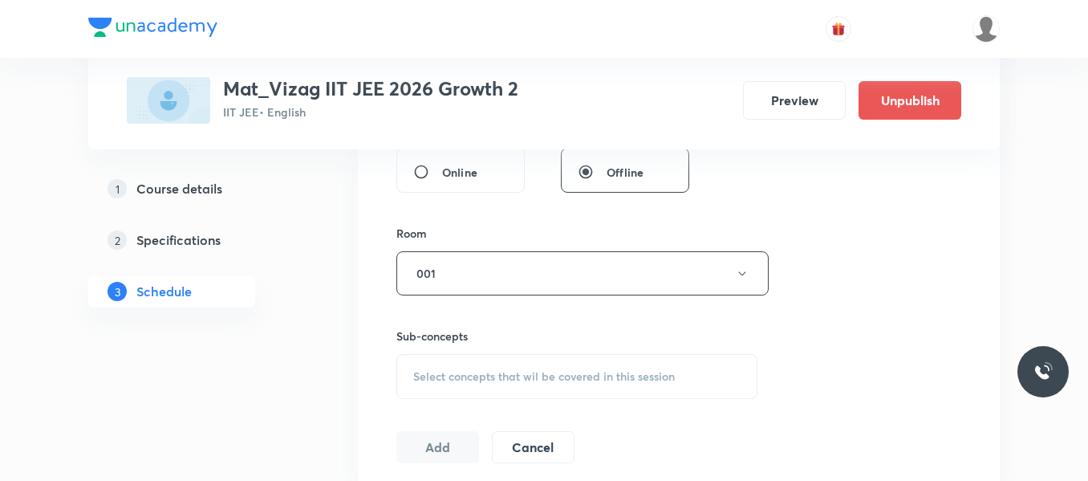
scroll to position [741, 0]
click at [457, 370] on span "Select concepts that wil be covered in this session" at bounding box center [544, 375] width 262 height 13
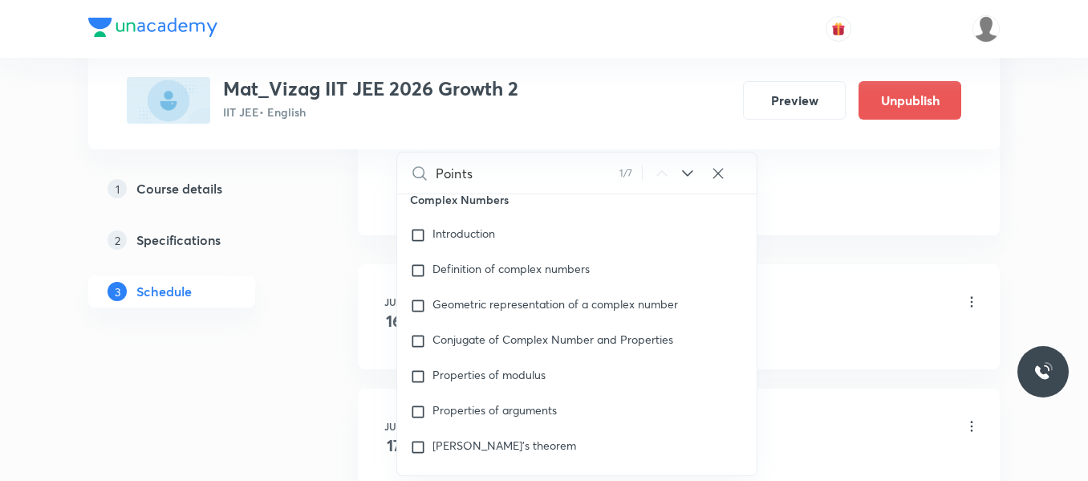
scroll to position [1016, 0]
type input "Points"
click at [689, 172] on icon at bounding box center [687, 173] width 19 height 19
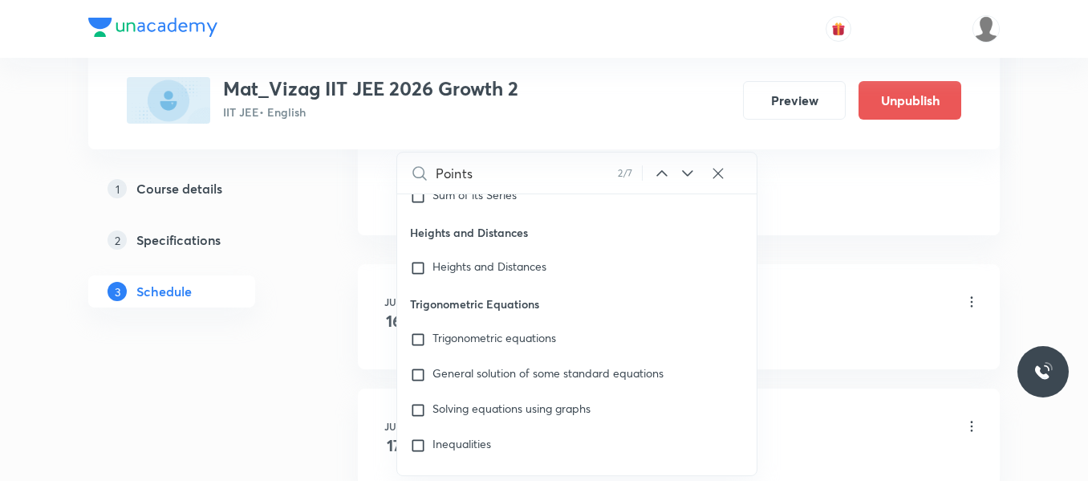
scroll to position [8902, 0]
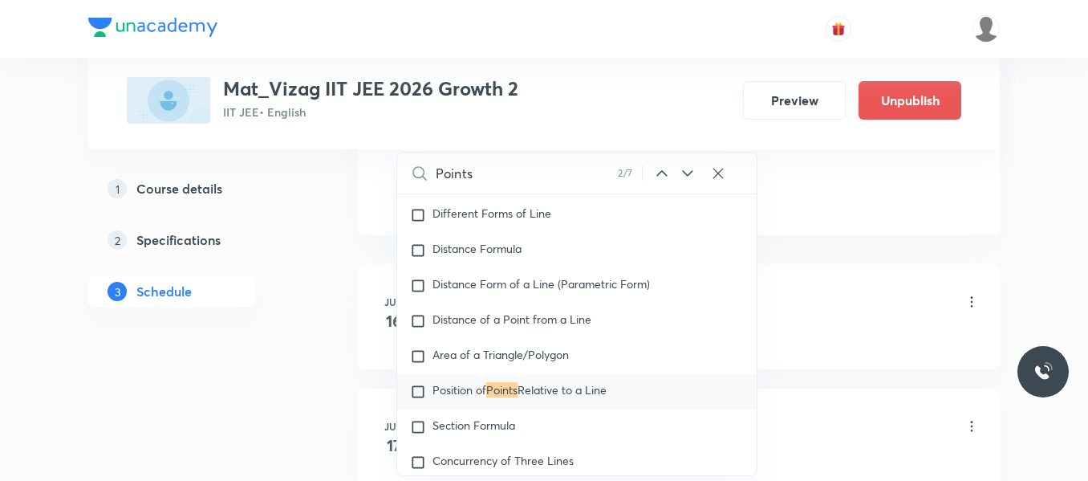
click at [419, 399] on input "checkbox" at bounding box center [421, 392] width 22 height 16
checkbox input "true"
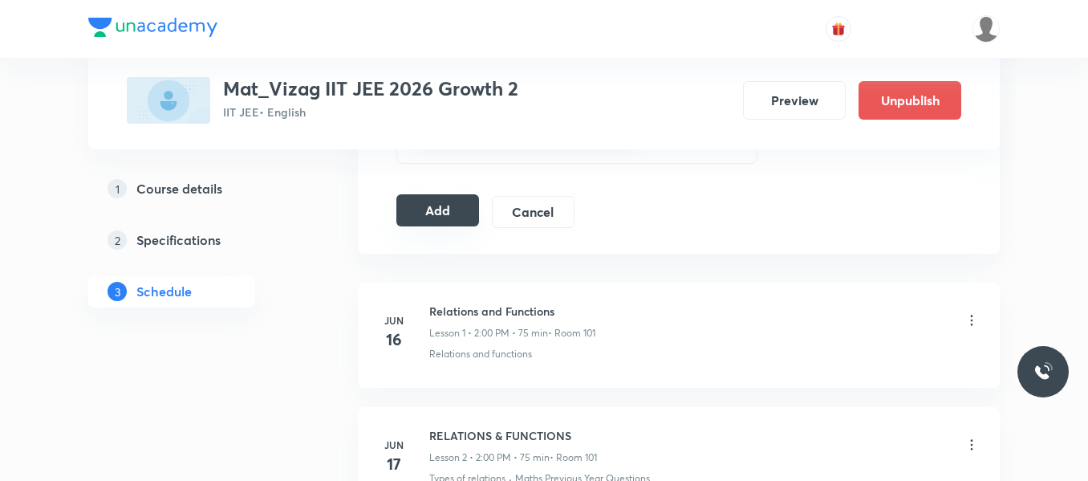
click at [444, 210] on button "Add" at bounding box center [437, 210] width 83 height 32
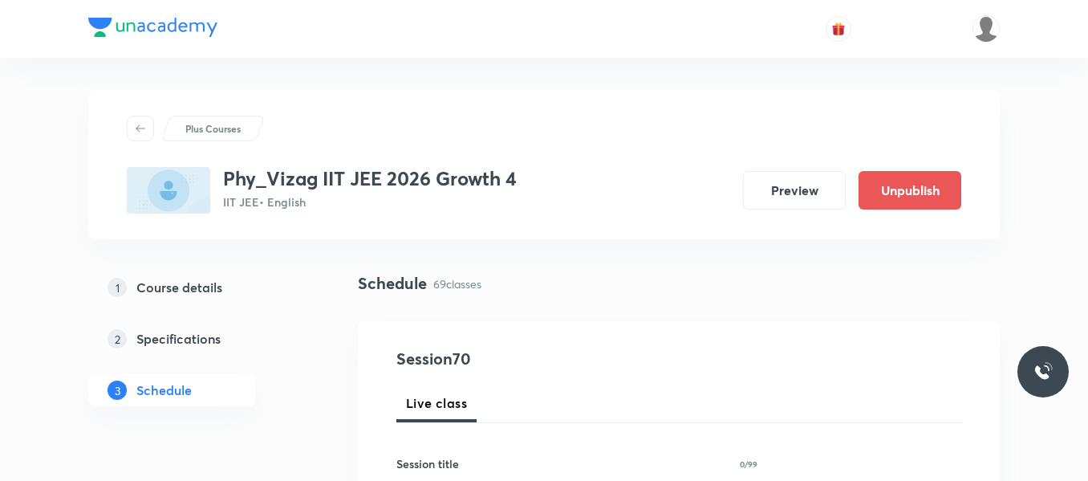
click at [279, 389] on div "1 Course details 2 Specifications 3 Schedule" at bounding box center [197, 348] width 218 height 154
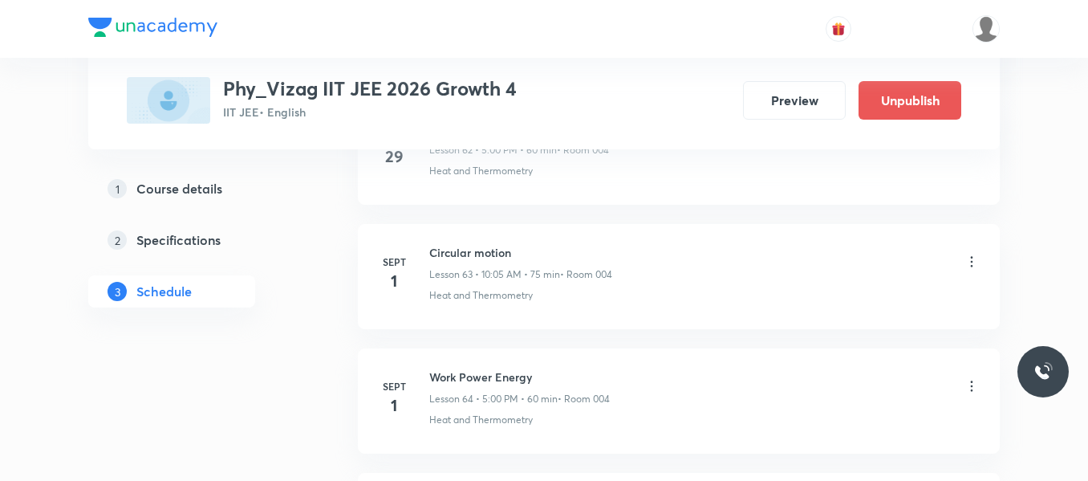
scroll to position [9387, 0]
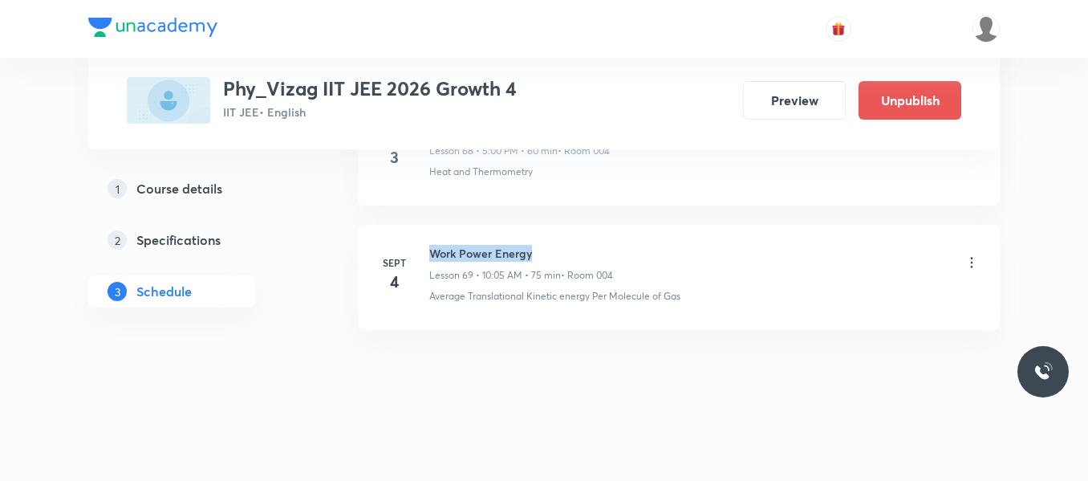
drag, startPoint x: 432, startPoint y: 253, endPoint x: 625, endPoint y: 232, distance: 193.7
click at [625, 232] on li "[DATE] Work Power Energy Lesson 69 • 10:05 AM • 75 min • Room 004 Average Trans…" at bounding box center [679, 277] width 642 height 105
copy h6 "Work Power Energy"
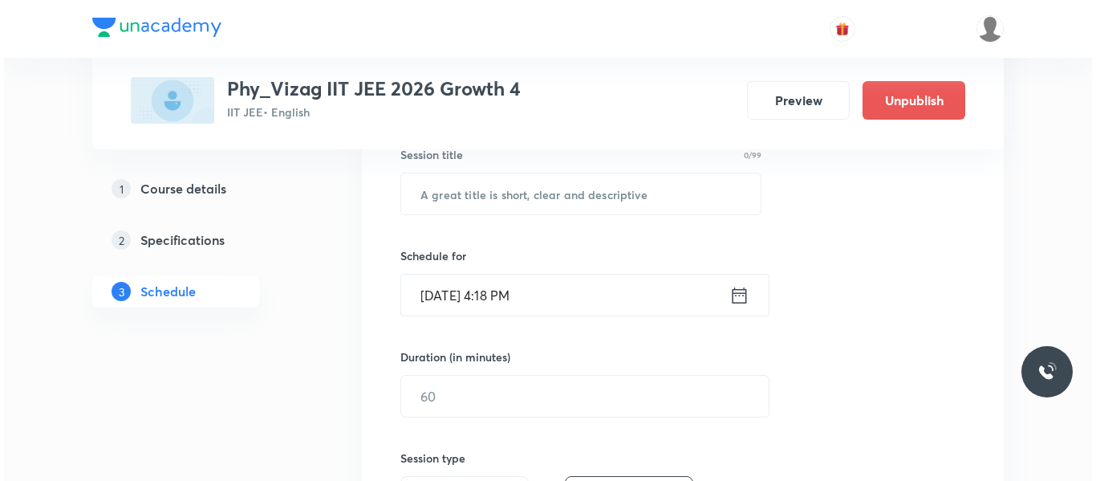
scroll to position [315, 0]
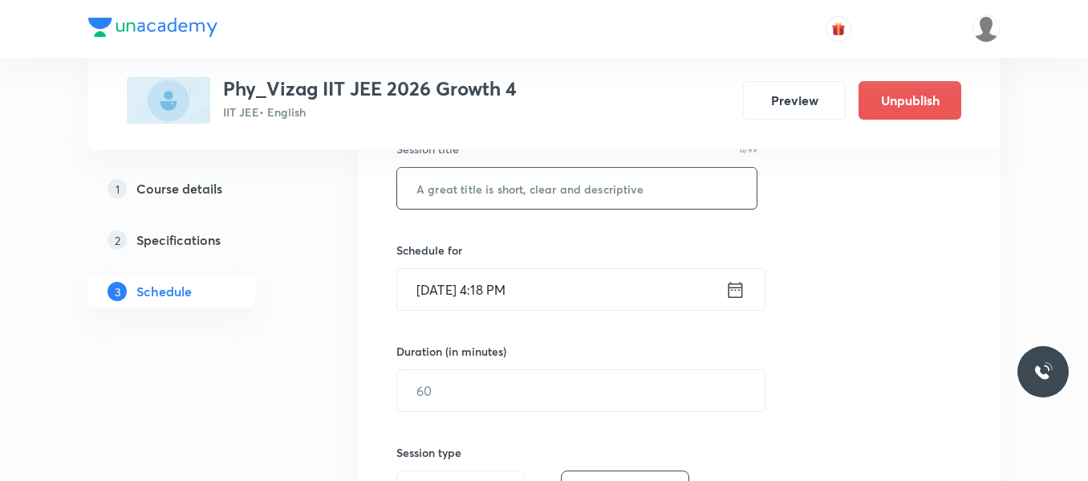
click at [489, 185] on input "text" at bounding box center [576, 188] width 359 height 41
paste input "Work Power Energy"
type input "Work Power Energy"
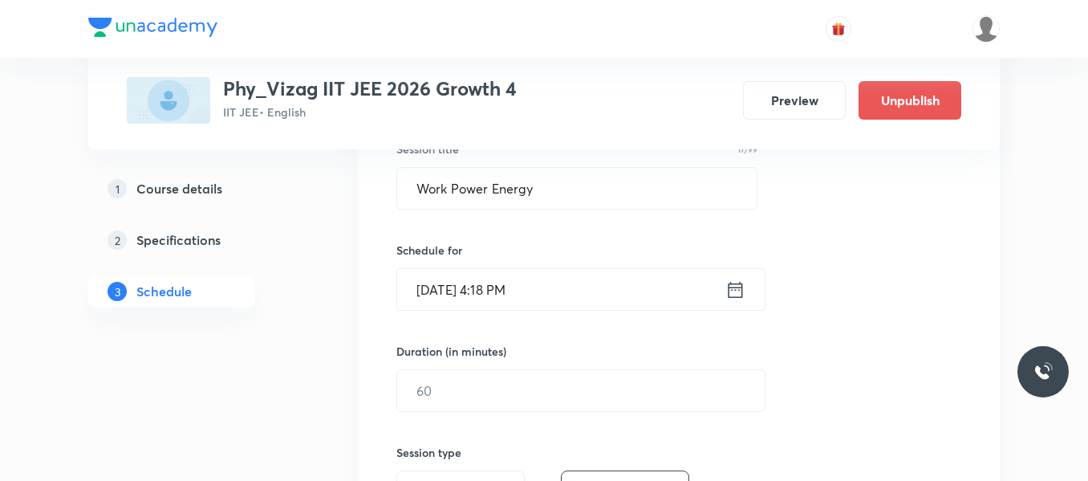
click at [737, 292] on icon at bounding box center [735, 289] width 20 height 22
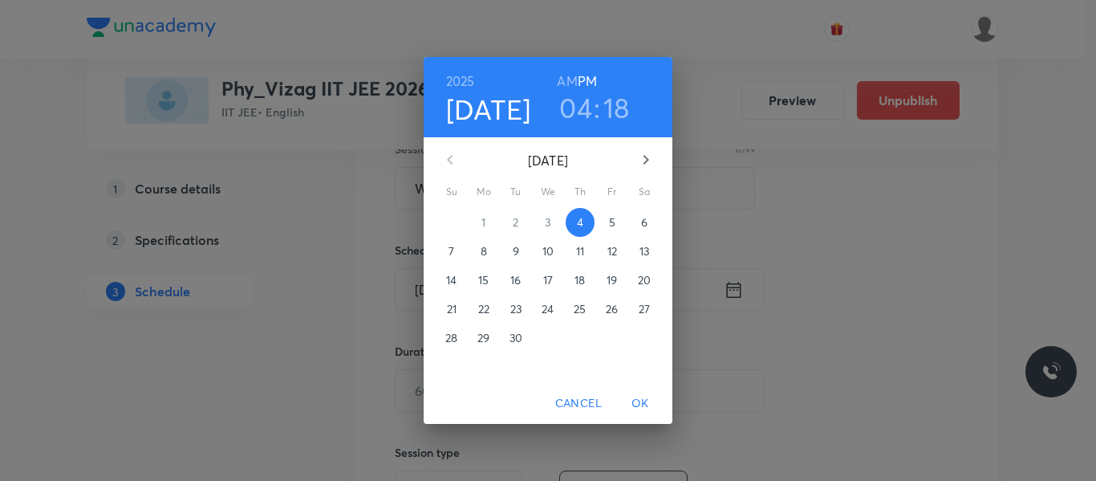
click at [614, 217] on p "5" at bounding box center [612, 222] width 6 height 16
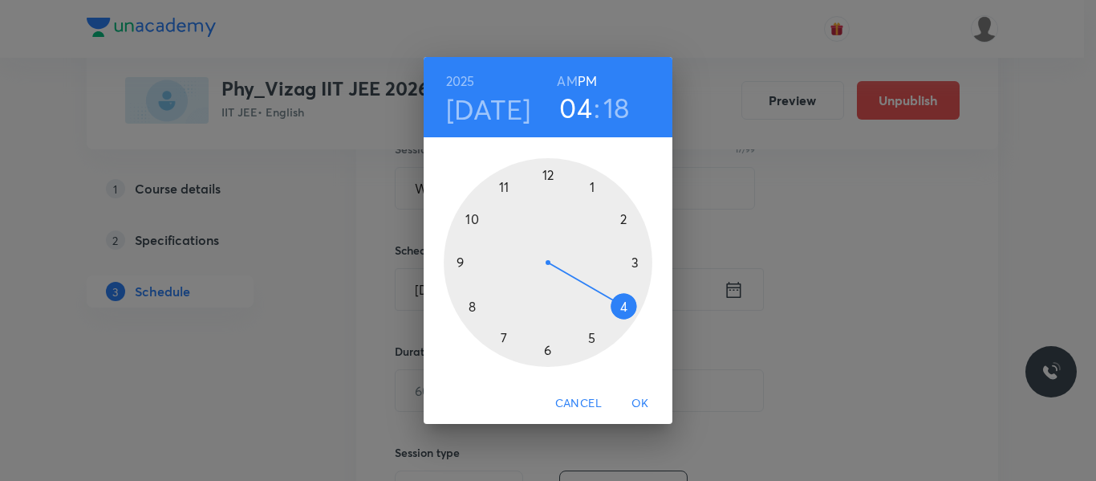
click at [576, 83] on h6 "AM" at bounding box center [567, 81] width 20 height 22
click at [476, 217] on div at bounding box center [548, 262] width 209 height 209
click at [595, 185] on div at bounding box center [548, 262] width 209 height 209
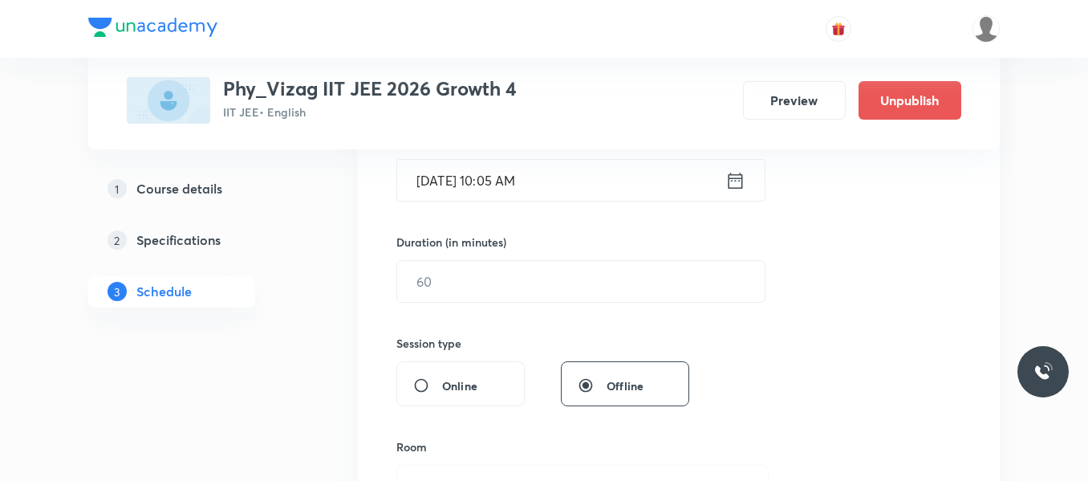
scroll to position [446, 0]
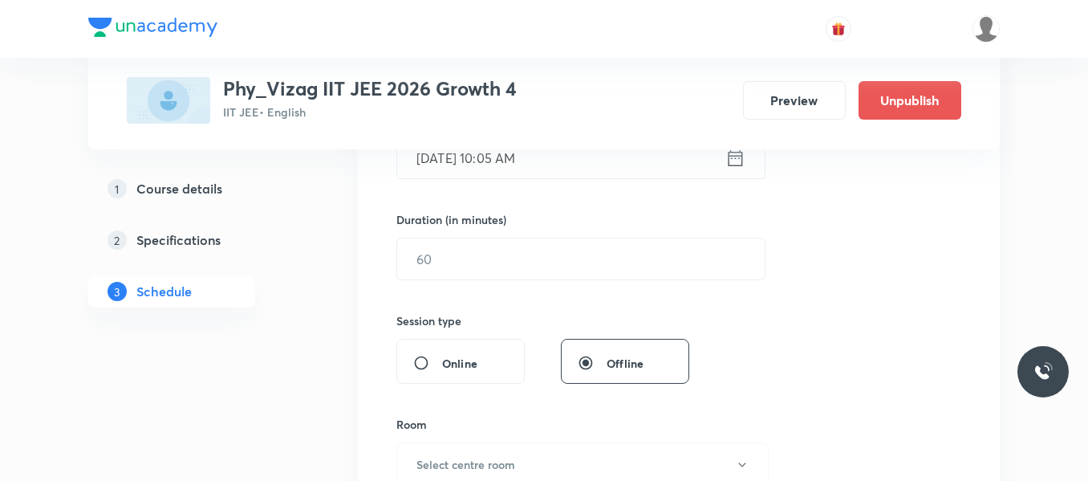
click at [508, 280] on div "Session 70 Live class Session title 17/99 Work Power Energy ​ Schedule for Sept…" at bounding box center [678, 277] width 565 height 753
click at [481, 254] on input "text" at bounding box center [580, 258] width 367 height 41
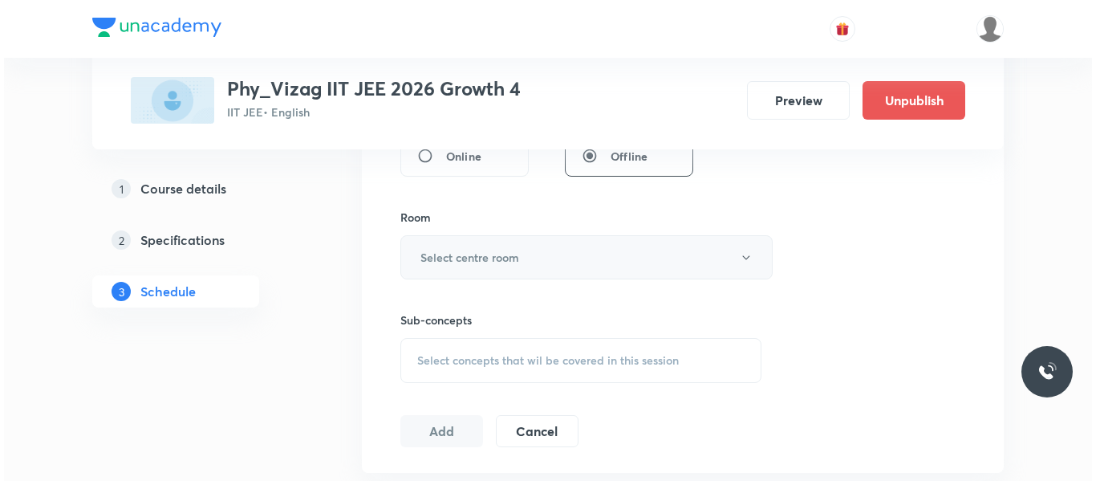
scroll to position [654, 0]
type input "75"
click at [488, 269] on button "Select centre room" at bounding box center [582, 256] width 372 height 44
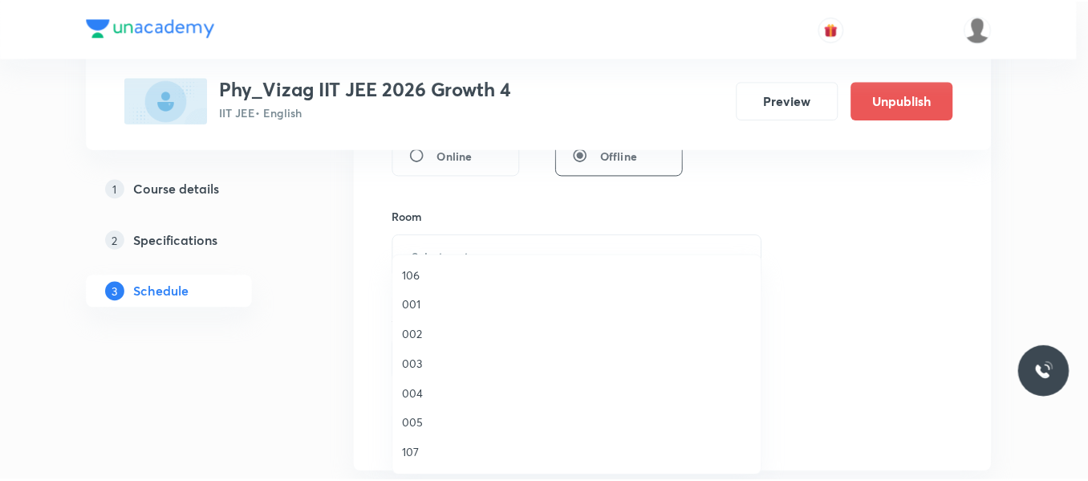
scroll to position [125, 0]
click at [419, 383] on span "004" at bounding box center [580, 388] width 351 height 17
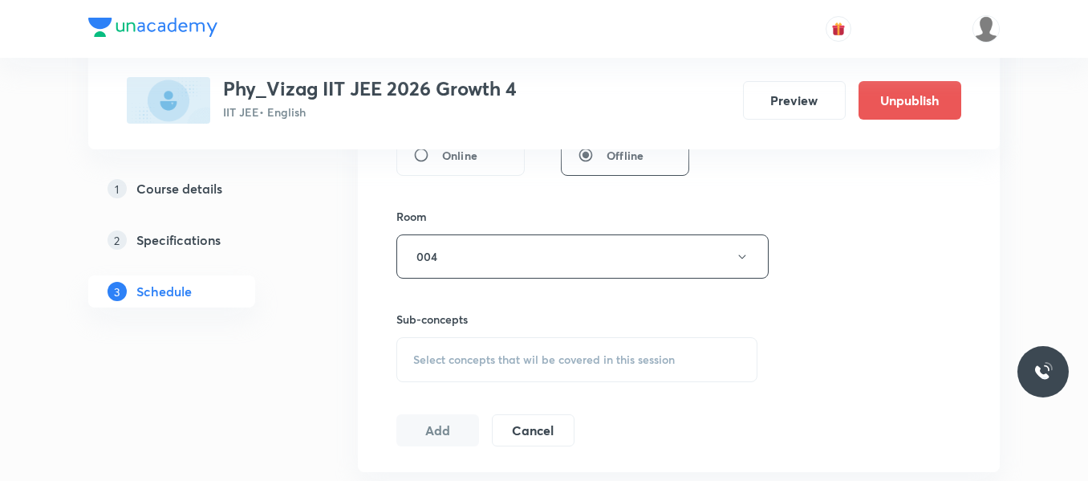
scroll to position [729, 0]
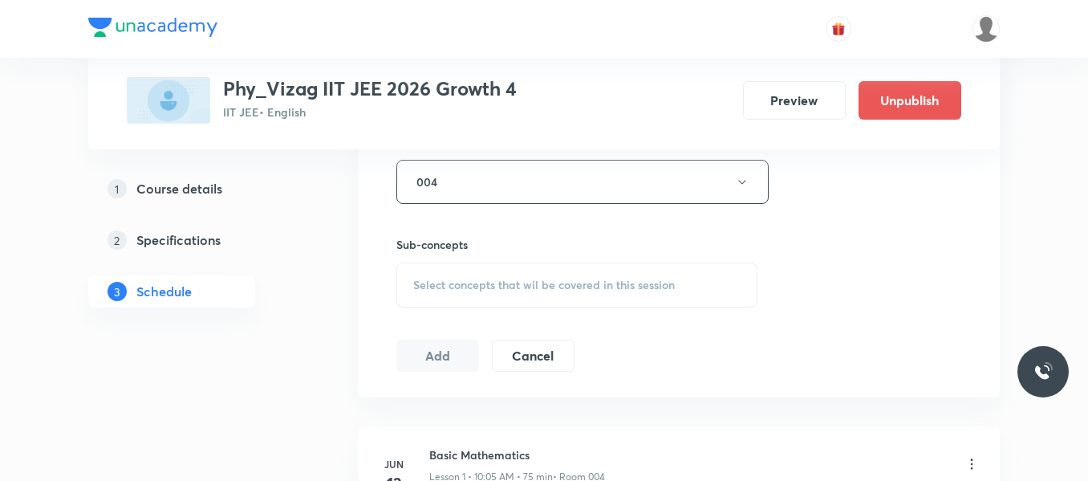
click at [486, 273] on div "Select concepts that wil be covered in this session" at bounding box center [576, 284] width 361 height 45
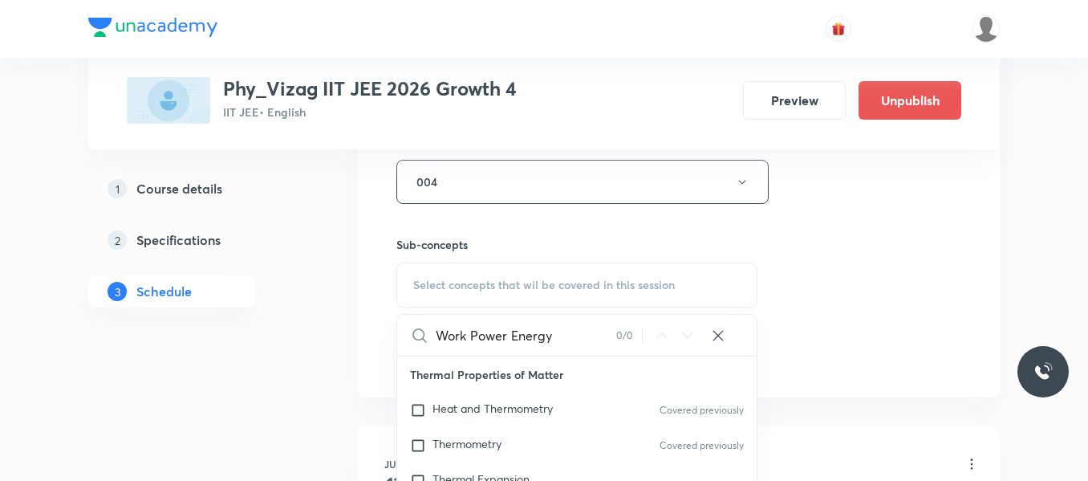
drag, startPoint x: 511, startPoint y: 335, endPoint x: 432, endPoint y: 330, distance: 78.8
click at [432, 330] on div "Work Power Energy 0 / 0 ​" at bounding box center [576, 335] width 359 height 41
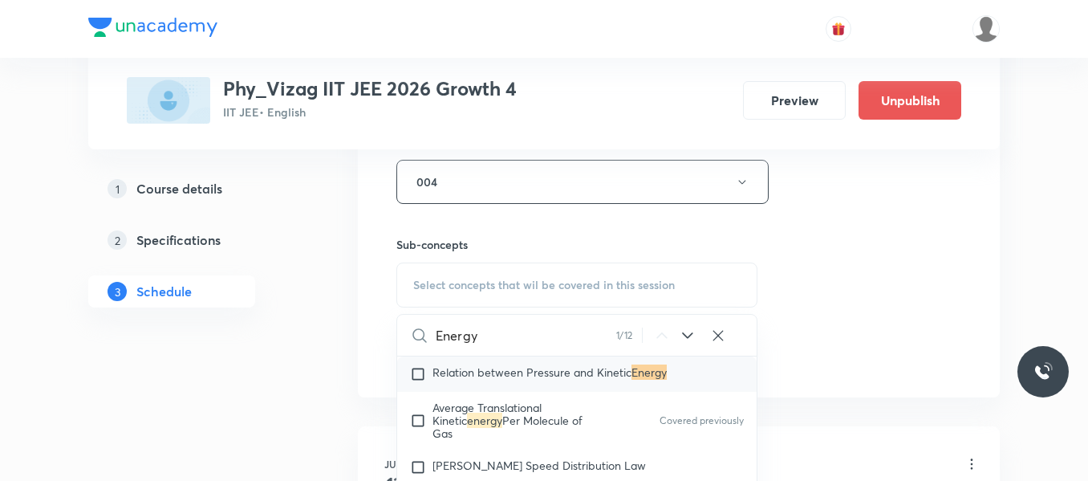
scroll to position [1073, 0]
type input "Energy"
click at [420, 371] on input "checkbox" at bounding box center [421, 372] width 22 height 16
checkbox input "true"
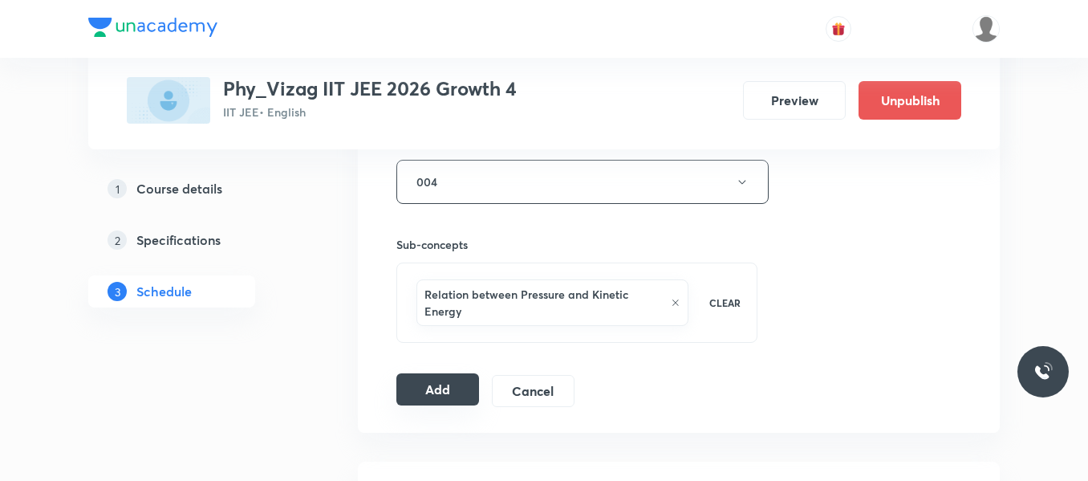
click at [441, 388] on button "Add" at bounding box center [437, 389] width 83 height 32
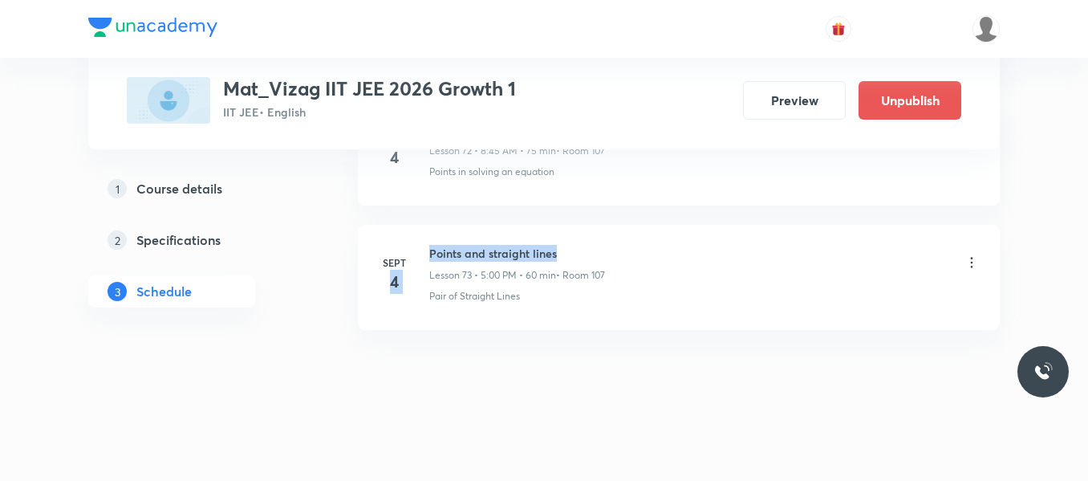
drag, startPoint x: 428, startPoint y: 258, endPoint x: 597, endPoint y: 245, distance: 169.8
click at [597, 245] on div "[DATE] Points and straight lines Lesson 73 • 5:00 PM • 60 min • Room 107 Pair o…" at bounding box center [679, 274] width 602 height 59
click at [597, 245] on h6 "Points and straight lines" at bounding box center [517, 253] width 176 height 17
drag, startPoint x: 428, startPoint y: 245, endPoint x: 640, endPoint y: 237, distance: 212.7
click at [640, 237] on li "Sept 4 Points and straight lines Lesson 73 • 5:00 PM • 60 min • Room 107 Pair o…" at bounding box center [679, 277] width 642 height 105
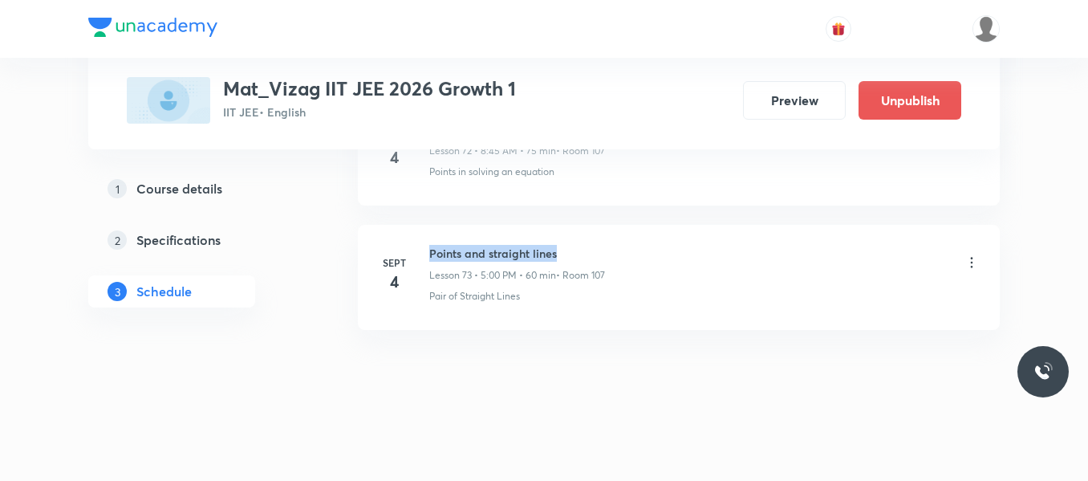
copy h6 "Points and straight lines"
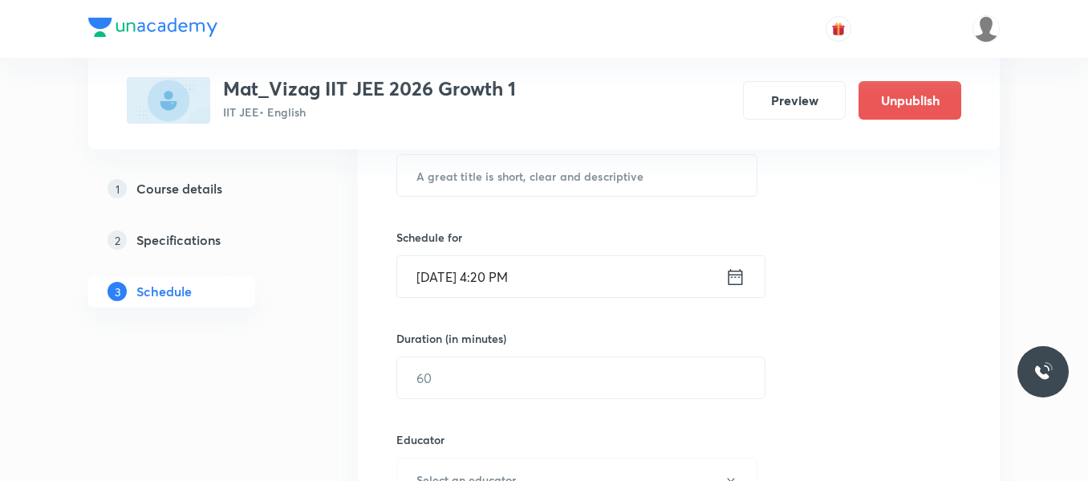
scroll to position [326, 0]
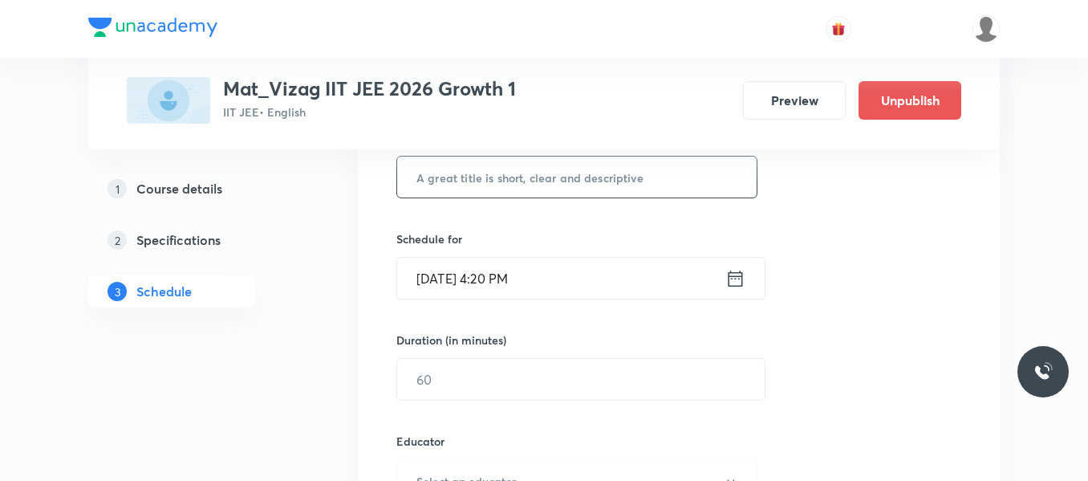
click at [469, 177] on input "text" at bounding box center [576, 176] width 359 height 41
paste input "Points and straight lines"
type input "Points and straight lines"
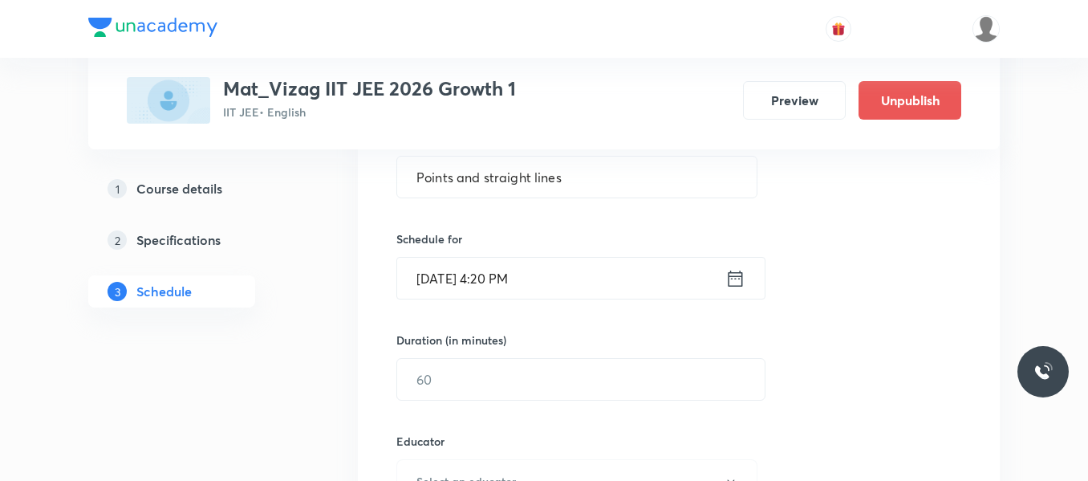
click at [733, 285] on icon at bounding box center [735, 278] width 20 height 22
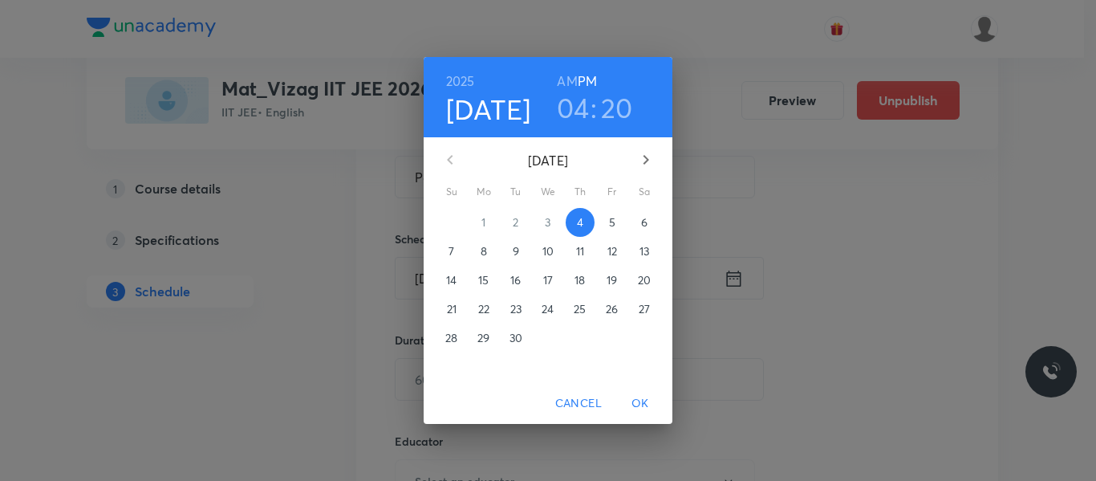
click at [610, 222] on p "5" at bounding box center [612, 222] width 6 height 16
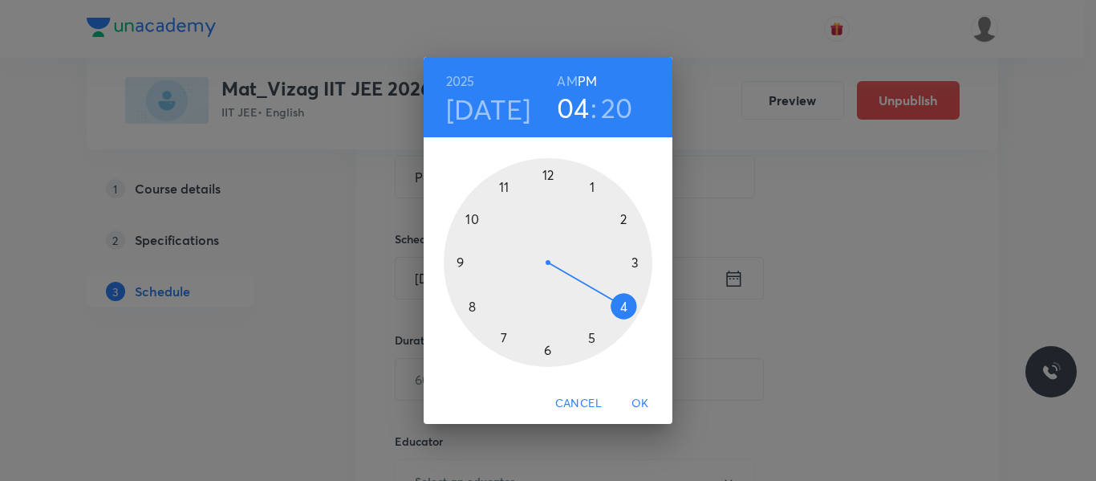
click at [565, 77] on h6 "AM" at bounding box center [567, 81] width 20 height 22
click at [472, 306] on div at bounding box center [548, 262] width 209 height 209
click at [460, 265] on div at bounding box center [548, 262] width 209 height 209
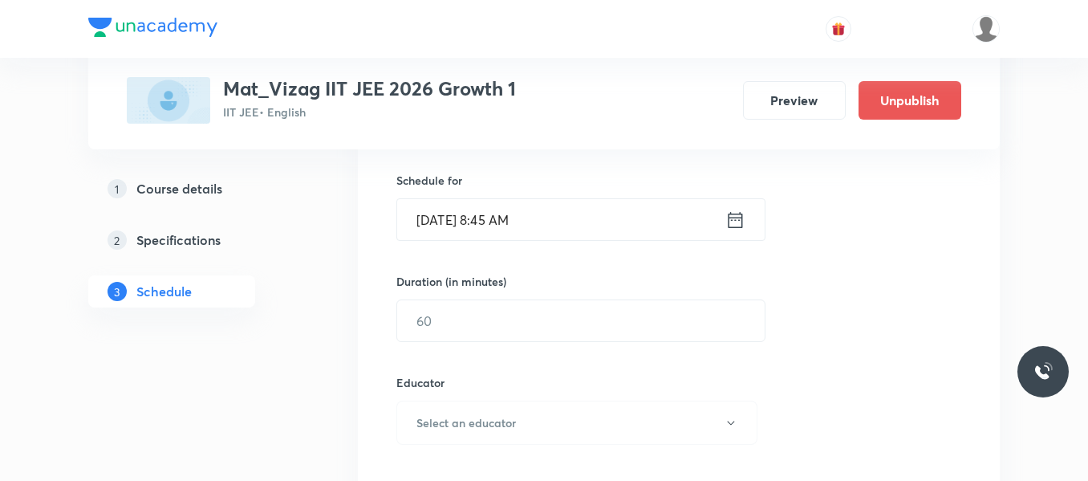
scroll to position [392, 0]
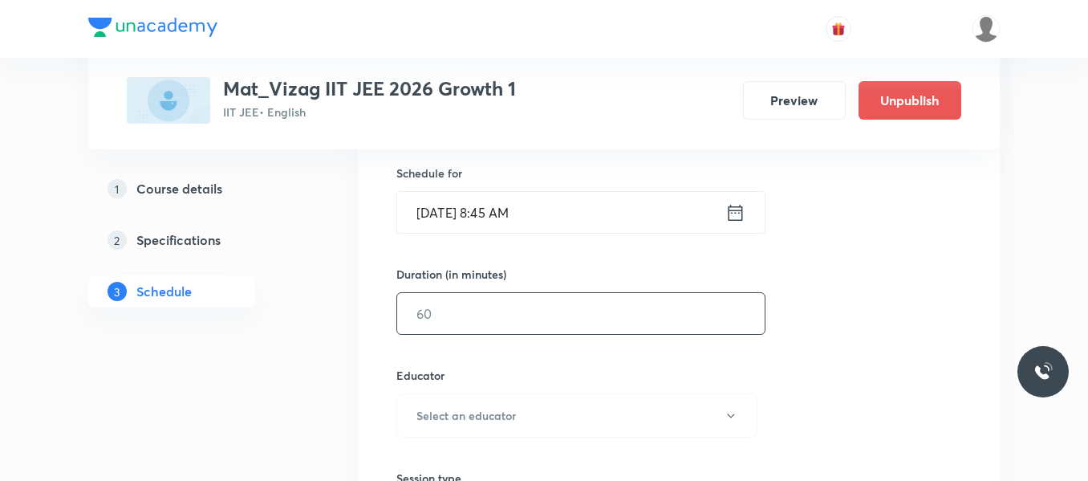
click at [482, 324] on input "text" at bounding box center [580, 313] width 367 height 41
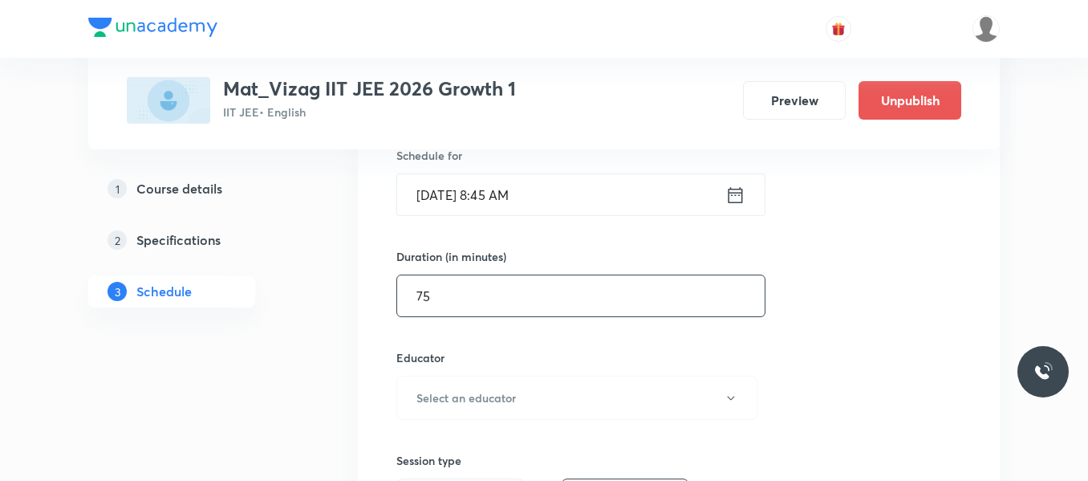
scroll to position [410, 0]
type input "75"
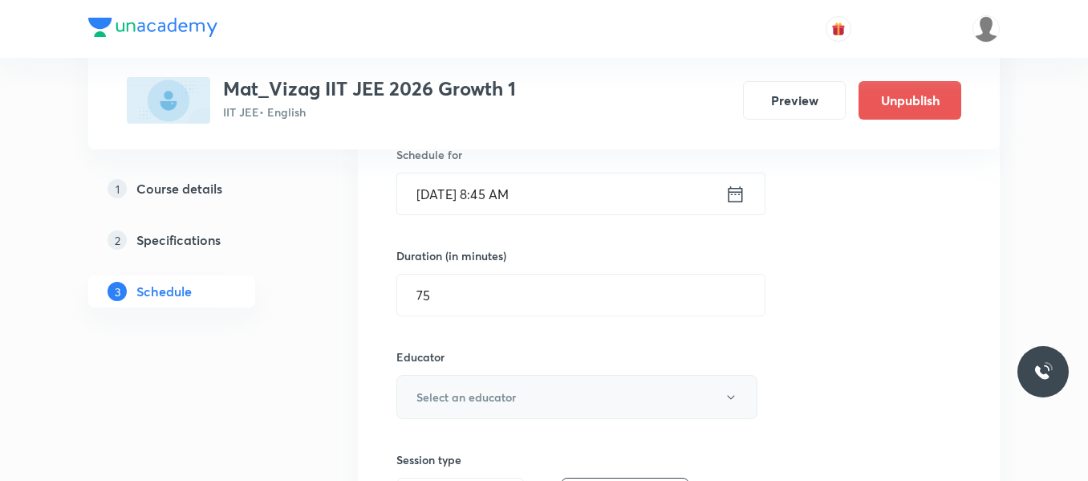
click at [500, 389] on h6 "Select an educator" at bounding box center [465, 396] width 99 height 17
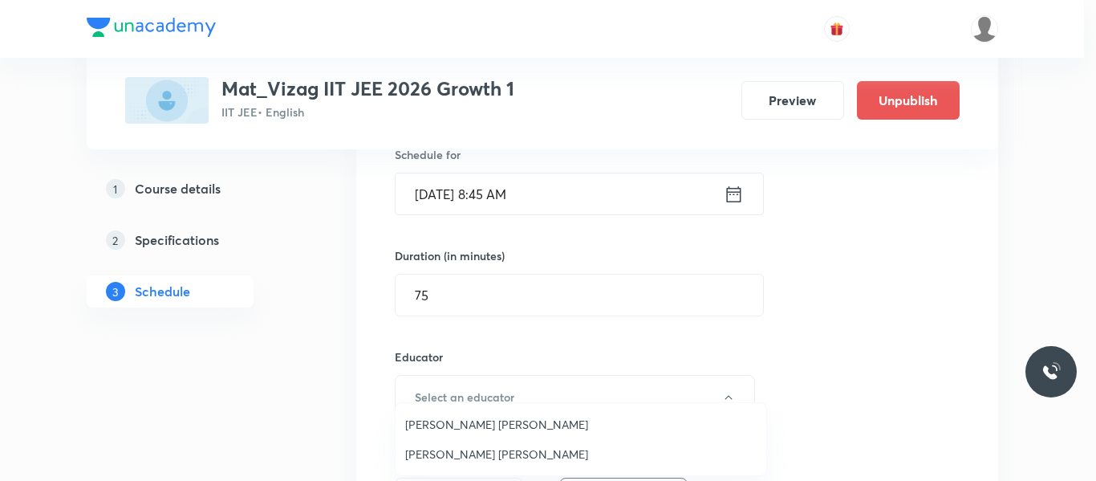
click at [475, 449] on span "Lenka Appala Naidu" at bounding box center [580, 453] width 351 height 17
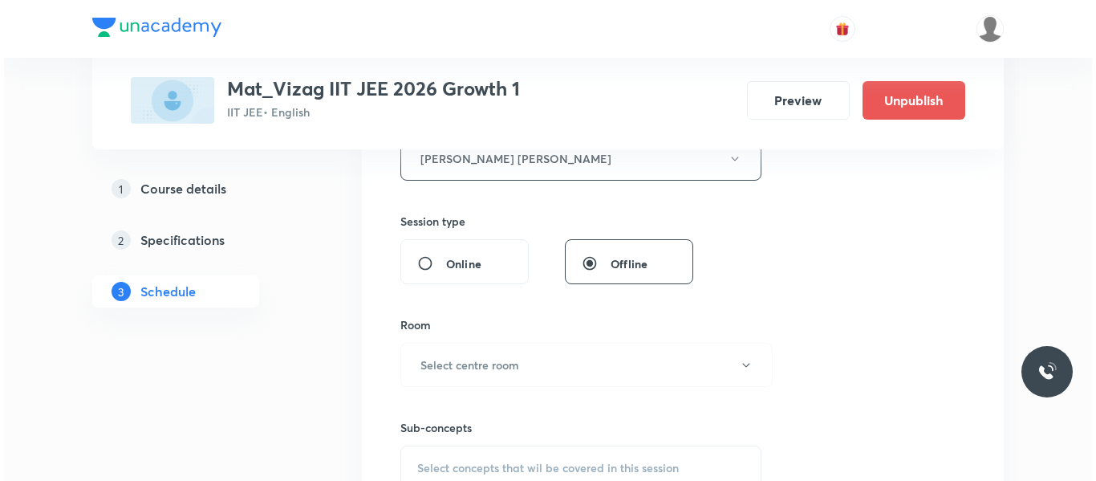
scroll to position [658, 0]
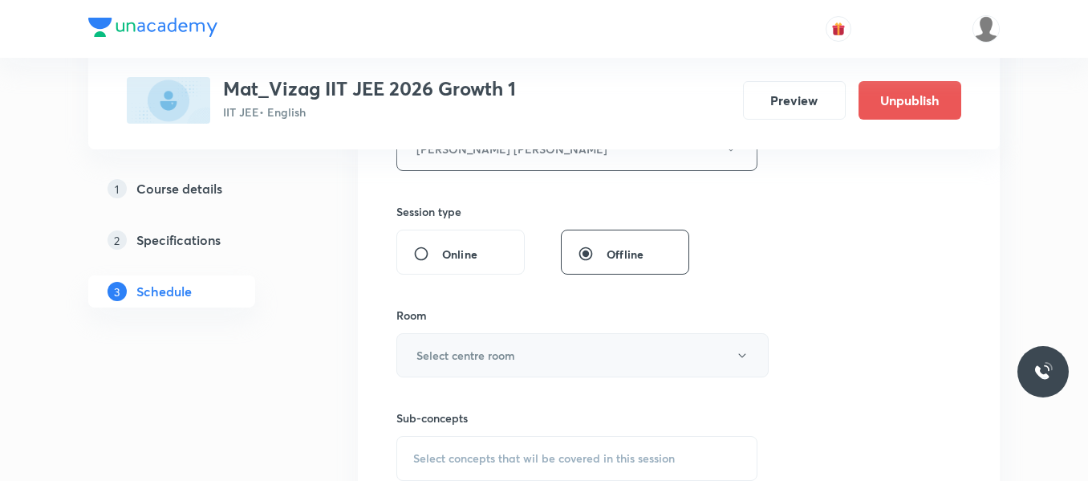
click at [500, 351] on h6 "Select centre room" at bounding box center [465, 355] width 99 height 17
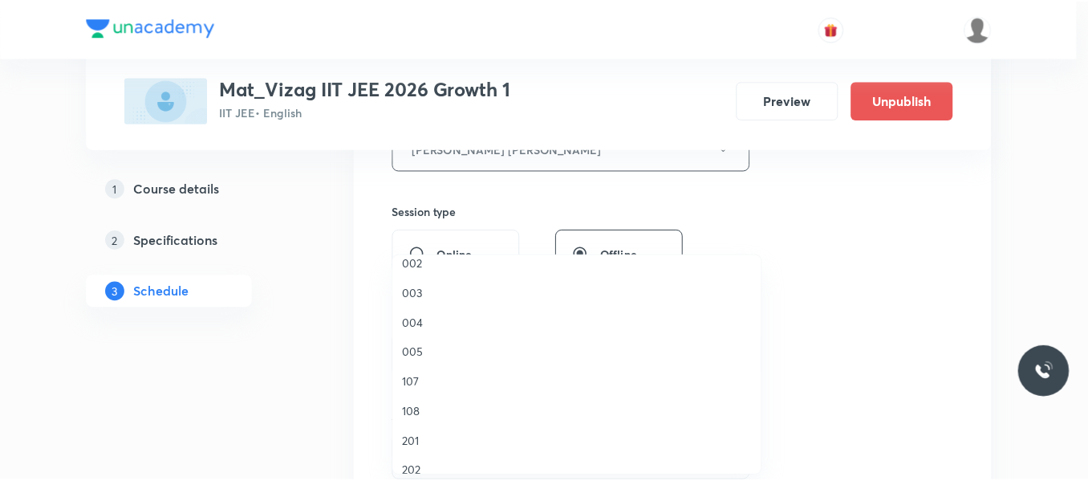
scroll to position [192, 0]
click at [412, 381] on span "107" at bounding box center [580, 381] width 351 height 17
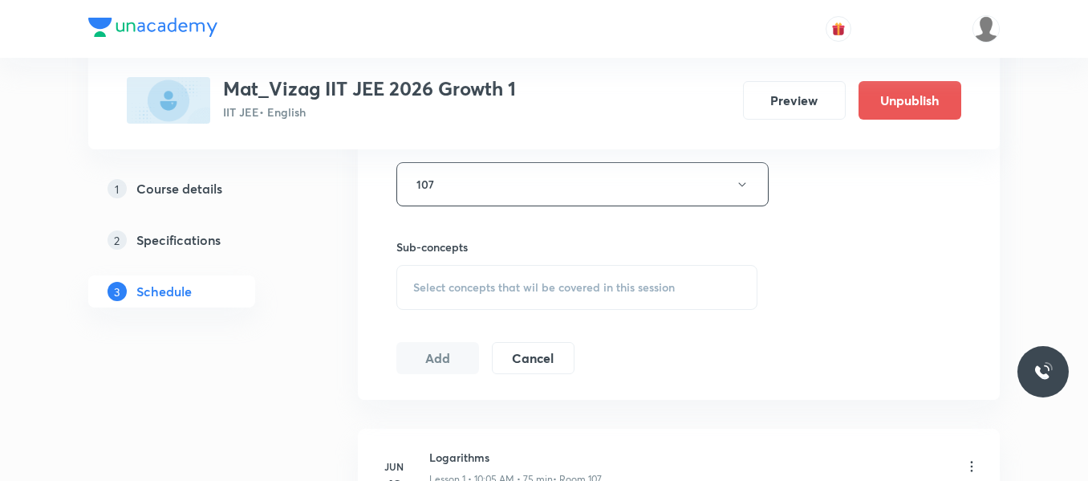
scroll to position [831, 0]
click at [485, 282] on span "Select concepts that wil be covered in this session" at bounding box center [544, 284] width 262 height 13
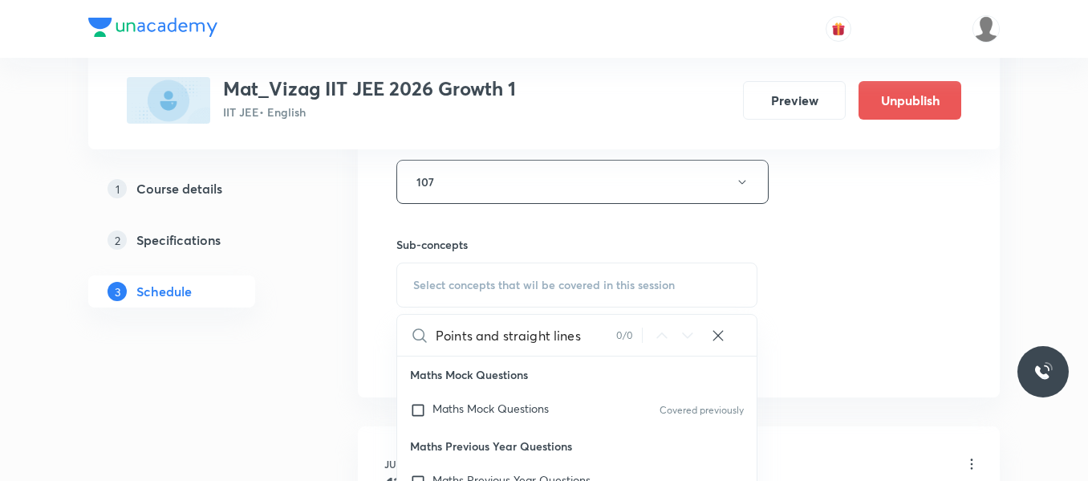
drag, startPoint x: 551, startPoint y: 335, endPoint x: 532, endPoint y: 335, distance: 19.3
click at [532, 335] on input "Points and straight lines" at bounding box center [526, 335] width 181 height 41
drag, startPoint x: 480, startPoint y: 335, endPoint x: 595, endPoint y: 331, distance: 115.6
click at [595, 331] on input "Points and straight lines" at bounding box center [526, 335] width 181 height 41
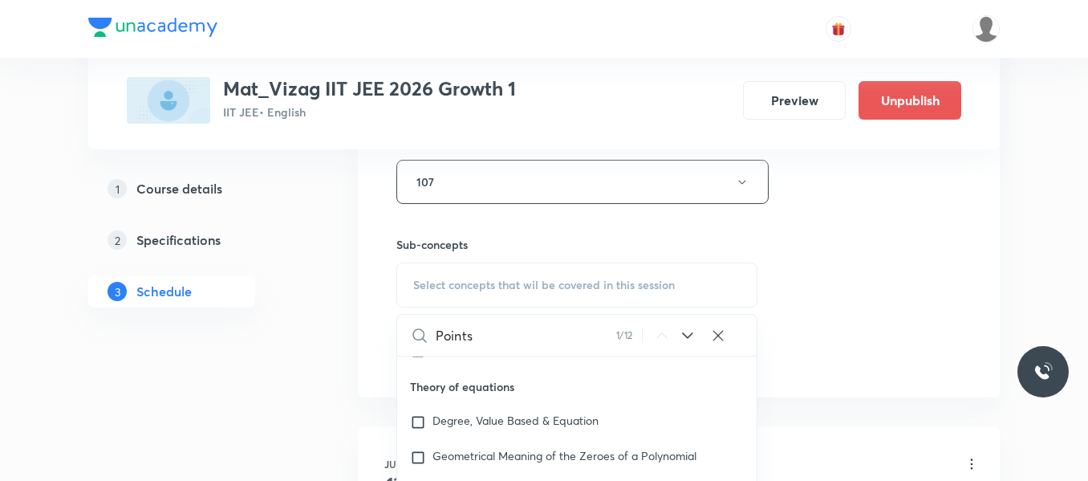
type input "Points"
click at [685, 343] on icon at bounding box center [687, 335] width 19 height 19
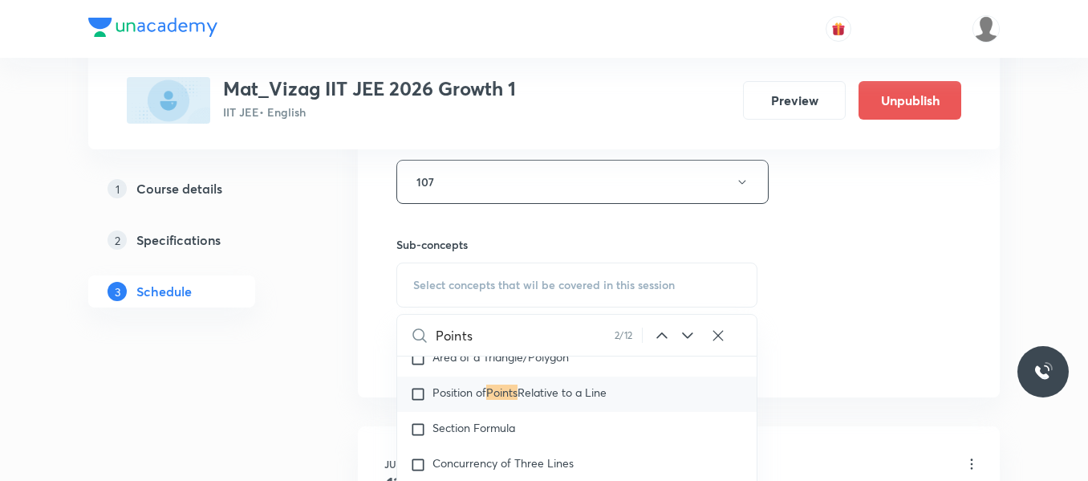
scroll to position [9063, 0]
click at [422, 401] on input "checkbox" at bounding box center [421, 393] width 22 height 16
checkbox input "true"
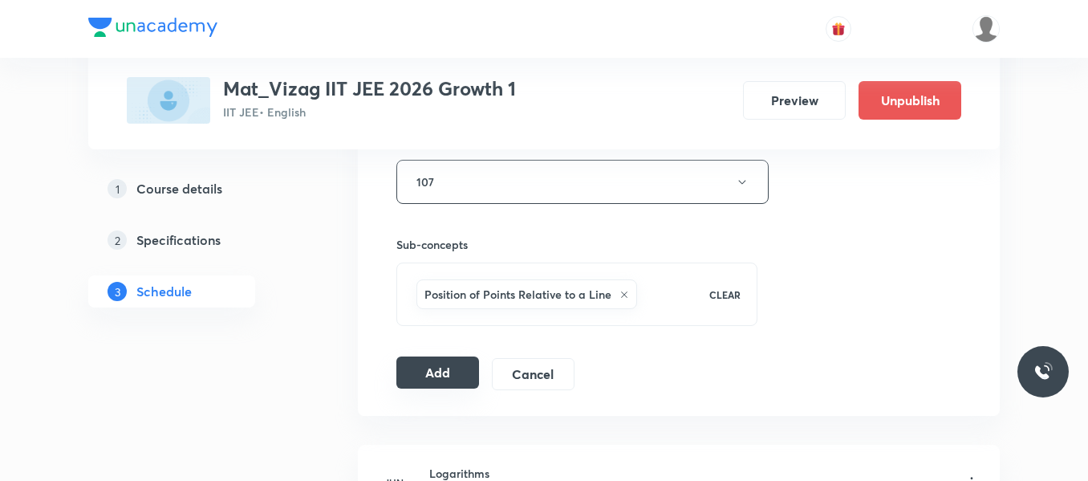
click at [444, 372] on button "Add" at bounding box center [437, 372] width 83 height 32
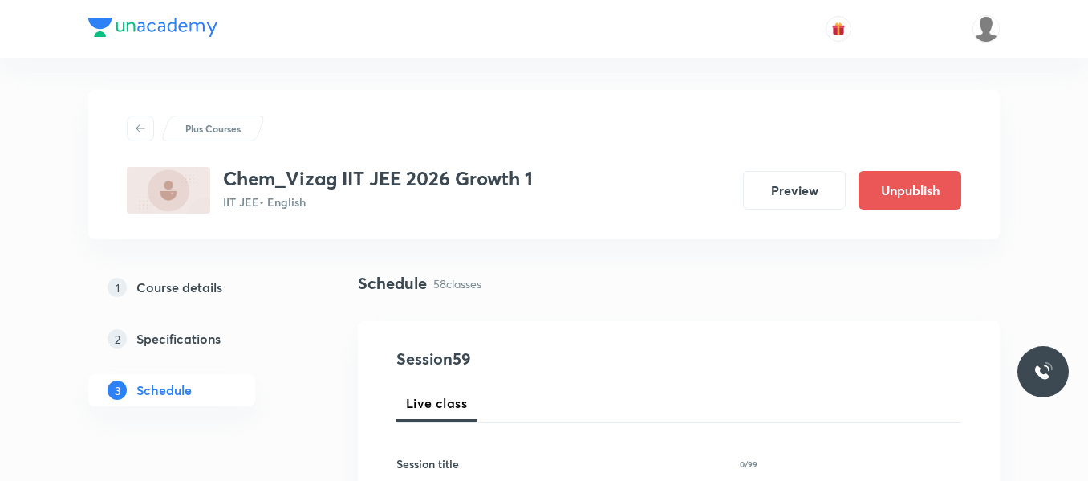
click at [281, 385] on div "1 Course details 2 Specifications 3 Schedule" at bounding box center [197, 348] width 218 height 154
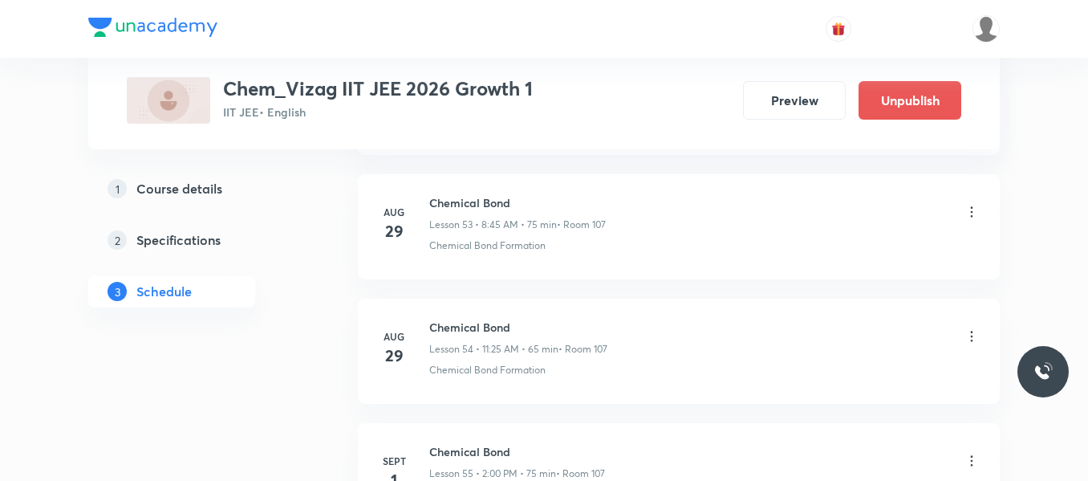
scroll to position [8019, 0]
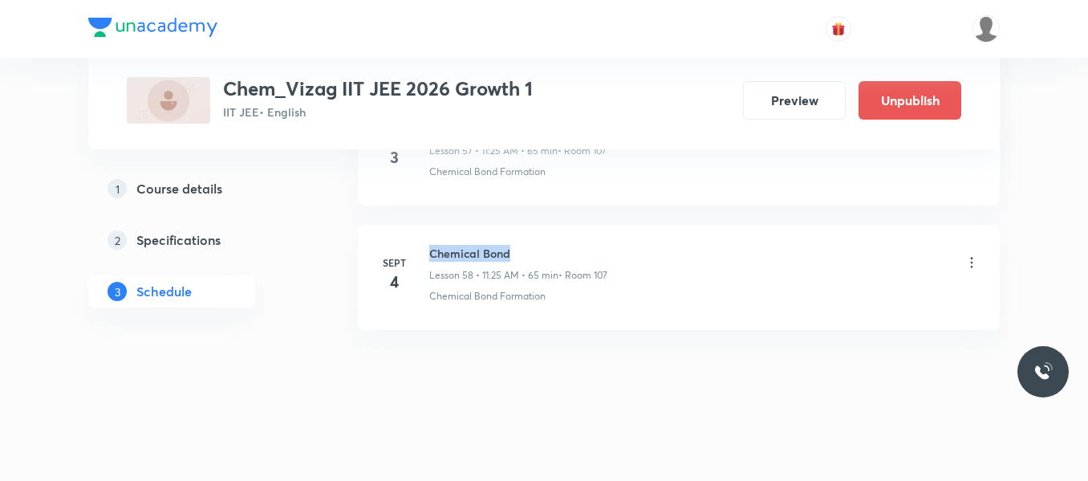
drag, startPoint x: 428, startPoint y: 250, endPoint x: 540, endPoint y: 252, distance: 112.4
click at [540, 252] on div "Sept 4 Chemical Bond Lesson 58 • 11:25 AM • 65 min • Room 107 Chemical Bond For…" at bounding box center [679, 274] width 602 height 59
copy h6 "Chemical Bond"
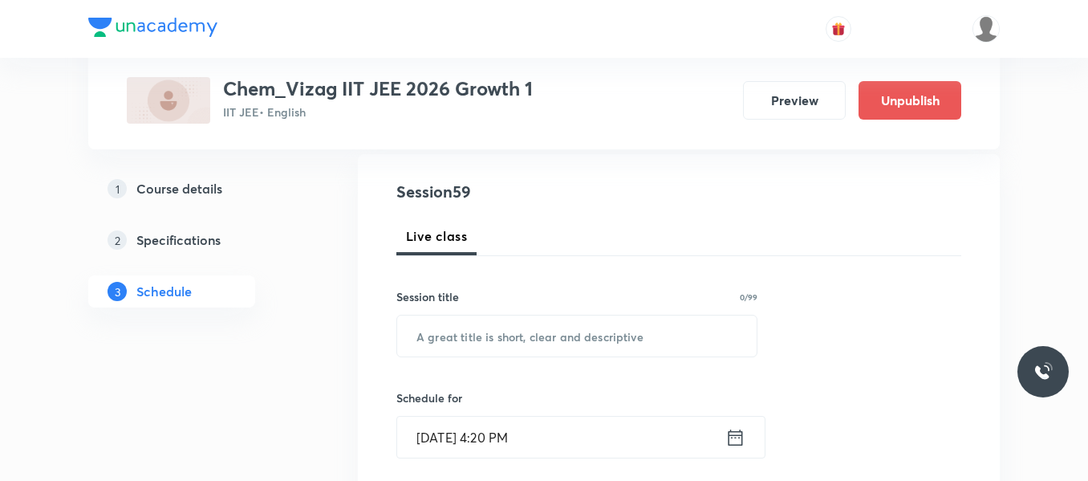
scroll to position [172, 0]
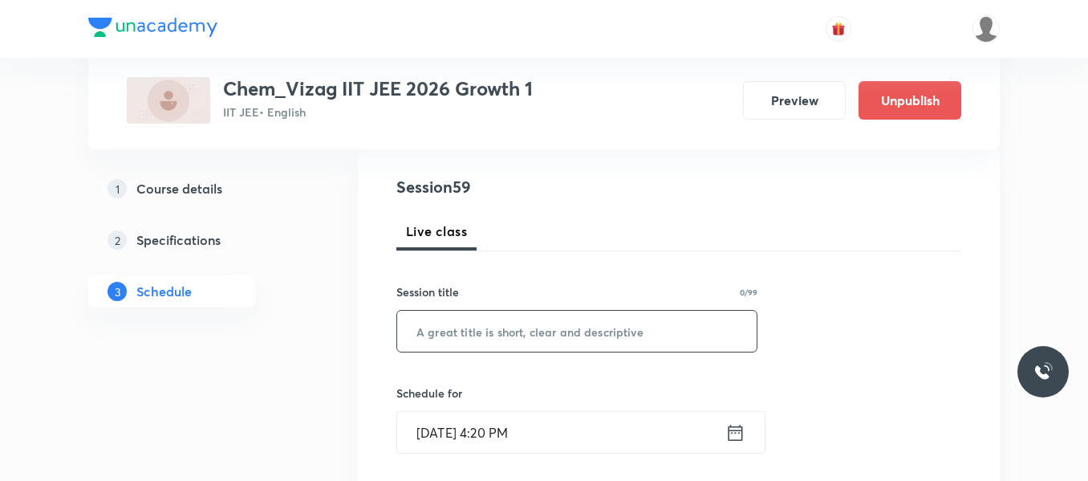
click at [434, 331] on input "text" at bounding box center [576, 331] width 359 height 41
paste input "Chemical Bond"
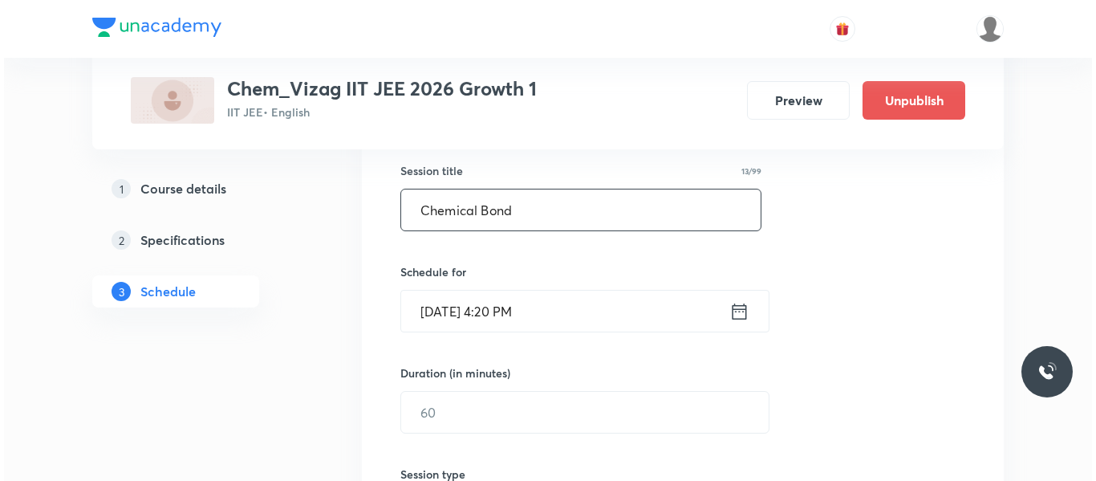
scroll to position [298, 0]
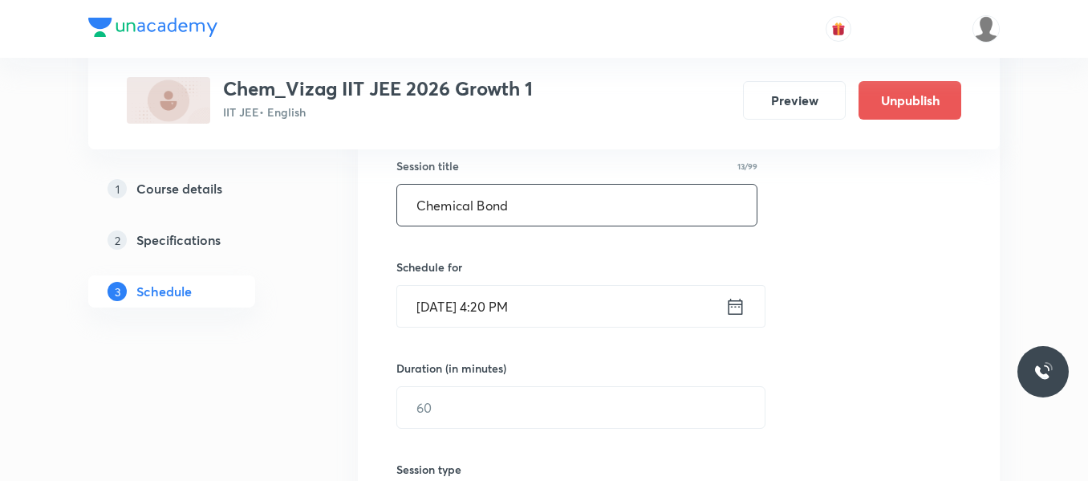
type input "Chemical Bond"
click at [738, 312] on icon at bounding box center [735, 306] width 20 height 22
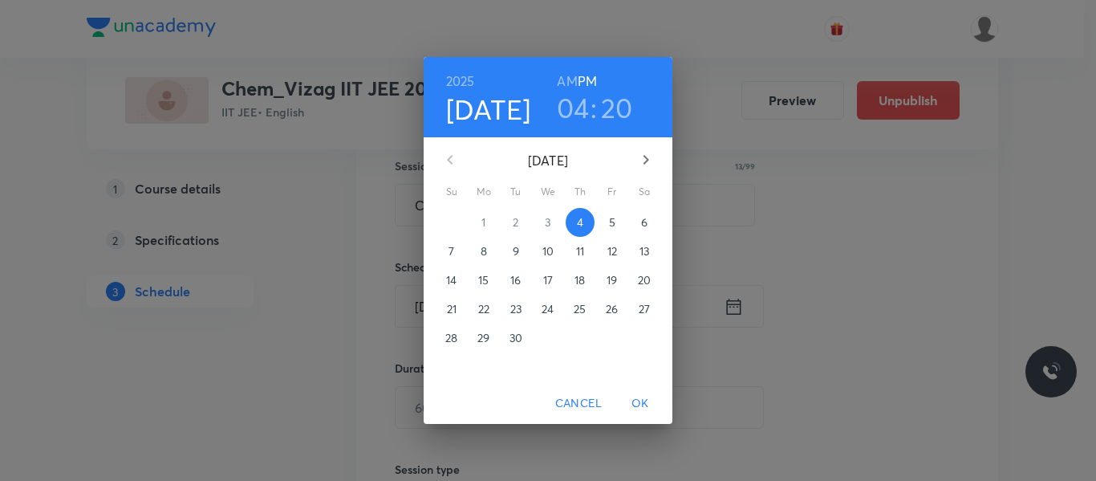
click at [613, 222] on p "5" at bounding box center [612, 222] width 6 height 16
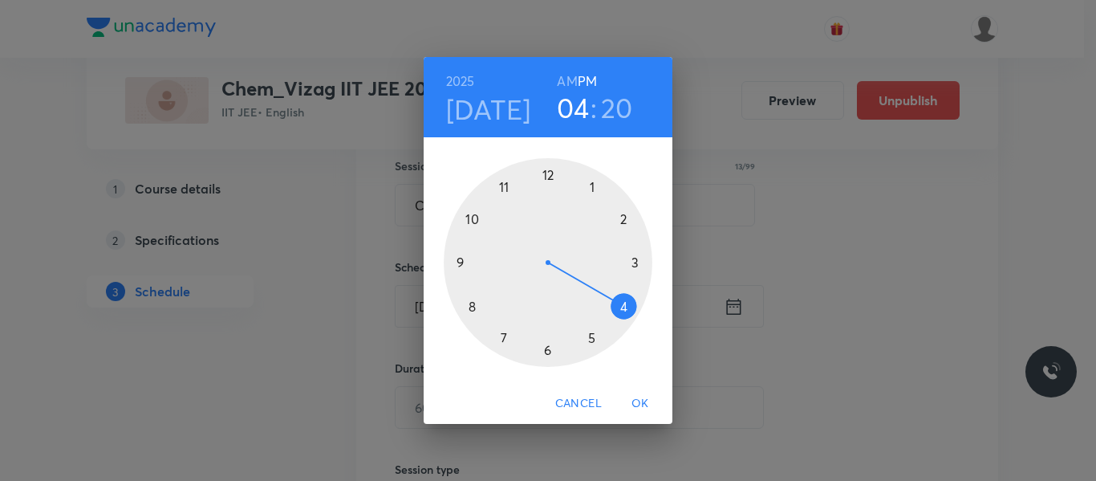
click at [566, 82] on h6 "AM" at bounding box center [567, 81] width 20 height 22
click at [504, 187] on div at bounding box center [548, 262] width 209 height 209
click at [594, 339] on div at bounding box center [548, 262] width 209 height 209
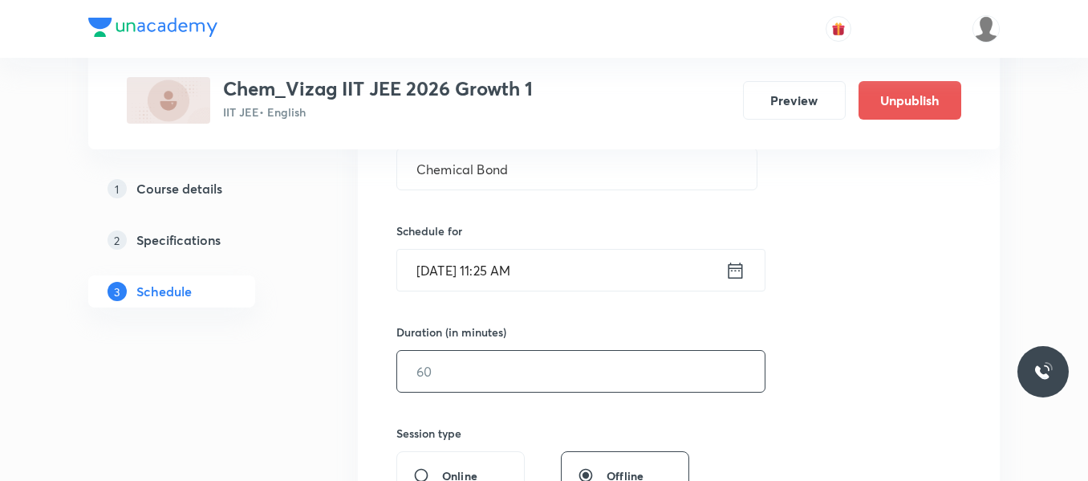
scroll to position [335, 0]
click at [524, 375] on input "text" at bounding box center [580, 370] width 367 height 41
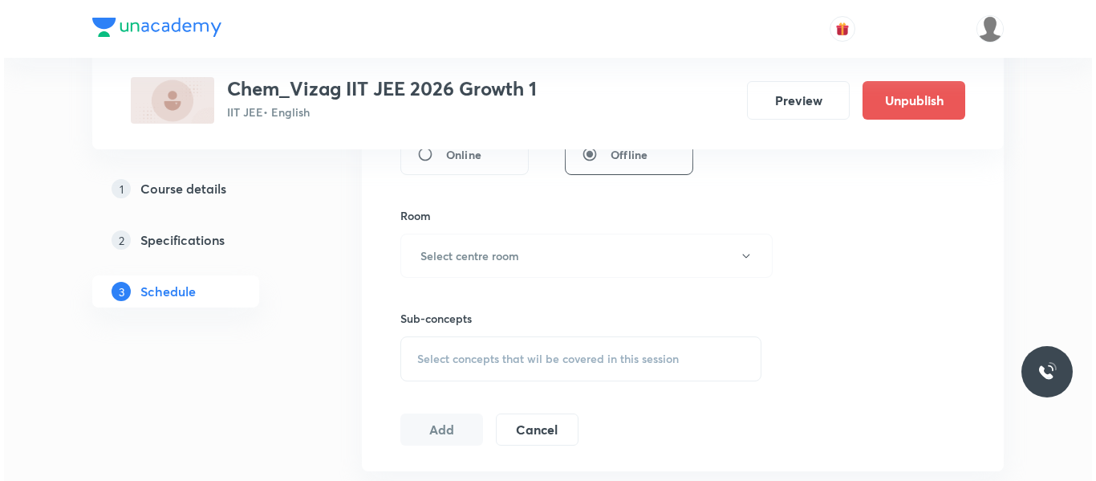
scroll to position [656, 0]
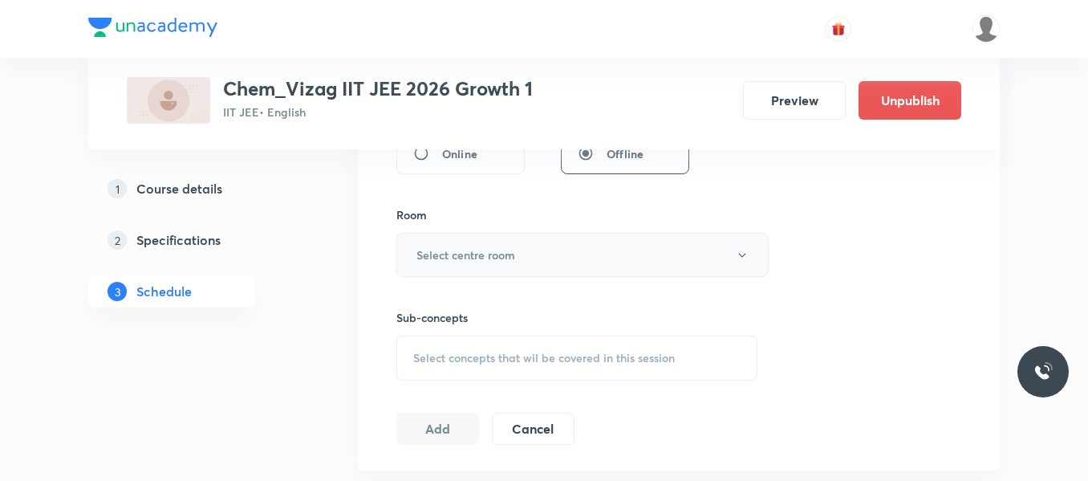
type input "65"
click at [540, 251] on button "Select centre room" at bounding box center [582, 255] width 372 height 44
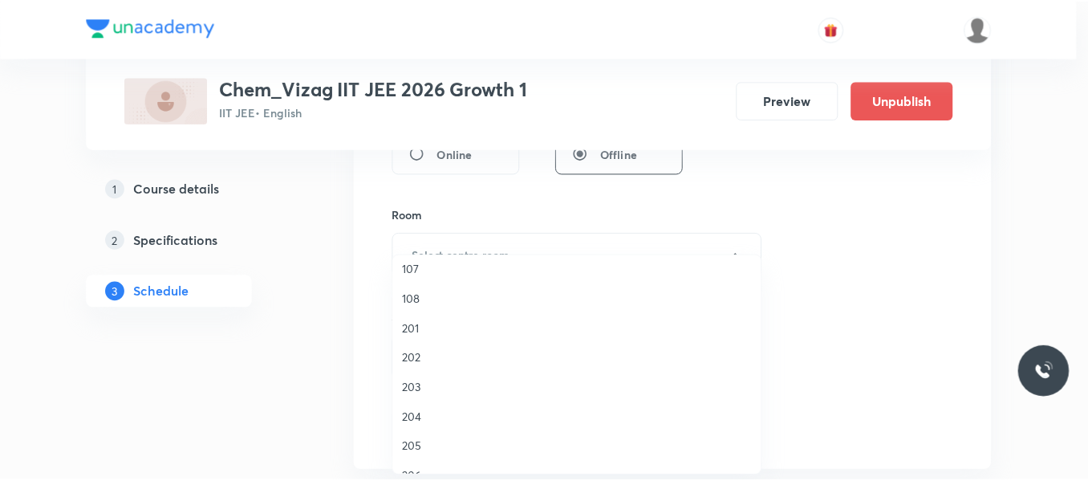
scroll to position [306, 0]
click at [412, 262] on span "107" at bounding box center [580, 267] width 351 height 17
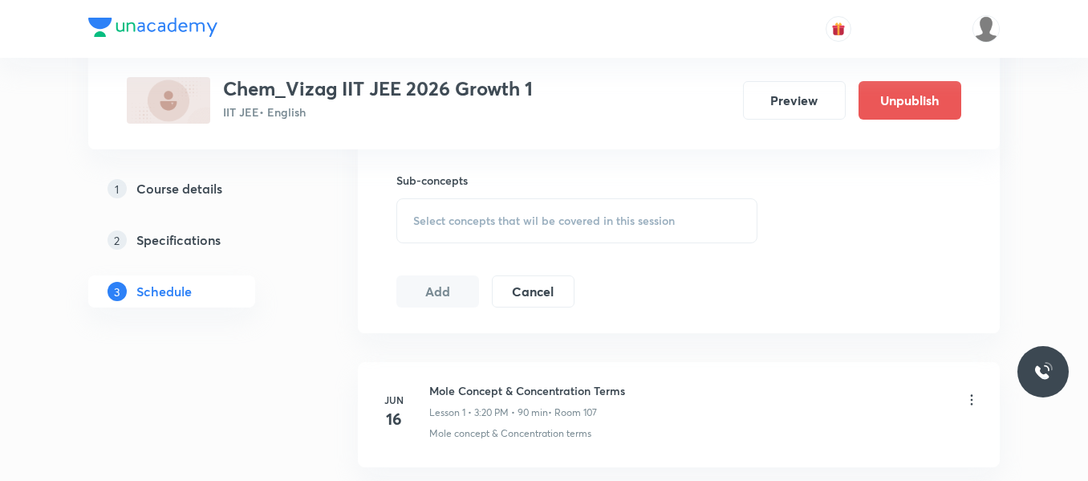
scroll to position [794, 0]
click at [507, 214] on span "Select concepts that wil be covered in this session" at bounding box center [544, 219] width 262 height 13
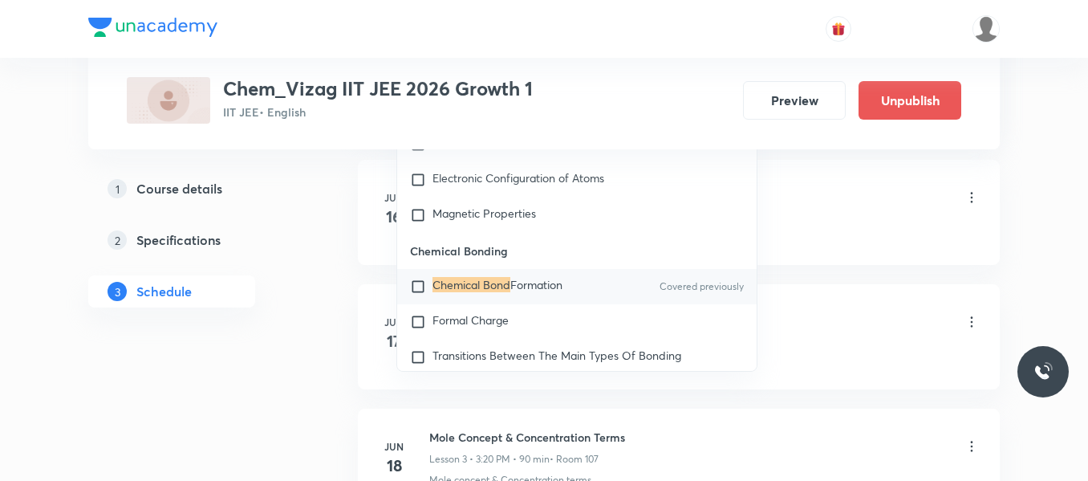
scroll to position [996, 0]
type input "Chemical Bond"
click at [418, 294] on input "checkbox" at bounding box center [421, 286] width 22 height 16
checkbox input "true"
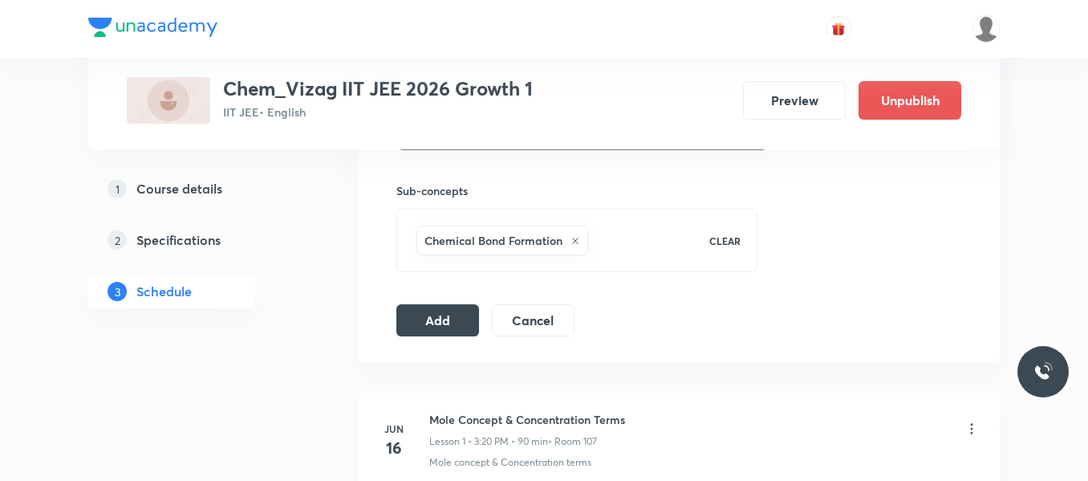
scroll to position [780, 0]
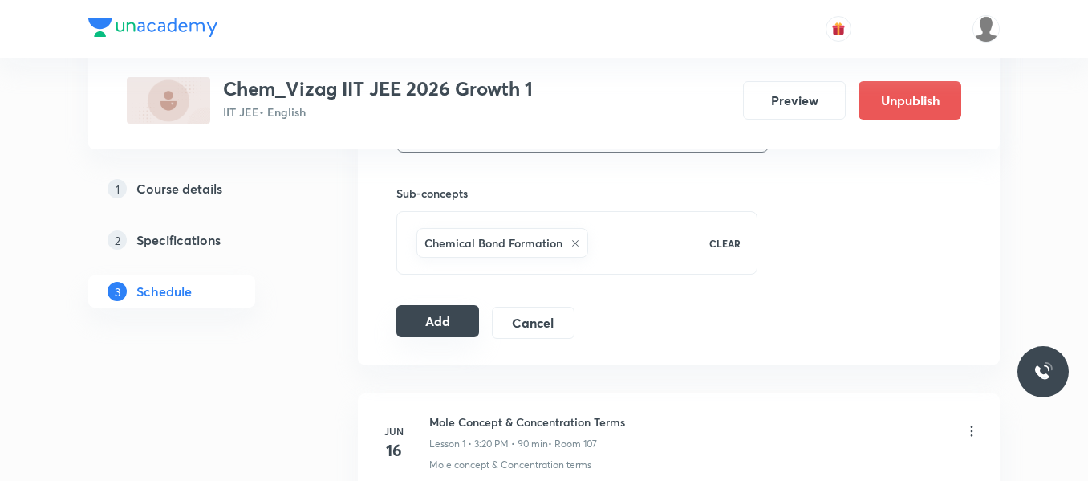
click at [450, 319] on button "Add" at bounding box center [437, 321] width 83 height 32
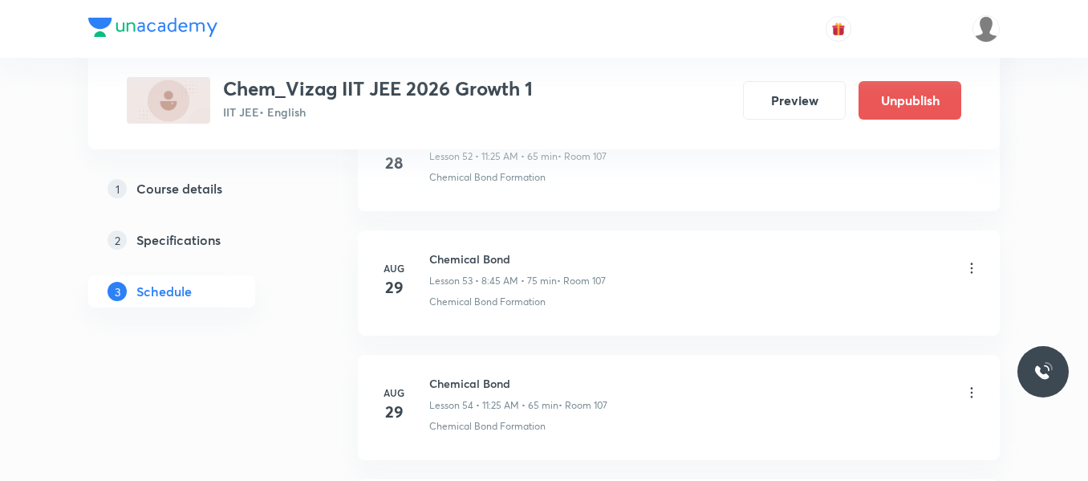
scroll to position [7281, 0]
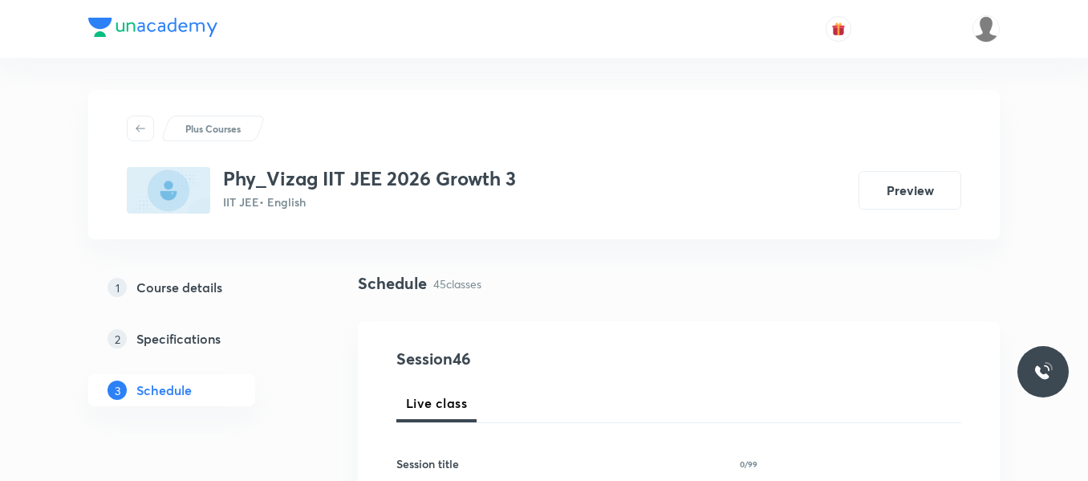
click at [299, 415] on div "1 Course details 2 Specifications 3 Schedule" at bounding box center [197, 348] width 218 height 154
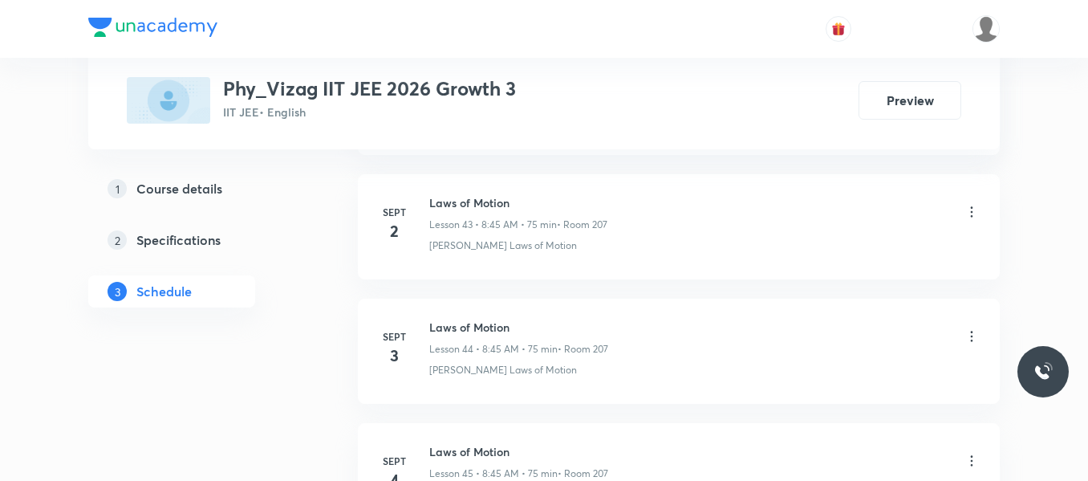
scroll to position [6402, 0]
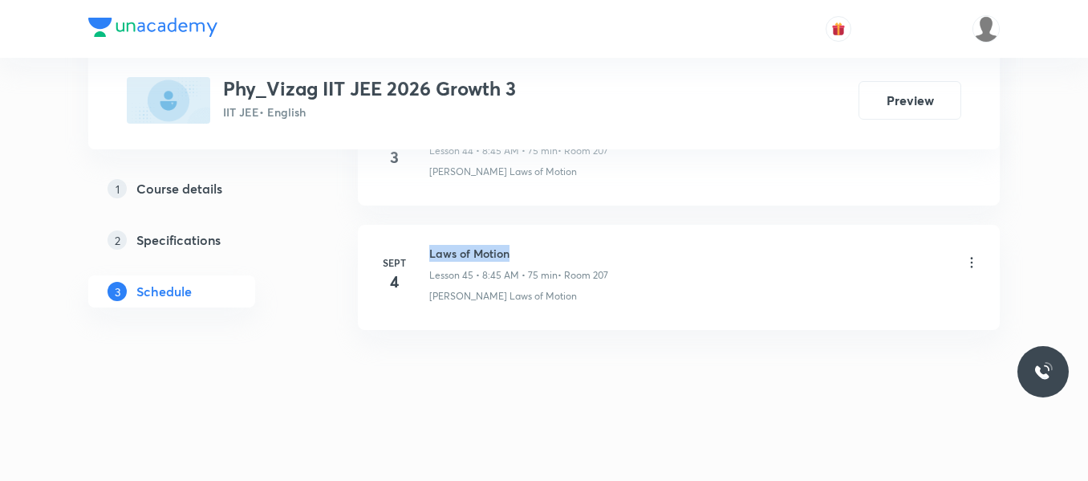
drag, startPoint x: 428, startPoint y: 249, endPoint x: 582, endPoint y: 233, distance: 154.0
click at [582, 233] on li "[DATE] Laws of Motion Lesson 45 • 8:45 AM • 75 min • Room 207 [PERSON_NAME] Law…" at bounding box center [679, 277] width 642 height 105
copy h6 "Laws of Motion"
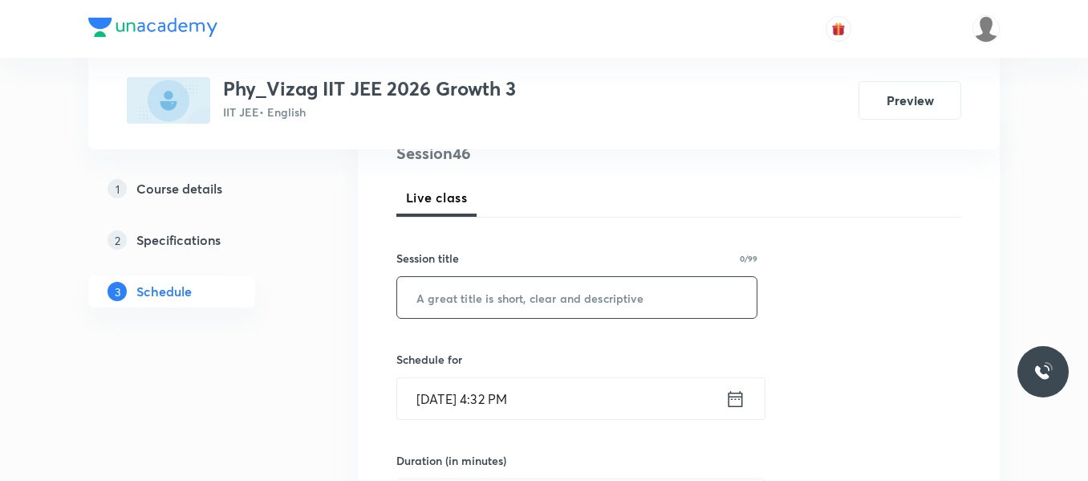
scroll to position [206, 0]
click at [505, 300] on input "text" at bounding box center [576, 296] width 359 height 41
paste input "Laws of Motion"
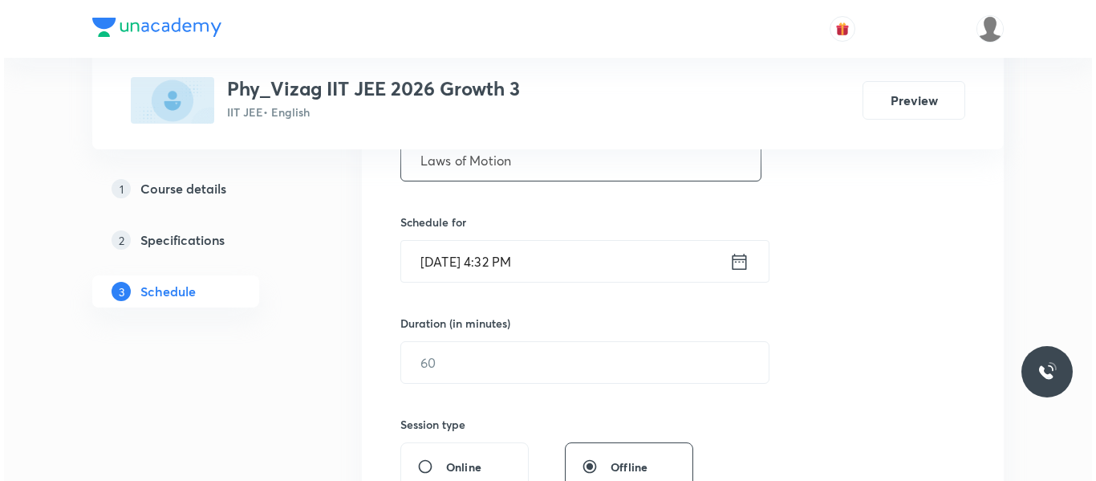
scroll to position [371, 0]
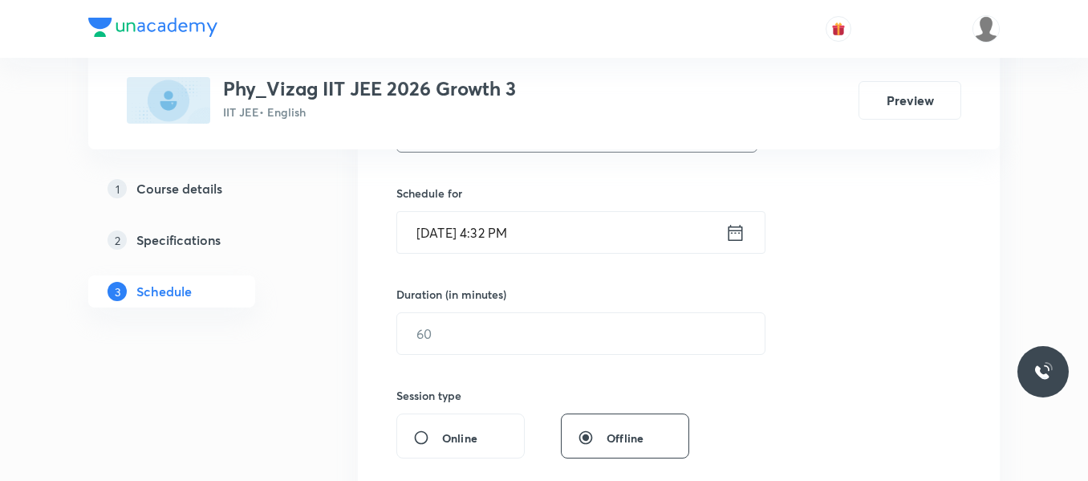
type input "Laws of Motion"
click at [733, 226] on icon at bounding box center [736, 232] width 14 height 16
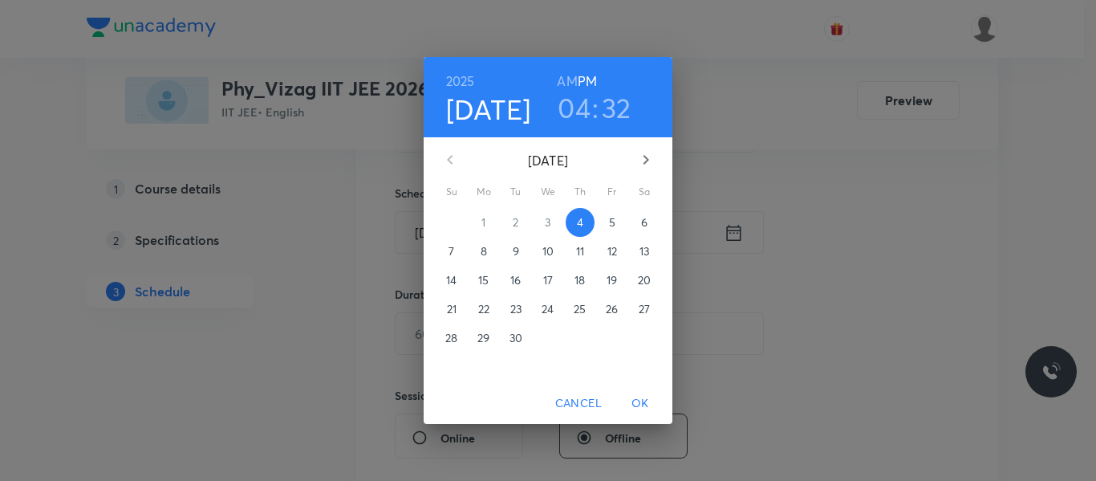
click at [611, 219] on p "5" at bounding box center [612, 222] width 6 height 16
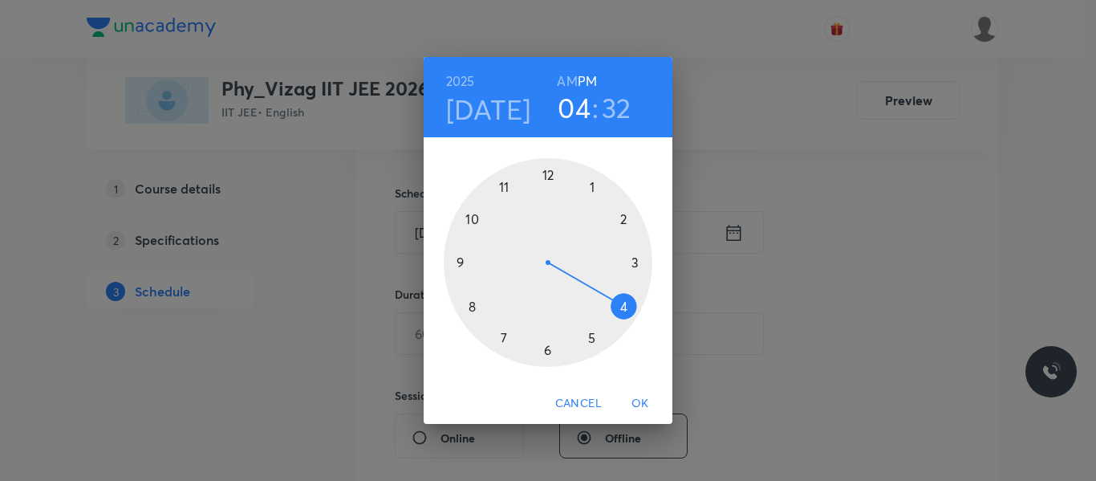
click at [569, 77] on h6 "AM" at bounding box center [567, 81] width 20 height 22
click at [473, 308] on div at bounding box center [548, 262] width 209 height 209
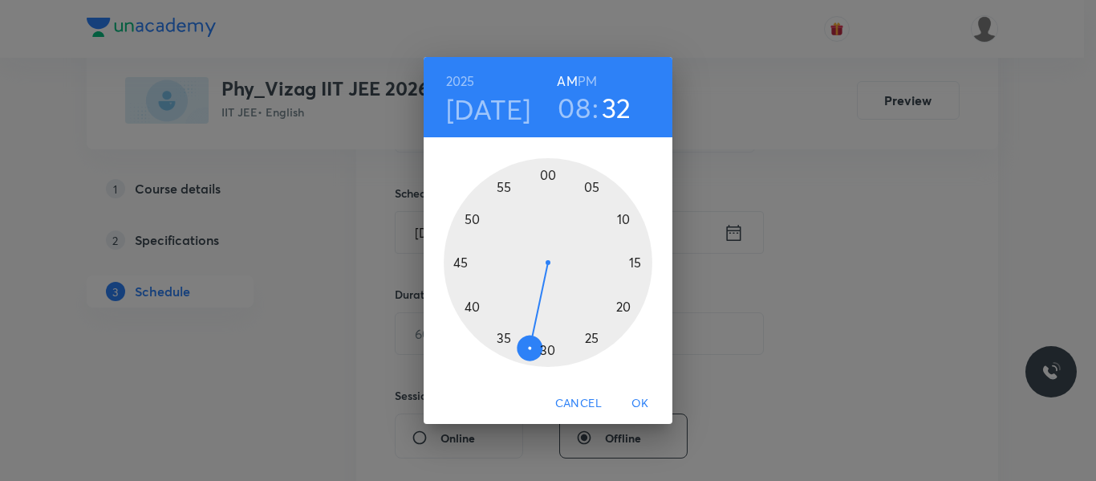
click at [461, 263] on div at bounding box center [548, 262] width 209 height 209
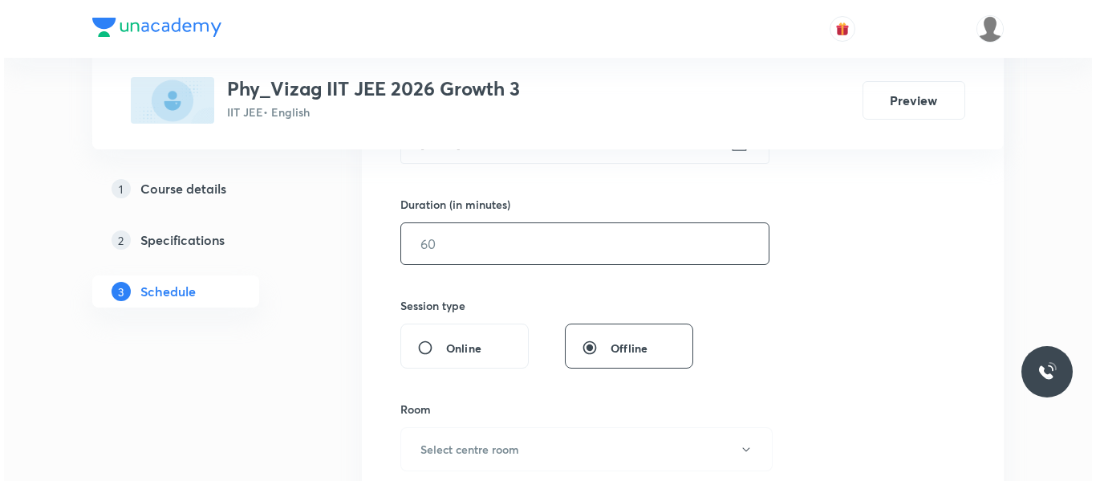
scroll to position [464, 0]
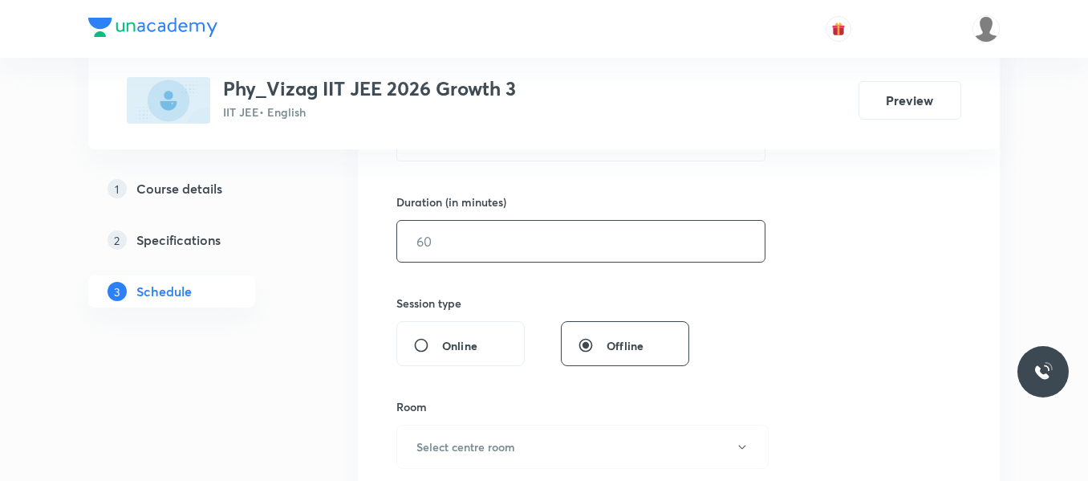
click at [469, 240] on input "text" at bounding box center [580, 241] width 367 height 41
type input "75"
click at [485, 438] on h6 "Select centre room" at bounding box center [465, 446] width 99 height 17
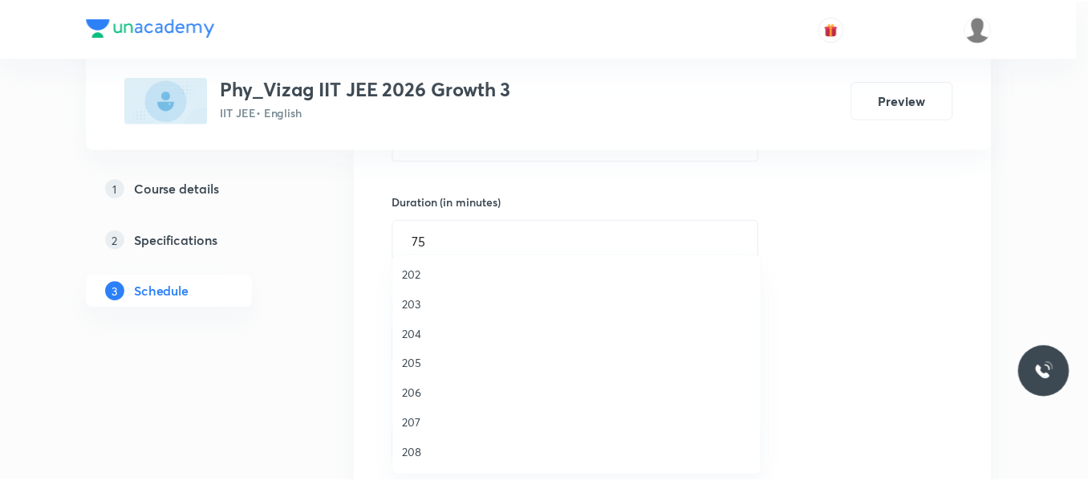
scroll to position [446, 0]
click at [420, 368] on span "207" at bounding box center [580, 364] width 351 height 17
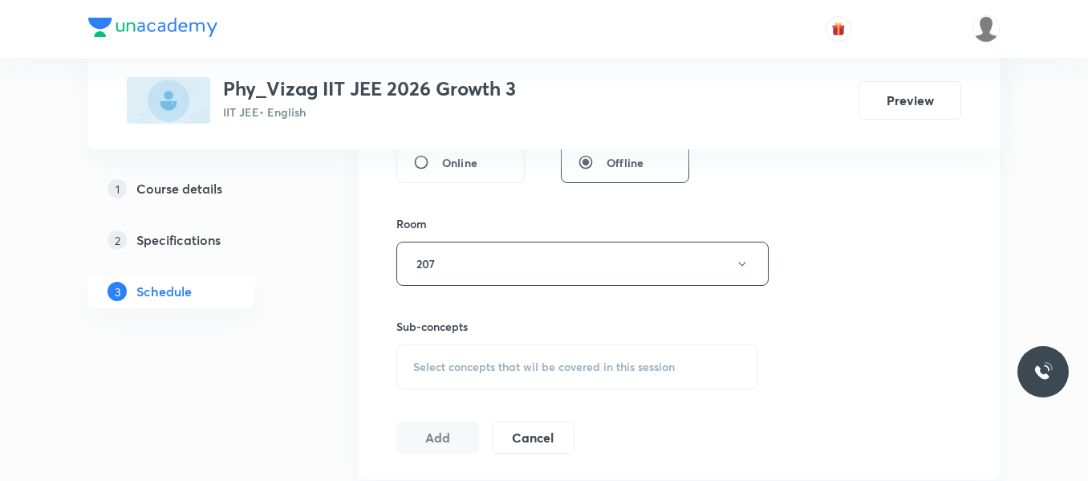
scroll to position [652, 0]
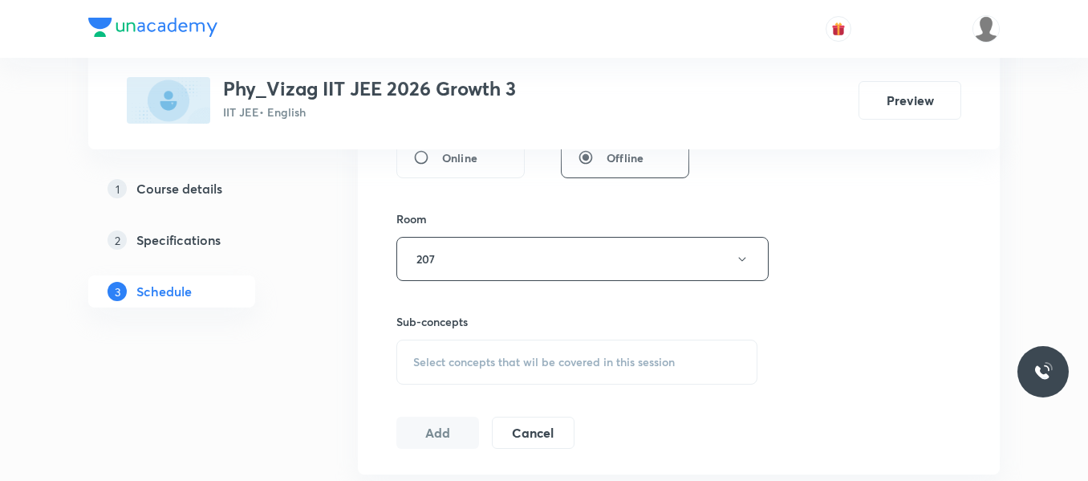
click at [467, 366] on span "Select concepts that wil be covered in this session" at bounding box center [544, 361] width 262 height 13
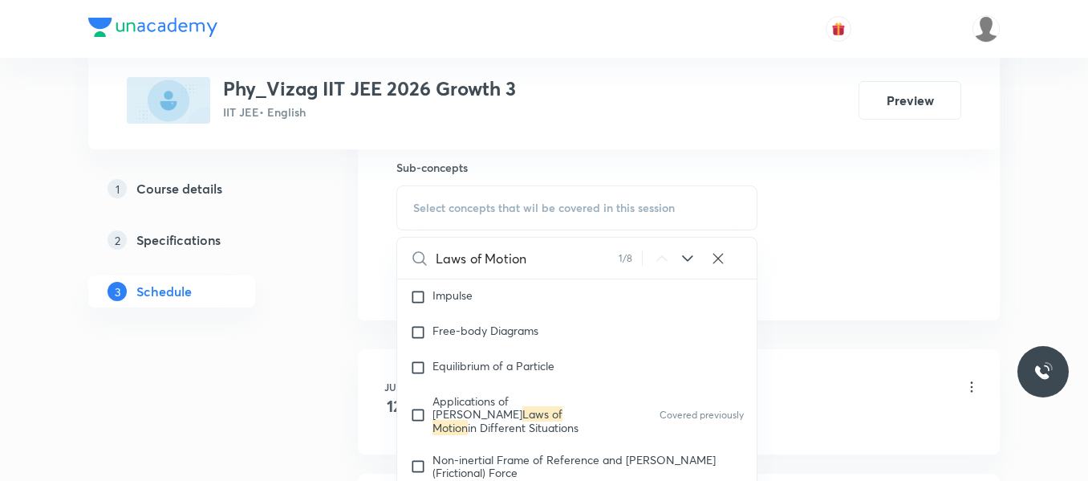
scroll to position [2884, 0]
type input "Laws of Motion"
click at [688, 259] on icon at bounding box center [687, 258] width 10 height 6
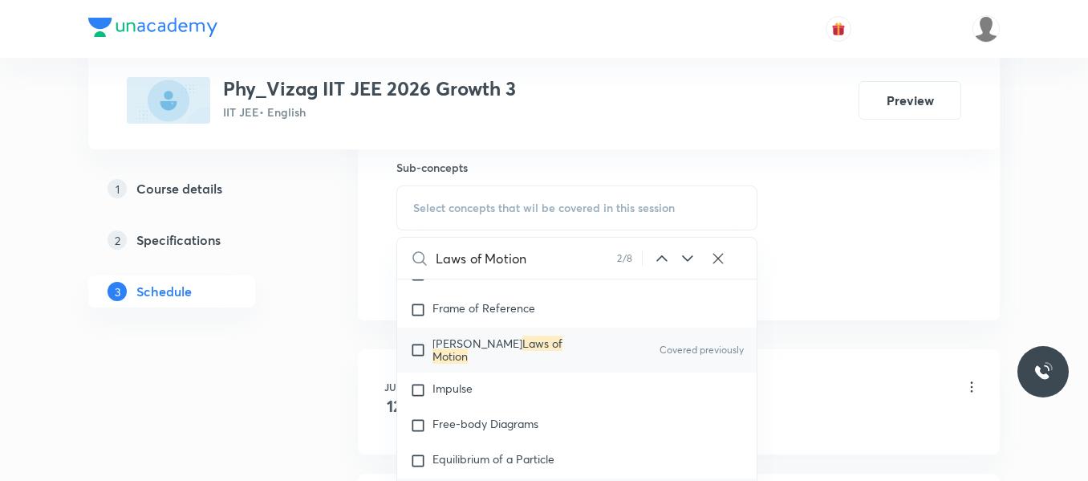
click at [415, 343] on input "checkbox" at bounding box center [421, 350] width 22 height 26
checkbox input "true"
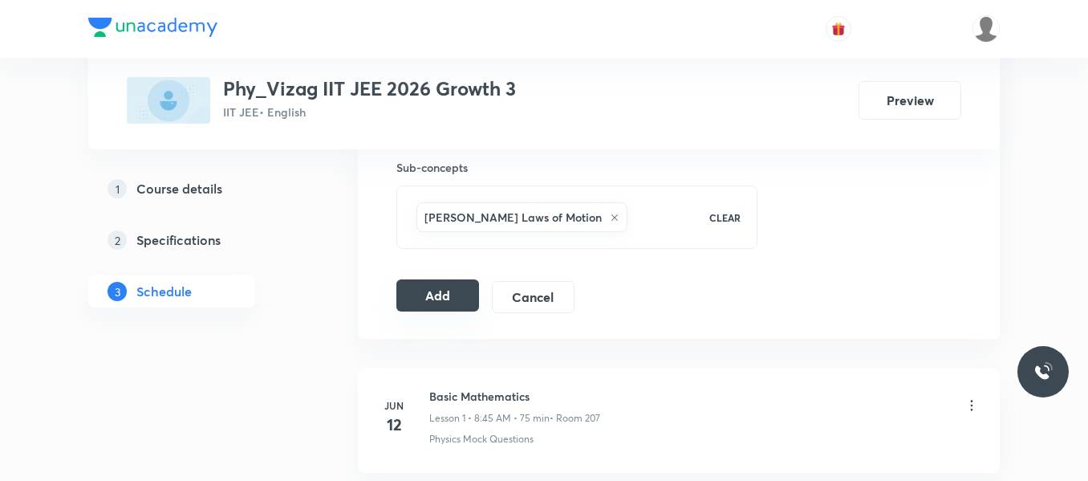
click at [446, 299] on button "Add" at bounding box center [437, 295] width 83 height 32
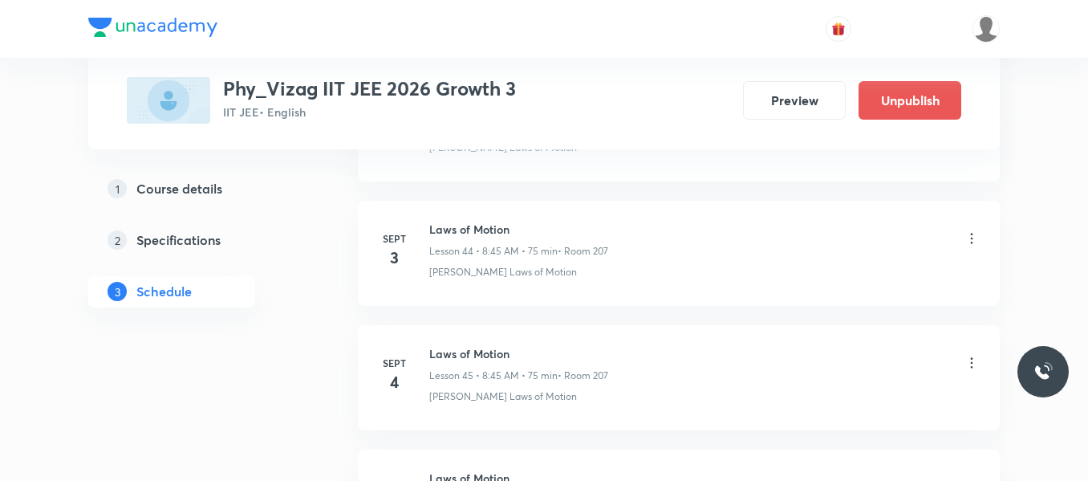
scroll to position [5789, 0]
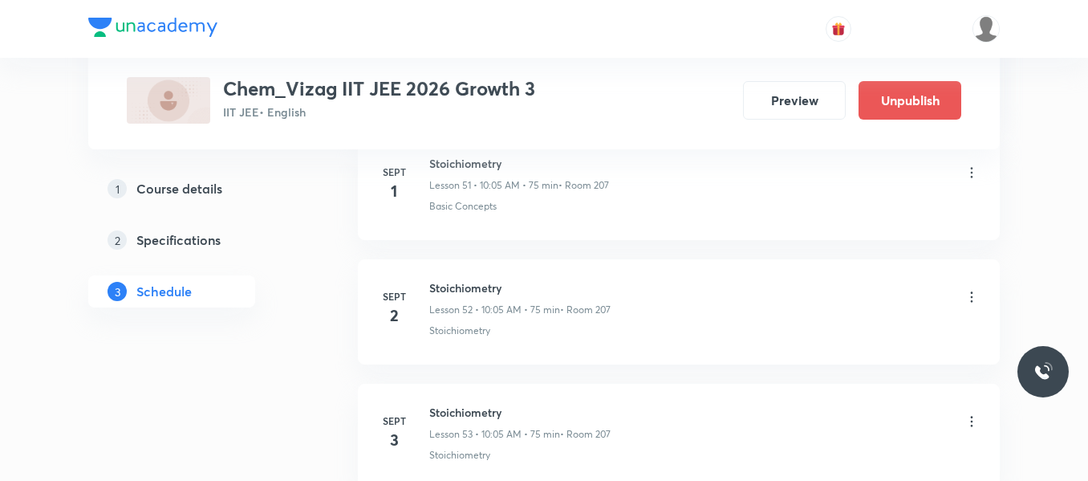
scroll to position [7646, 0]
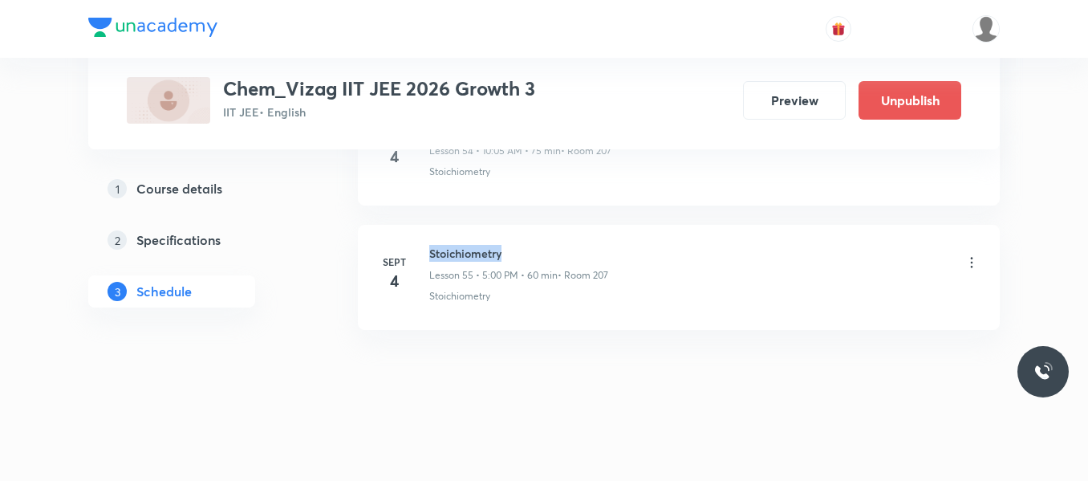
drag, startPoint x: 430, startPoint y: 244, endPoint x: 587, endPoint y: 237, distance: 157.4
click at [587, 237] on li "[DATE] Stoichiometry Lesson 55 • 5:00 PM • 60 min • Room 207 Stoichiometry" at bounding box center [679, 277] width 642 height 105
copy h6 "Stoichiometry"
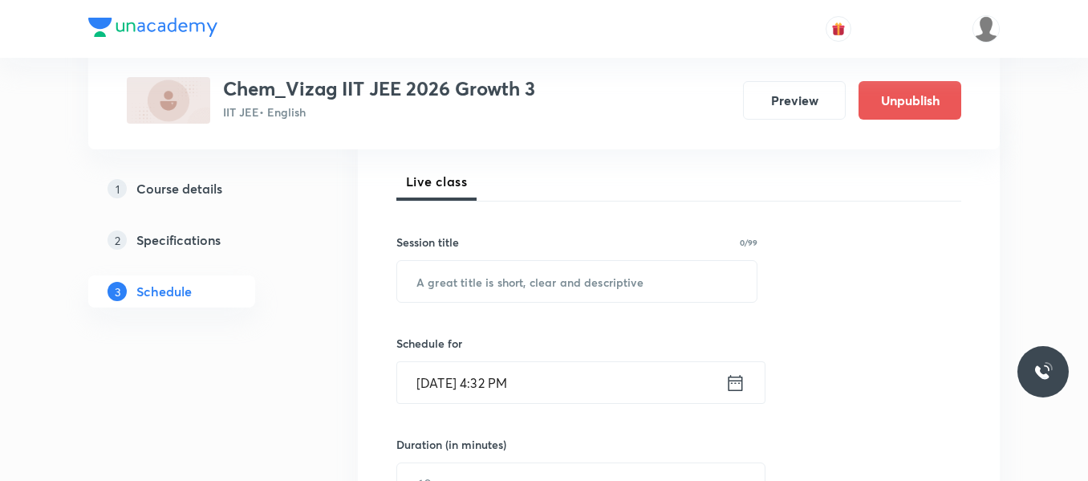
scroll to position [284, 0]
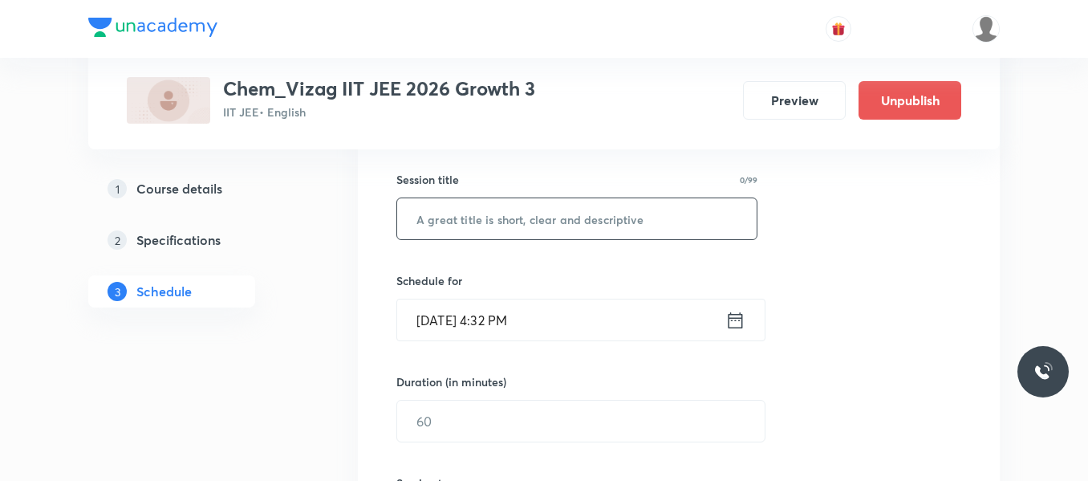
click at [464, 216] on input "text" at bounding box center [576, 218] width 359 height 41
paste input "Stoichiometry"
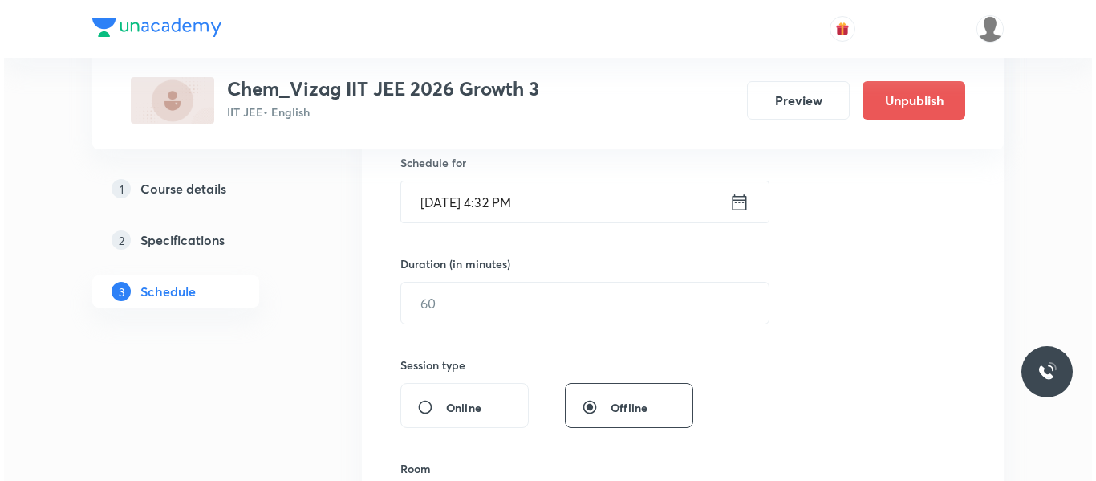
scroll to position [404, 0]
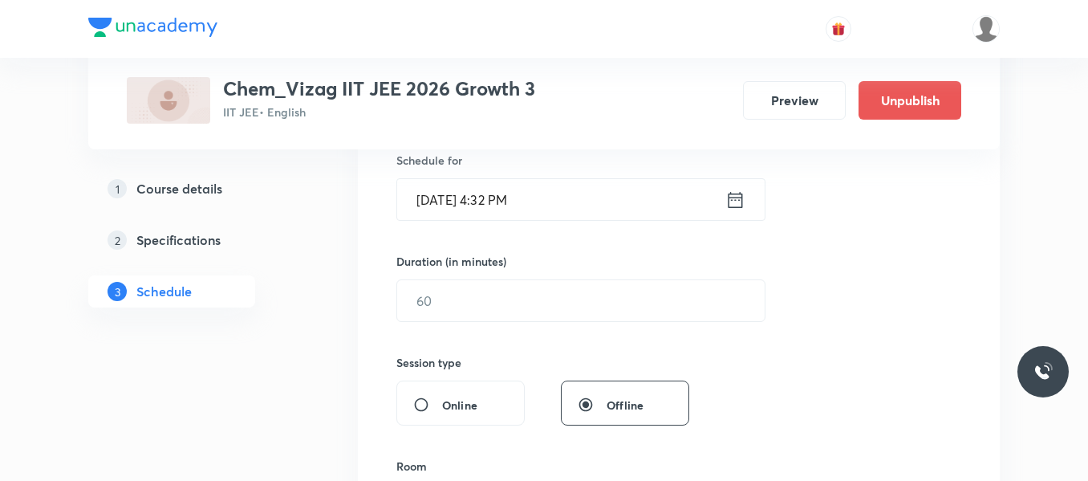
type input "Stoichiometry"
click at [730, 194] on icon at bounding box center [736, 199] width 14 height 16
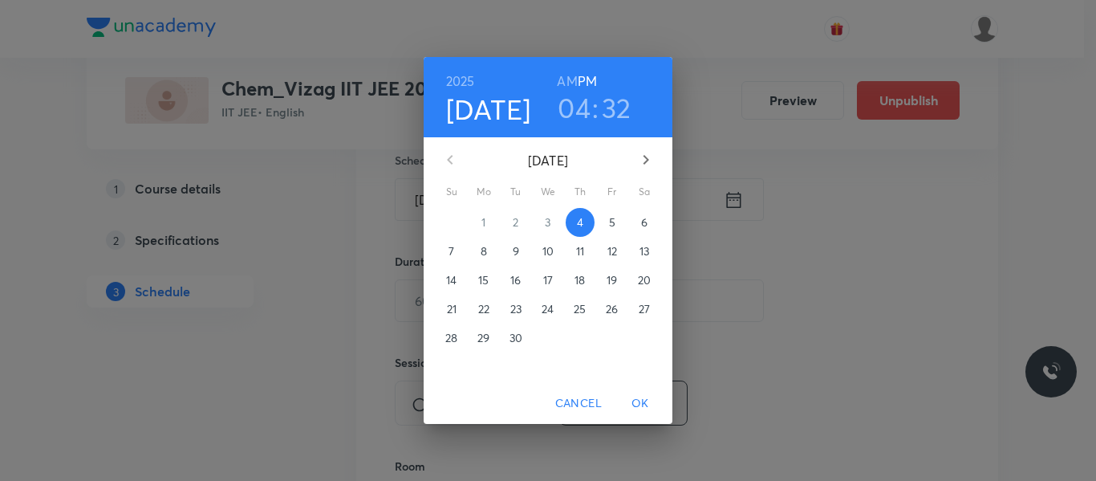
click at [607, 223] on span "5" at bounding box center [612, 222] width 29 height 16
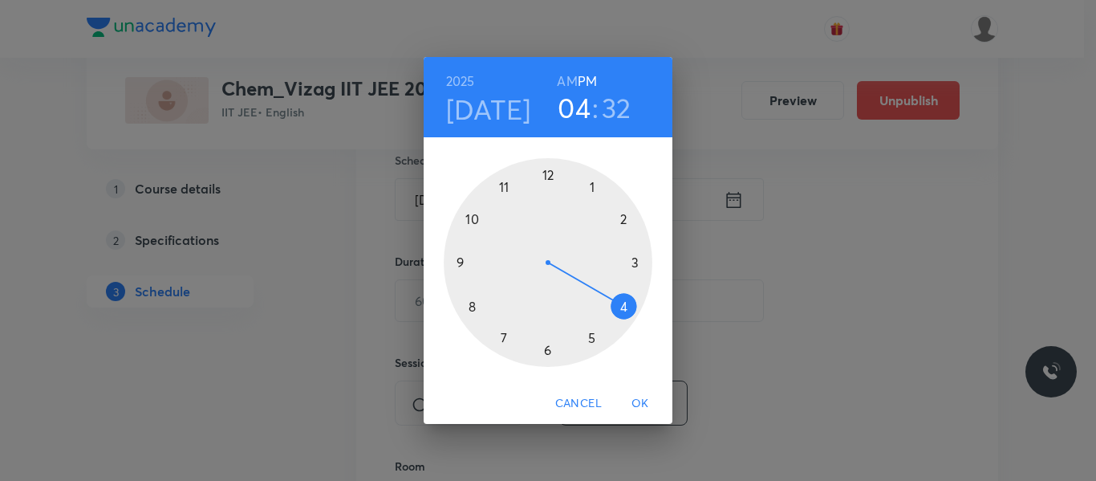
click at [568, 82] on h6 "AM" at bounding box center [567, 81] width 20 height 22
click at [474, 221] on div at bounding box center [548, 262] width 209 height 209
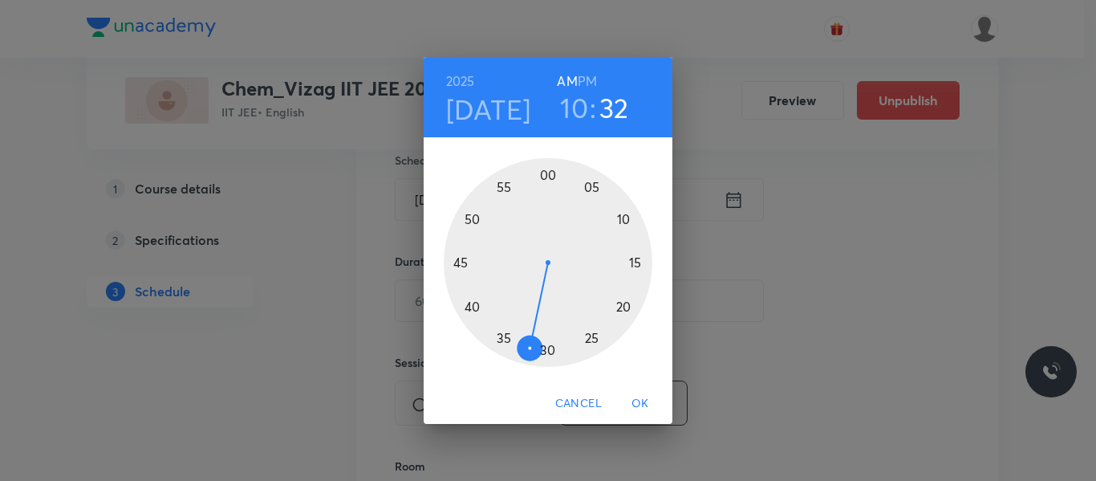
click at [595, 189] on div at bounding box center [548, 262] width 209 height 209
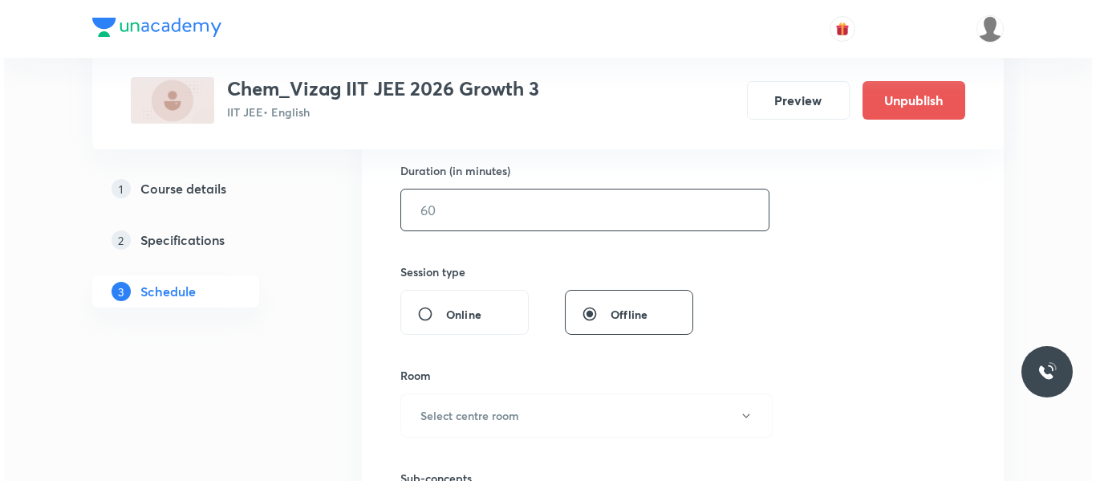
scroll to position [496, 0]
click at [537, 219] on input "text" at bounding box center [580, 209] width 367 height 41
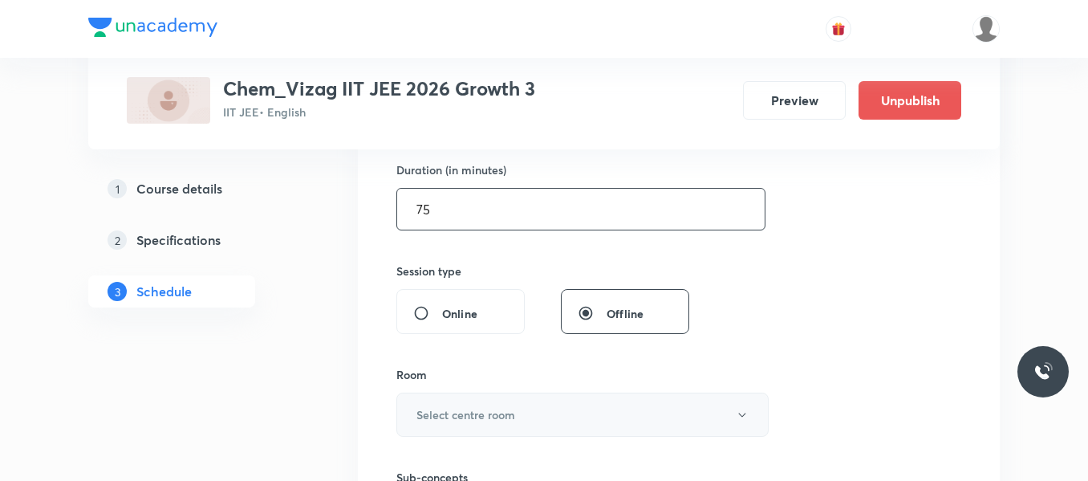
type input "75"
click at [490, 409] on h6 "Select centre room" at bounding box center [465, 414] width 99 height 17
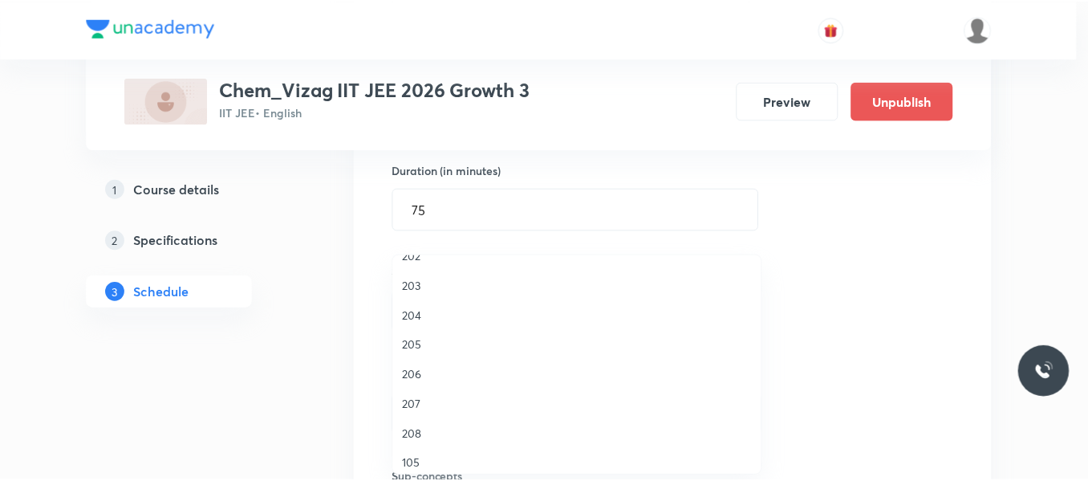
scroll to position [446, 0]
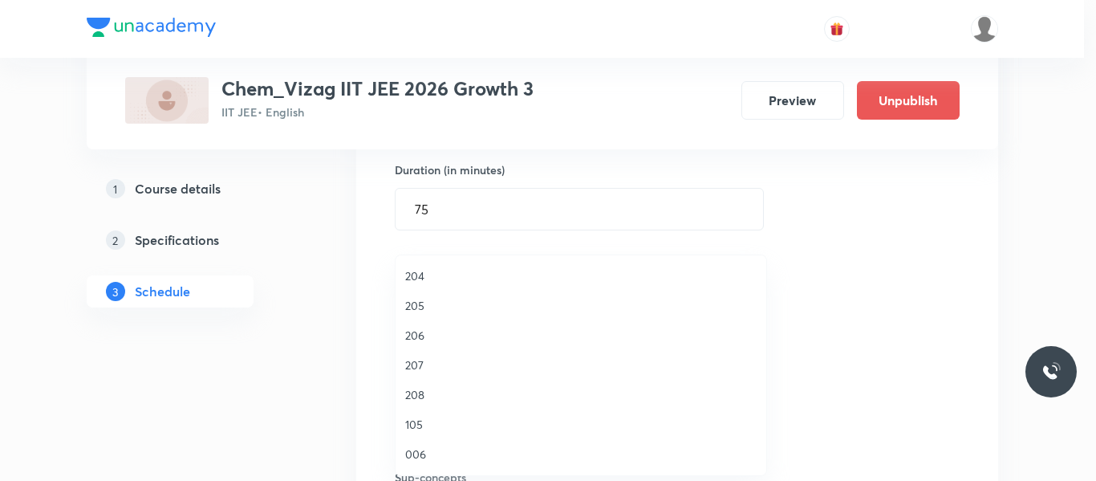
click at [419, 364] on span "207" at bounding box center [580, 364] width 351 height 17
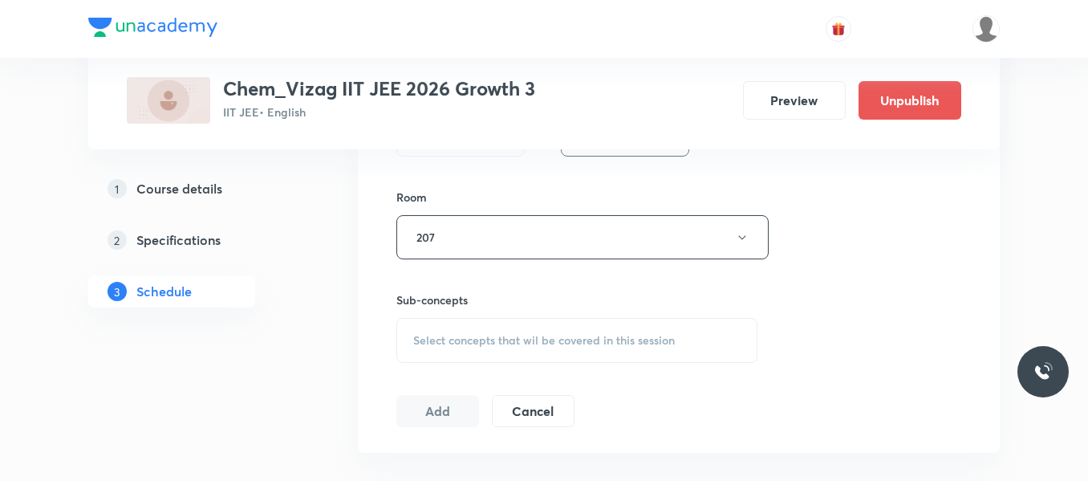
scroll to position [676, 0]
click at [460, 339] on span "Select concepts that wil be covered in this session" at bounding box center [544, 337] width 262 height 13
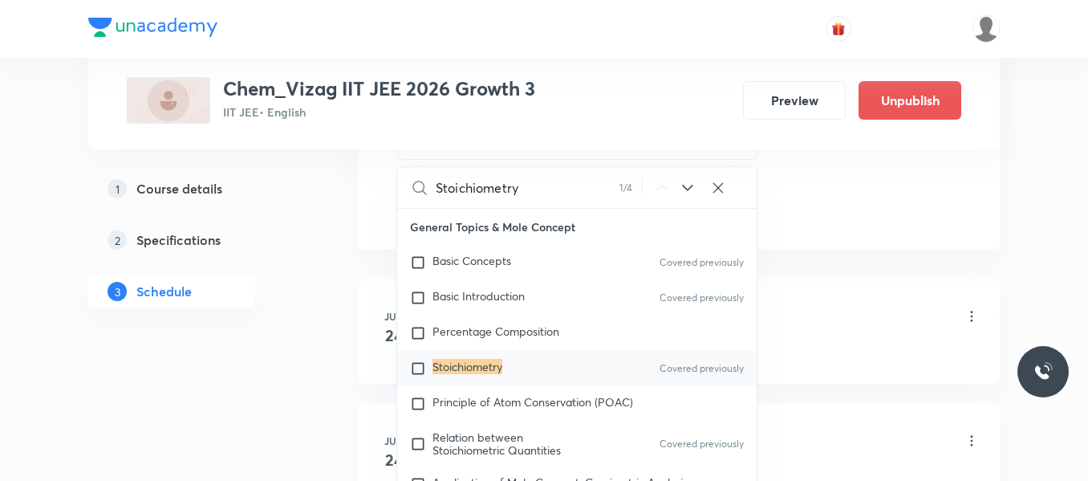
scroll to position [877, 0]
type input "Stoichiometry"
click at [686, 194] on icon at bounding box center [687, 186] width 19 height 19
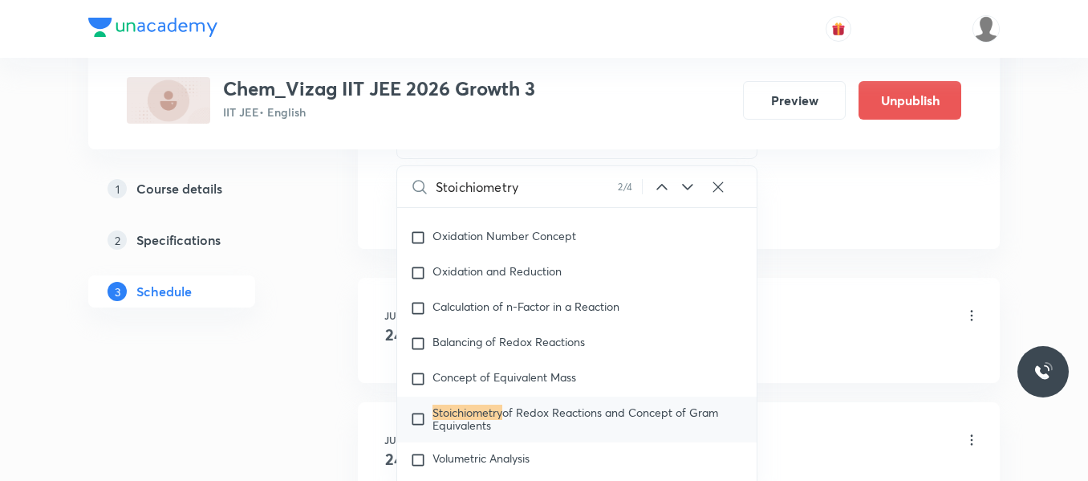
scroll to position [4480, 0]
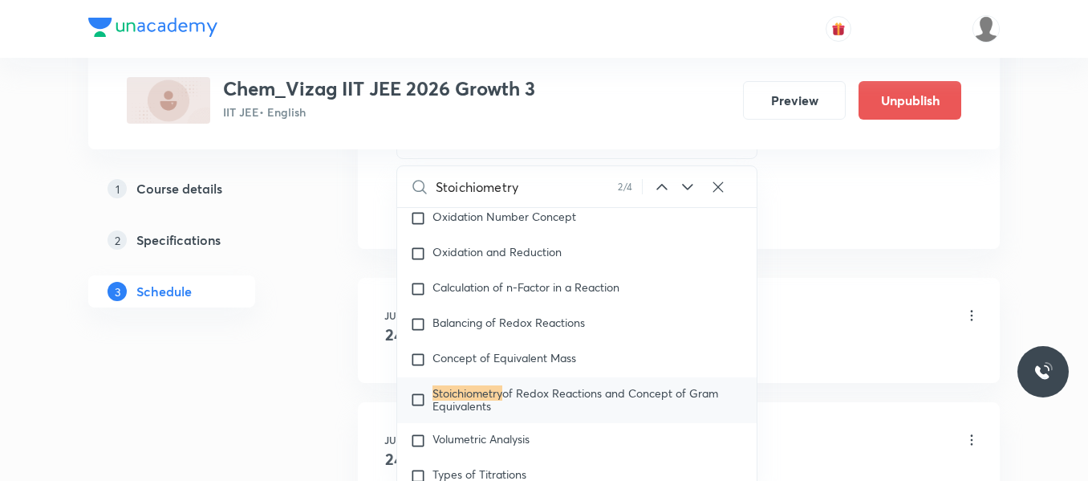
click at [419, 412] on input "checkbox" at bounding box center [421, 400] width 22 height 26
checkbox input "true"
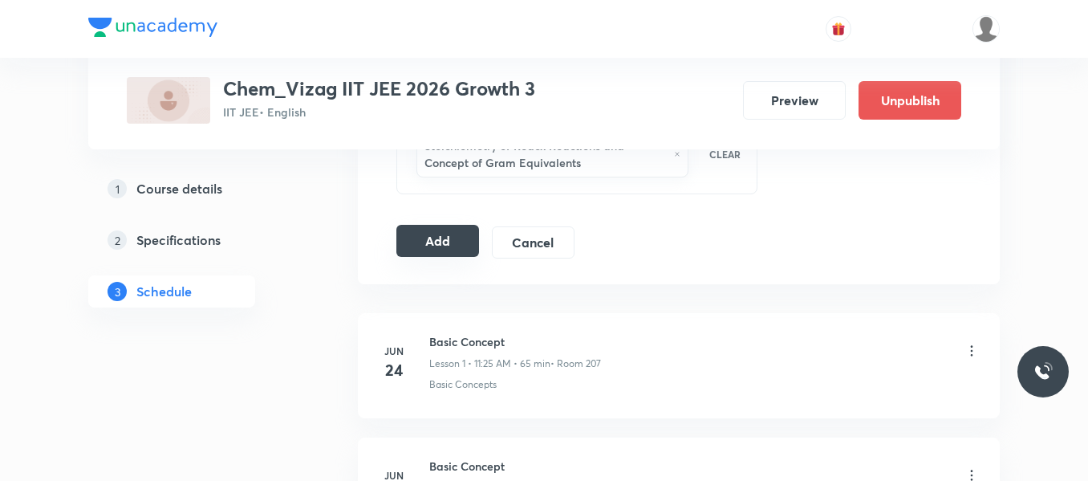
click at [445, 242] on button "Add" at bounding box center [437, 241] width 83 height 32
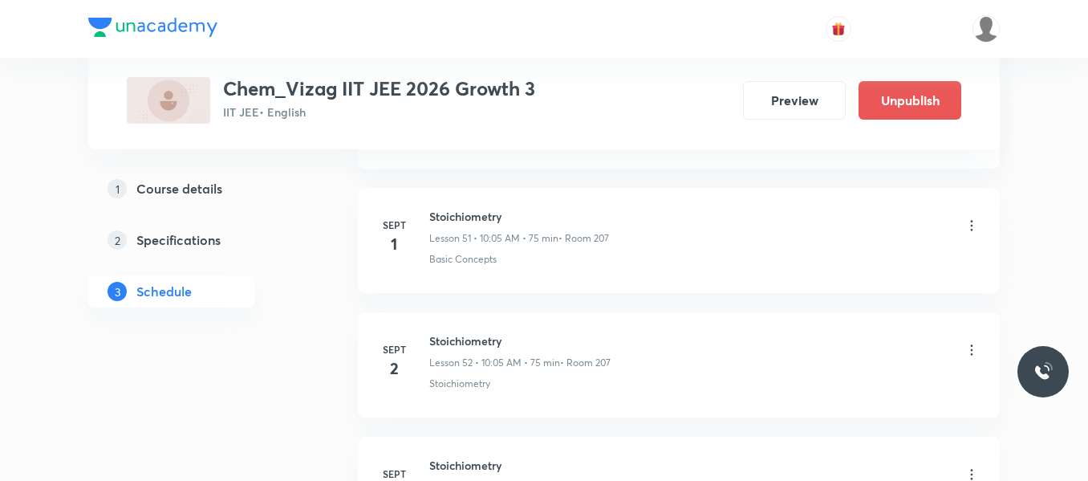
scroll to position [7033, 0]
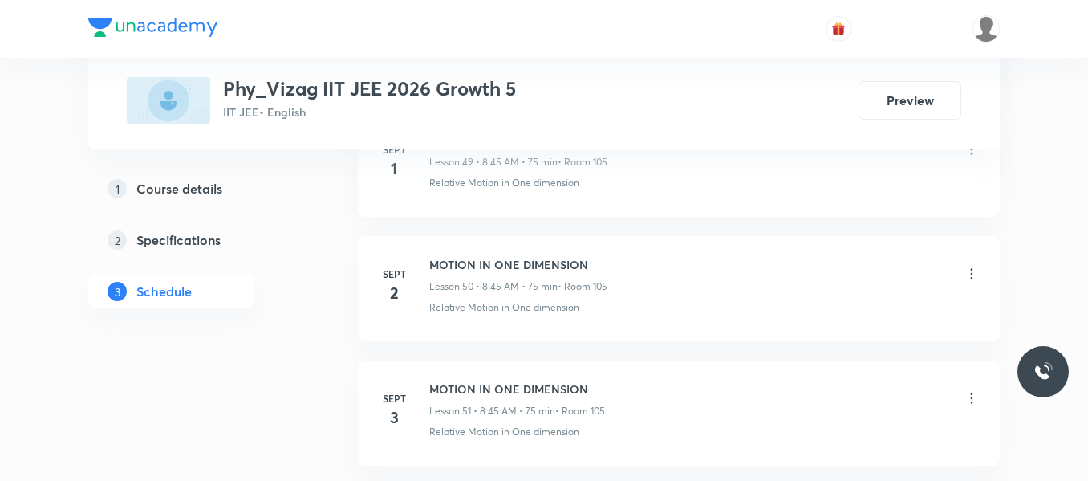
scroll to position [7272, 0]
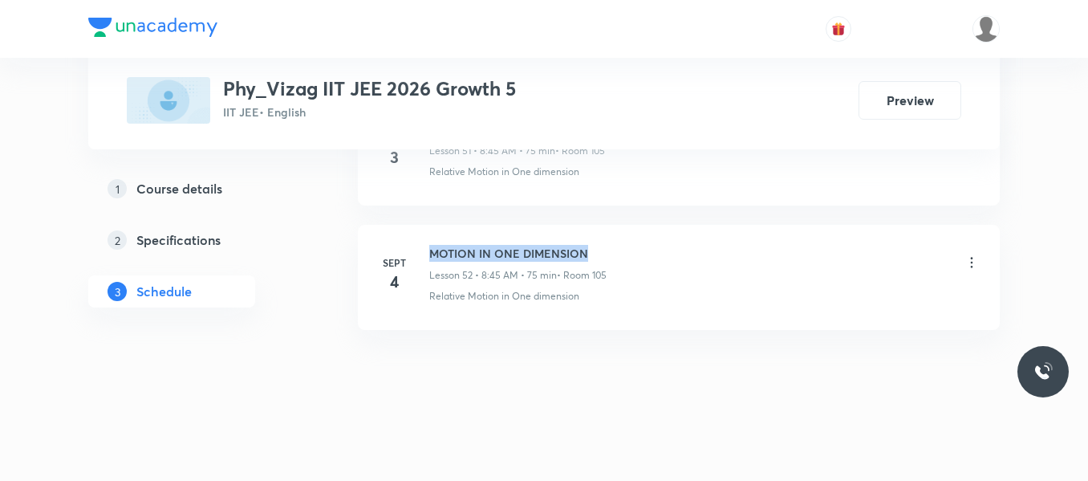
drag, startPoint x: 430, startPoint y: 250, endPoint x: 607, endPoint y: 257, distance: 176.7
click at [607, 257] on h6 "MOTION IN ONE DIMENSION" at bounding box center [517, 253] width 177 height 17
copy h6 "MOTION IN ONE DIMENSION"
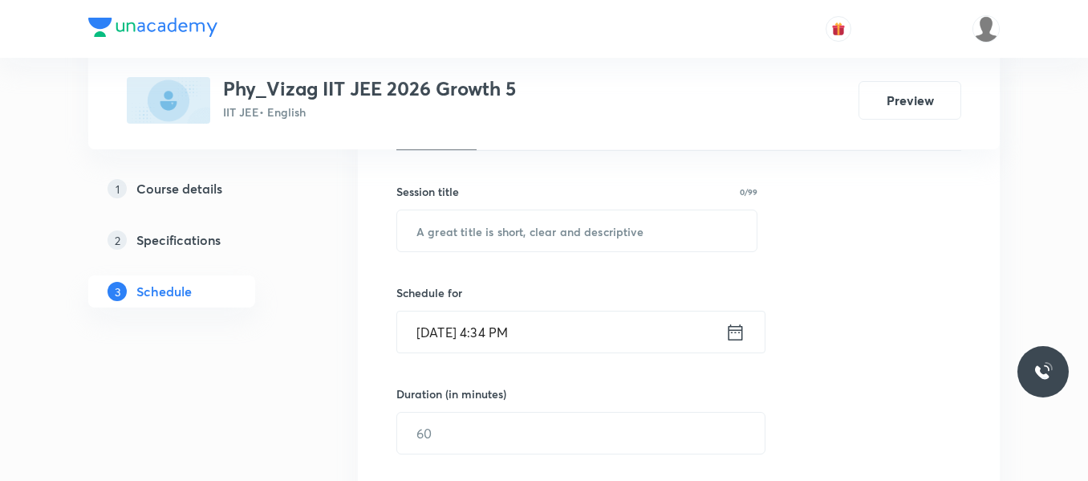
scroll to position [283, 0]
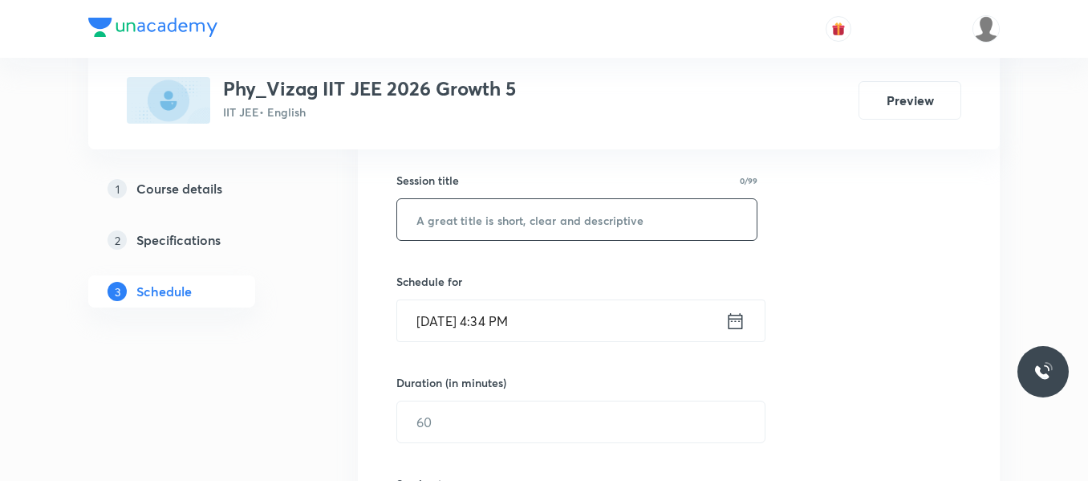
click at [526, 216] on input "text" at bounding box center [576, 219] width 359 height 41
paste input "MOTION IN ONE DIMENSION"
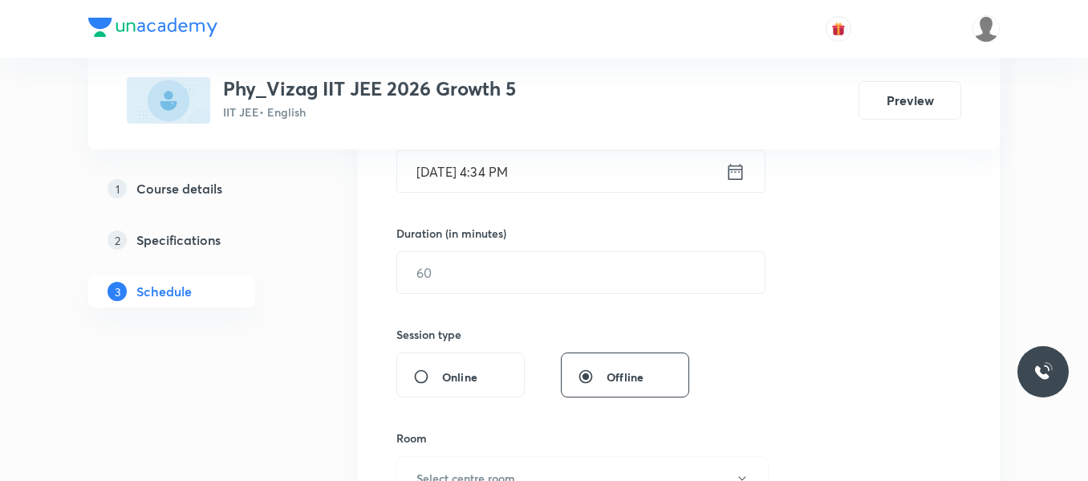
scroll to position [433, 0]
type input "MOTION IN ONE DIMENSION"
click at [737, 176] on icon at bounding box center [735, 171] width 20 height 22
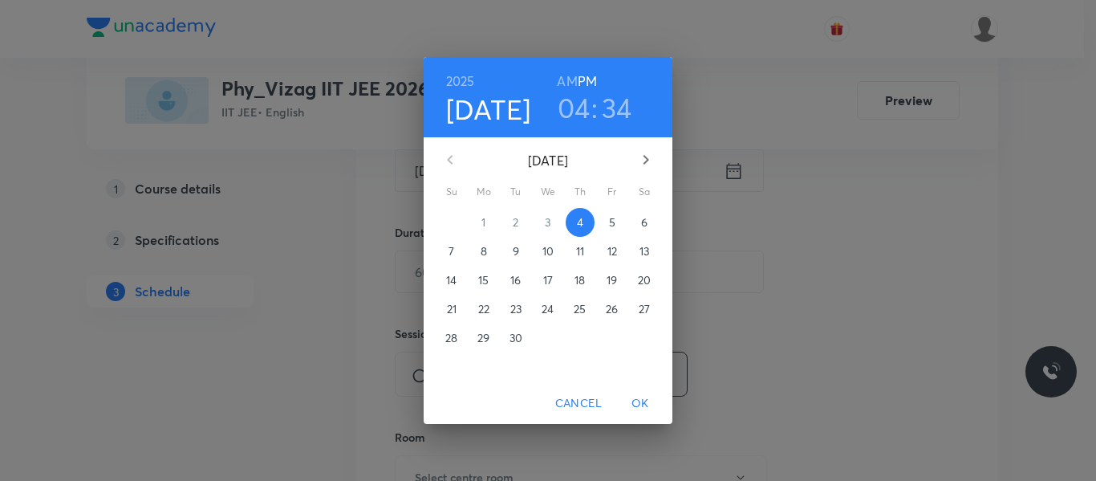
click at [609, 213] on button "5" at bounding box center [612, 222] width 29 height 29
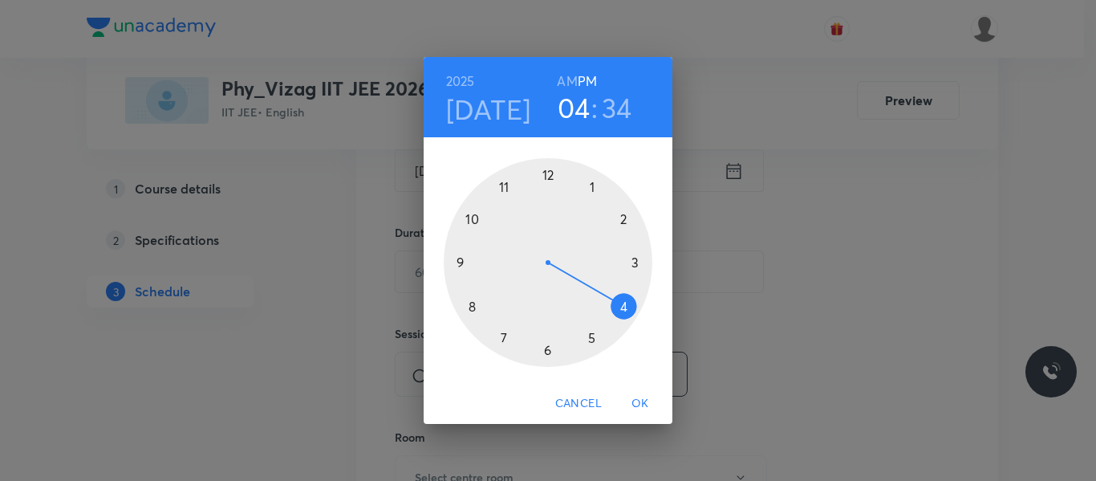
click at [578, 76] on h6 "PM" at bounding box center [587, 81] width 19 height 22
click at [566, 79] on h6 "AM" at bounding box center [567, 81] width 20 height 22
click at [472, 308] on div at bounding box center [548, 262] width 209 height 209
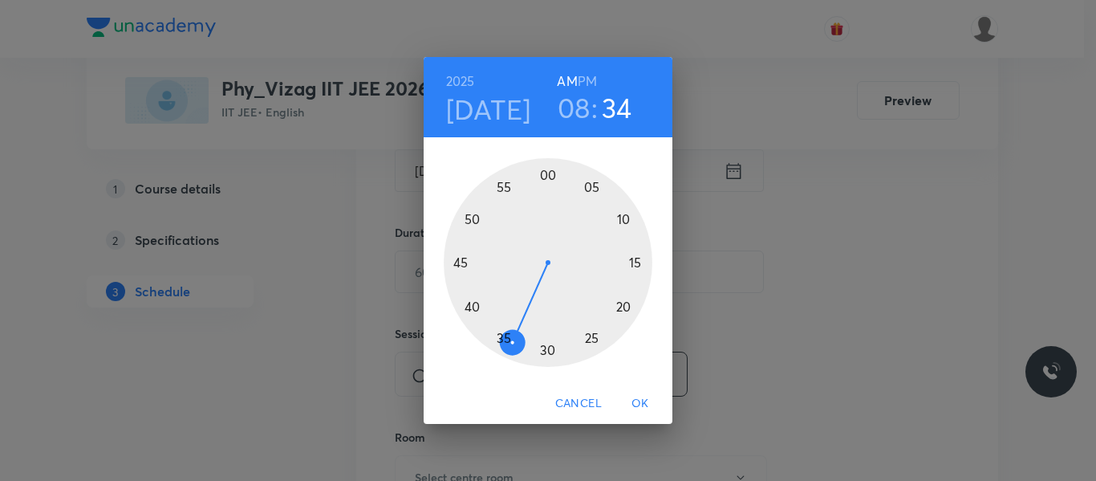
click at [460, 259] on div at bounding box center [548, 262] width 209 height 209
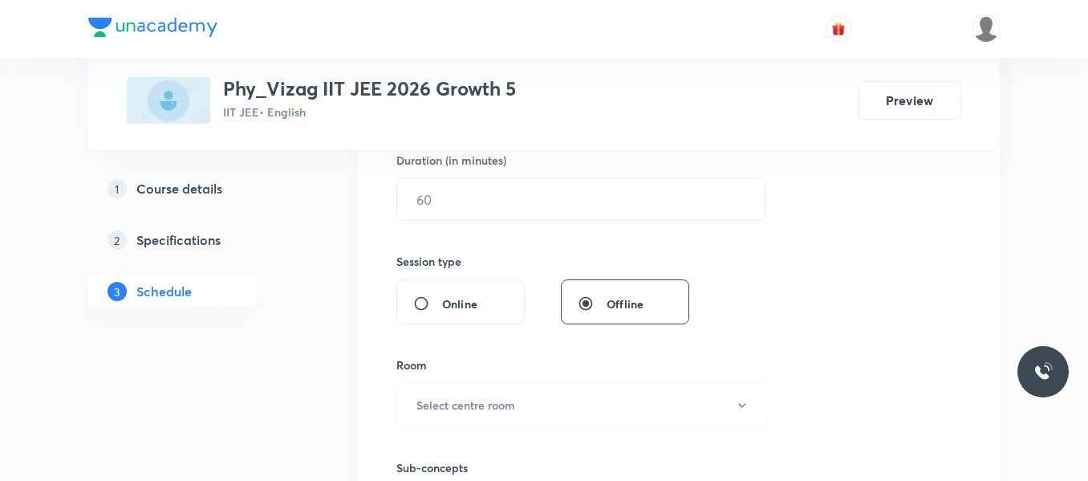
scroll to position [506, 0]
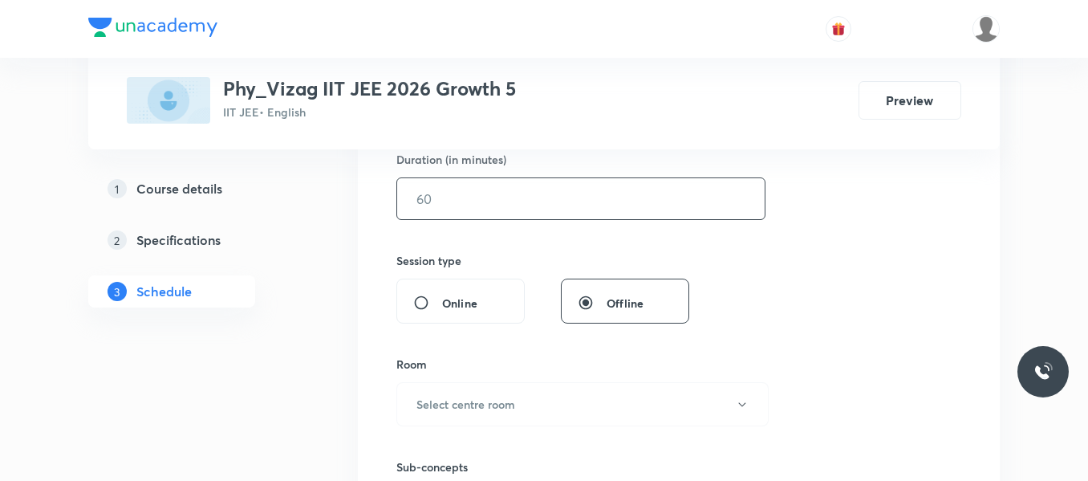
click at [458, 205] on input "text" at bounding box center [580, 198] width 367 height 41
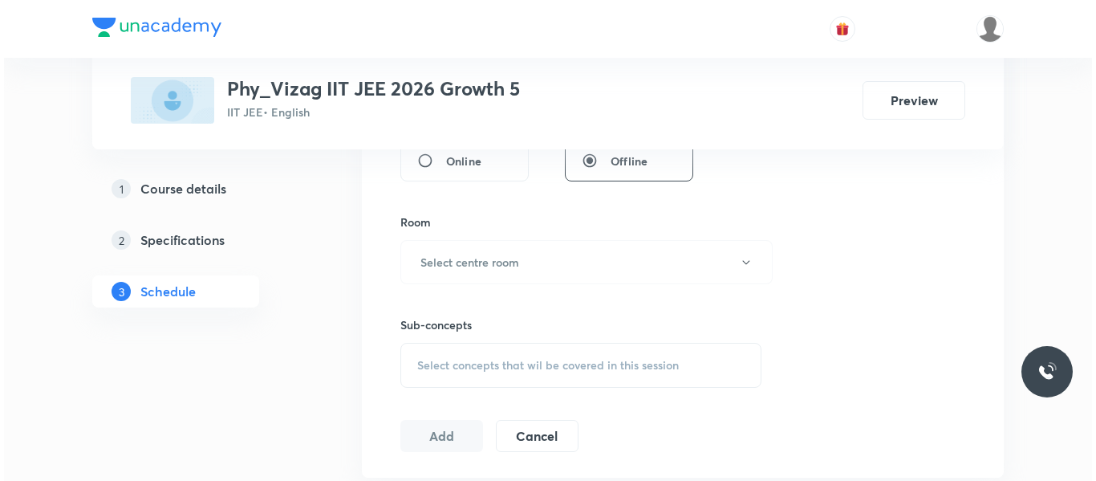
scroll to position [649, 0]
type input "75"
click at [471, 257] on h6 "Select centre room" at bounding box center [465, 261] width 99 height 17
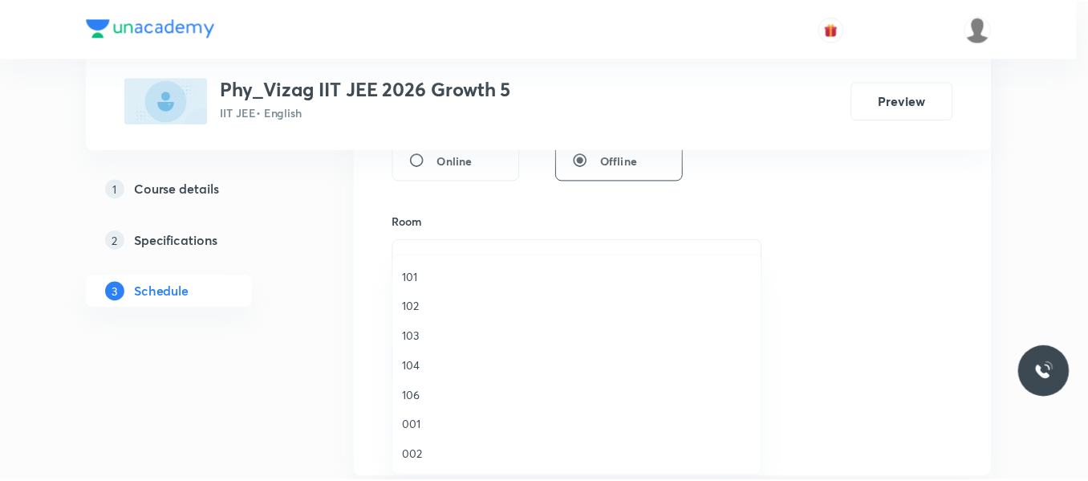
scroll to position [446, 0]
click at [419, 424] on span "105" at bounding box center [580, 424] width 351 height 17
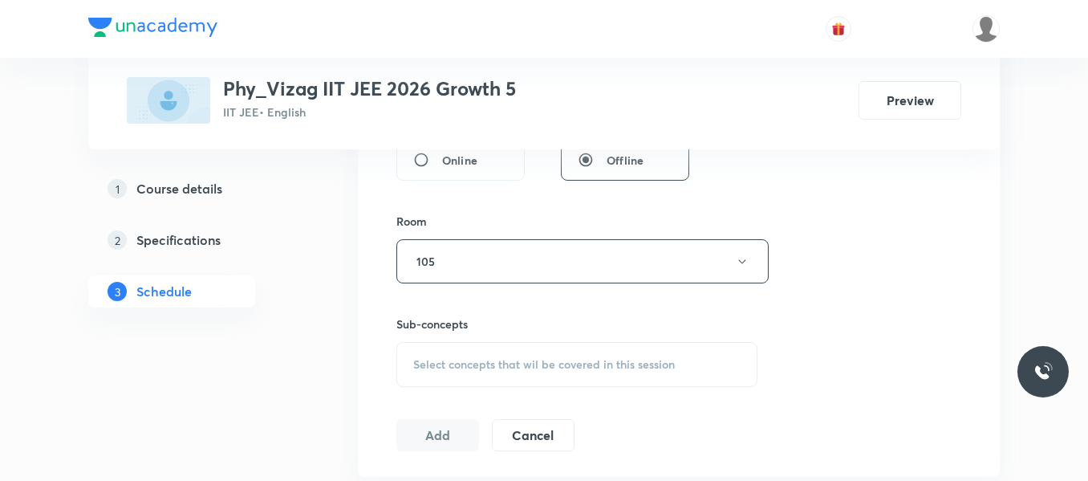
scroll to position [668, 0]
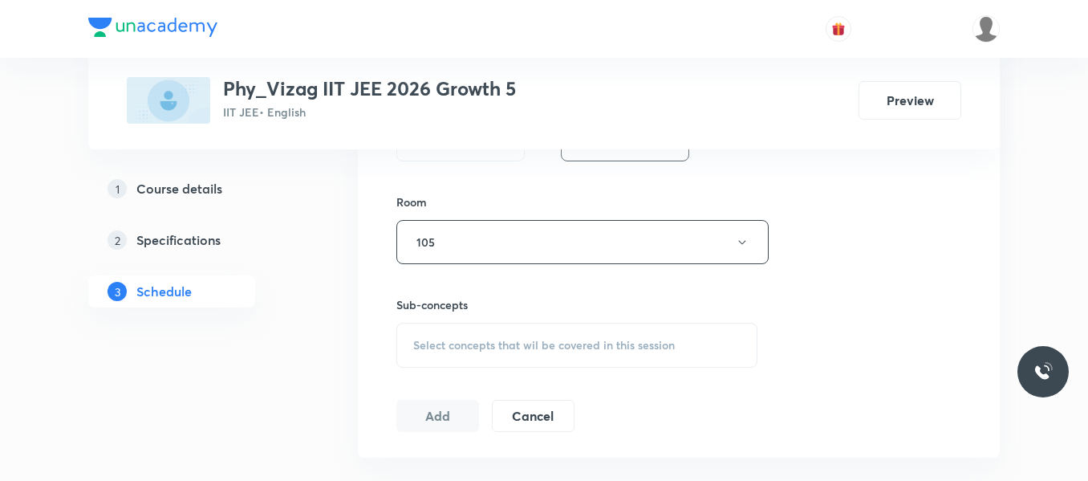
click at [481, 343] on span "Select concepts that wil be covered in this session" at bounding box center [544, 345] width 262 height 13
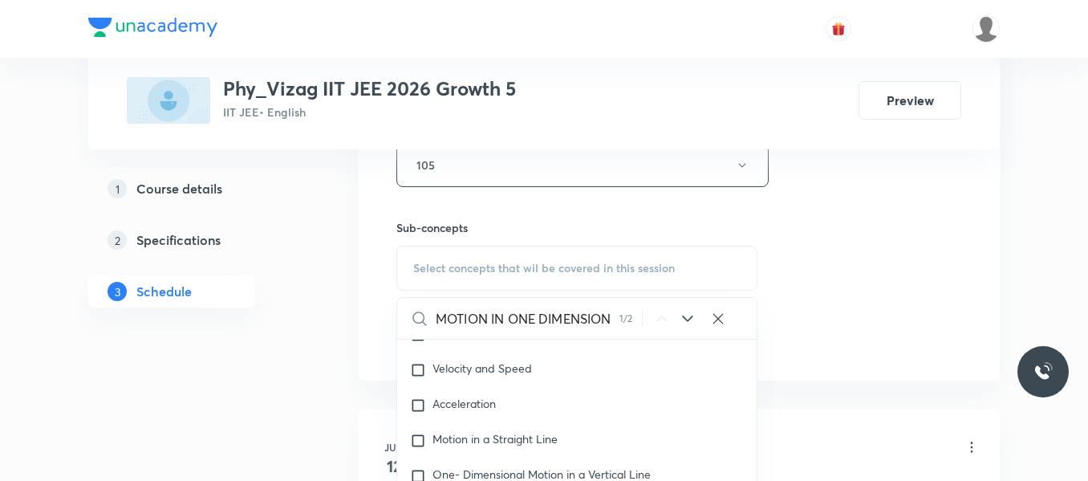
scroll to position [755, 0]
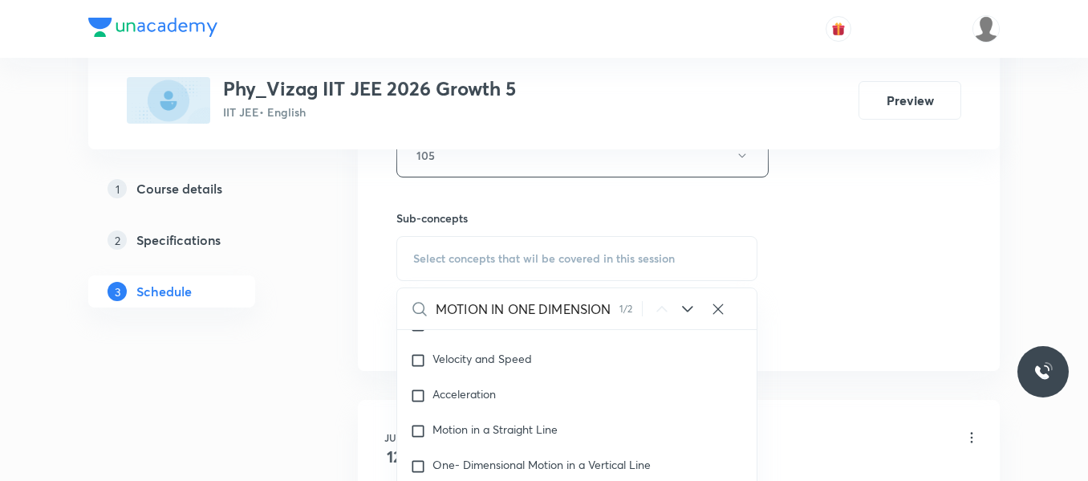
type input "MOTION IN ONE DIMENSION"
click at [684, 308] on icon at bounding box center [687, 309] width 10 height 6
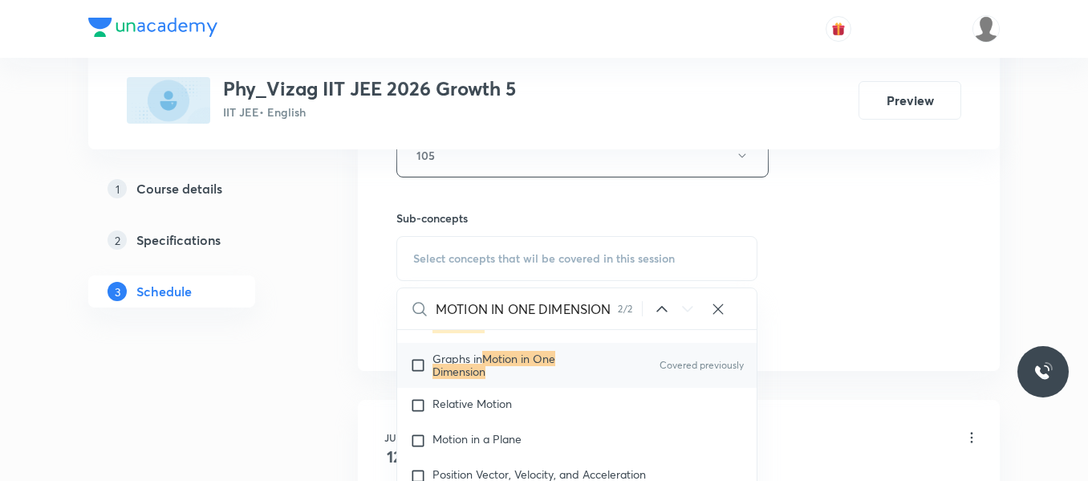
scroll to position [2281, 0]
click at [428, 363] on input "checkbox" at bounding box center [421, 364] width 22 height 26
checkbox input "true"
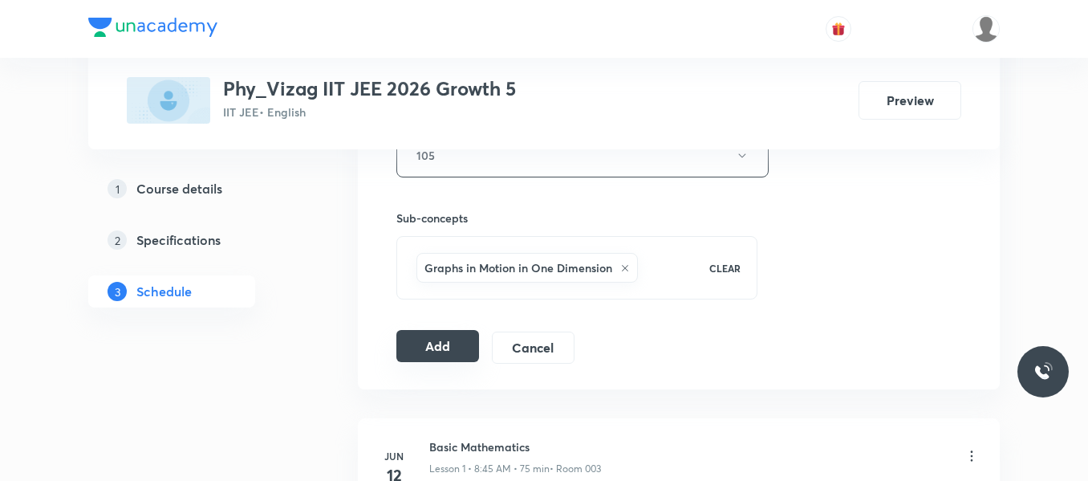
click at [444, 351] on button "Add" at bounding box center [437, 346] width 83 height 32
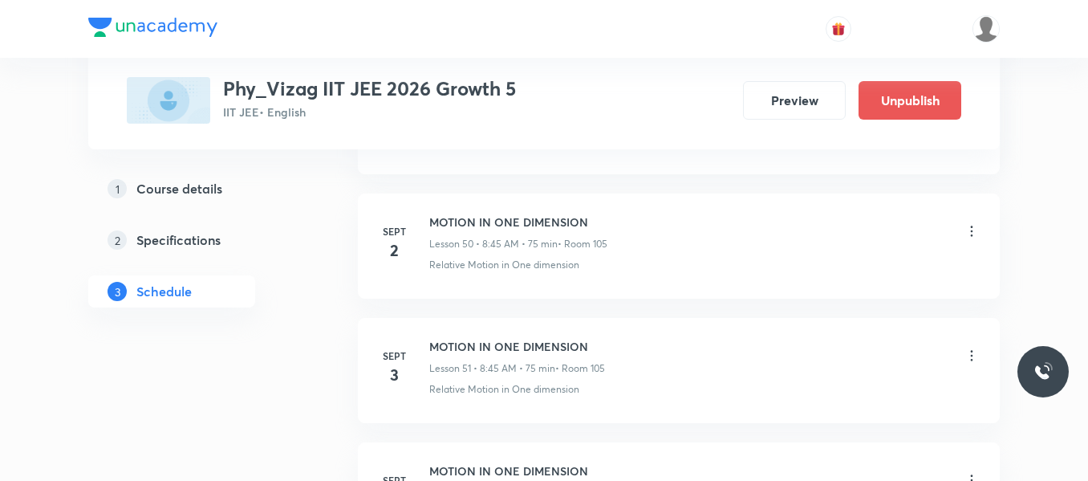
scroll to position [6659, 0]
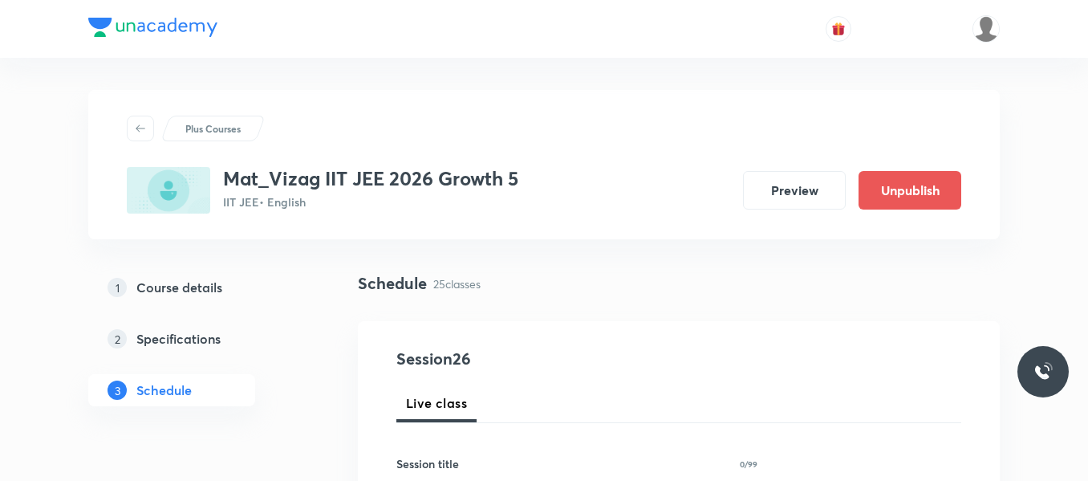
click at [279, 352] on link "2 Specifications" at bounding box center [197, 339] width 218 height 32
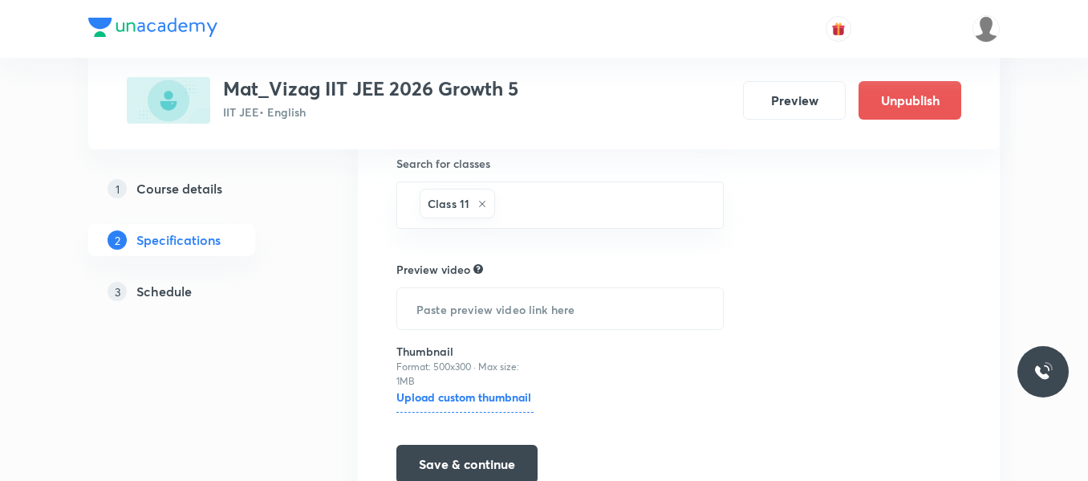
scroll to position [1977, 0]
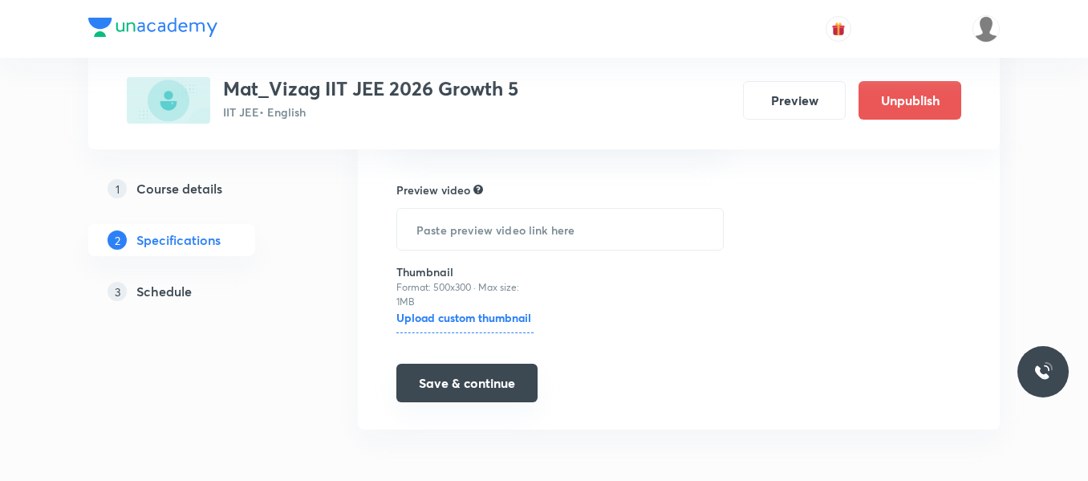
click at [428, 371] on button "Save & continue" at bounding box center [466, 382] width 141 height 39
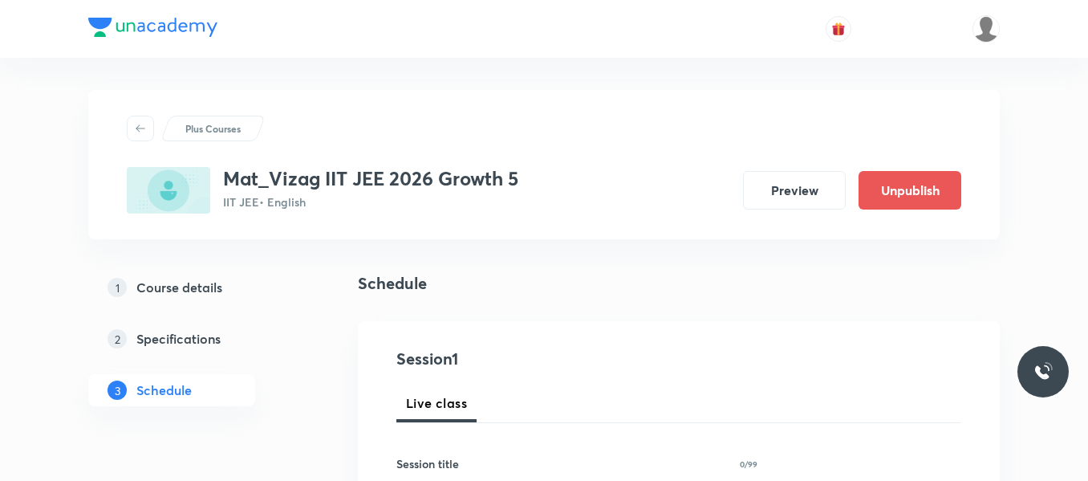
click at [297, 423] on div "1 Course details 2 Specifications 3 Schedule" at bounding box center [197, 348] width 218 height 154
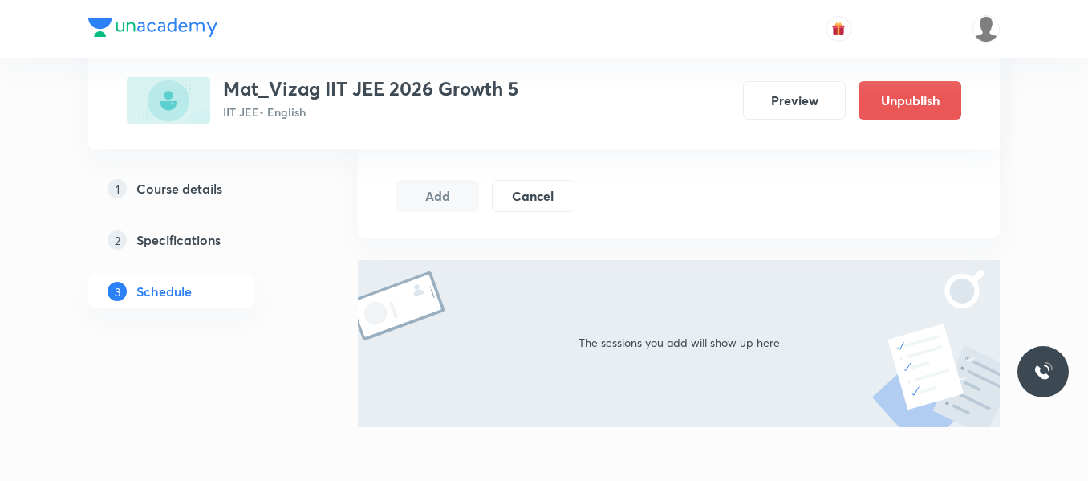
scroll to position [966, 0]
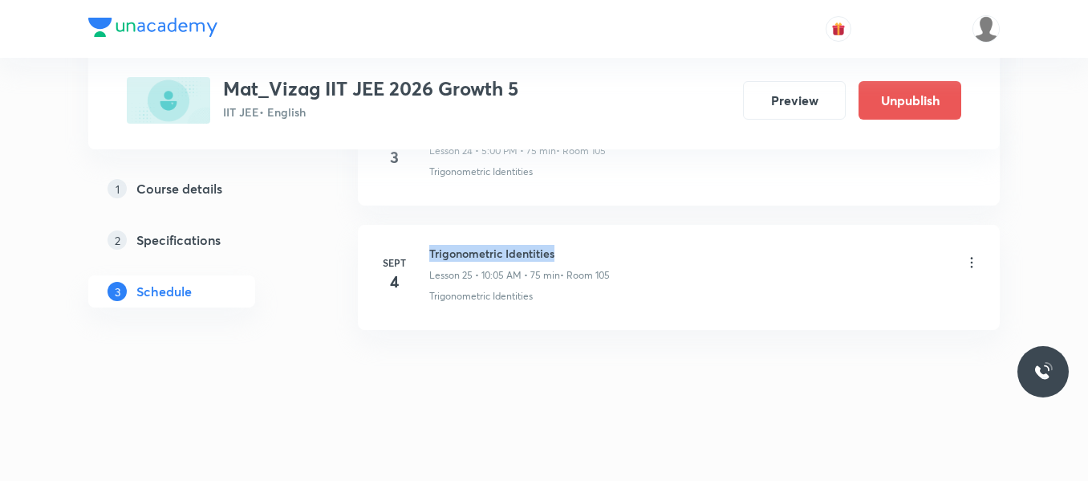
drag, startPoint x: 429, startPoint y: 250, endPoint x: 653, endPoint y: 237, distance: 224.2
click at [653, 237] on li "Sept 4 Trigonometric Identities Lesson 25 • 10:05 AM • 75 min • Room 105 Trigon…" at bounding box center [679, 277] width 642 height 105
copy h6 "Trigonometric Identities"
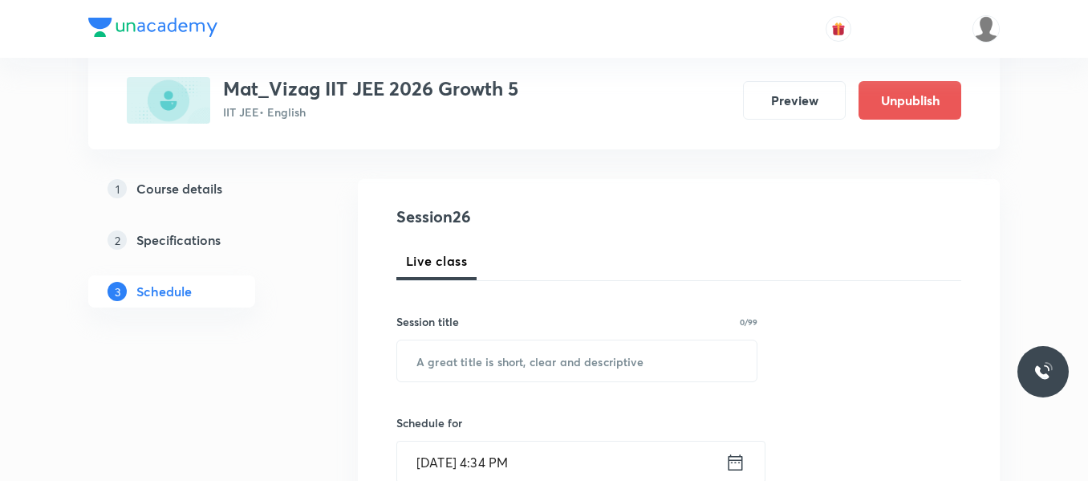
scroll to position [143, 0]
click at [489, 354] on input "text" at bounding box center [576, 359] width 359 height 41
paste input "Trigonometric Identities"
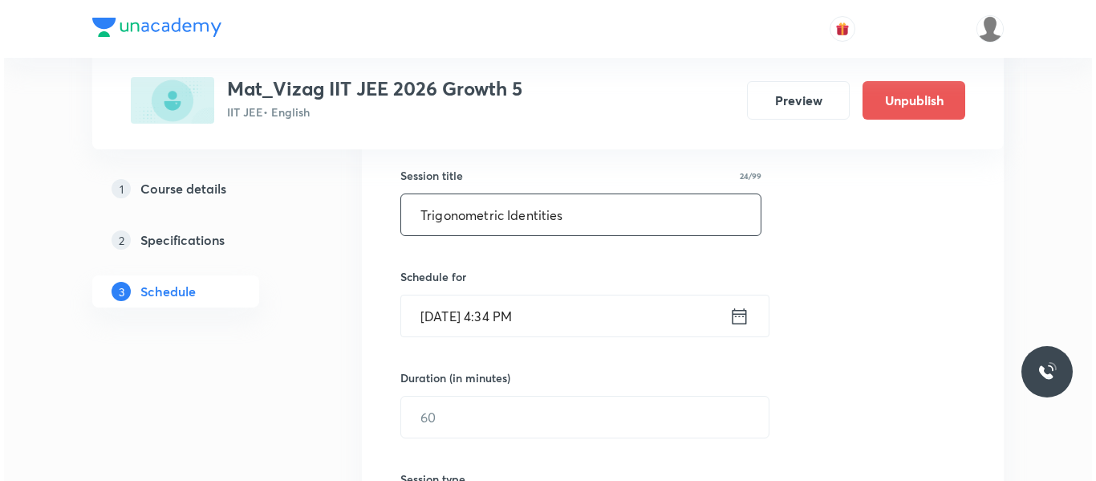
scroll to position [305, 0]
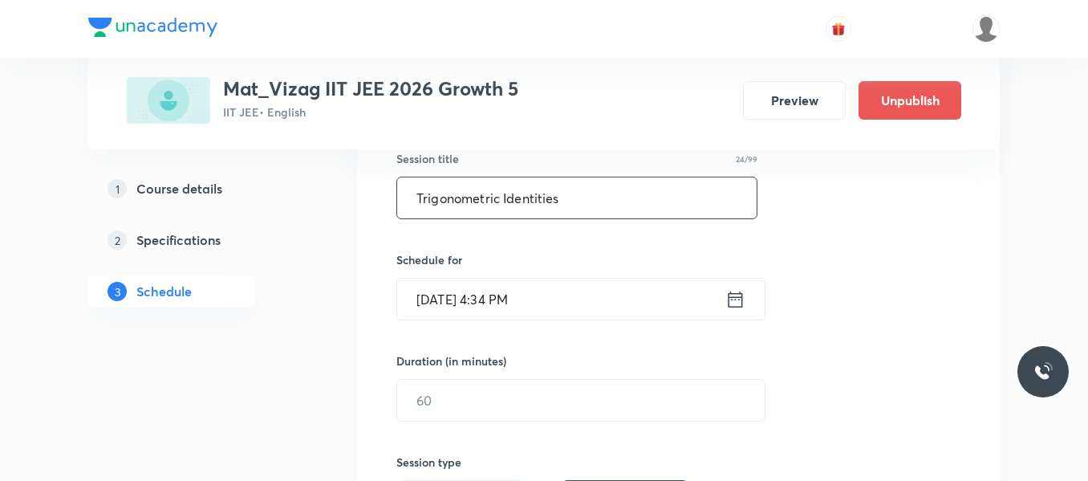
type input "Trigonometric Identities"
click at [733, 298] on icon at bounding box center [735, 299] width 20 height 22
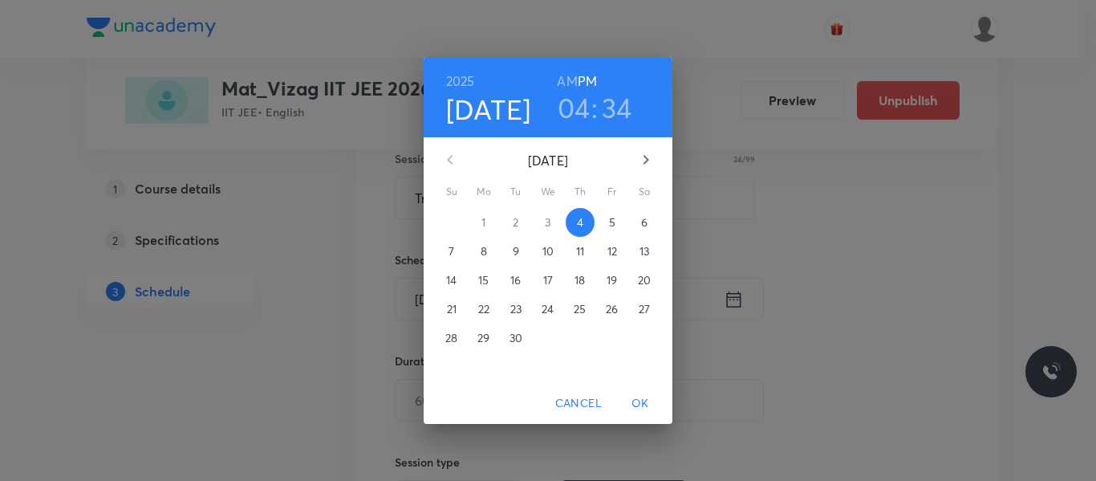
click at [606, 217] on span "5" at bounding box center [612, 222] width 29 height 16
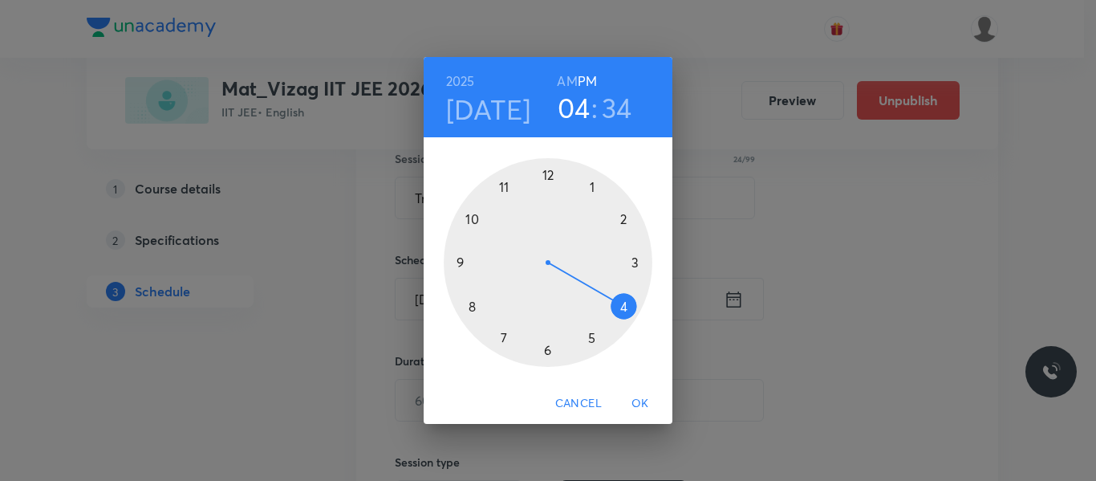
click at [565, 82] on h6 "AM" at bounding box center [567, 81] width 20 height 22
click at [475, 218] on div at bounding box center [548, 262] width 209 height 209
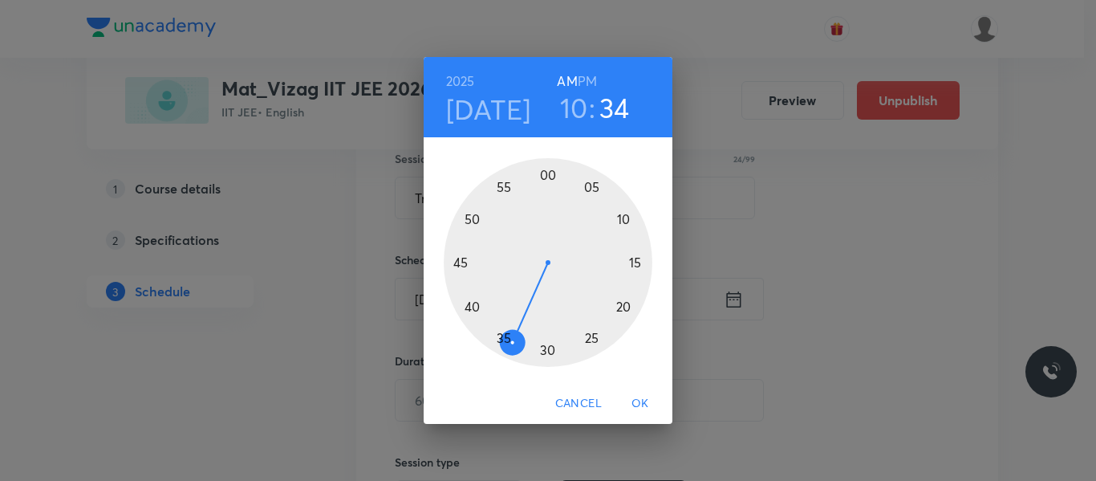
click at [591, 186] on div at bounding box center [548, 262] width 209 height 209
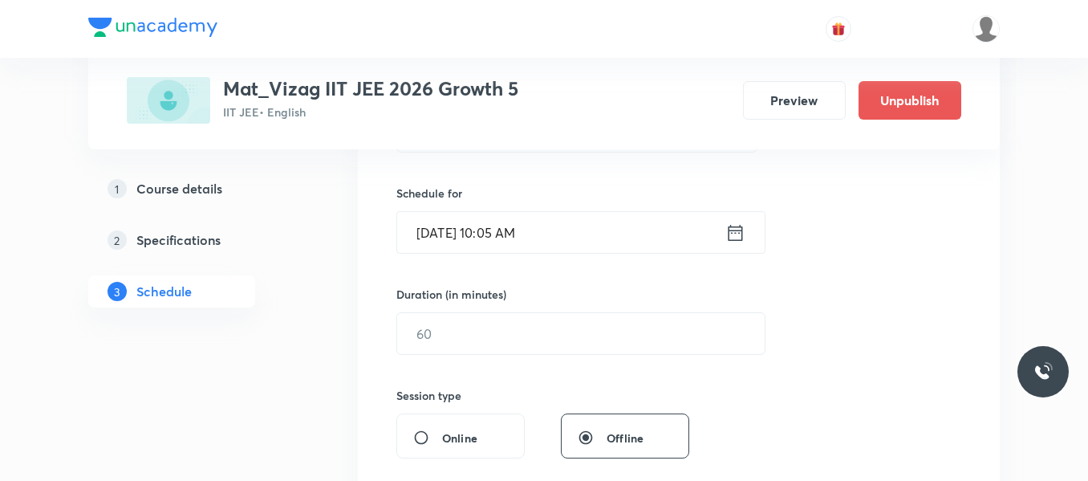
scroll to position [373, 0]
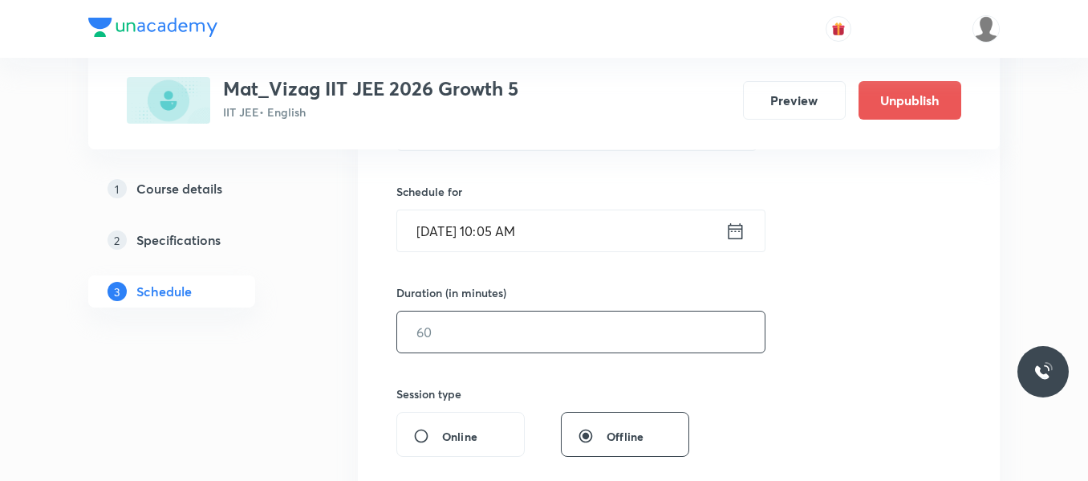
click at [511, 333] on input "text" at bounding box center [580, 331] width 367 height 41
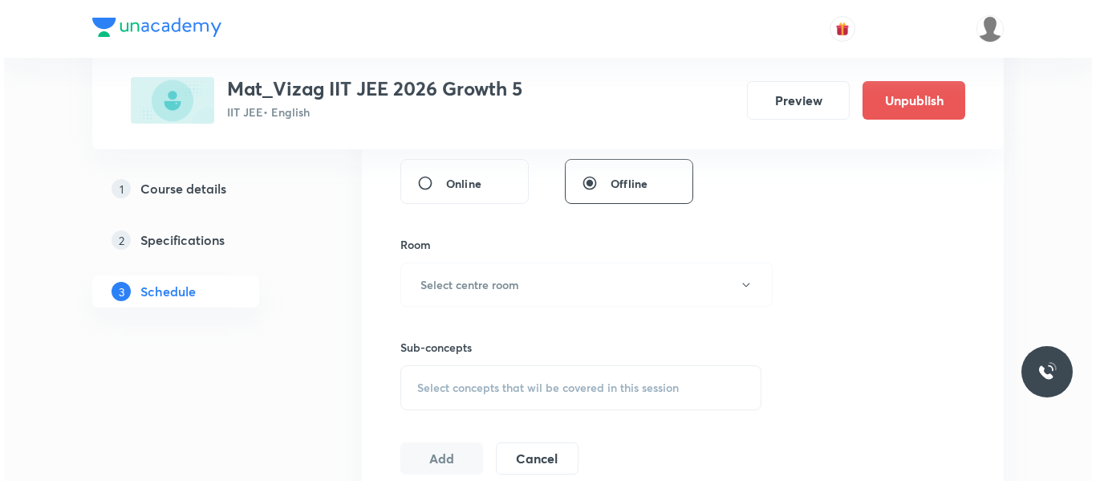
scroll to position [628, 0]
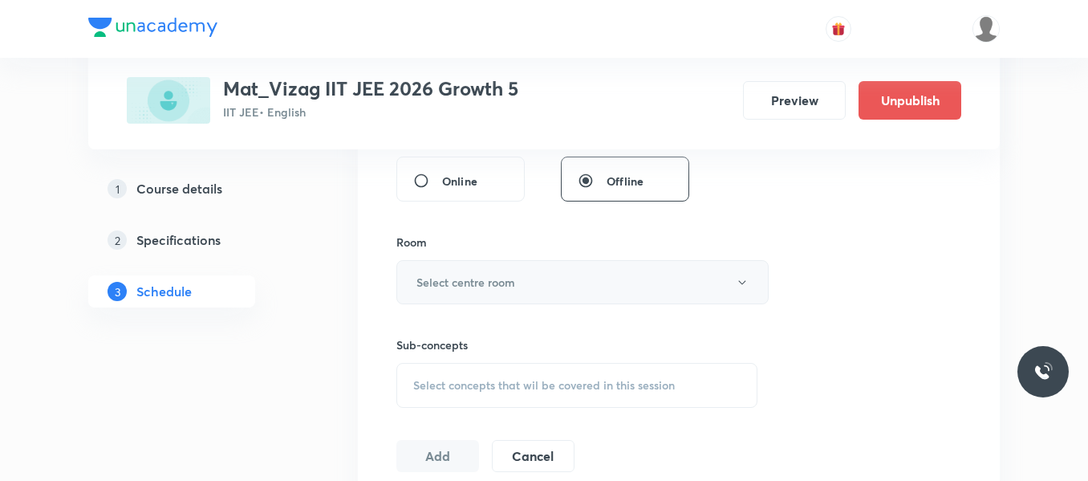
type input "75"
click at [525, 299] on button "Select centre room" at bounding box center [582, 282] width 372 height 44
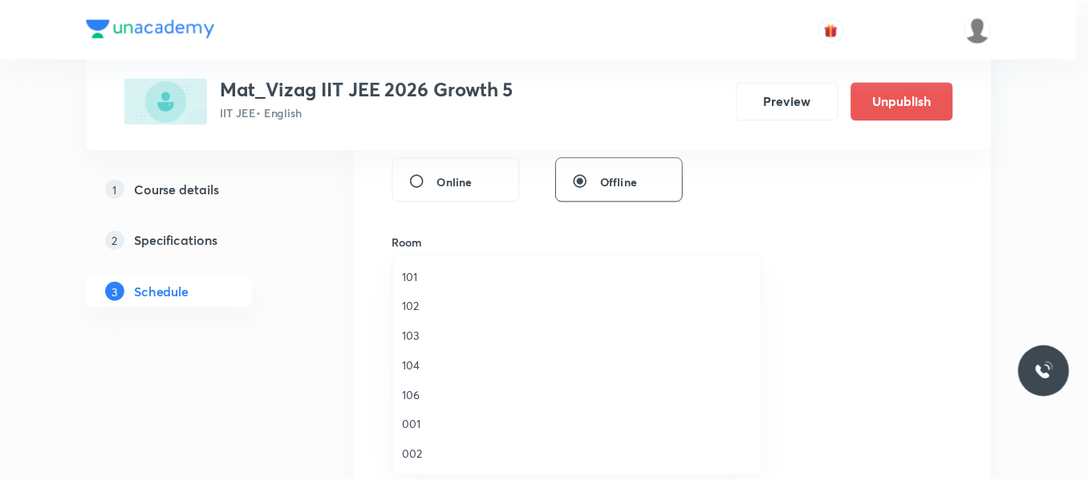
scroll to position [446, 0]
click at [418, 428] on span "105" at bounding box center [580, 424] width 351 height 17
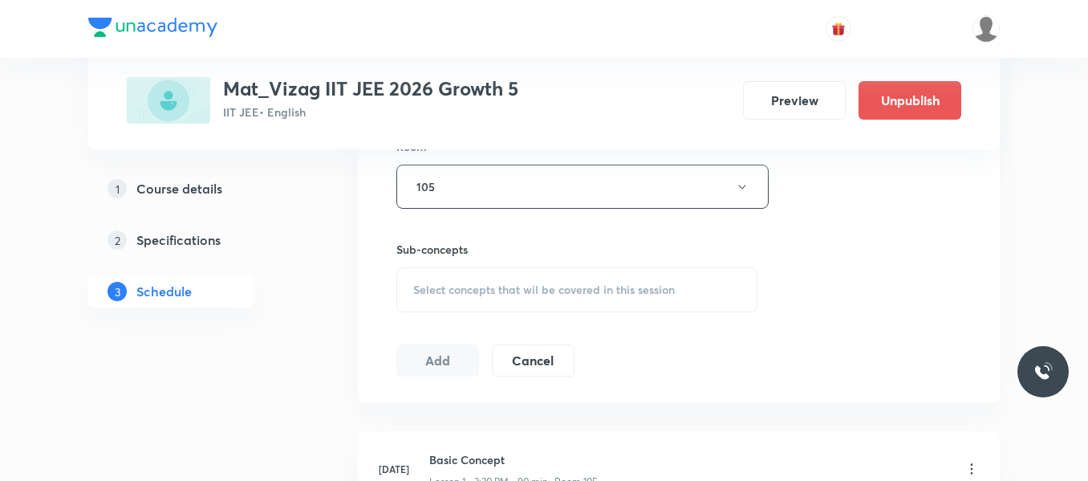
scroll to position [725, 0]
click at [487, 290] on span "Select concepts that wil be covered in this session" at bounding box center [544, 288] width 262 height 13
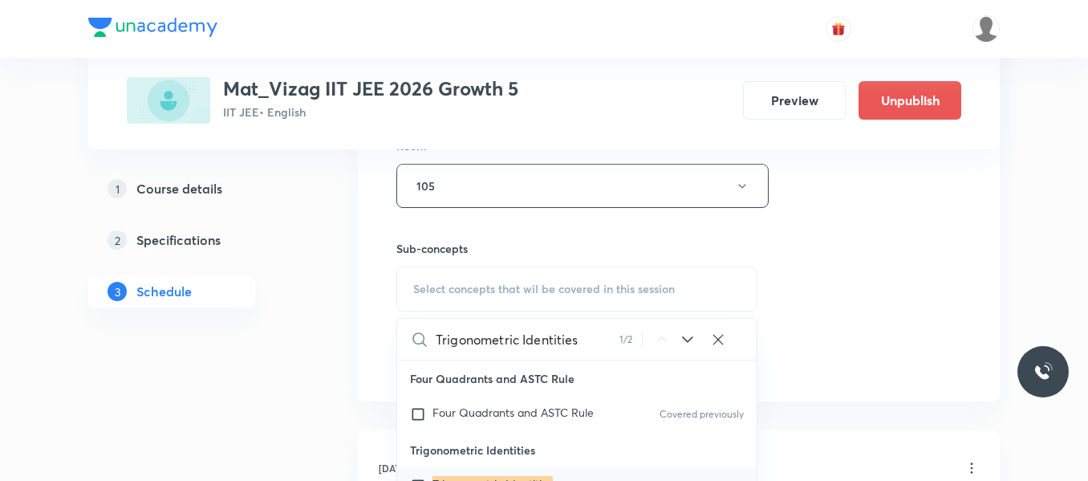
scroll to position [795, 0]
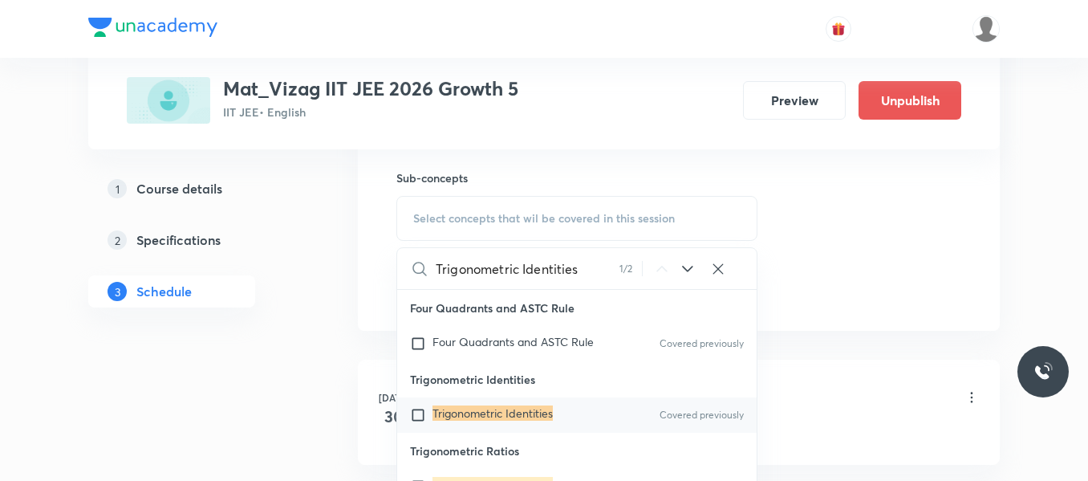
type input "Trigonometric Identities"
click at [683, 267] on icon at bounding box center [687, 268] width 19 height 19
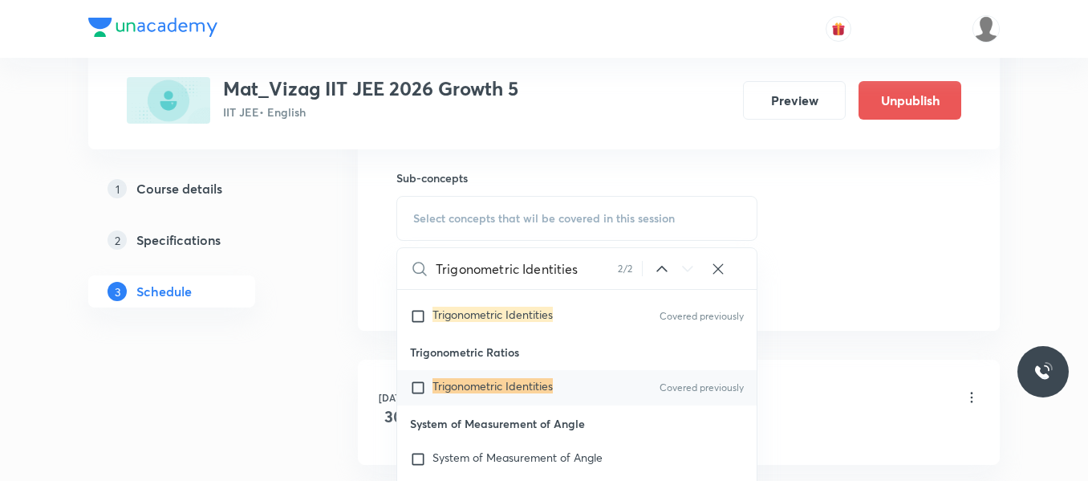
scroll to position [105, 0]
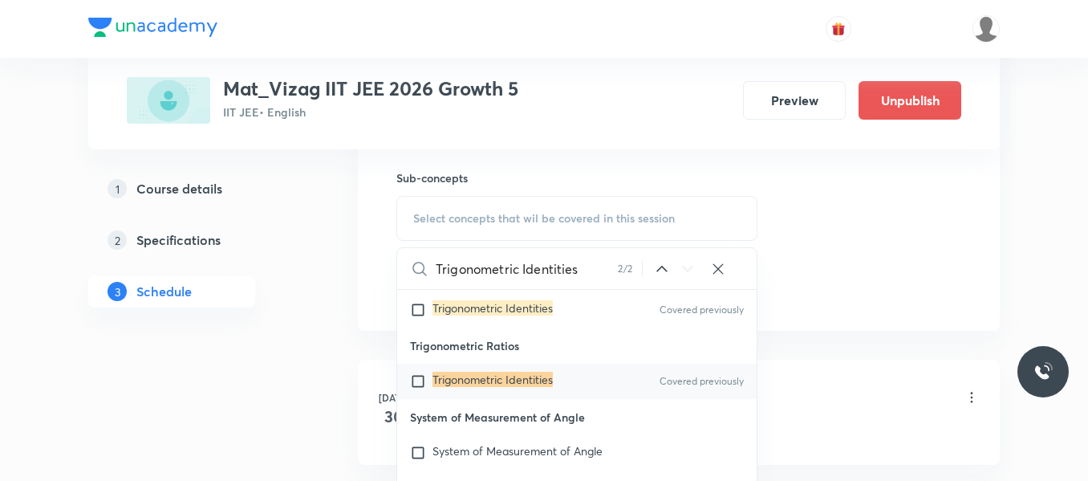
click at [419, 375] on input "checkbox" at bounding box center [421, 381] width 22 height 16
checkbox input "true"
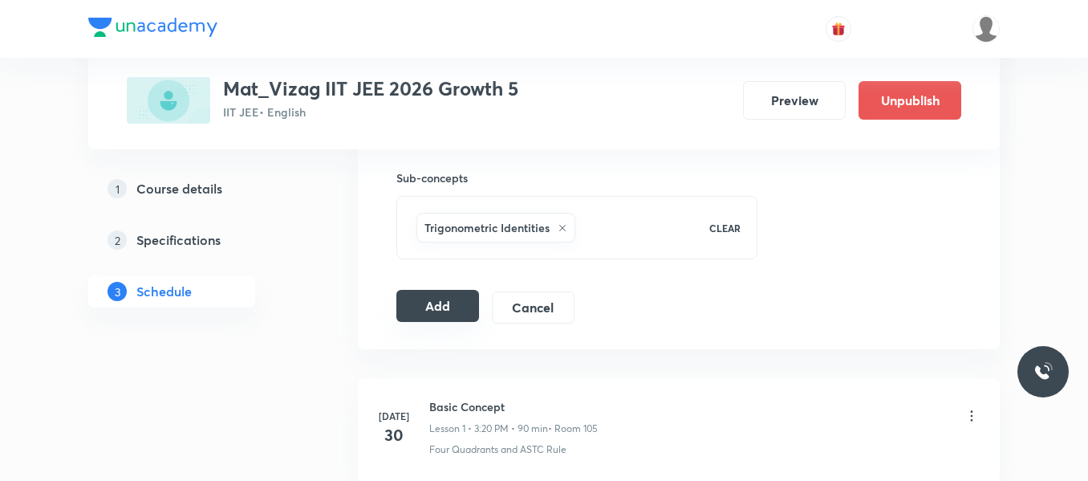
click at [430, 300] on button "Add" at bounding box center [437, 306] width 83 height 32
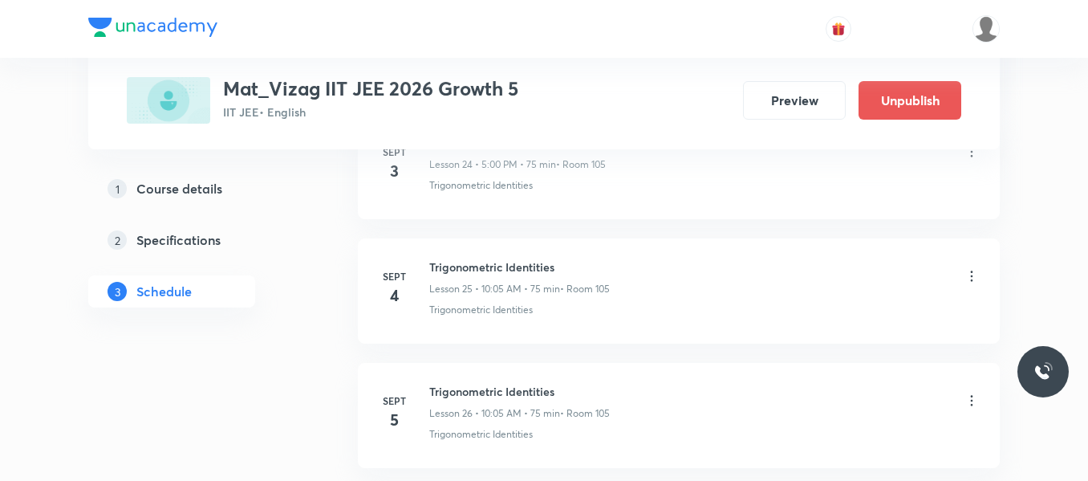
scroll to position [4039, 0]
